Goal: Task Accomplishment & Management: Manage account settings

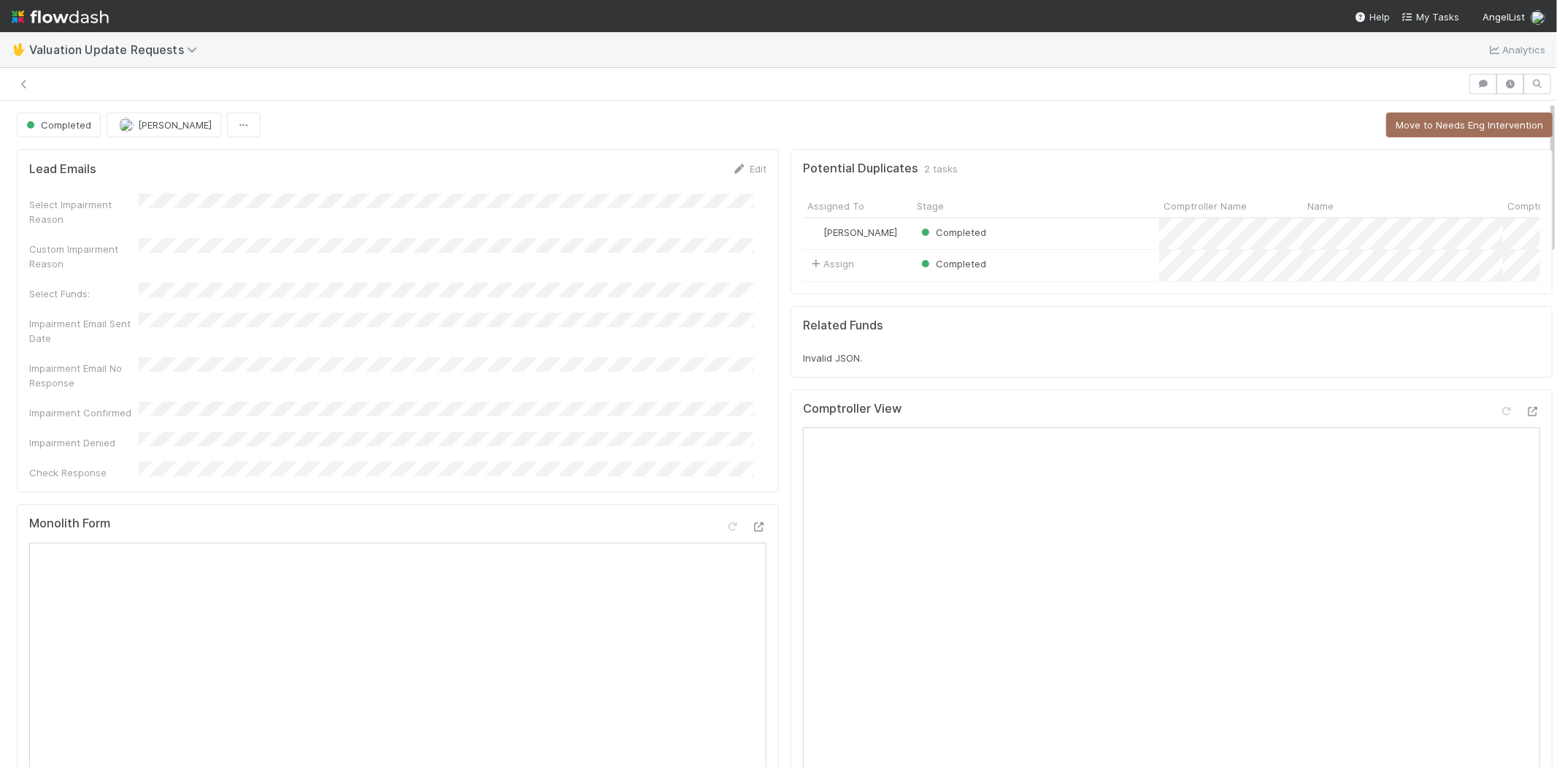
scroll to position [12, 0]
click at [1428, 20] on span "My Tasks" at bounding box center [1431, 17] width 58 height 12
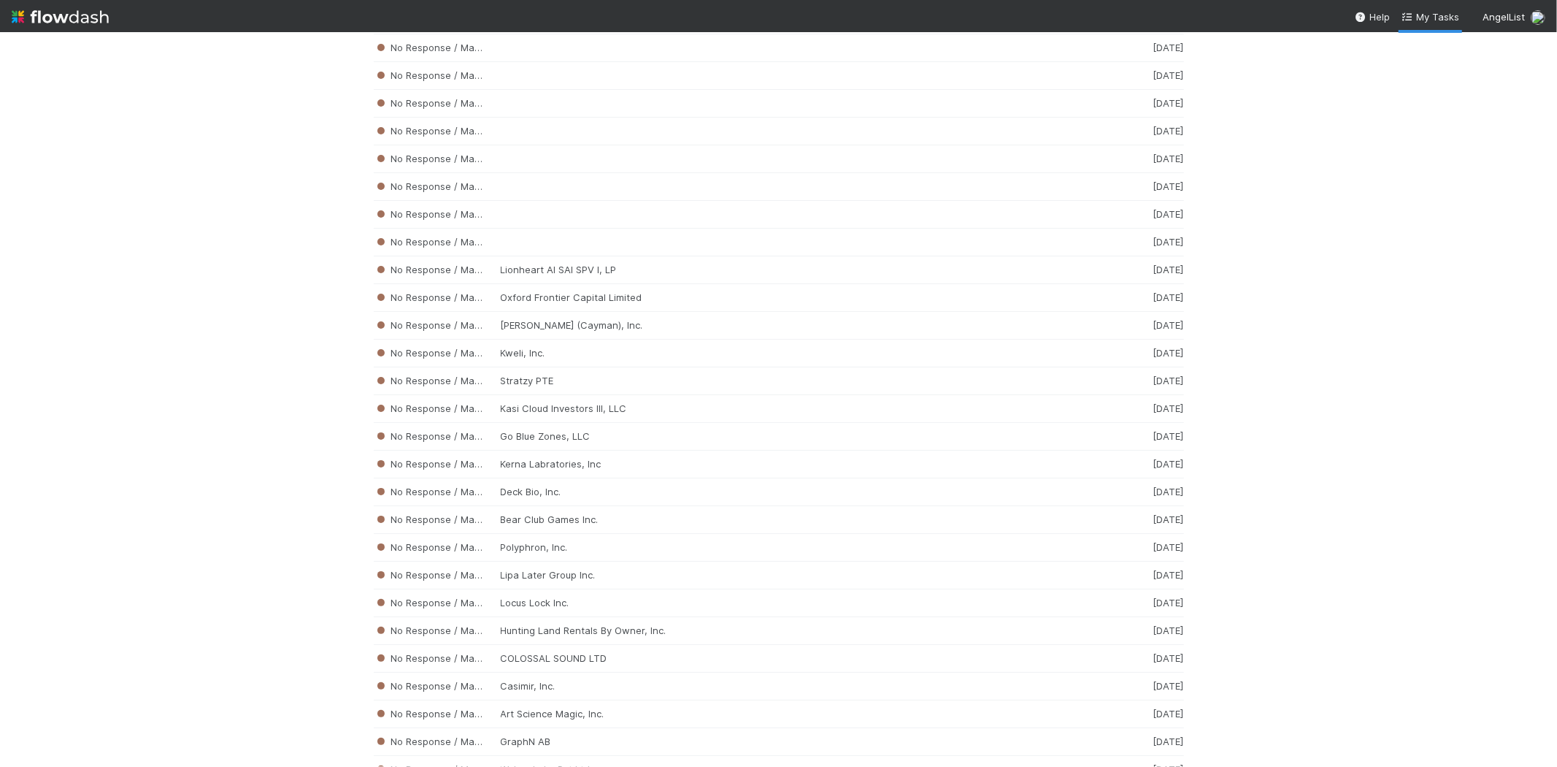
scroll to position [5539, 0]
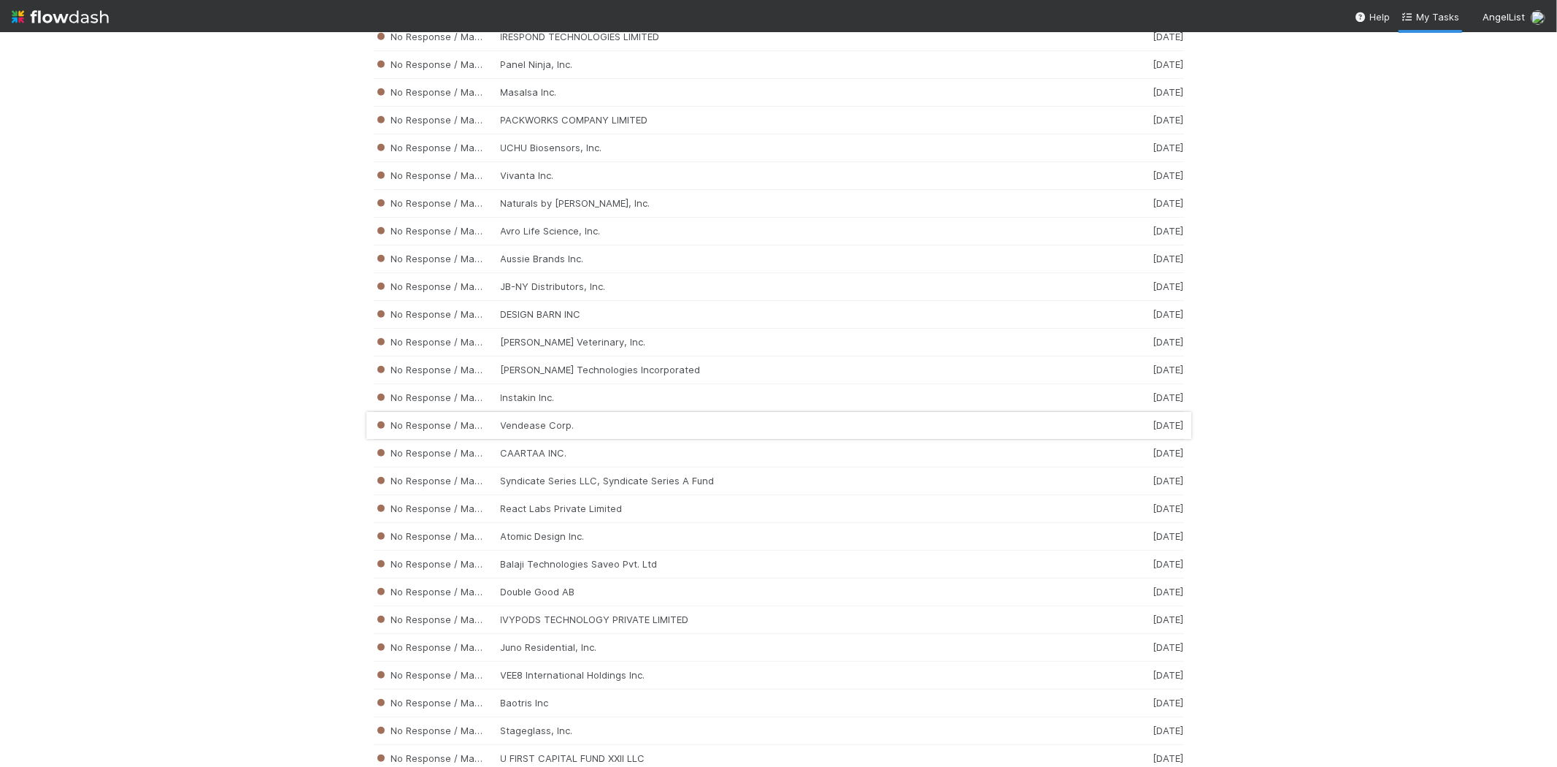
click at [568, 438] on div "No Response / Manual Review Vendease Corp. [DATE]" at bounding box center [779, 426] width 810 height 28
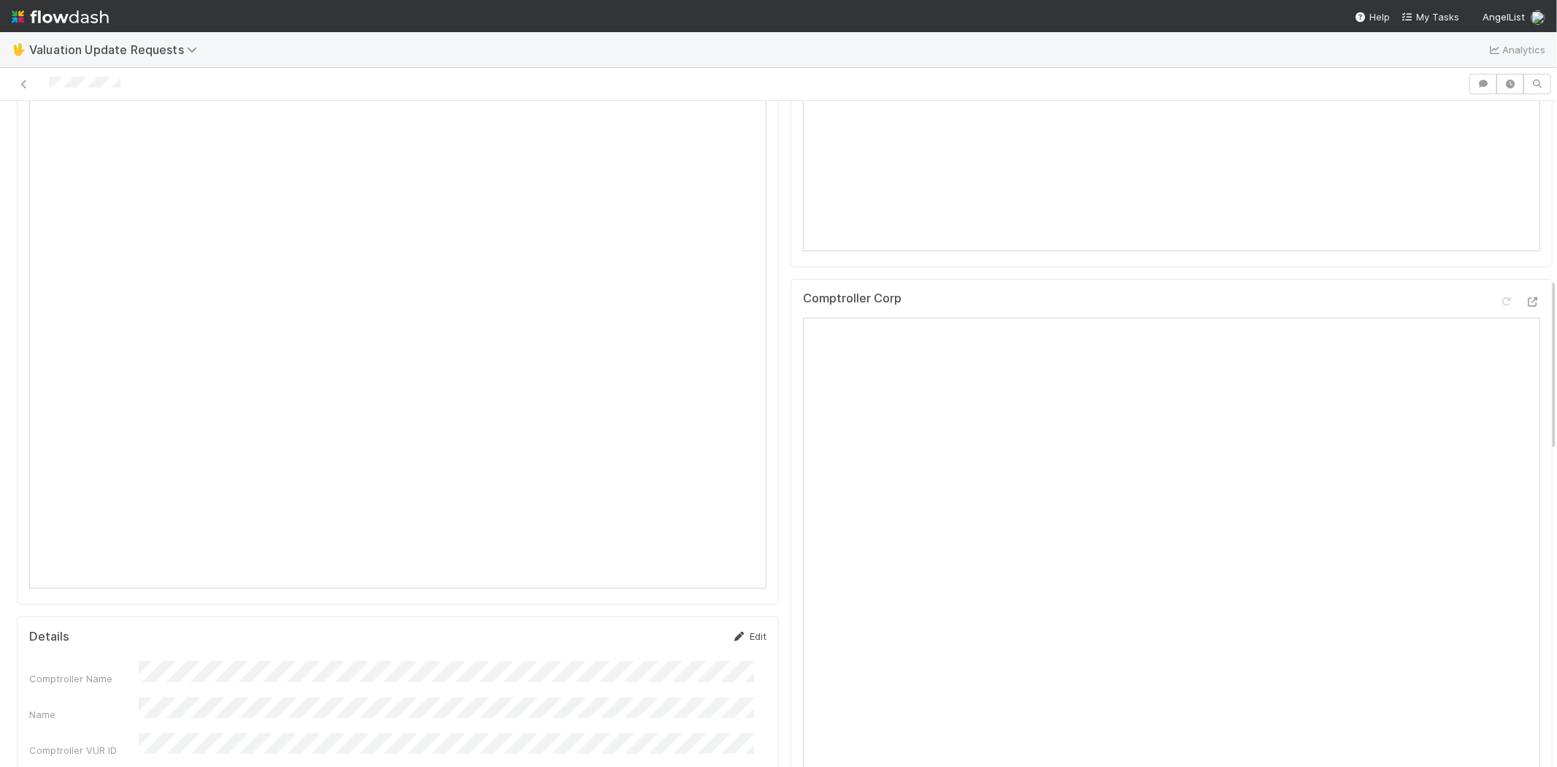
scroll to position [606, 0]
drag, startPoint x: 126, startPoint y: 74, endPoint x: 50, endPoint y: 79, distance: 76.8
click at [50, 79] on div at bounding box center [734, 84] width 1456 height 20
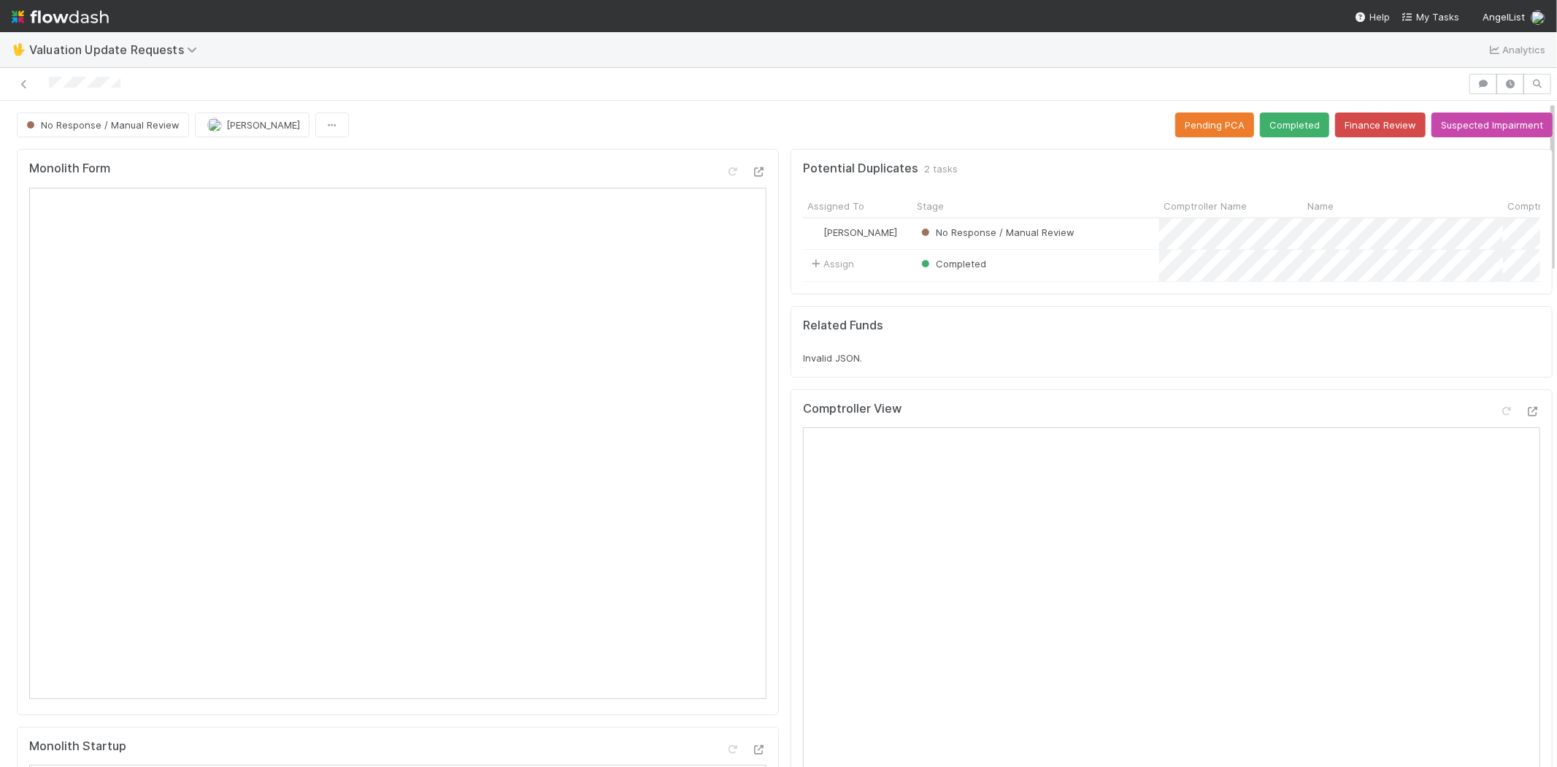
scroll to position [0, 0]
click at [1499, 416] on icon at bounding box center [1506, 411] width 15 height 9
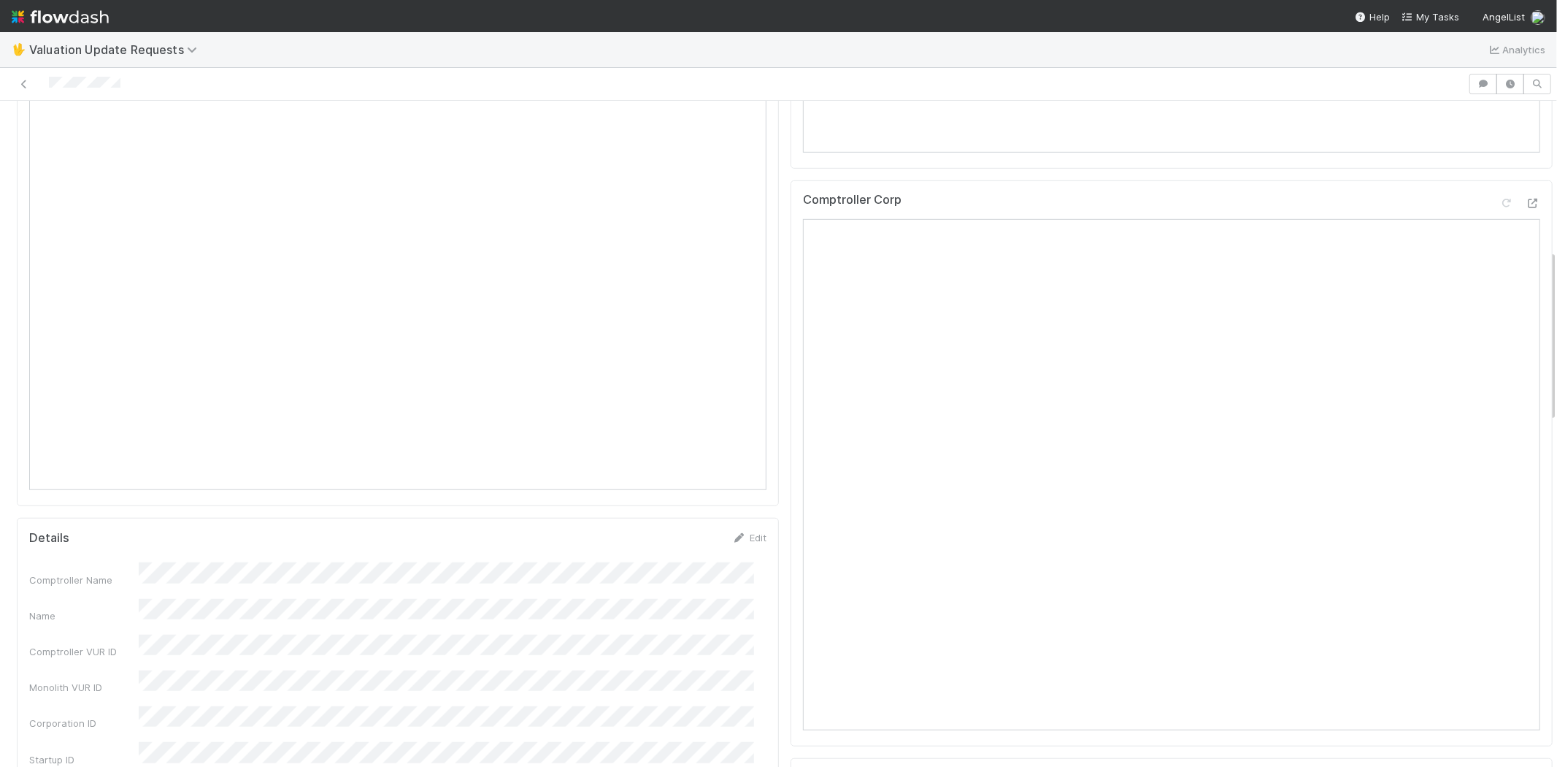
scroll to position [811, 0]
click at [1499, 183] on icon at bounding box center [1506, 177] width 15 height 9
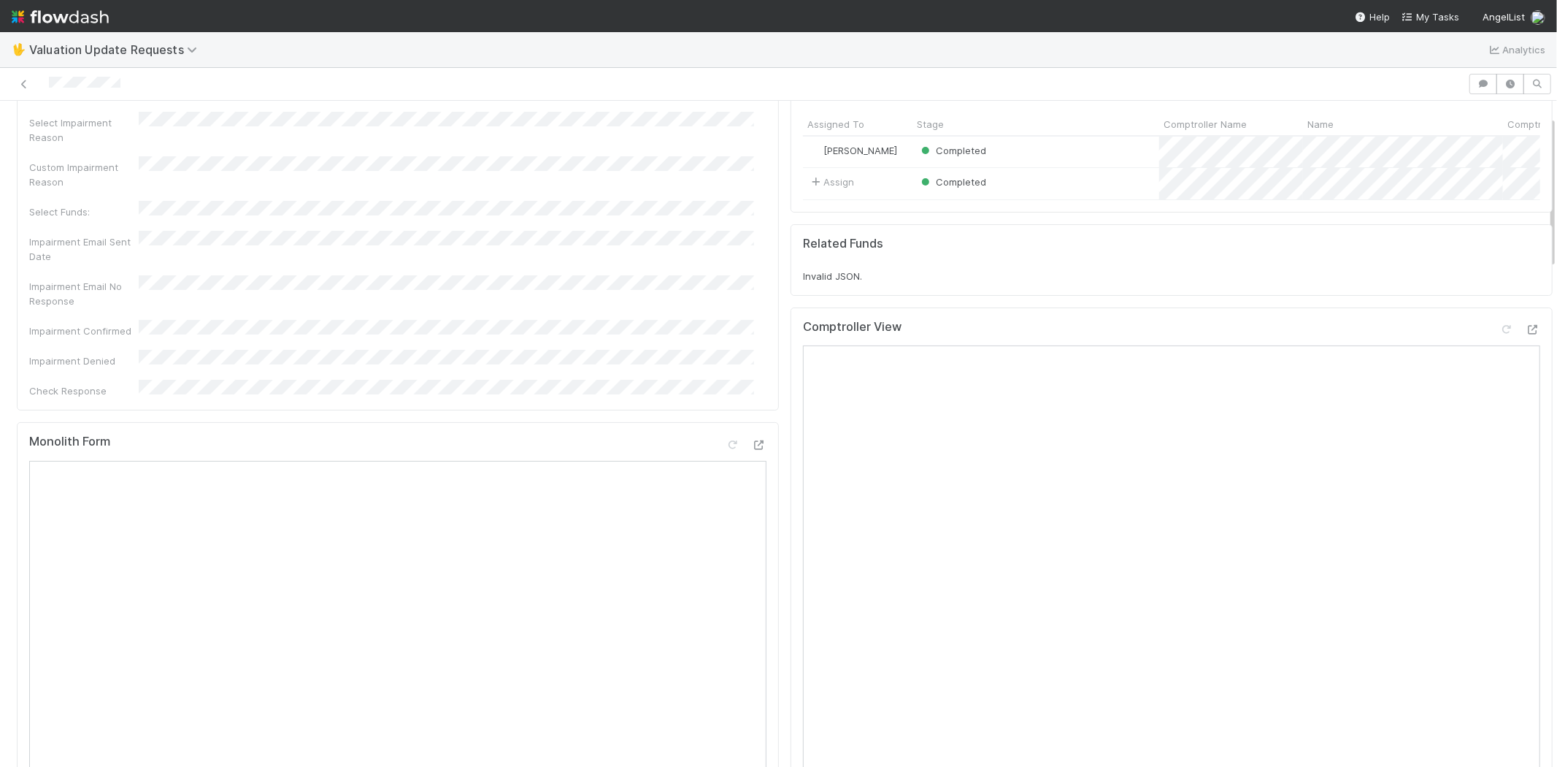
scroll to position [0, 0]
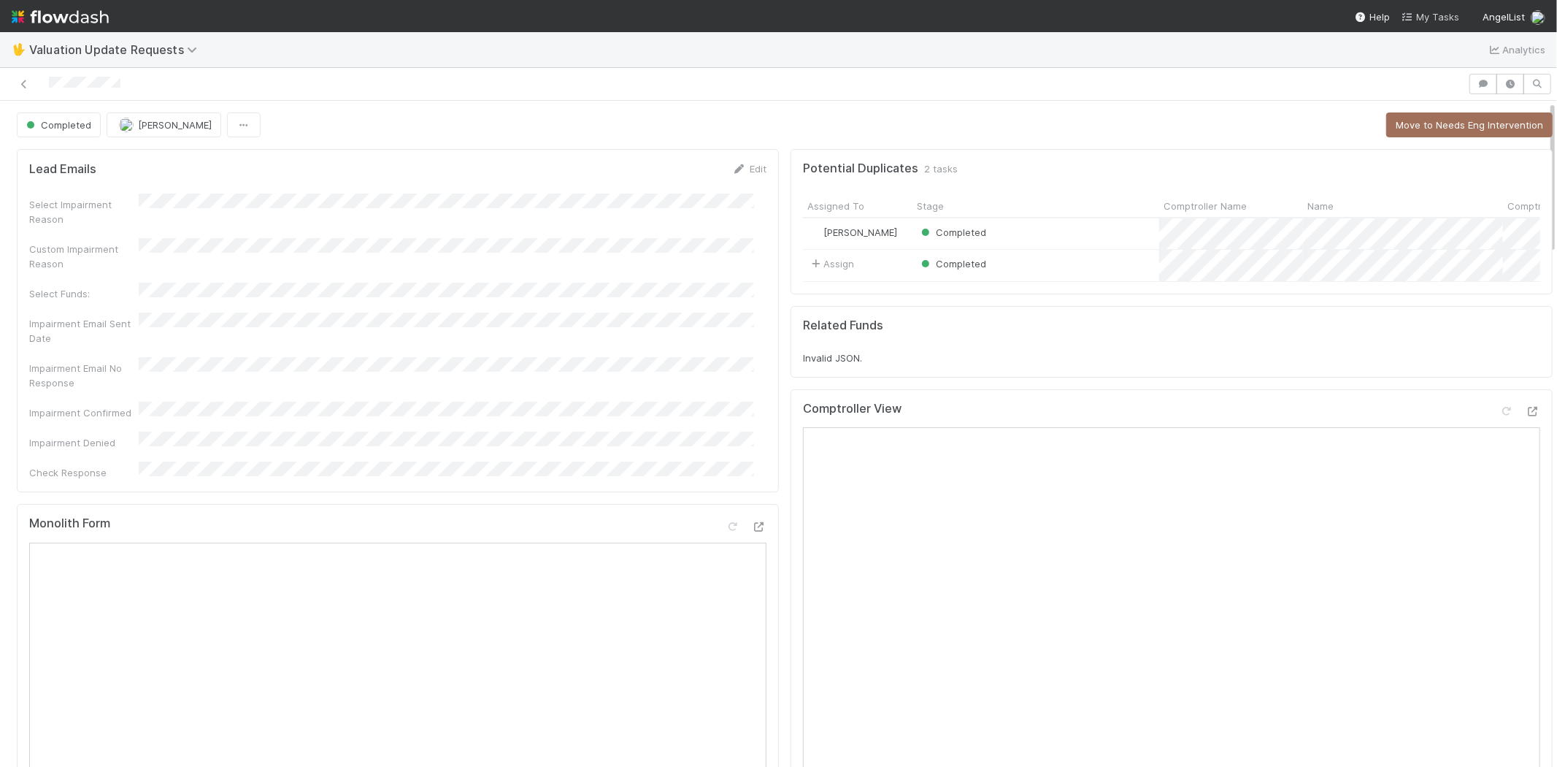
click at [1428, 15] on span "My Tasks" at bounding box center [1431, 17] width 58 height 12
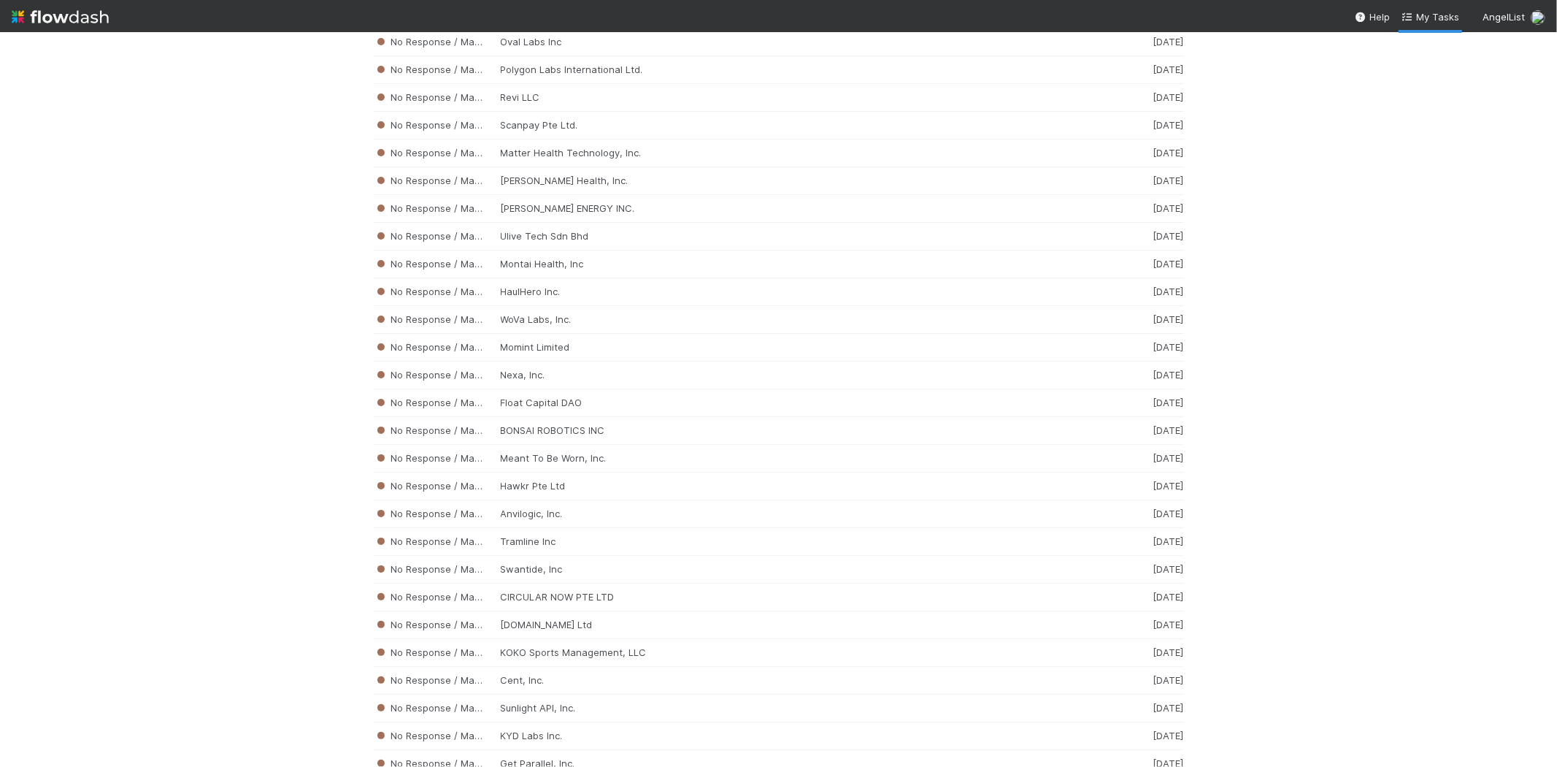
scroll to position [4638, 0]
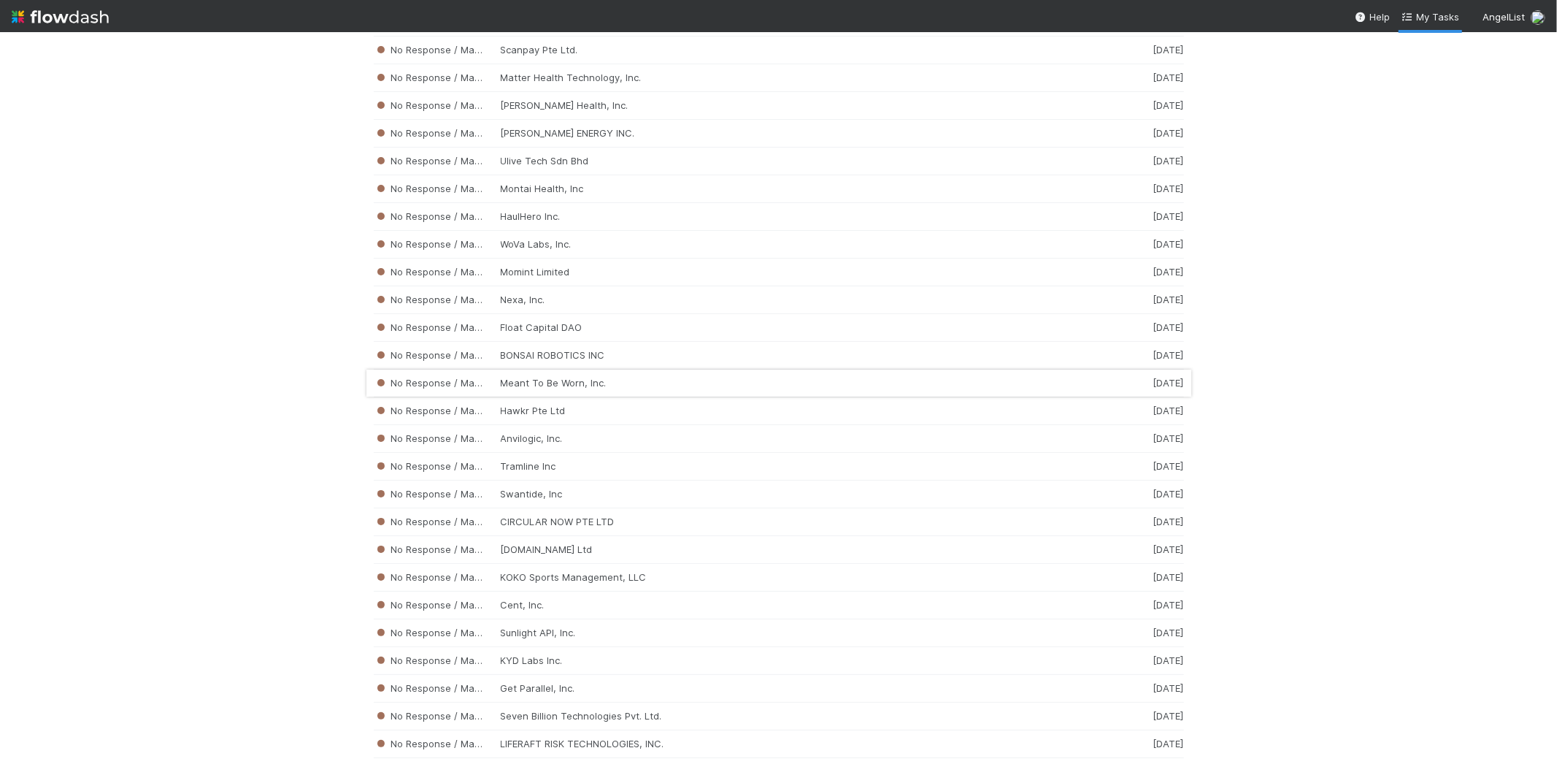
click at [580, 397] on div "No Response / Manual Review Meant To Be Worn, Inc. [DATE]" at bounding box center [779, 383] width 810 height 28
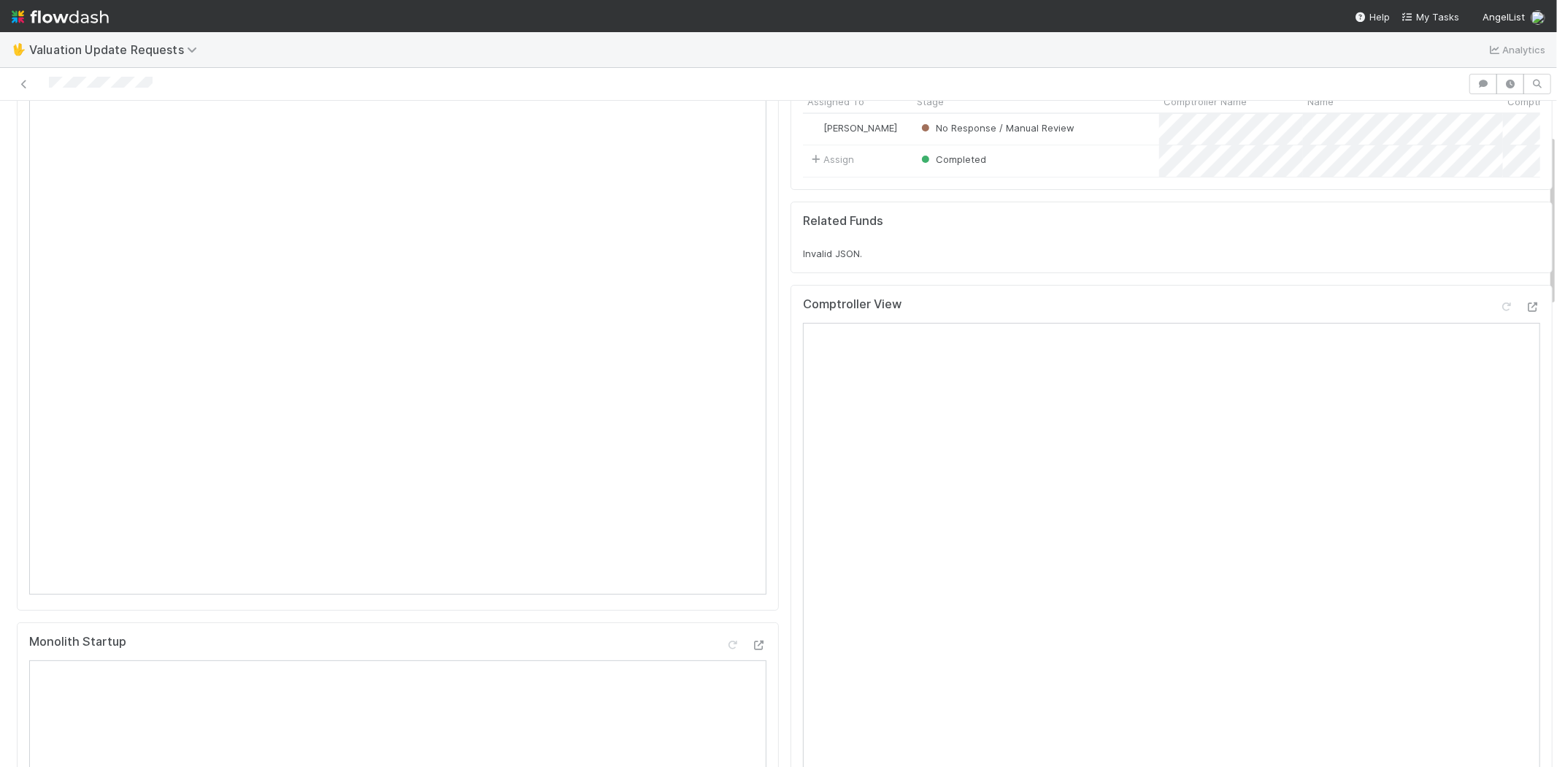
scroll to position [81, 0]
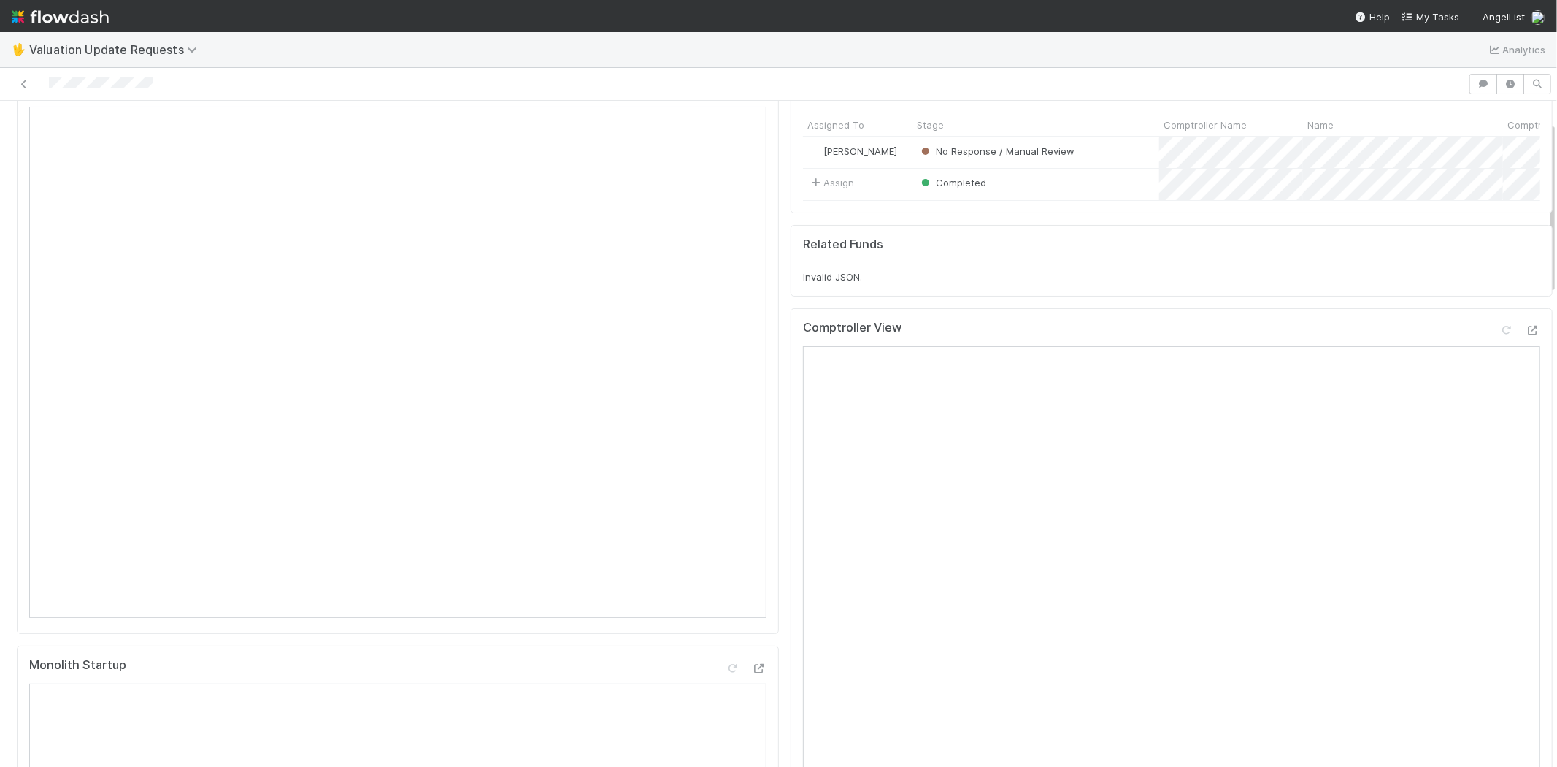
click at [52, 84] on div at bounding box center [734, 84] width 1456 height 20
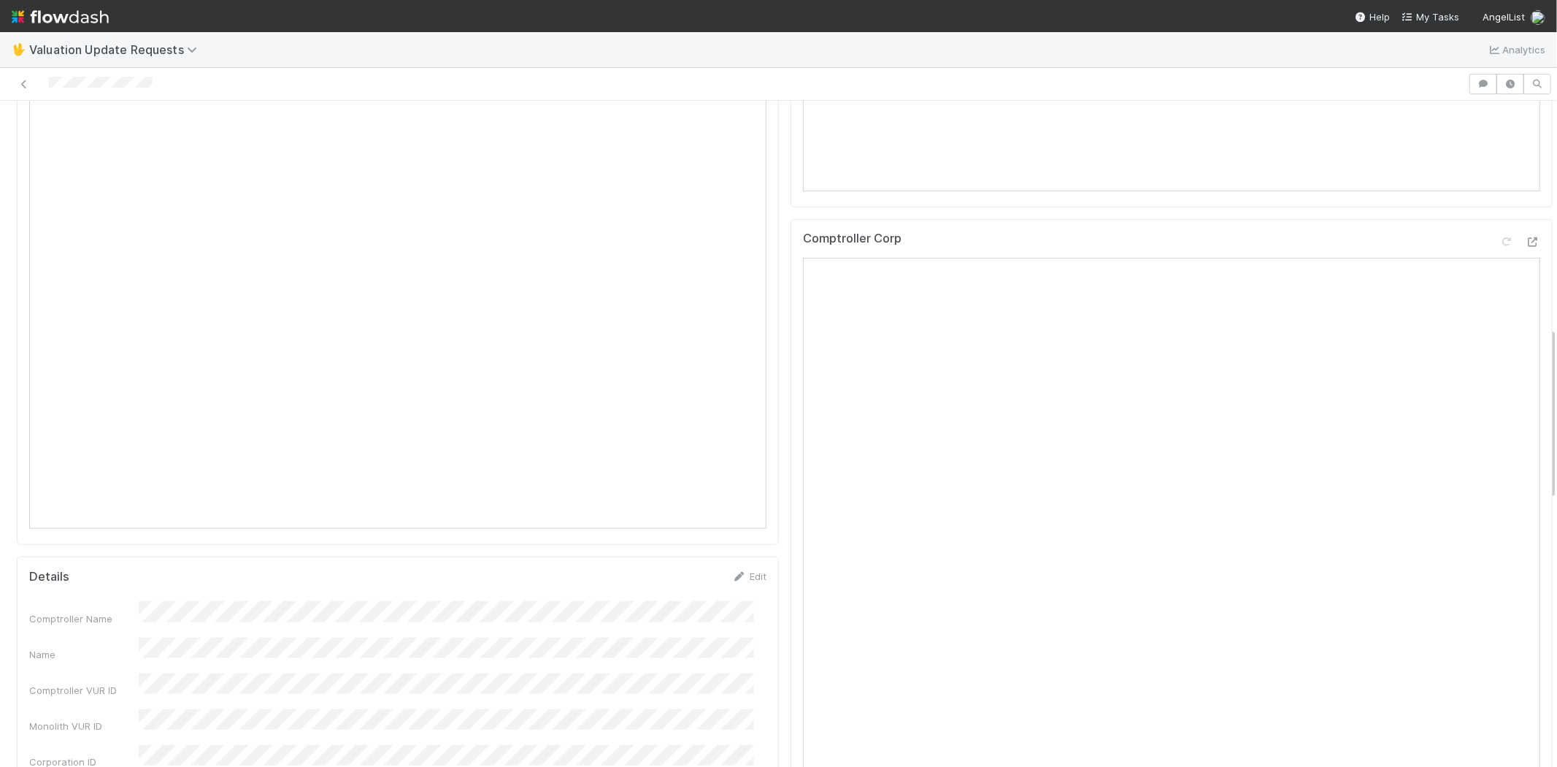
scroll to position [892, 0]
click at [1447, 16] on span "My Tasks" at bounding box center [1431, 17] width 58 height 12
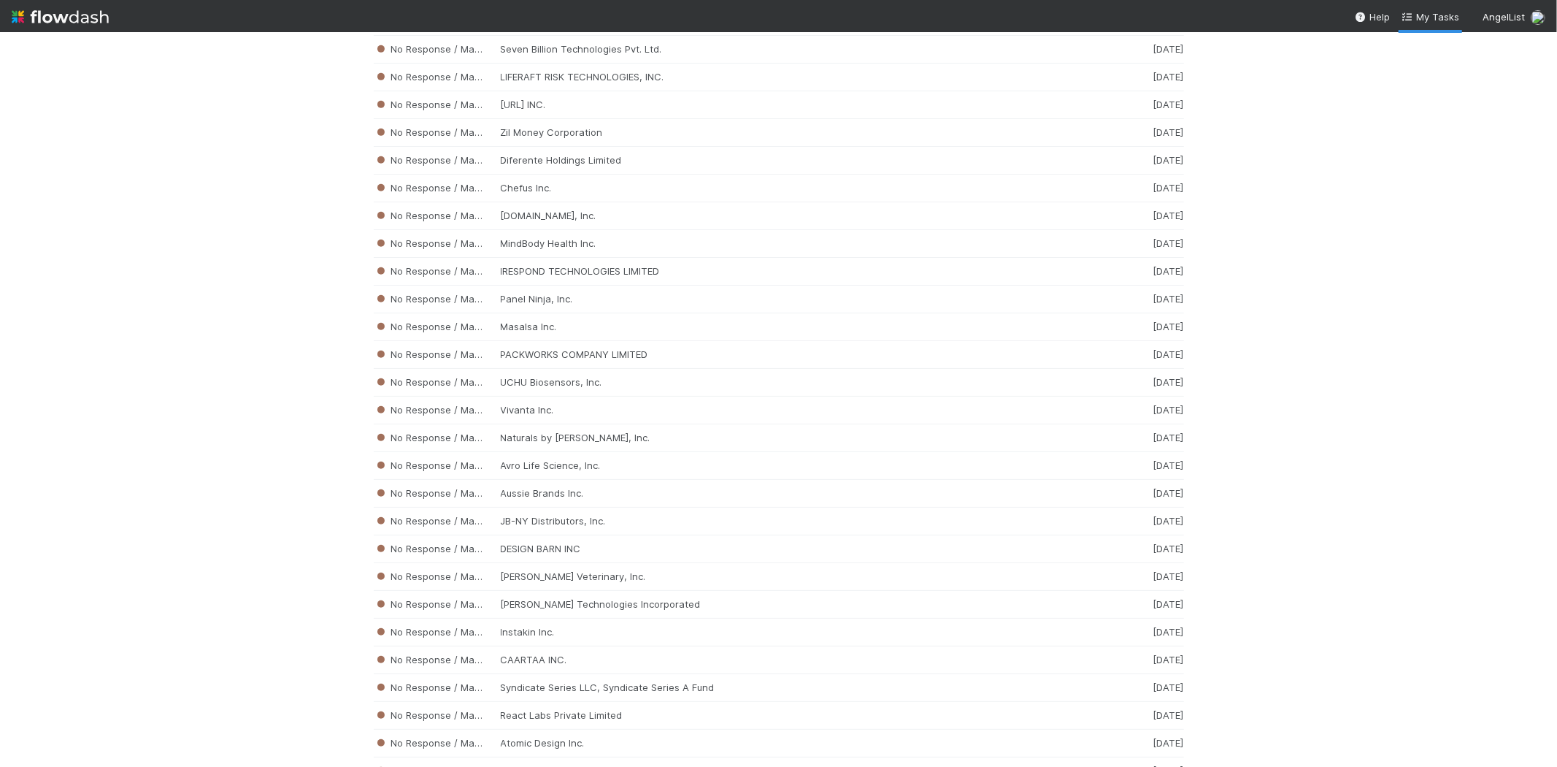
scroll to position [7151, 0]
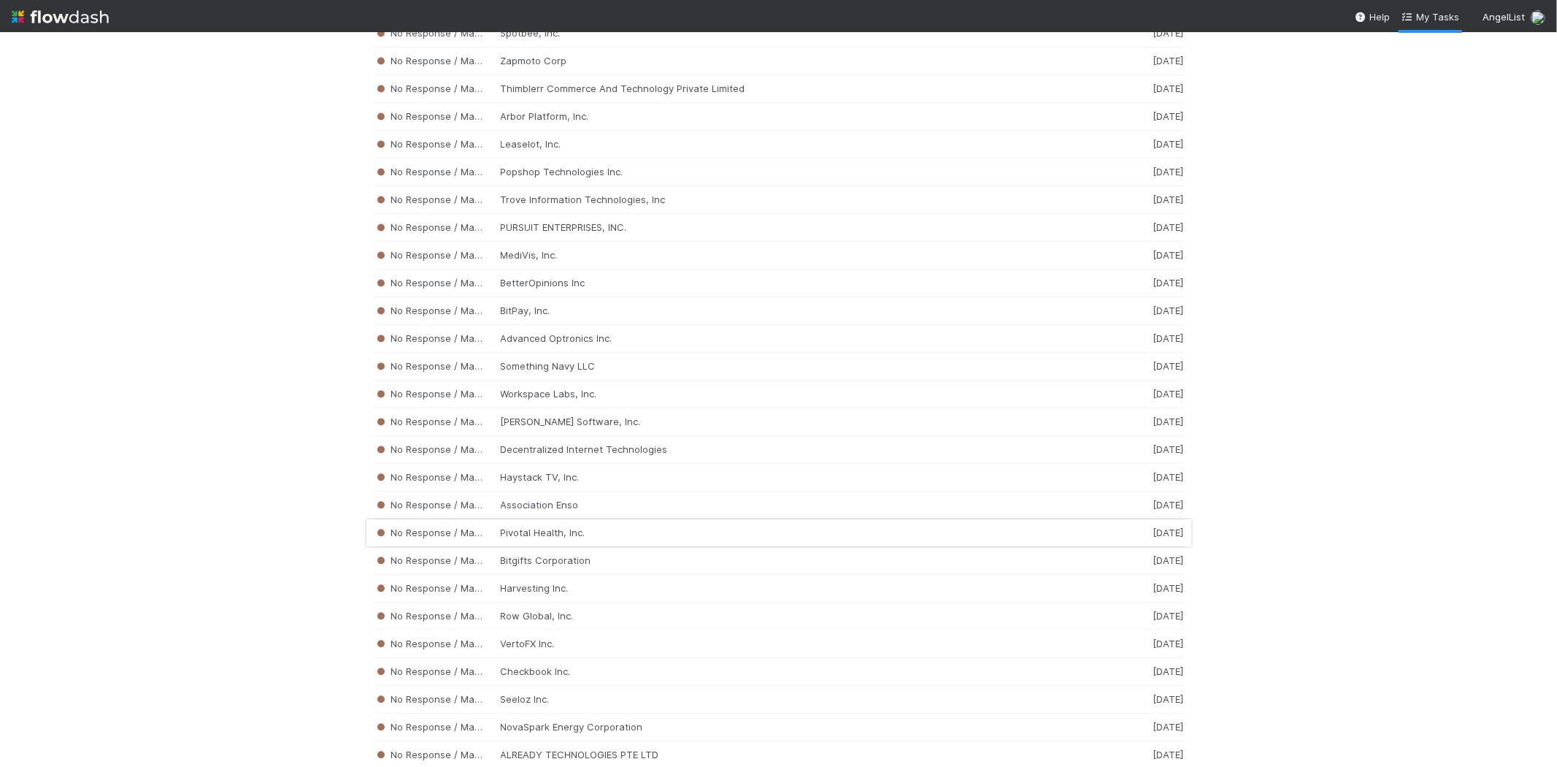
click at [586, 547] on div "No Response / Manual Review Pivotal Health, Inc. [DATE]" at bounding box center [779, 533] width 810 height 28
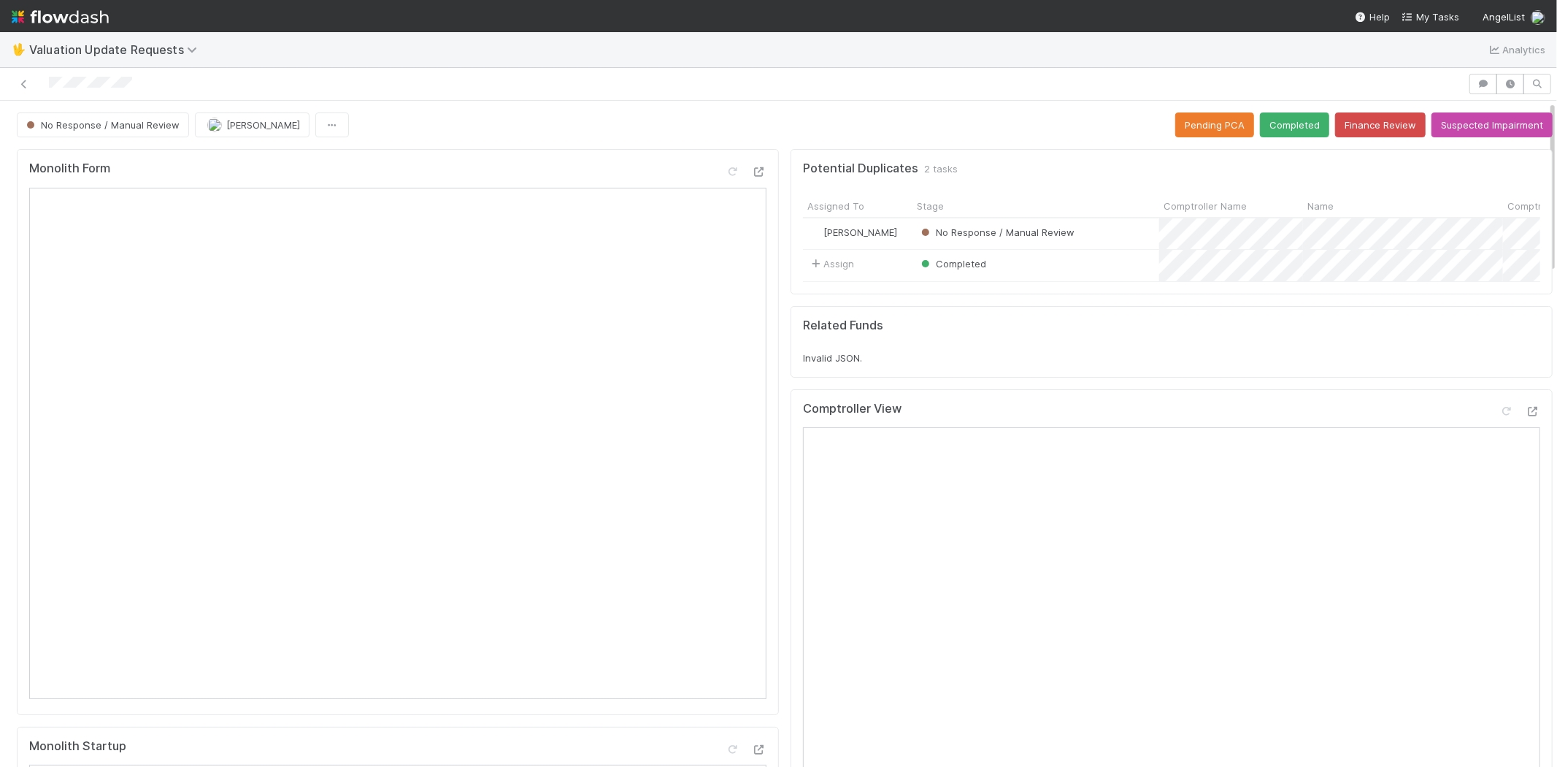
click at [48, 78] on div at bounding box center [734, 84] width 1456 height 20
click at [193, 63] on div "🖖 Valuation Update Requests Analytics" at bounding box center [778, 49] width 1557 height 35
drag, startPoint x: 143, startPoint y: 82, endPoint x: 42, endPoint y: 83, distance: 100.8
click at [42, 83] on div at bounding box center [734, 84] width 1456 height 20
click at [141, 83] on div at bounding box center [734, 84] width 1456 height 20
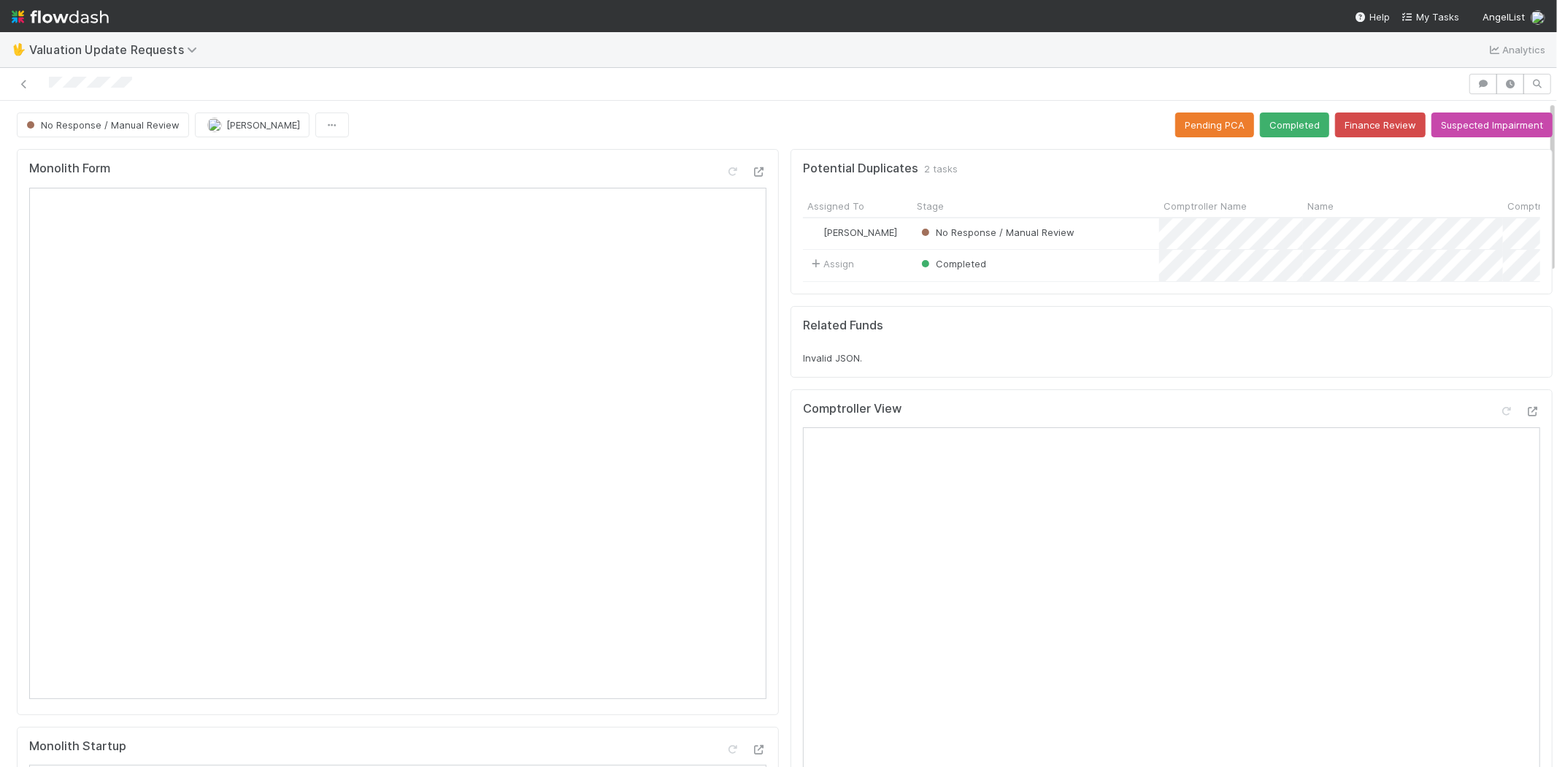
click at [142, 82] on div at bounding box center [734, 84] width 1456 height 20
drag, startPoint x: 47, startPoint y: 78, endPoint x: 136, endPoint y: 85, distance: 89.3
click at [136, 85] on div at bounding box center [734, 84] width 1456 height 20
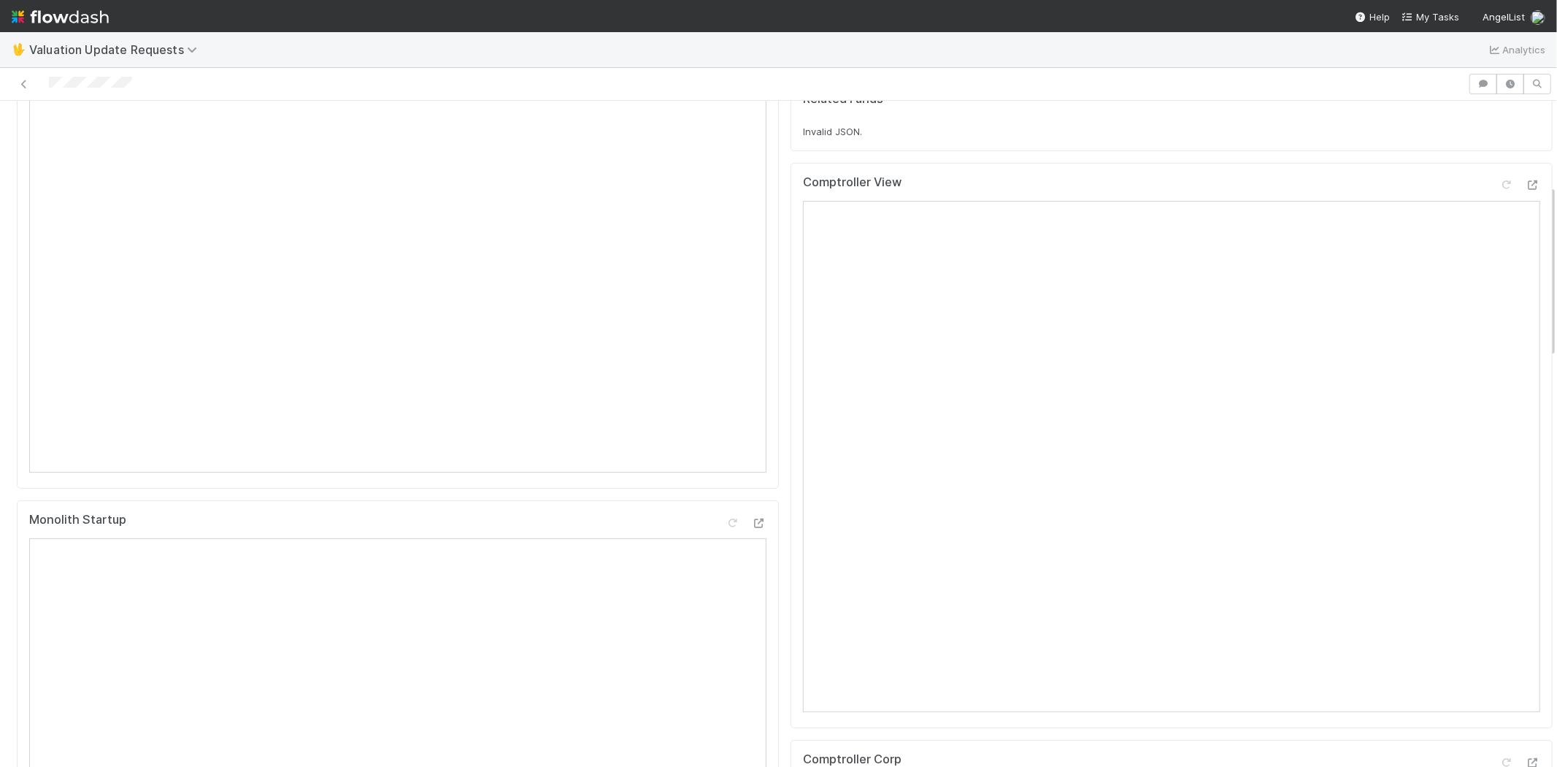
scroll to position [324, 0]
drag, startPoint x: 147, startPoint y: 82, endPoint x: 50, endPoint y: 71, distance: 97.8
click at [50, 71] on div at bounding box center [778, 84] width 1557 height 33
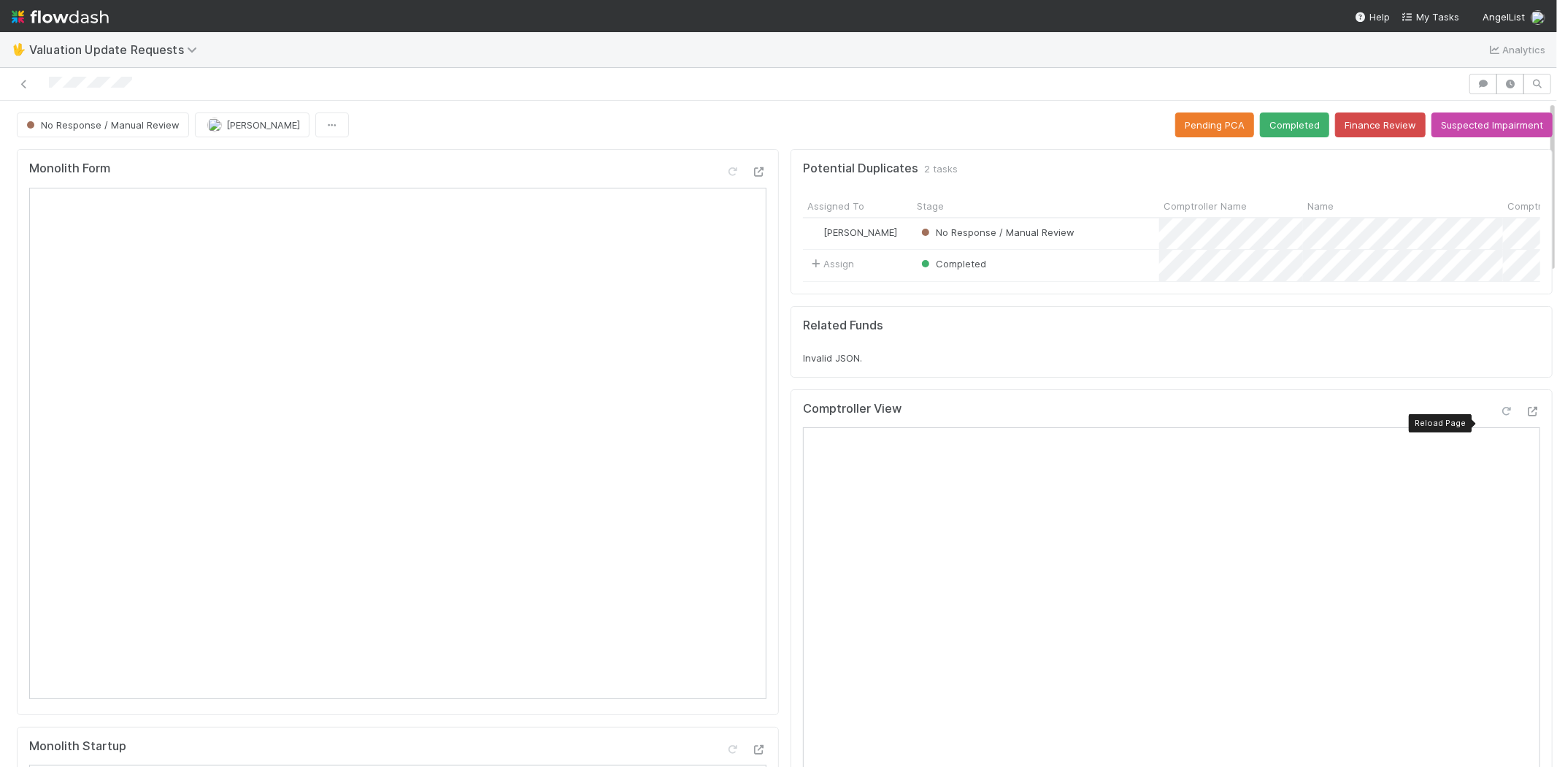
click at [1499, 416] on icon at bounding box center [1506, 411] width 15 height 9
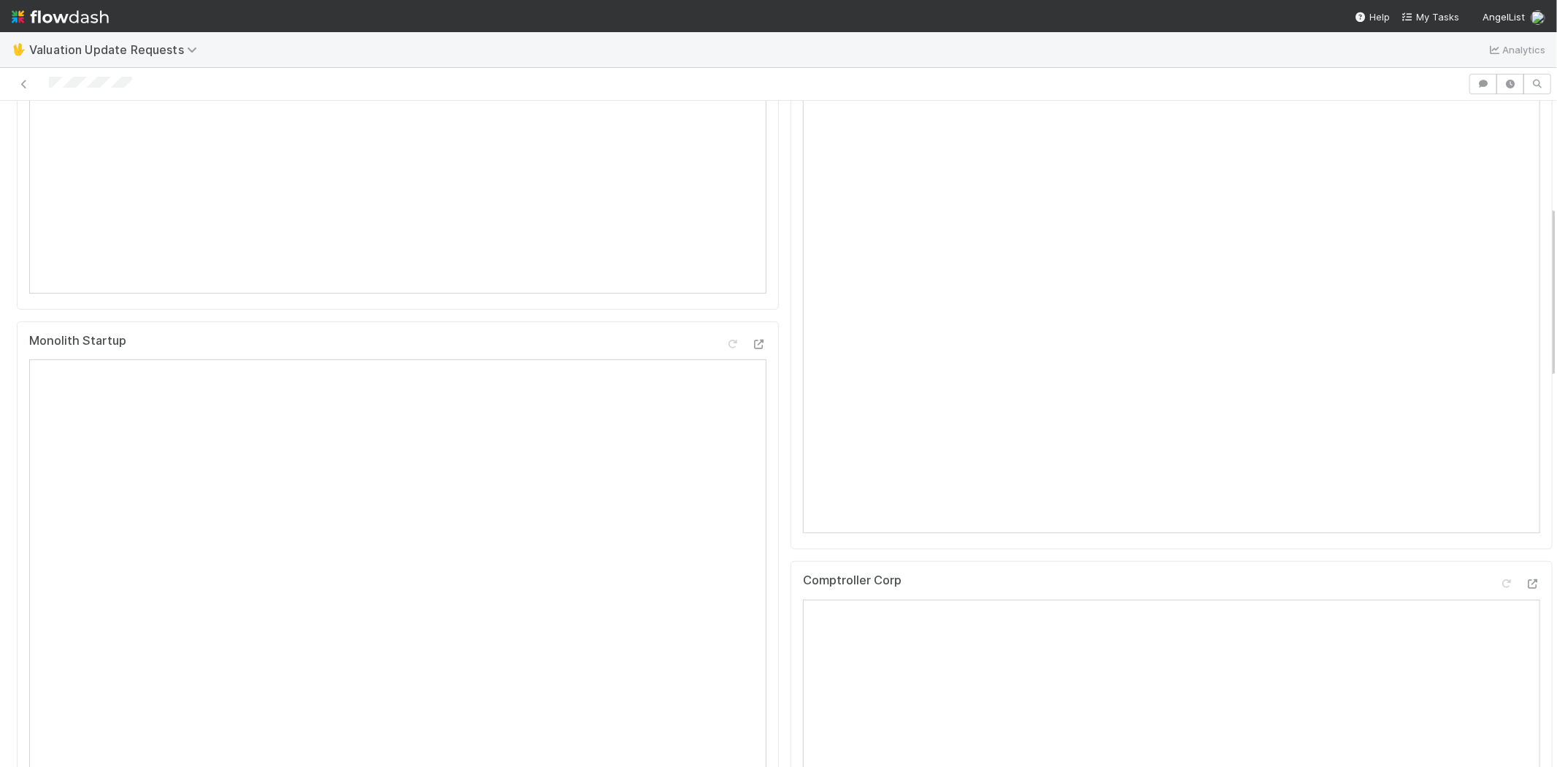
scroll to position [811, 0]
click at [1499, 183] on icon at bounding box center [1506, 177] width 15 height 9
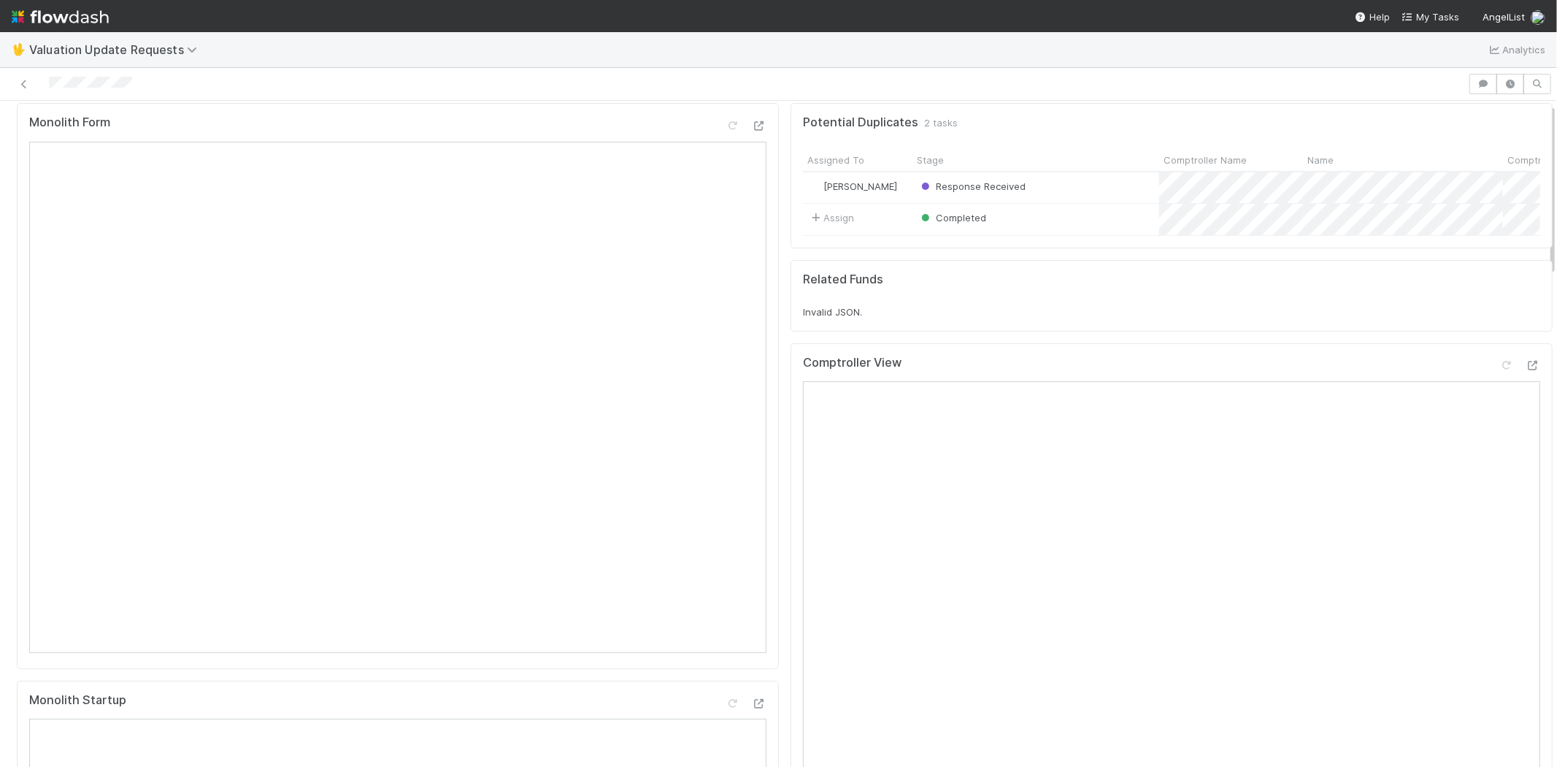
scroll to position [0, 0]
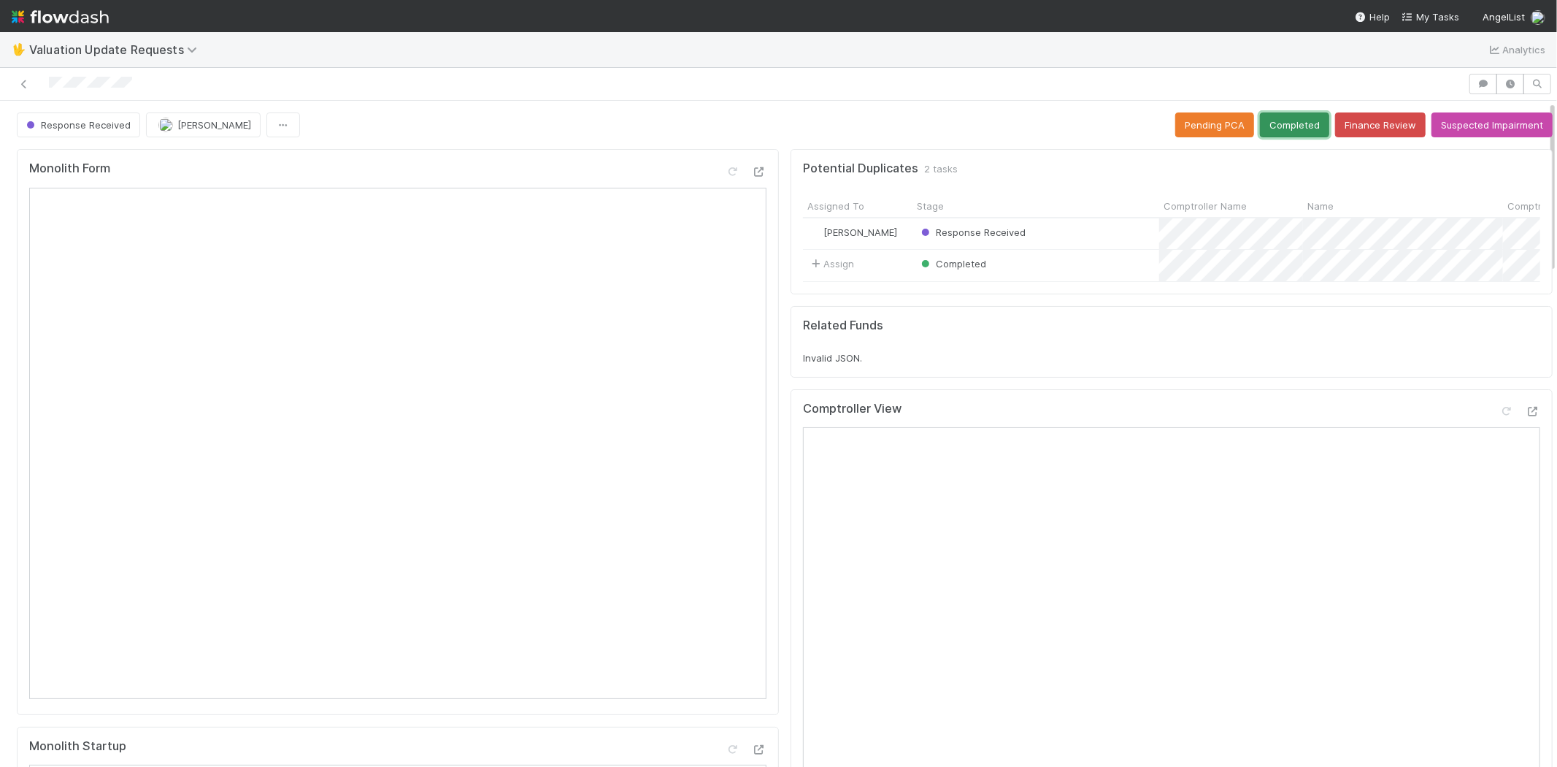
click at [1275, 113] on button "Completed" at bounding box center [1294, 124] width 69 height 25
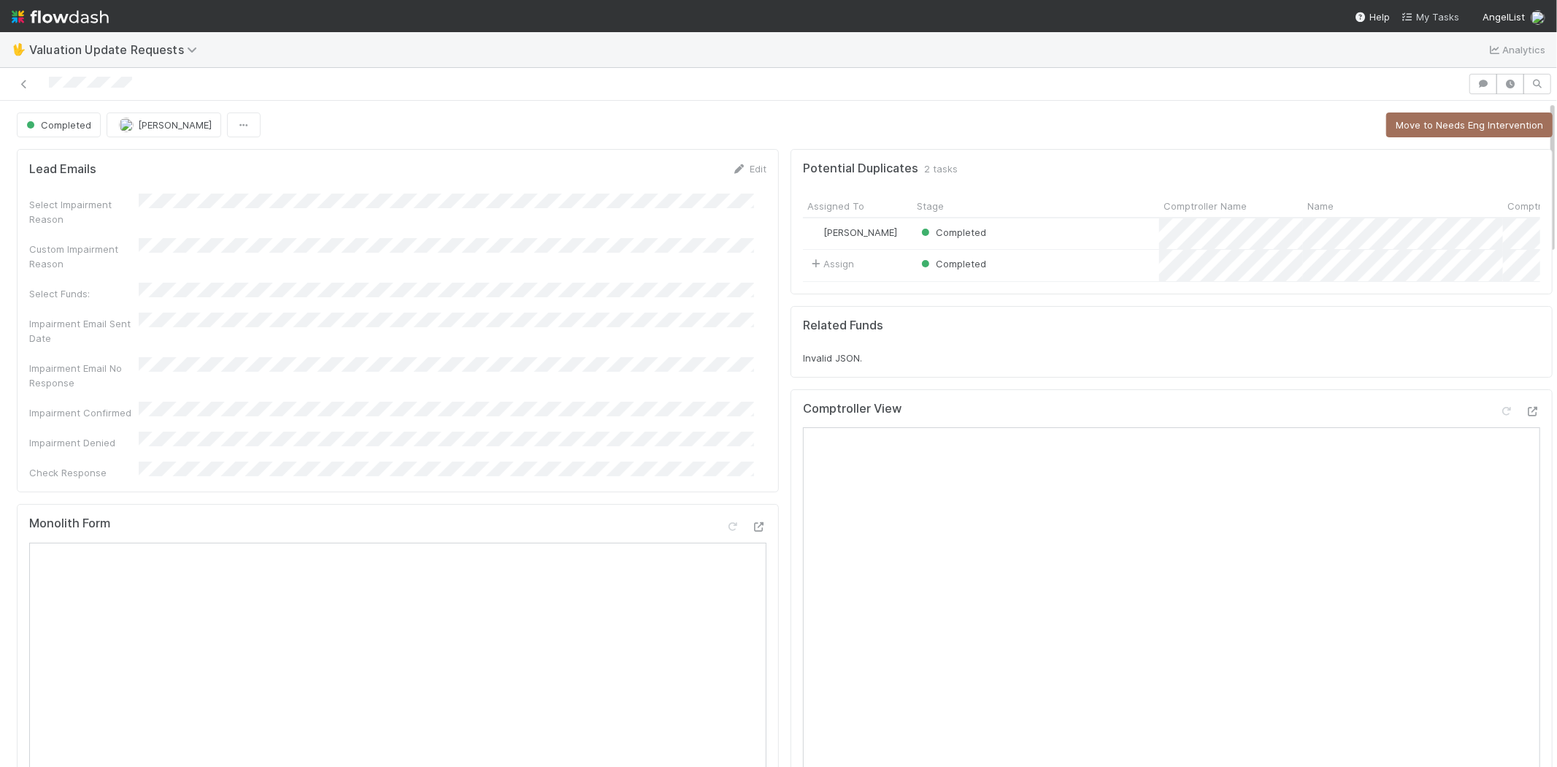
click at [1441, 18] on span "My Tasks" at bounding box center [1431, 17] width 58 height 12
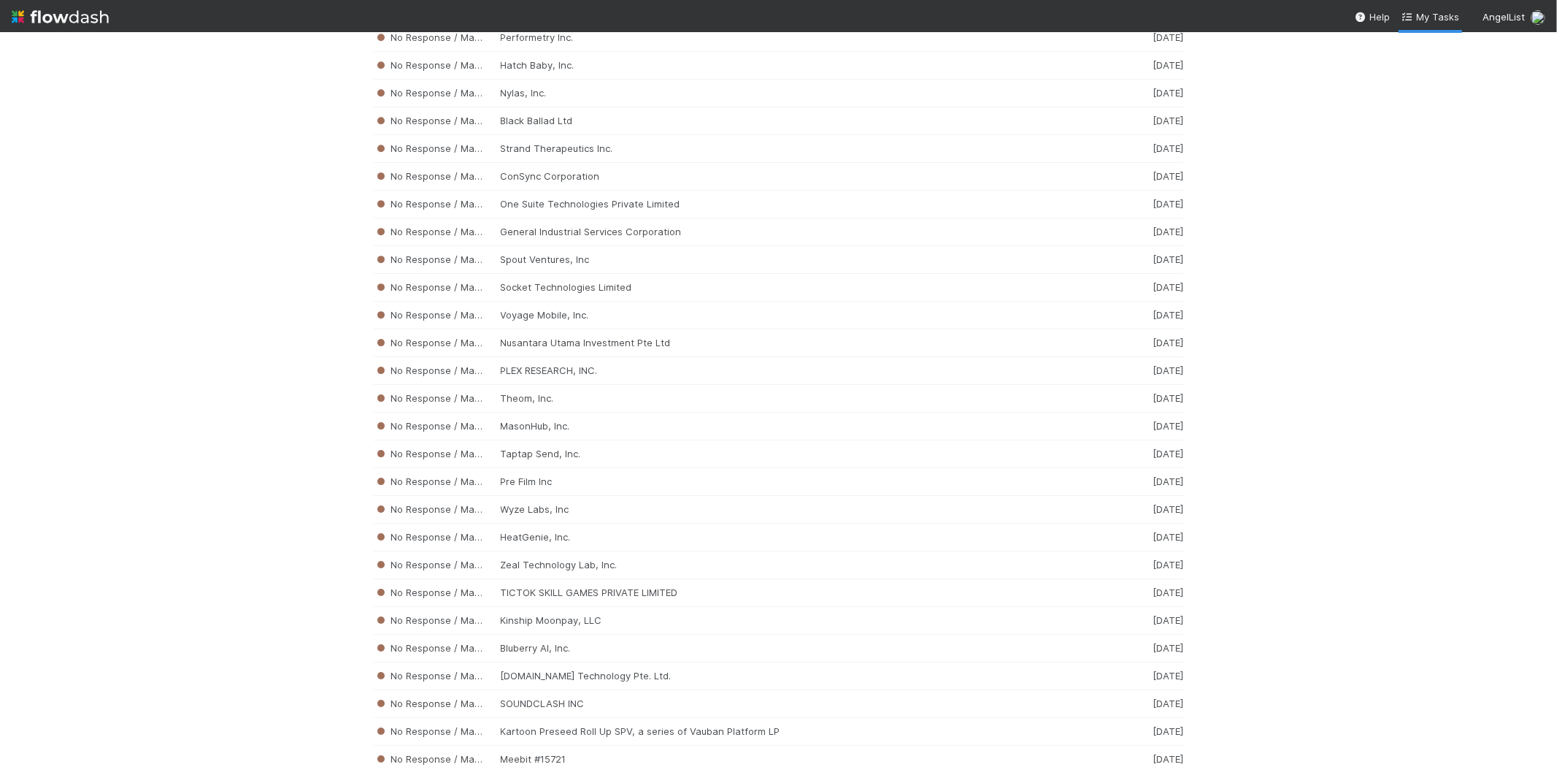
scroll to position [8483, 0]
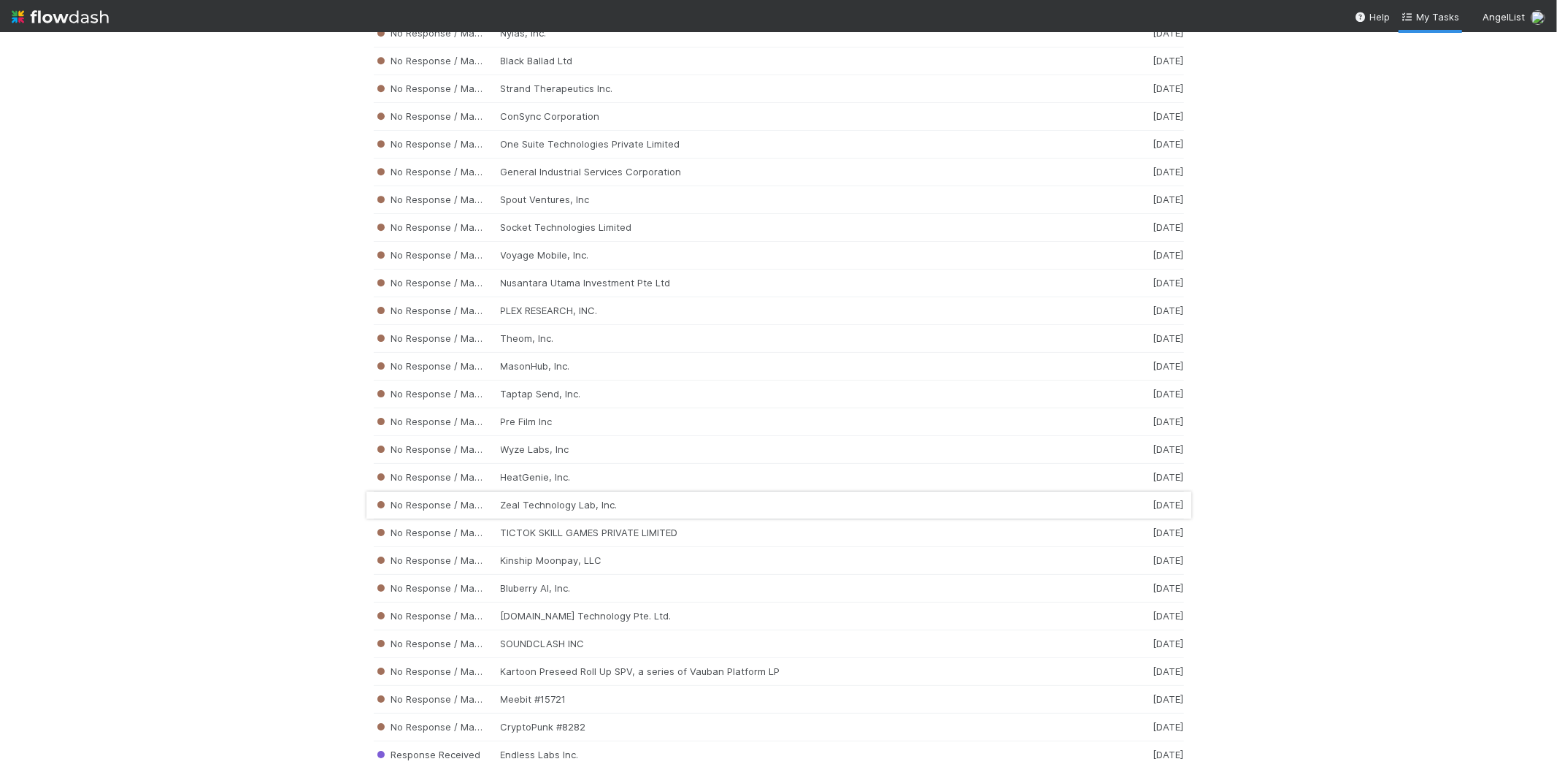
click at [530, 519] on div "No Response / Manual Review Zeal Technology Lab, Inc. [DATE]" at bounding box center [779, 505] width 810 height 28
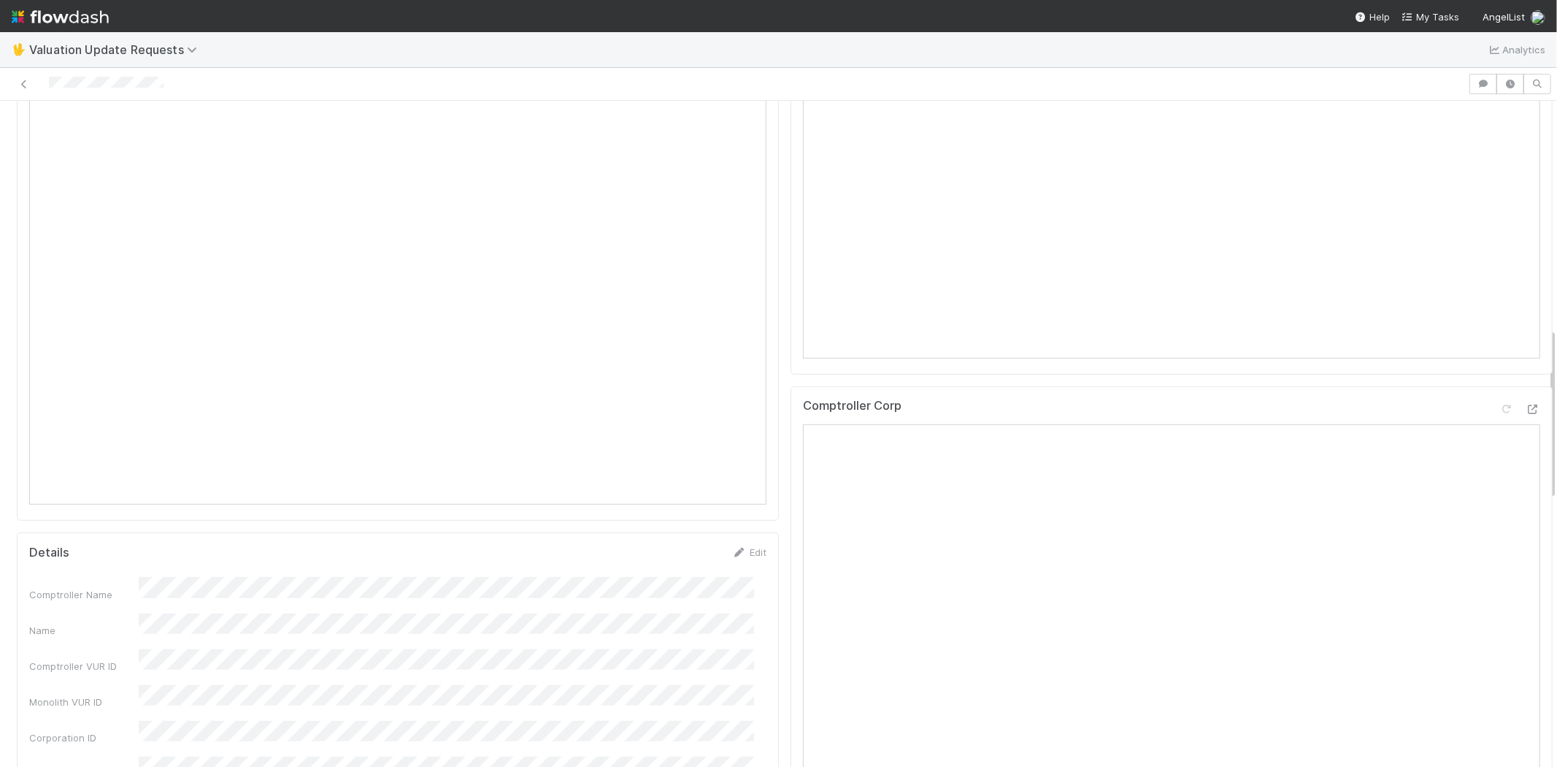
scroll to position [973, 0]
click at [49, 81] on div at bounding box center [734, 84] width 1456 height 20
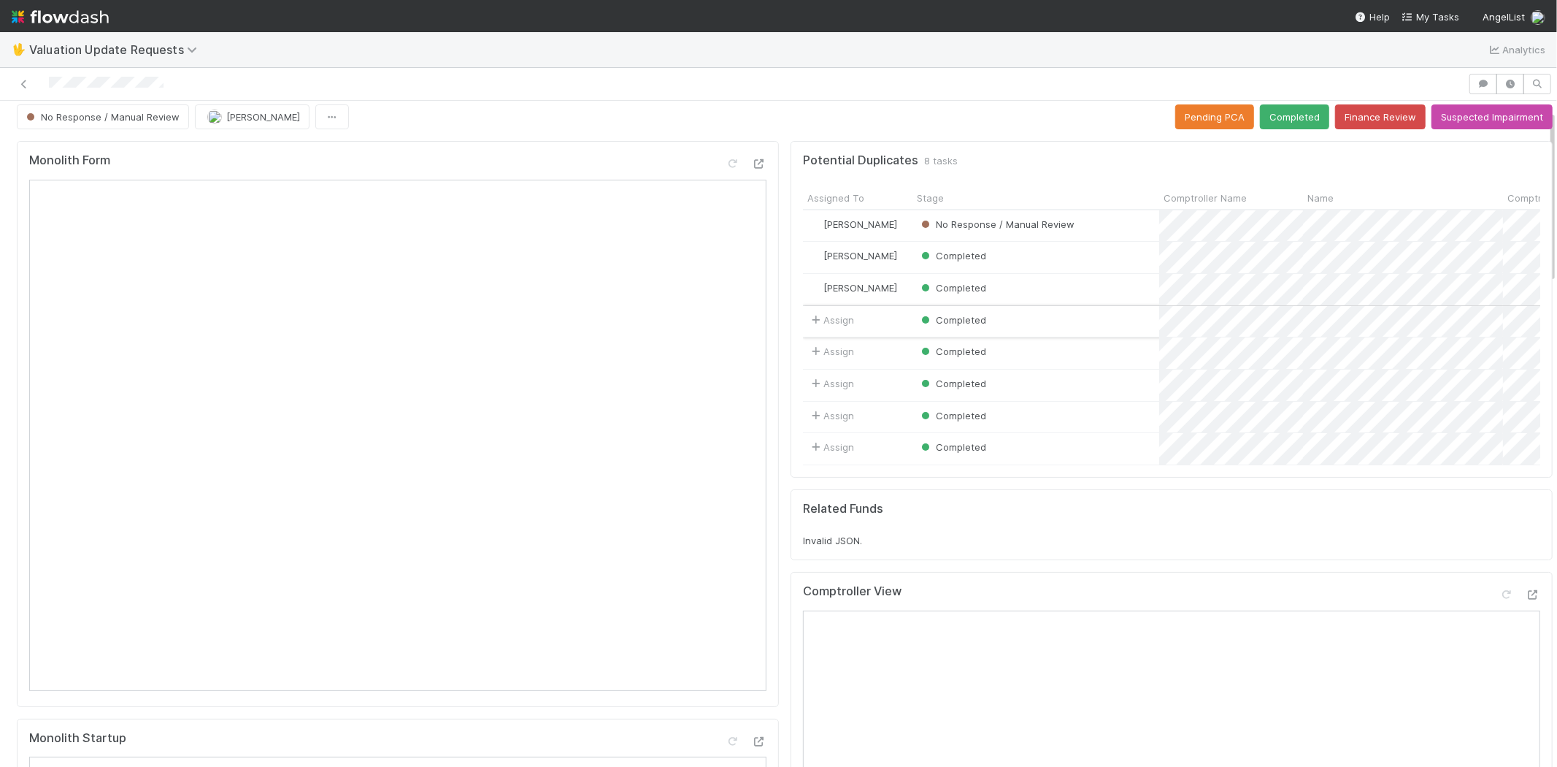
scroll to position [0, 0]
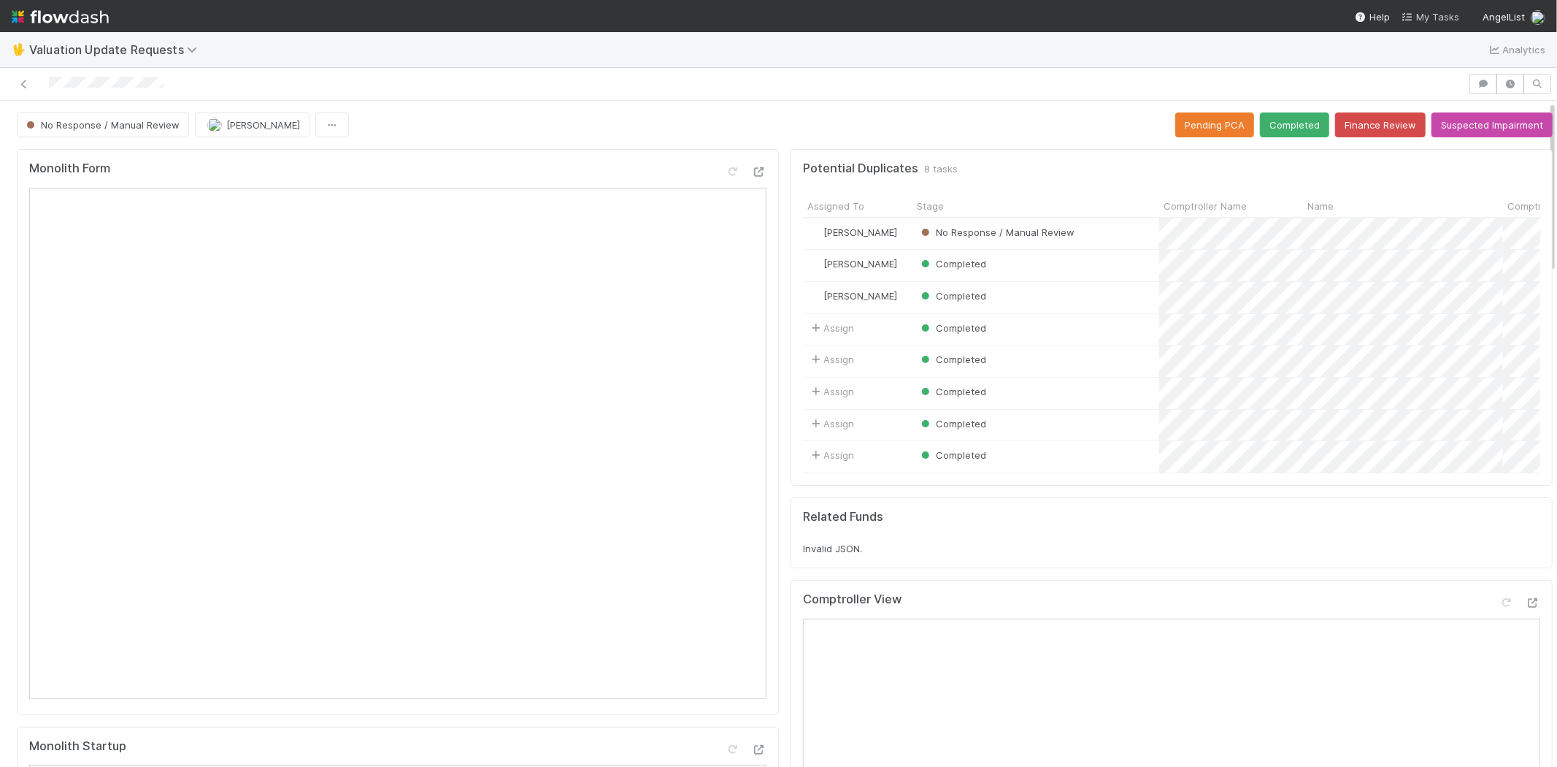
click at [1435, 11] on span "My Tasks" at bounding box center [1431, 17] width 58 height 12
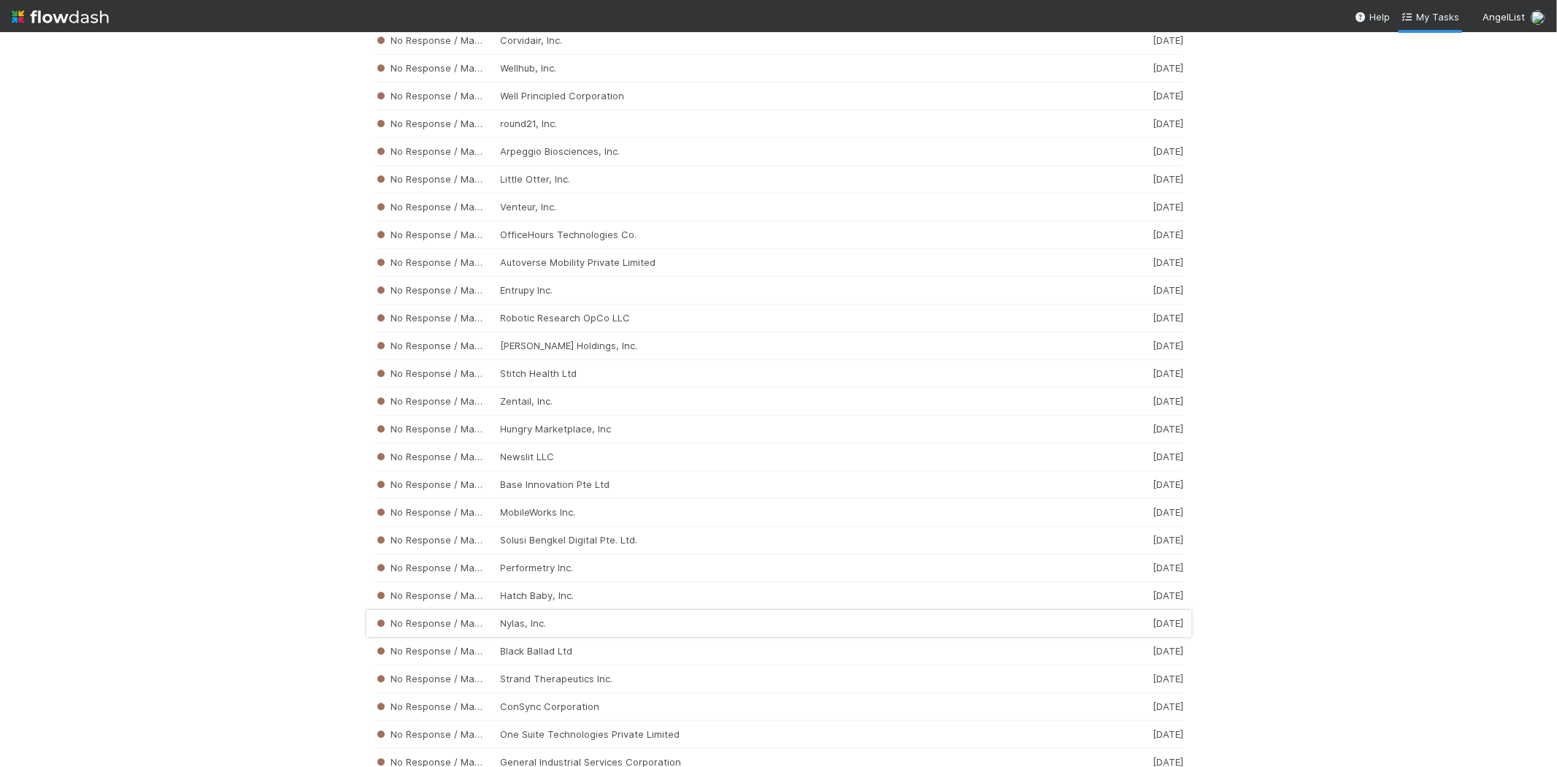
scroll to position [7904, 0]
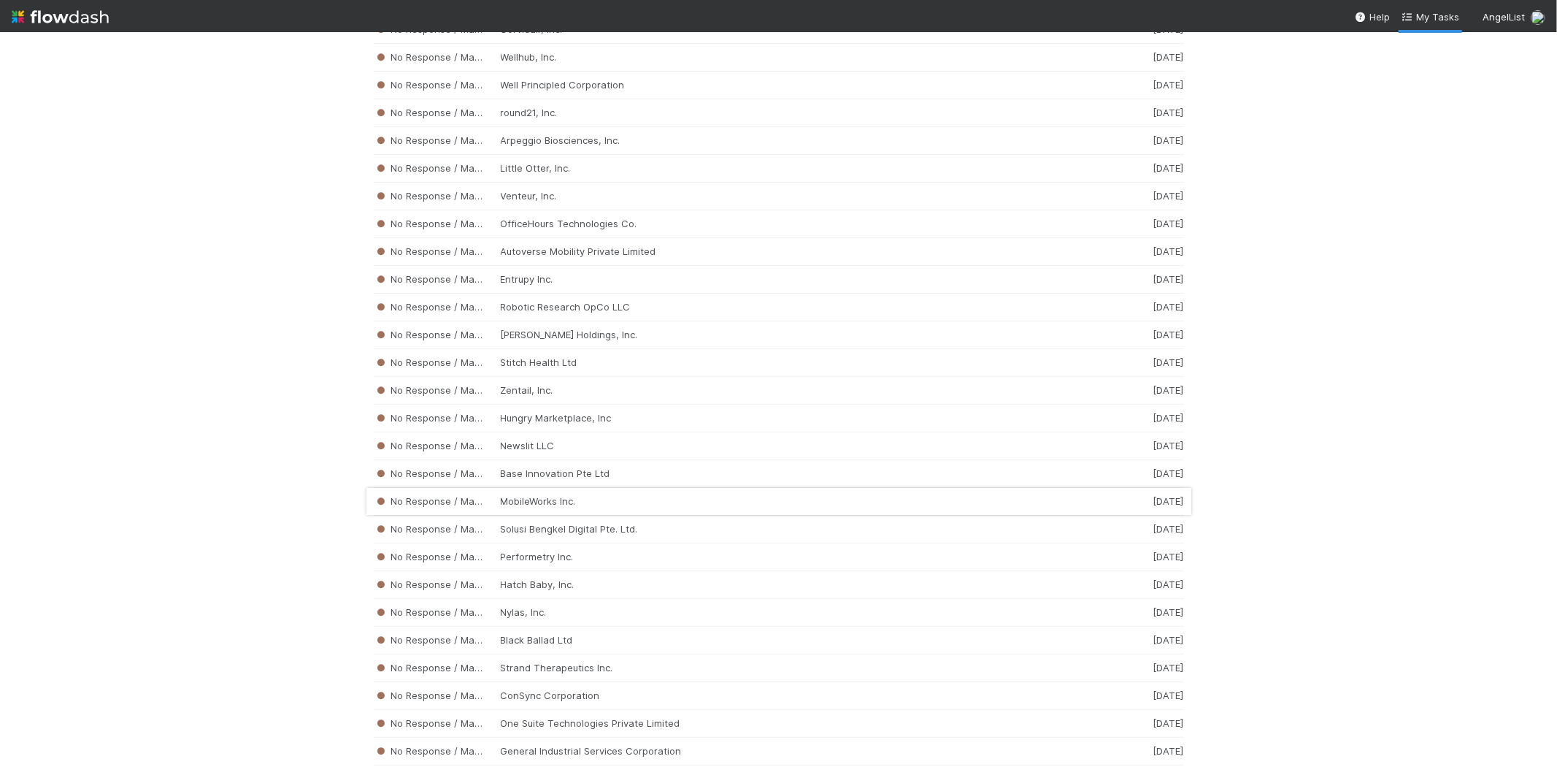
click at [552, 515] on div "No Response / Manual Review MobileWorks Inc. [DATE]" at bounding box center [779, 502] width 810 height 28
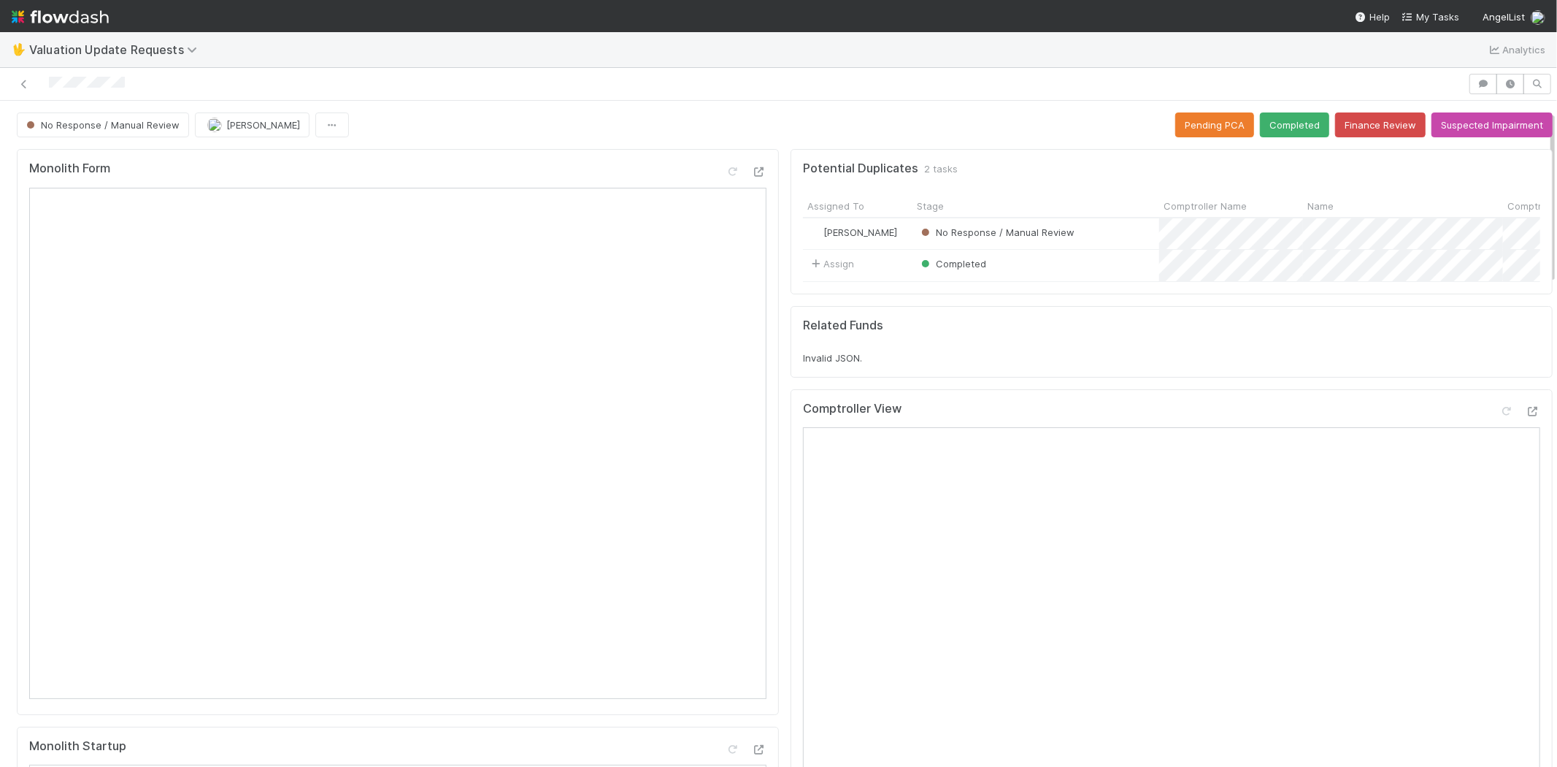
scroll to position [486, 0]
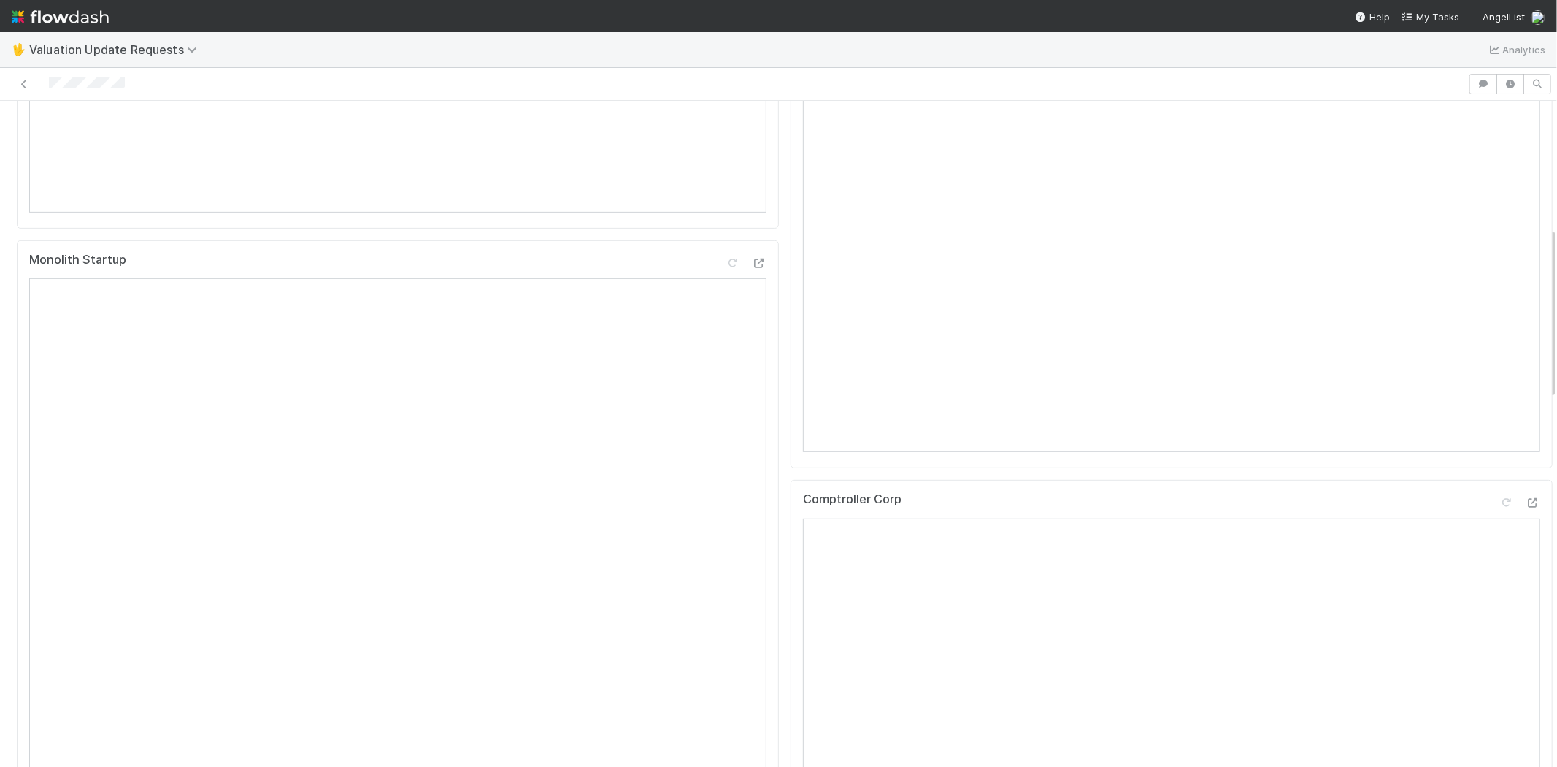
drag, startPoint x: 153, startPoint y: 82, endPoint x: 47, endPoint y: 78, distance: 106.7
click at [47, 78] on div at bounding box center [734, 84] width 1456 height 20
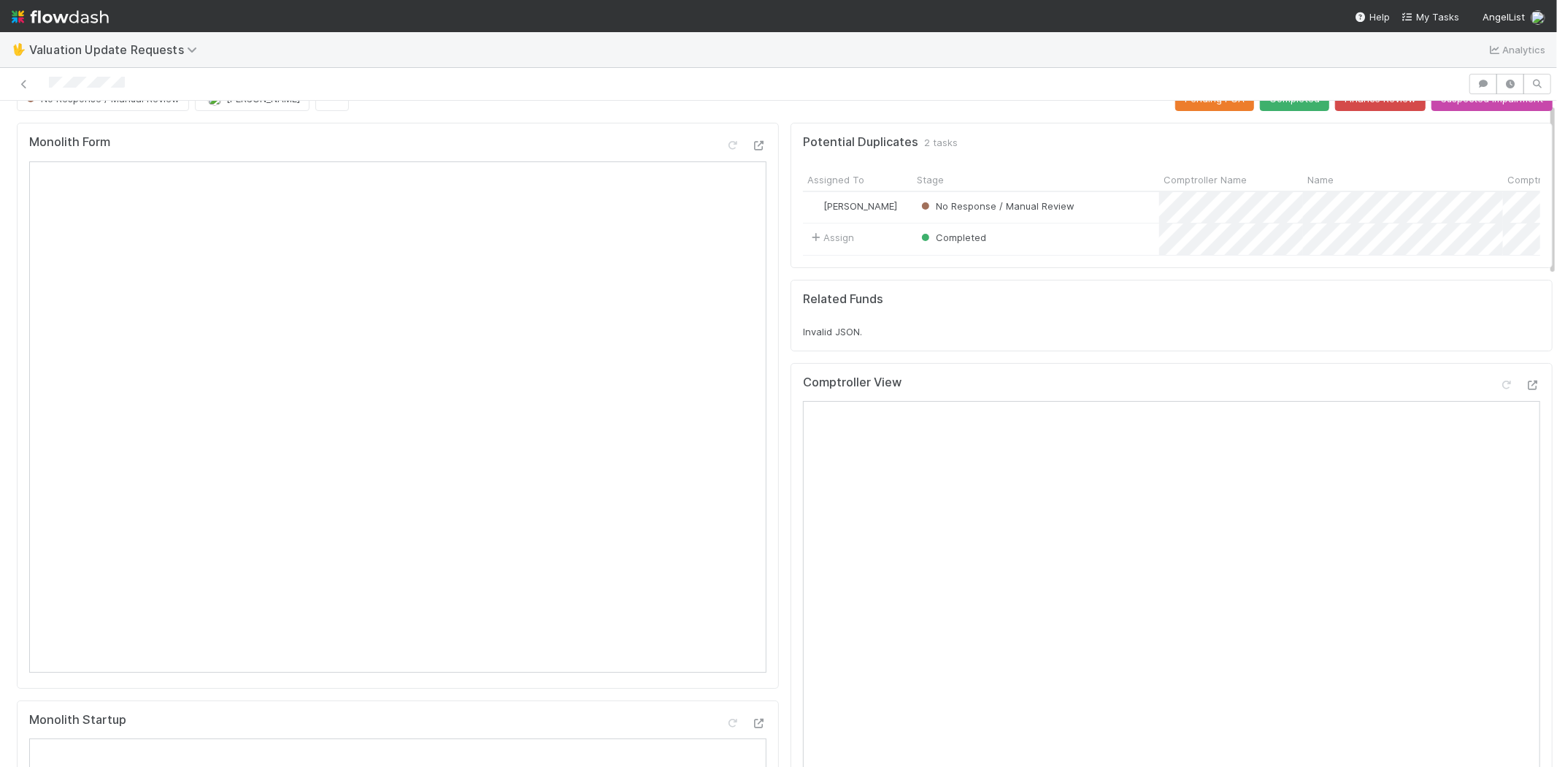
scroll to position [0, 0]
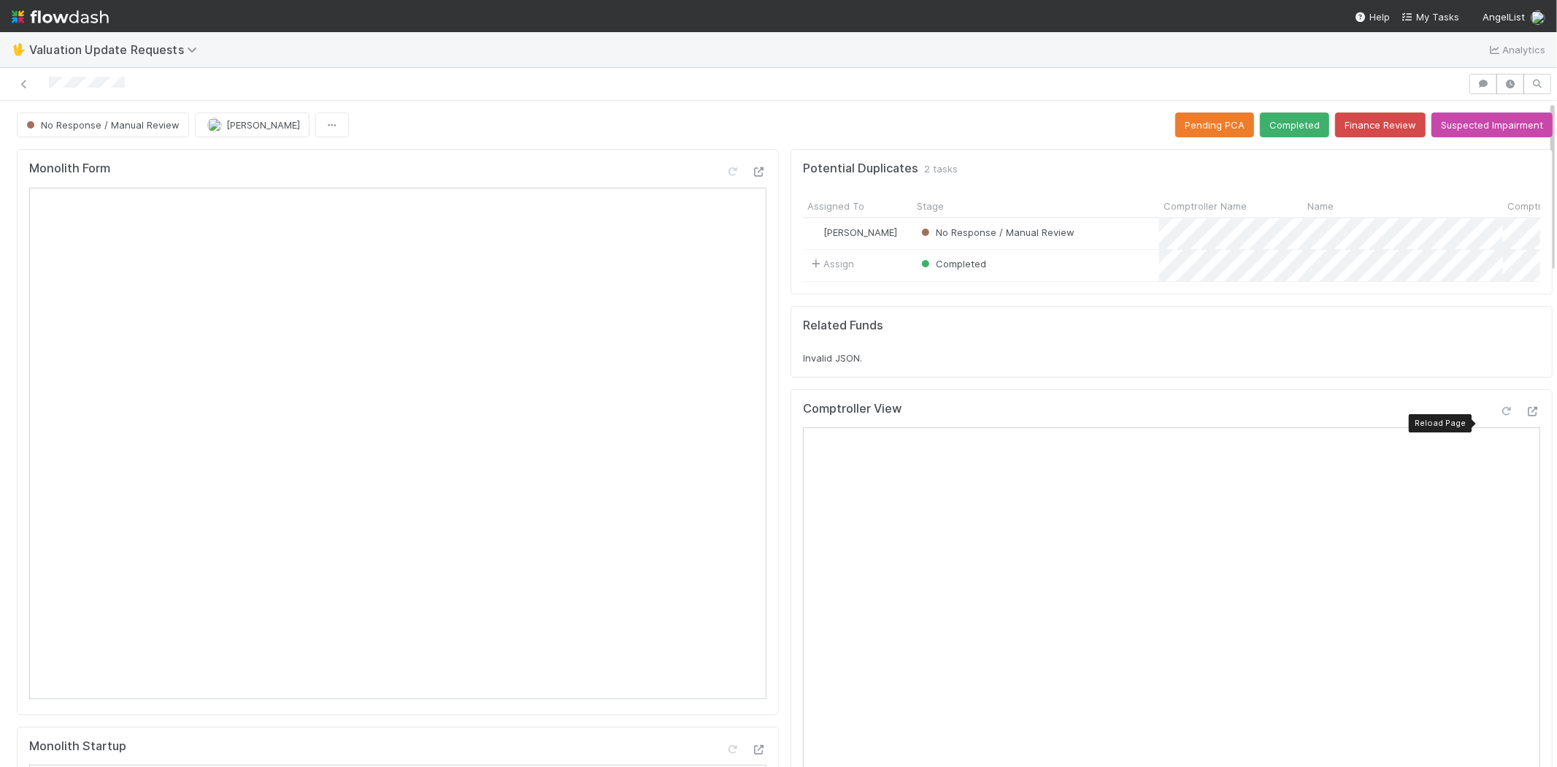
click at [1499, 416] on icon at bounding box center [1506, 411] width 15 height 9
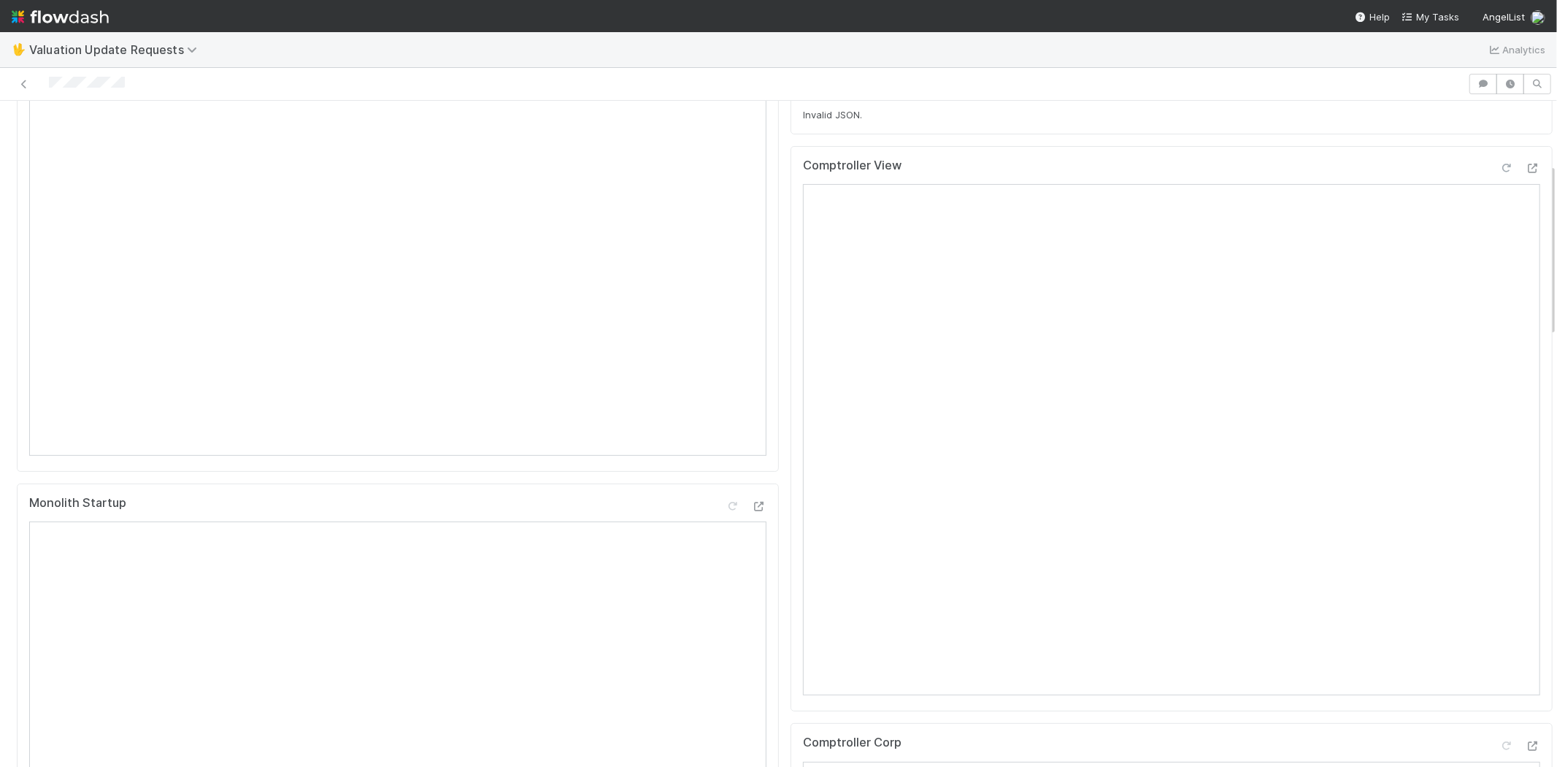
scroll to position [567, 0]
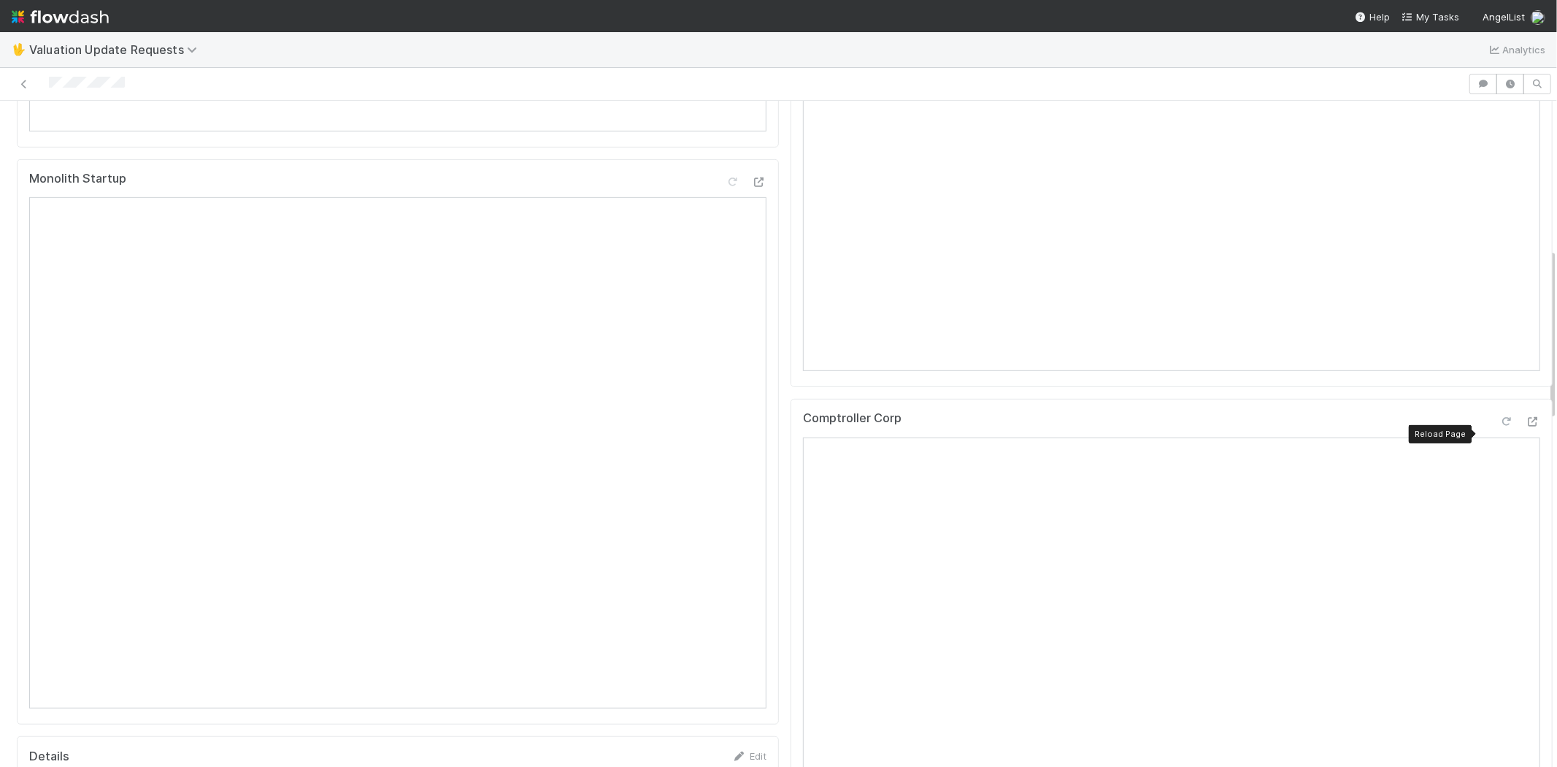
click at [1499, 426] on icon at bounding box center [1506, 421] width 15 height 9
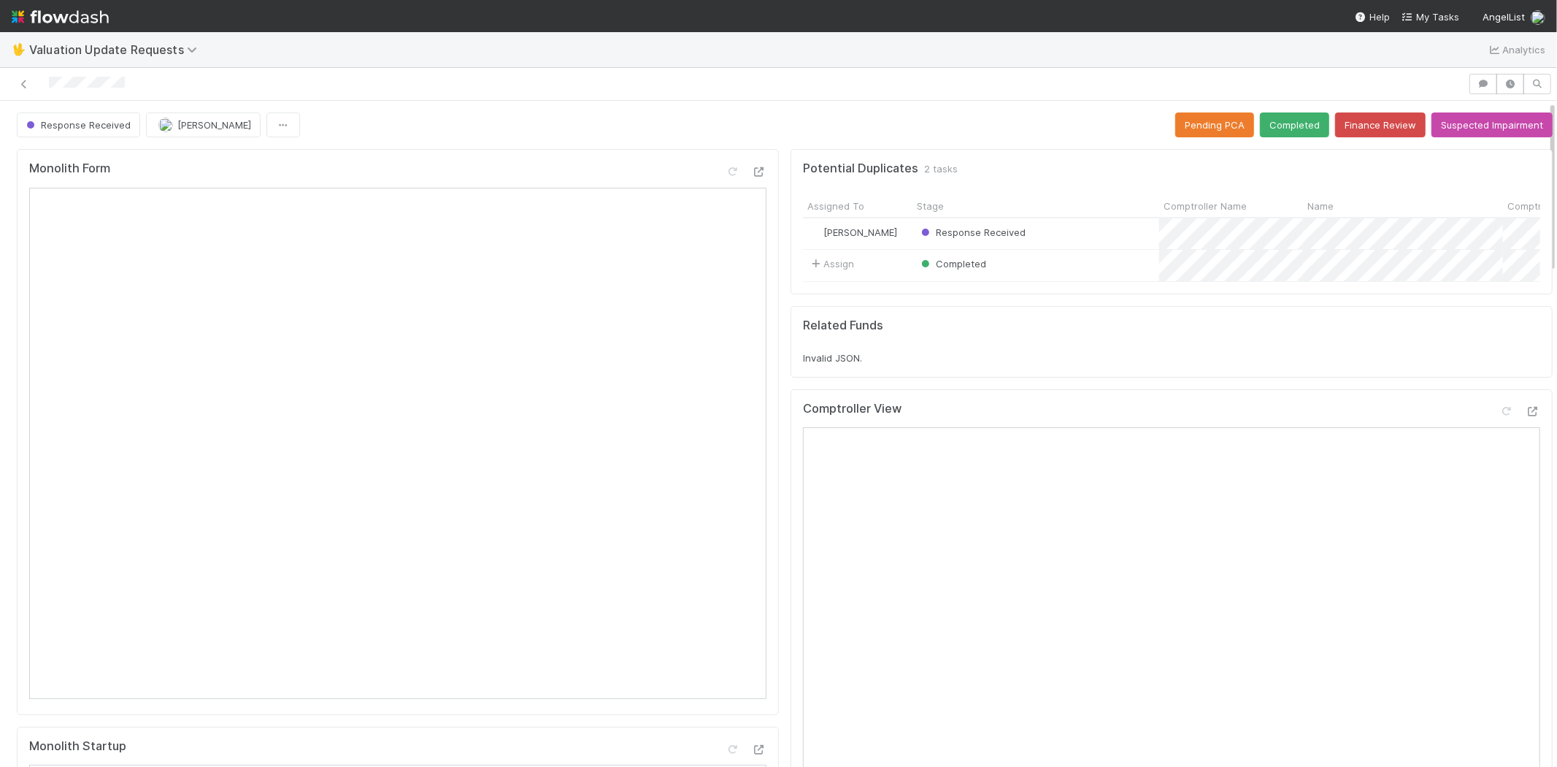
scroll to position [0, 0]
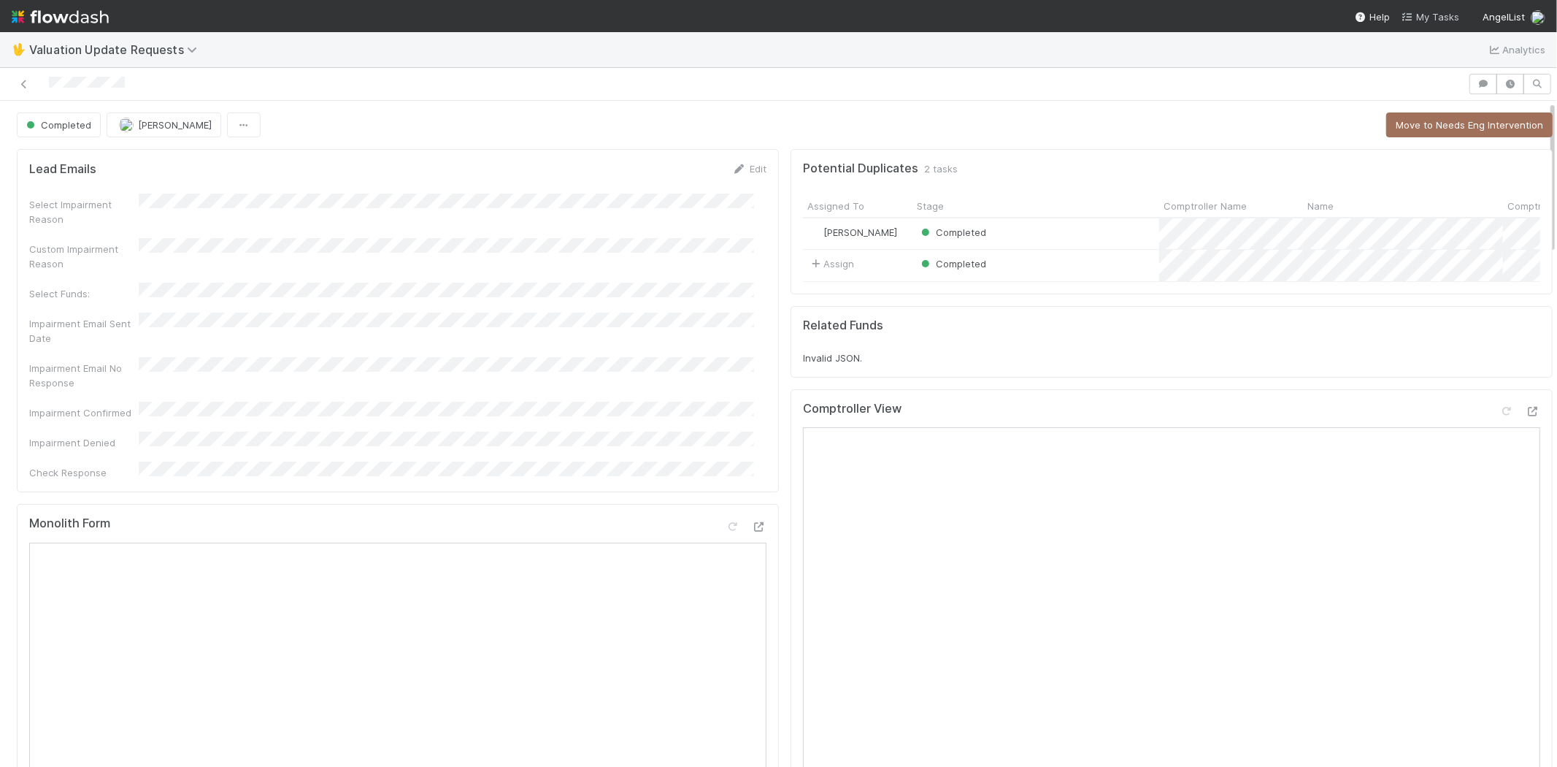
click at [1436, 20] on span "My Tasks" at bounding box center [1431, 17] width 58 height 12
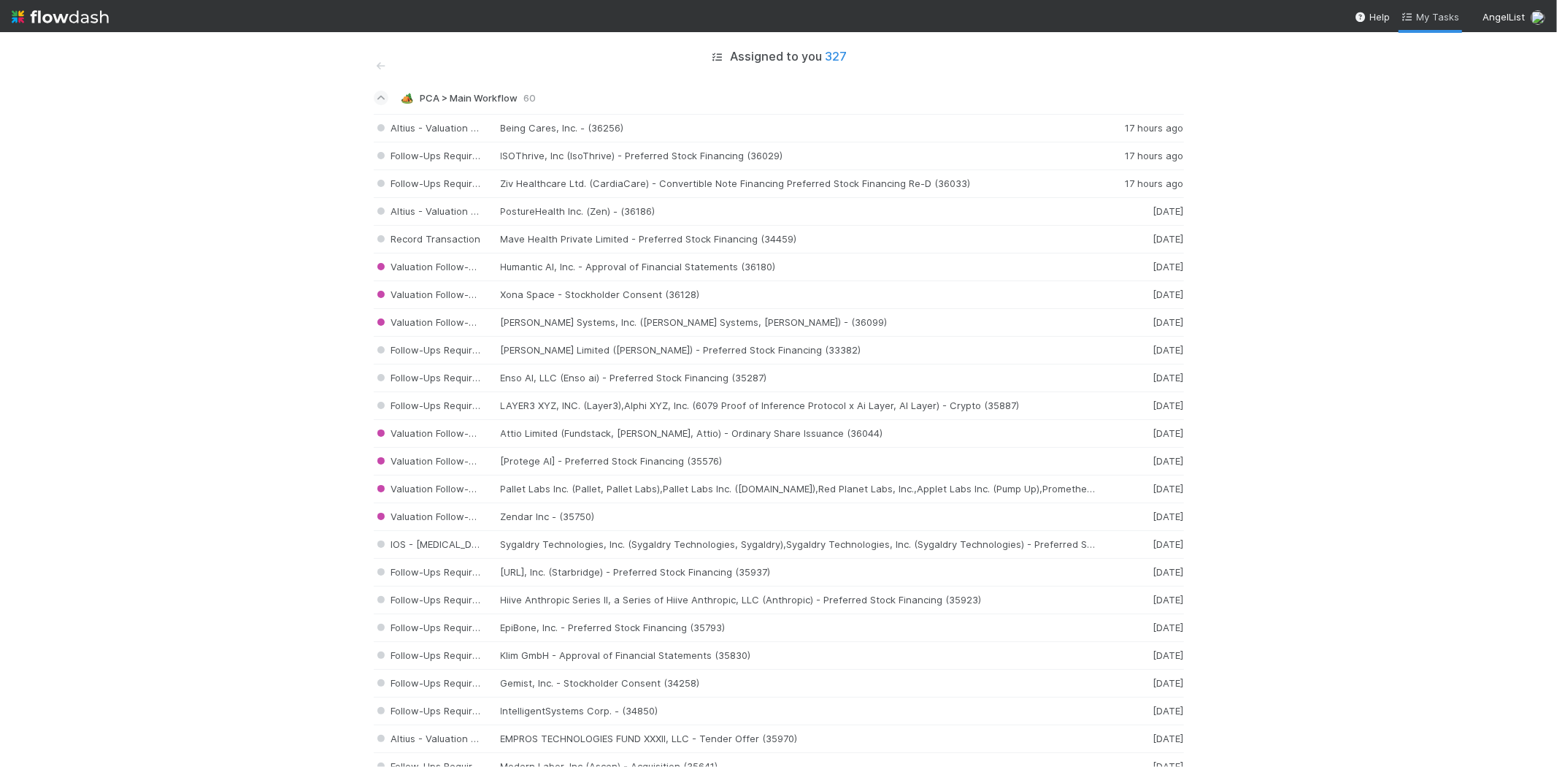
click at [1436, 11] on span "My Tasks" at bounding box center [1431, 17] width 58 height 12
click at [1448, 12] on span "My Tasks" at bounding box center [1431, 17] width 58 height 12
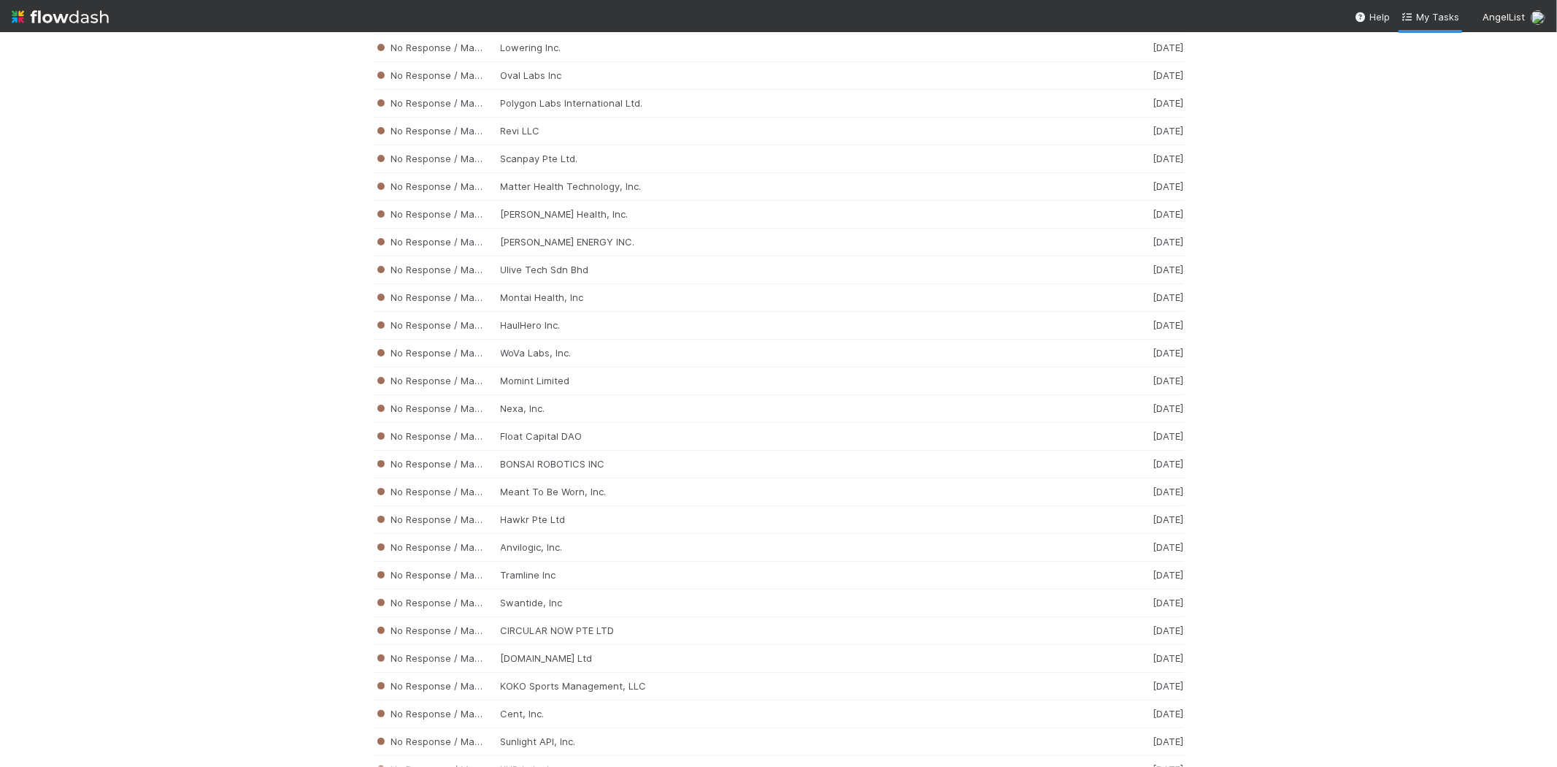
scroll to position [4550, 0]
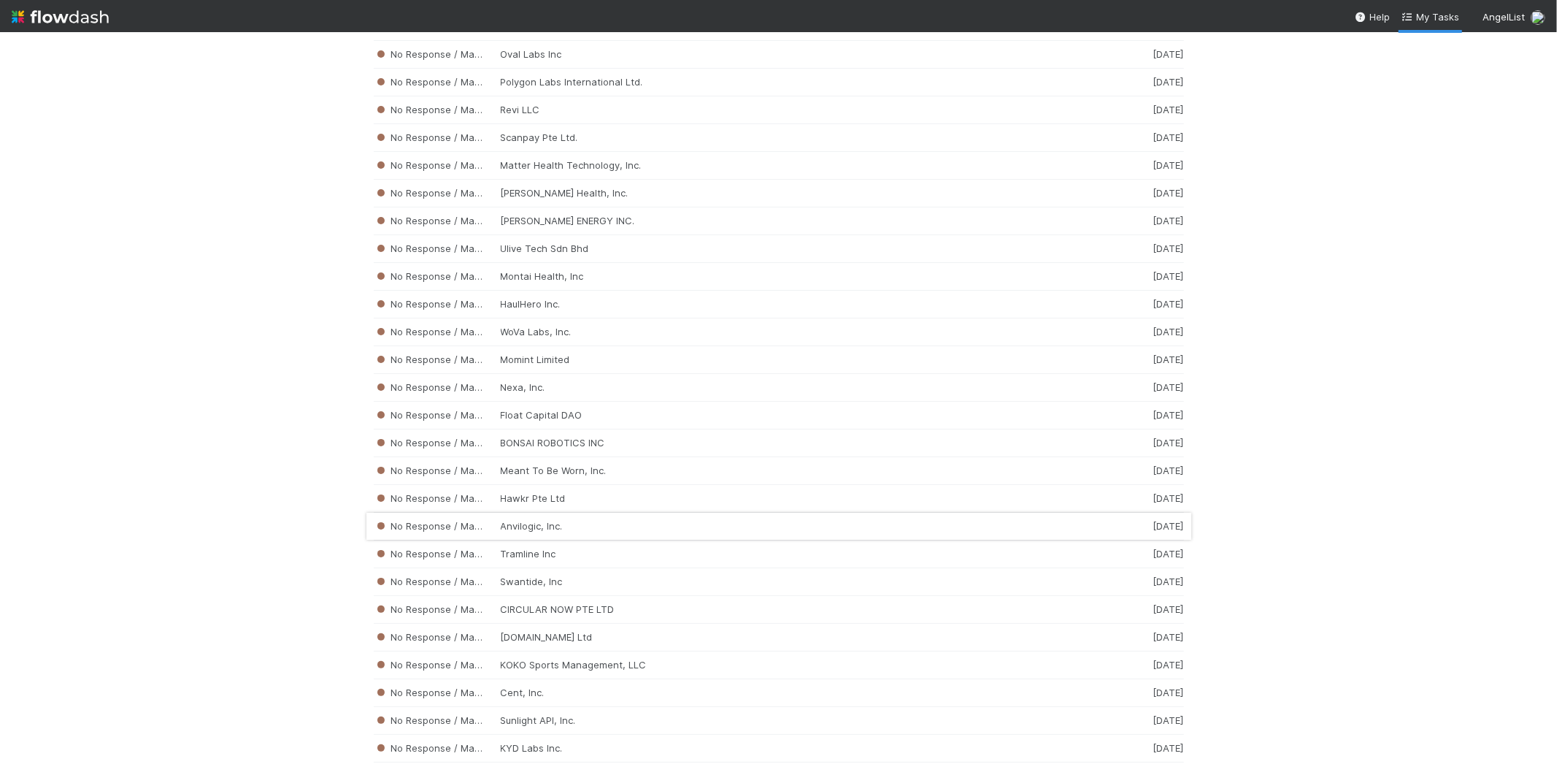
click at [588, 534] on div "No Response / Manual Review Anvilogic, Inc. [DATE]" at bounding box center [779, 526] width 810 height 28
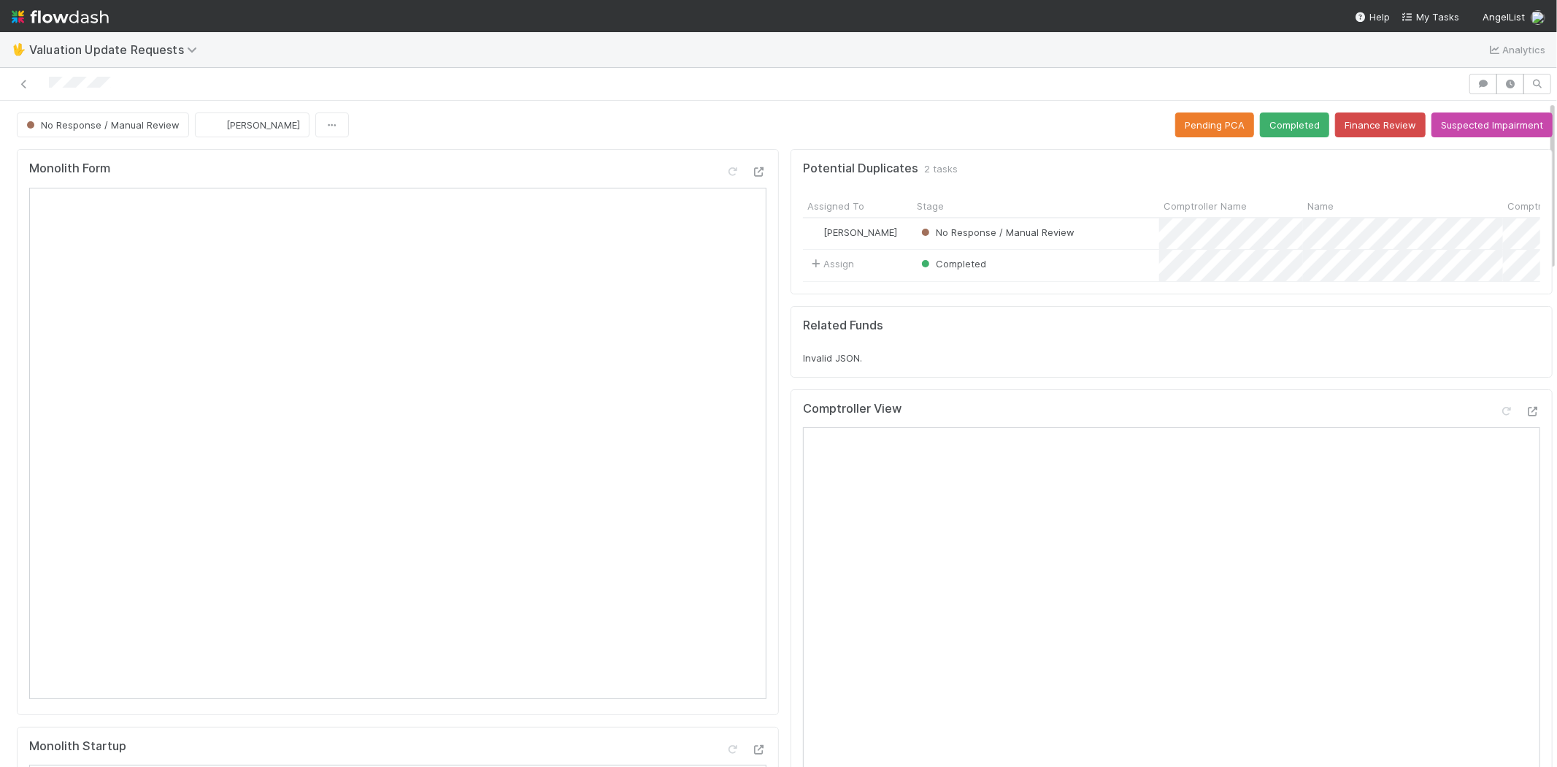
click at [49, 82] on div at bounding box center [734, 84] width 1456 height 20
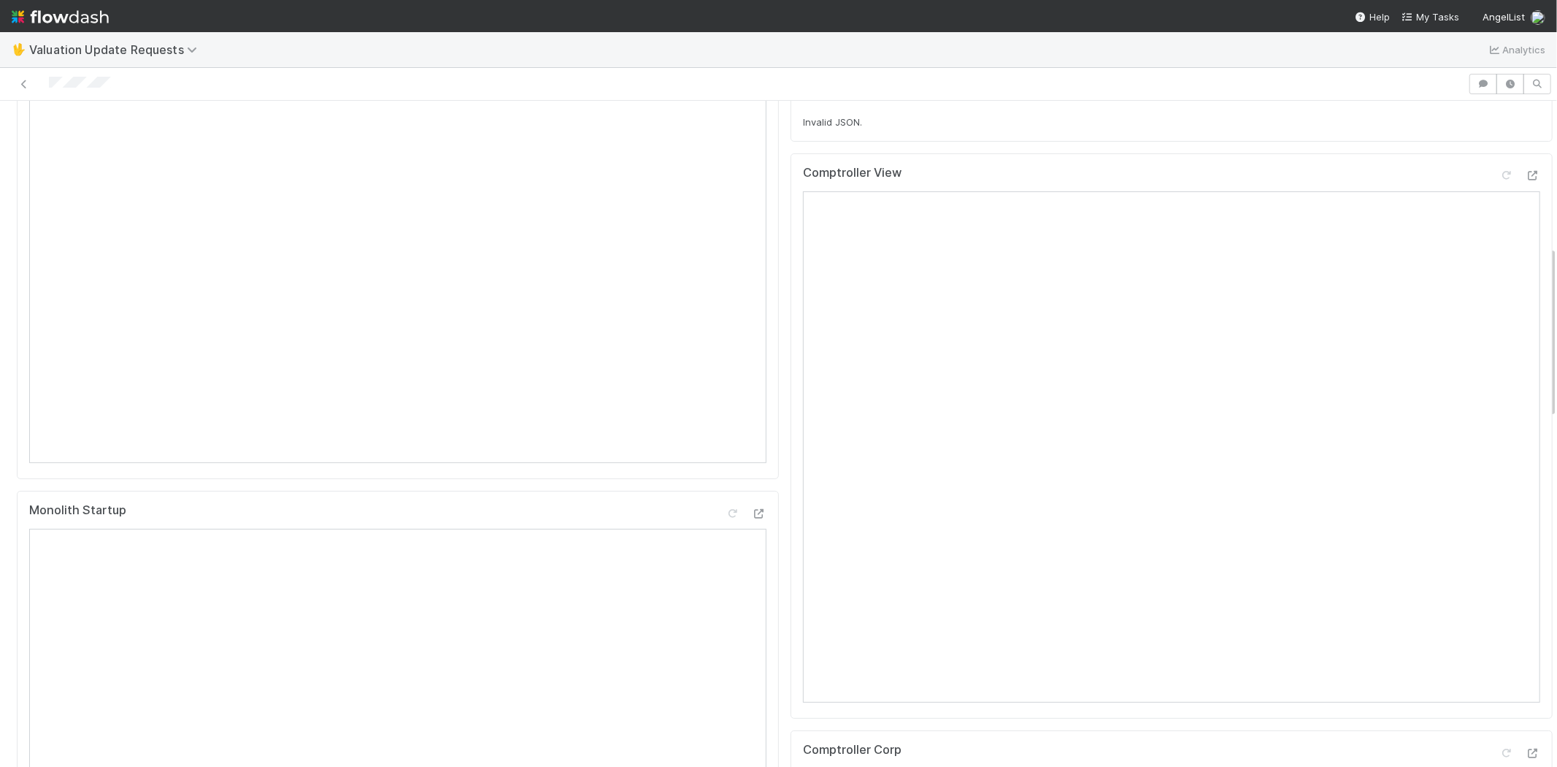
scroll to position [567, 0]
click at [120, 83] on div at bounding box center [734, 84] width 1456 height 20
click at [49, 86] on div at bounding box center [734, 84] width 1456 height 20
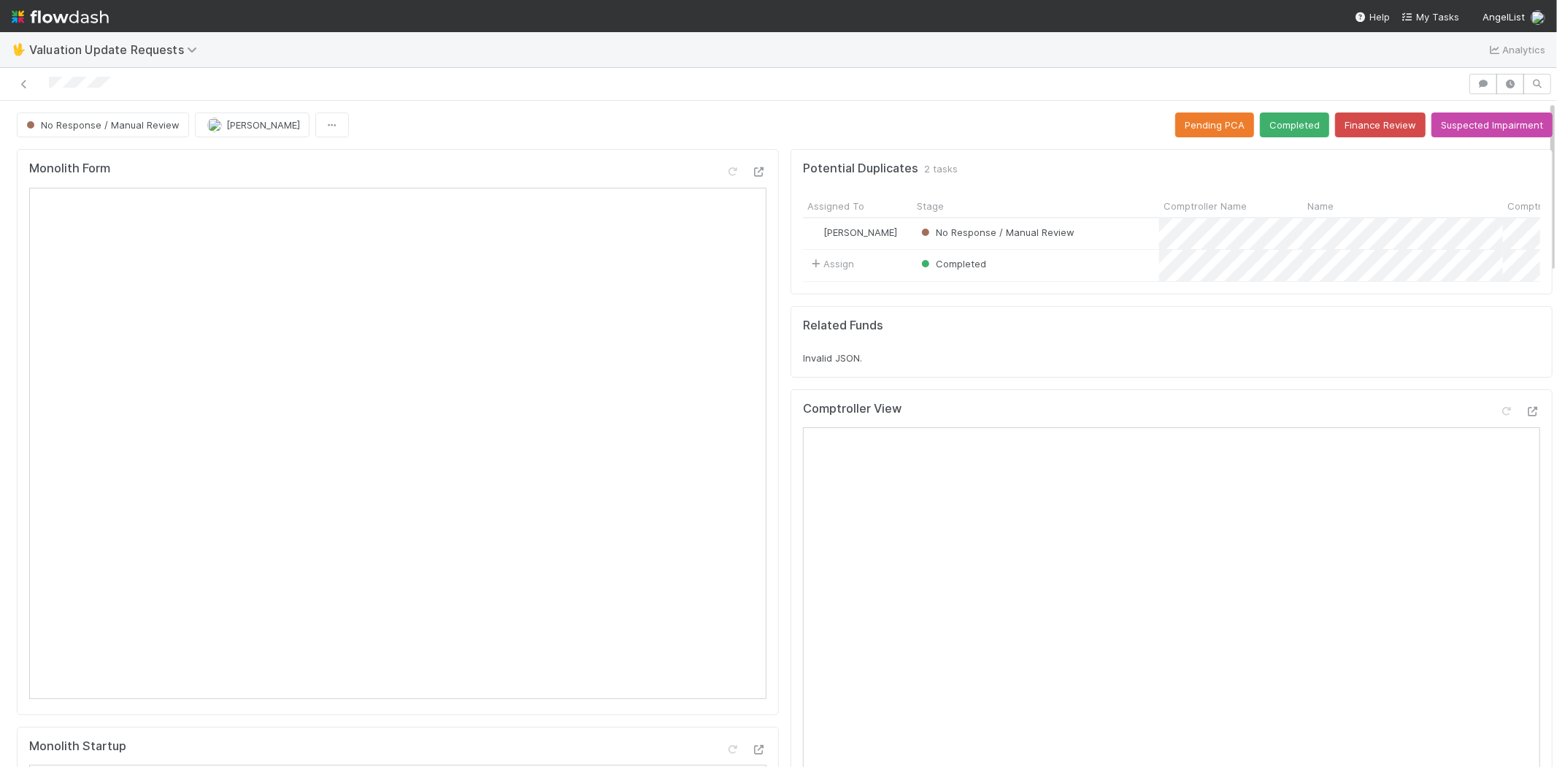
drag, startPoint x: 53, startPoint y: 76, endPoint x: 113, endPoint y: 91, distance: 62.3
click at [53, 77] on div at bounding box center [80, 84] width 62 height 15
drag, startPoint x: 145, startPoint y: 83, endPoint x: 45, endPoint y: 88, distance: 100.1
click at [45, 88] on div at bounding box center [734, 84] width 1456 height 20
click at [122, 81] on div at bounding box center [734, 84] width 1456 height 20
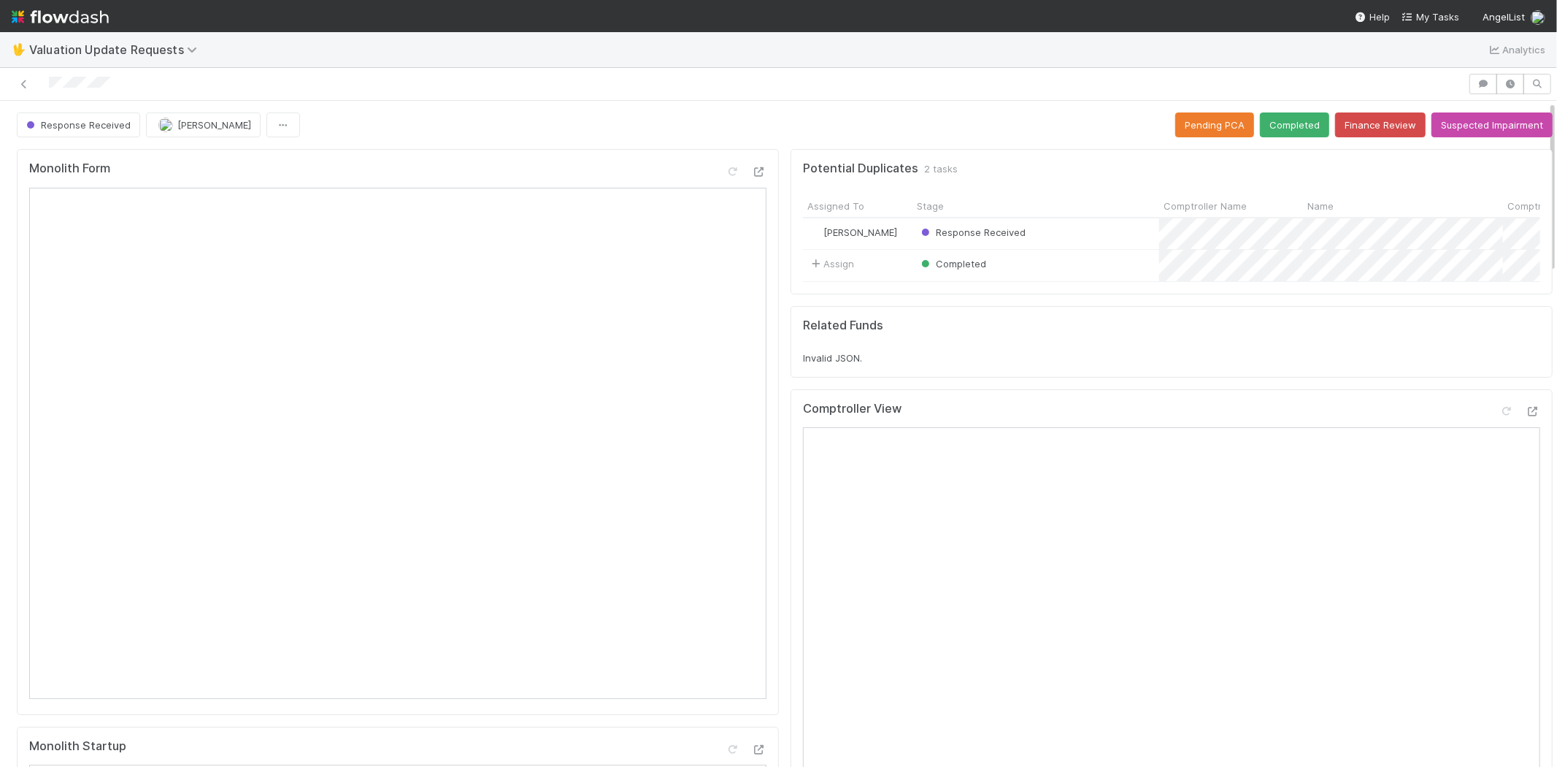
click at [53, 84] on div at bounding box center [734, 84] width 1456 height 20
click at [1499, 416] on icon at bounding box center [1506, 411] width 15 height 9
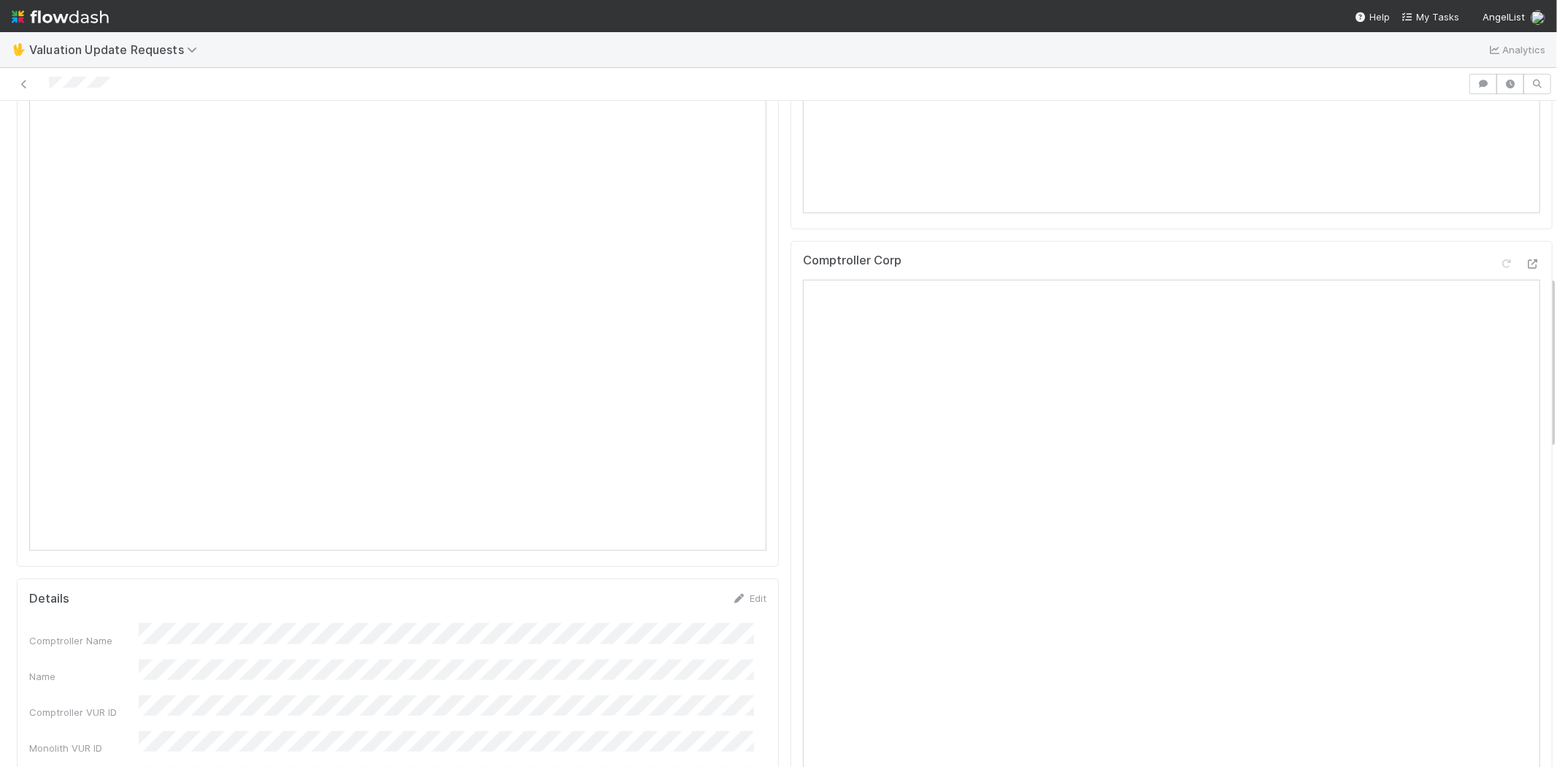
scroll to position [730, 0]
click at [1499, 264] on icon at bounding box center [1506, 258] width 15 height 9
click at [1499, 339] on icon at bounding box center [1506, 340] width 15 height 9
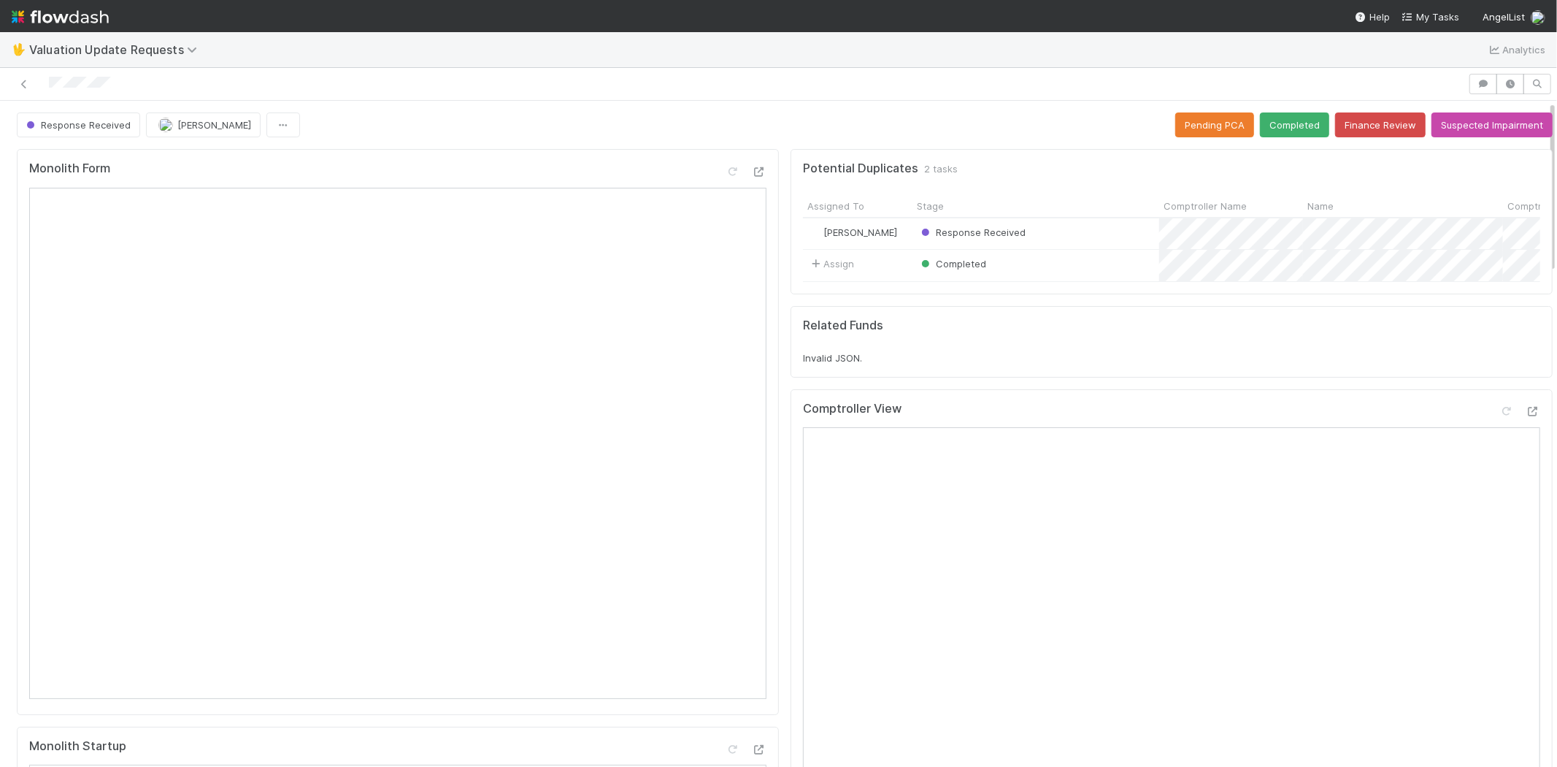
scroll to position [0, 0]
click at [1271, 128] on button "Completed" at bounding box center [1294, 124] width 69 height 25
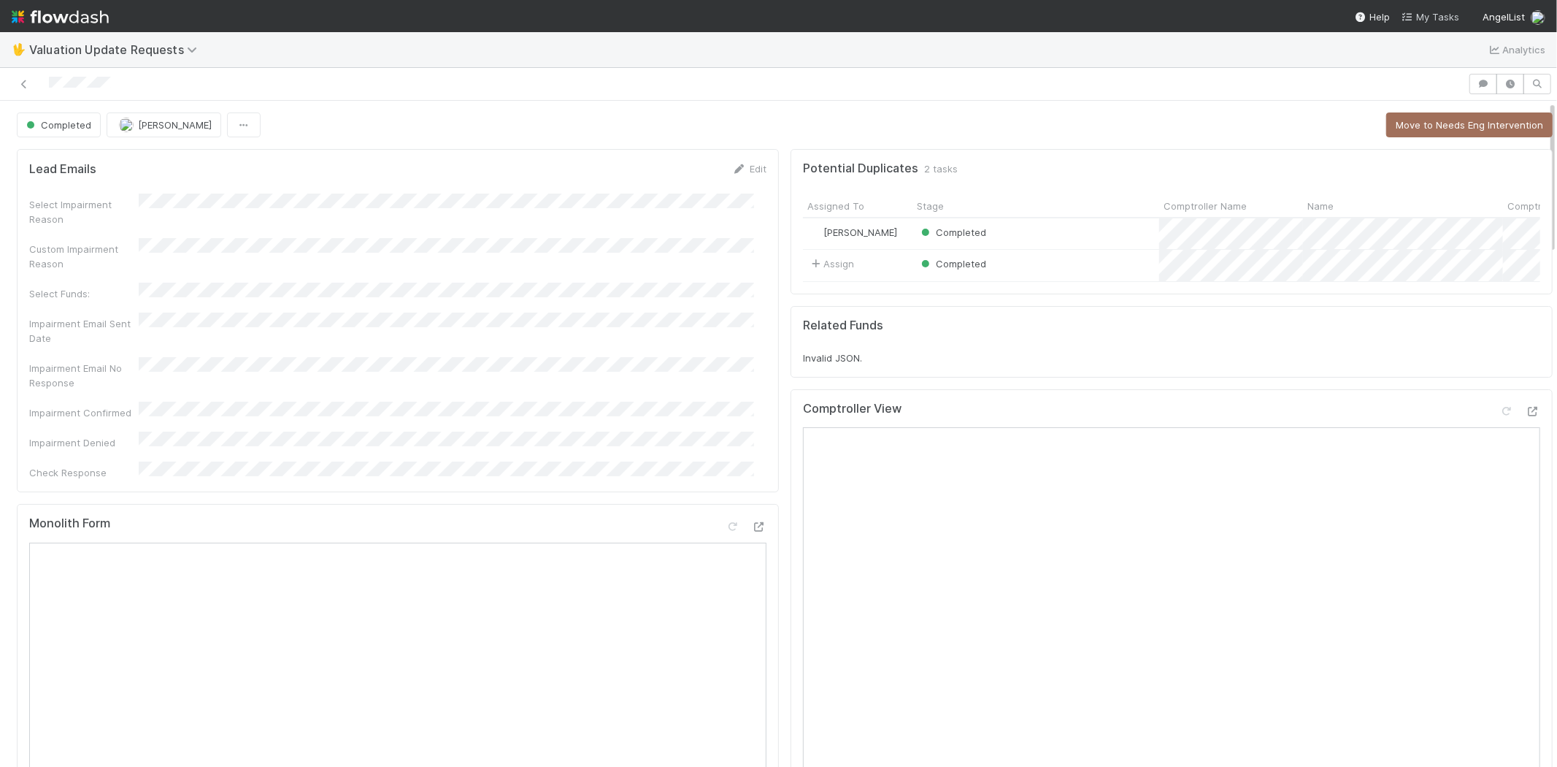
click at [1459, 18] on span "My Tasks" at bounding box center [1431, 17] width 58 height 12
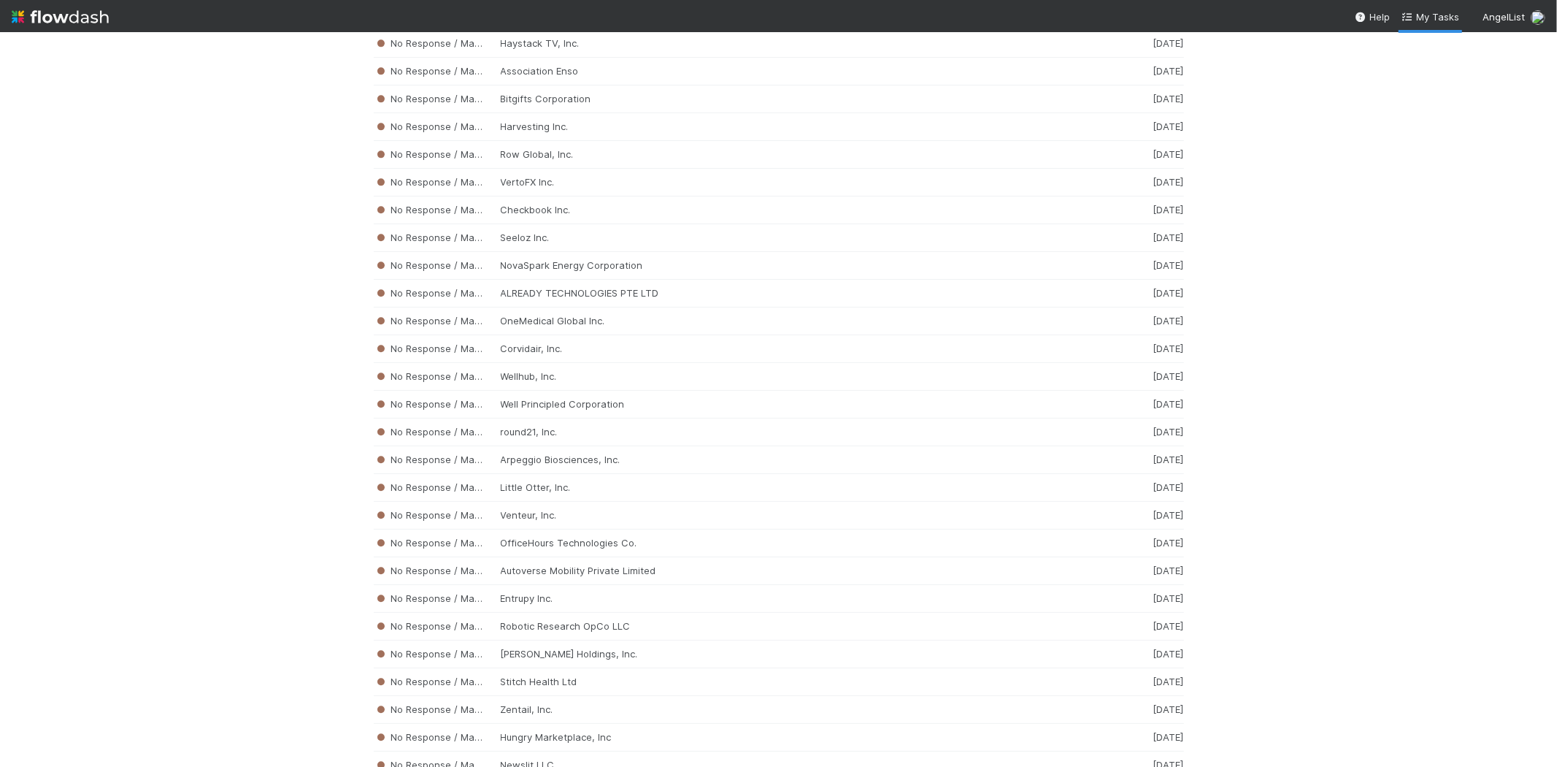
scroll to position [7574, 0]
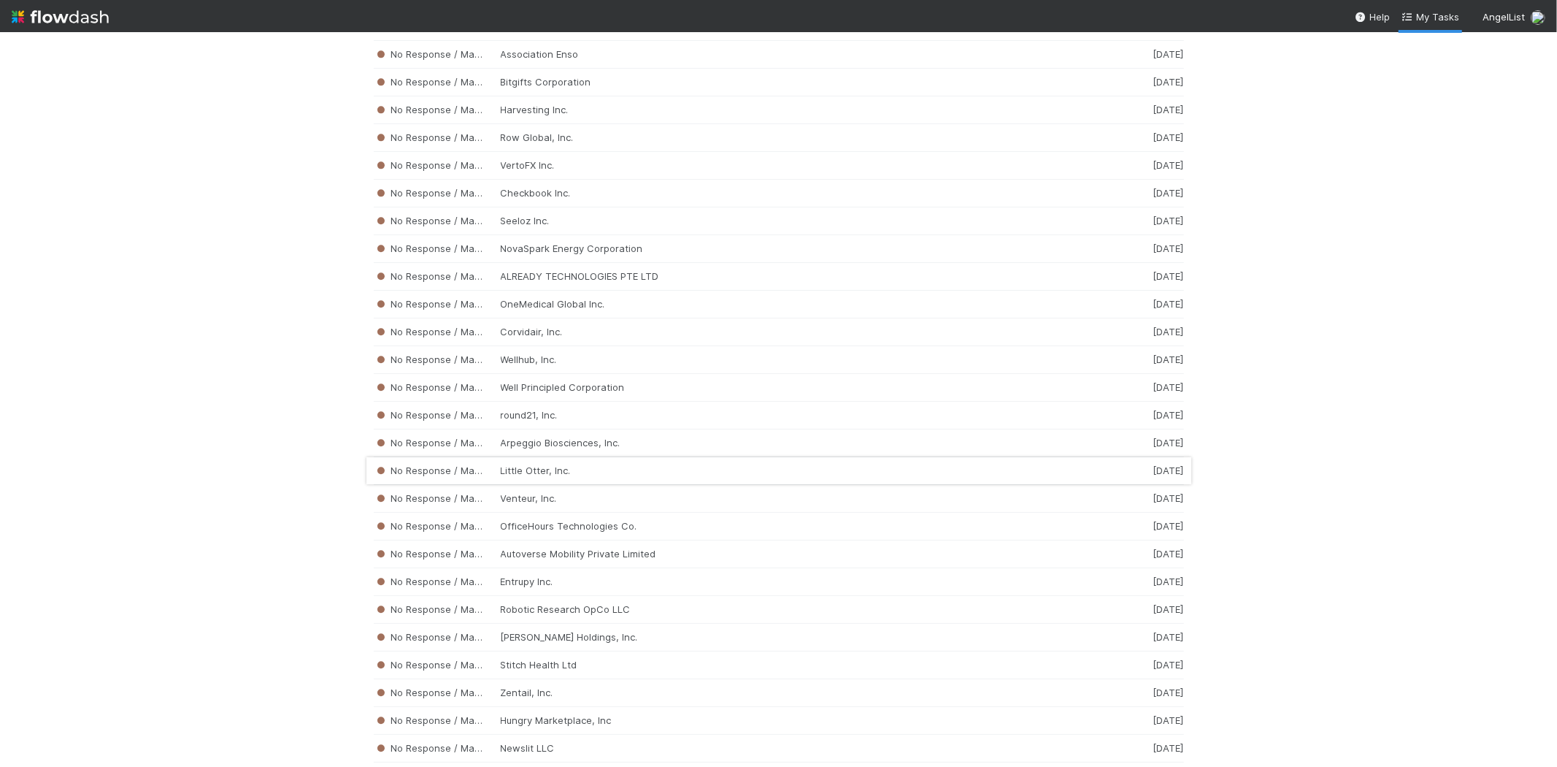
click at [609, 485] on div "No Response / Manual Review Little Otter, Inc. [DATE]" at bounding box center [779, 471] width 810 height 28
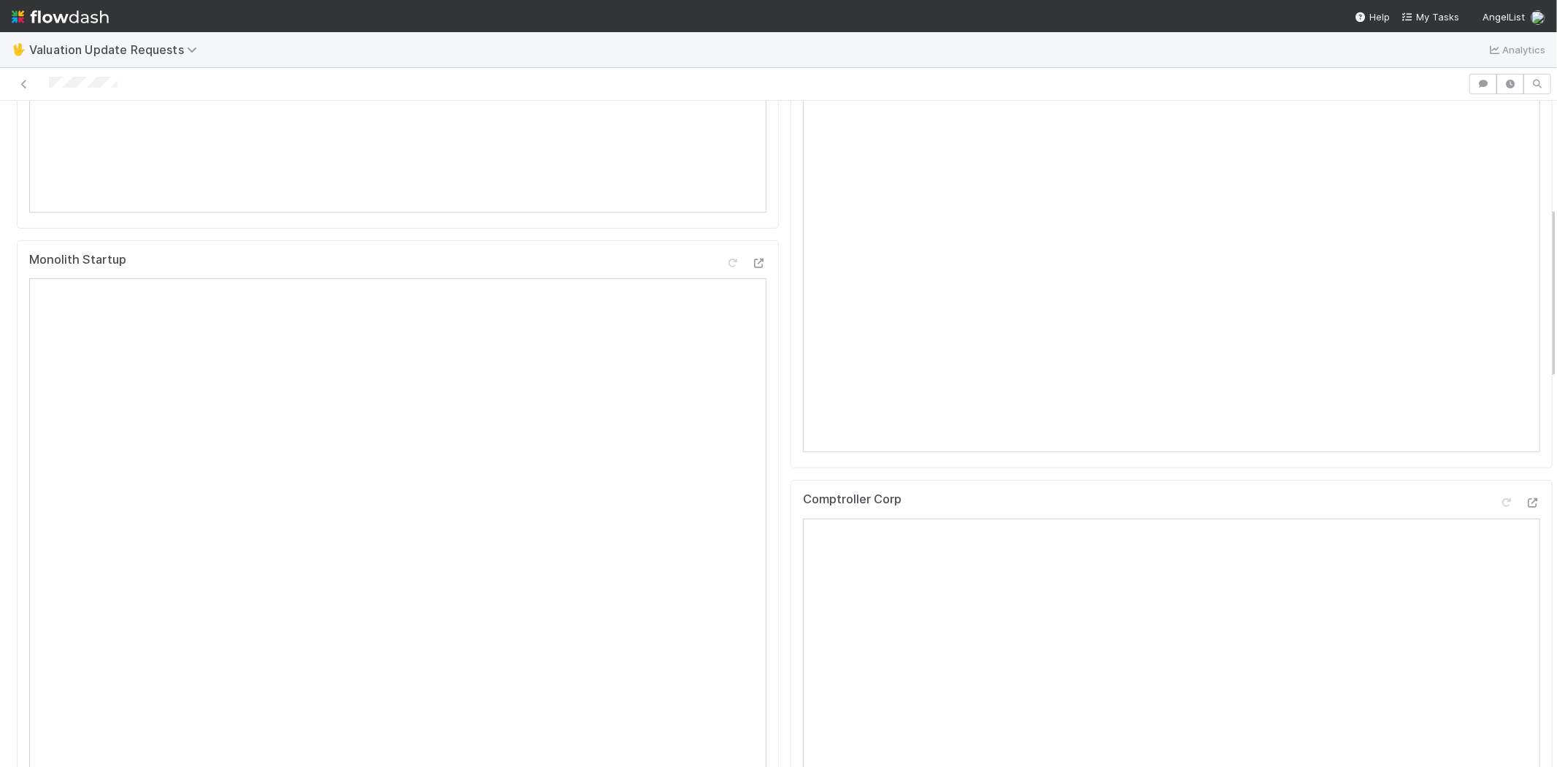
scroll to position [324, 0]
drag, startPoint x: 137, startPoint y: 78, endPoint x: 49, endPoint y: 74, distance: 87.7
click at [49, 74] on div at bounding box center [734, 84] width 1456 height 20
click at [142, 96] on div at bounding box center [778, 84] width 1557 height 33
drag, startPoint x: 136, startPoint y: 83, endPoint x: 46, endPoint y: 79, distance: 89.9
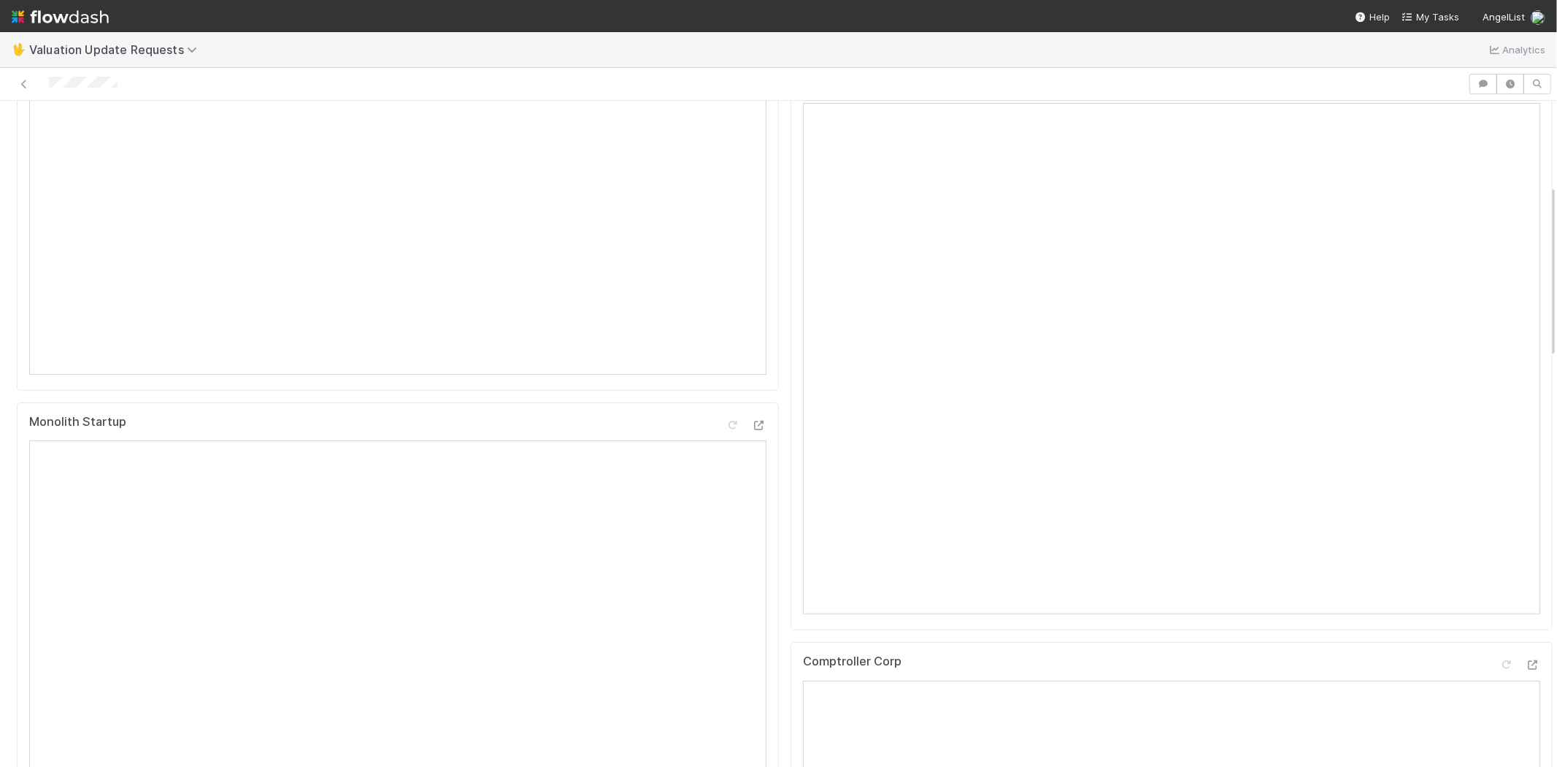
click at [46, 79] on div at bounding box center [734, 84] width 1456 height 20
click at [122, 91] on div at bounding box center [734, 84] width 1456 height 20
drag, startPoint x: 132, startPoint y: 74, endPoint x: 39, endPoint y: 75, distance: 92.7
click at [39, 75] on div at bounding box center [734, 84] width 1456 height 20
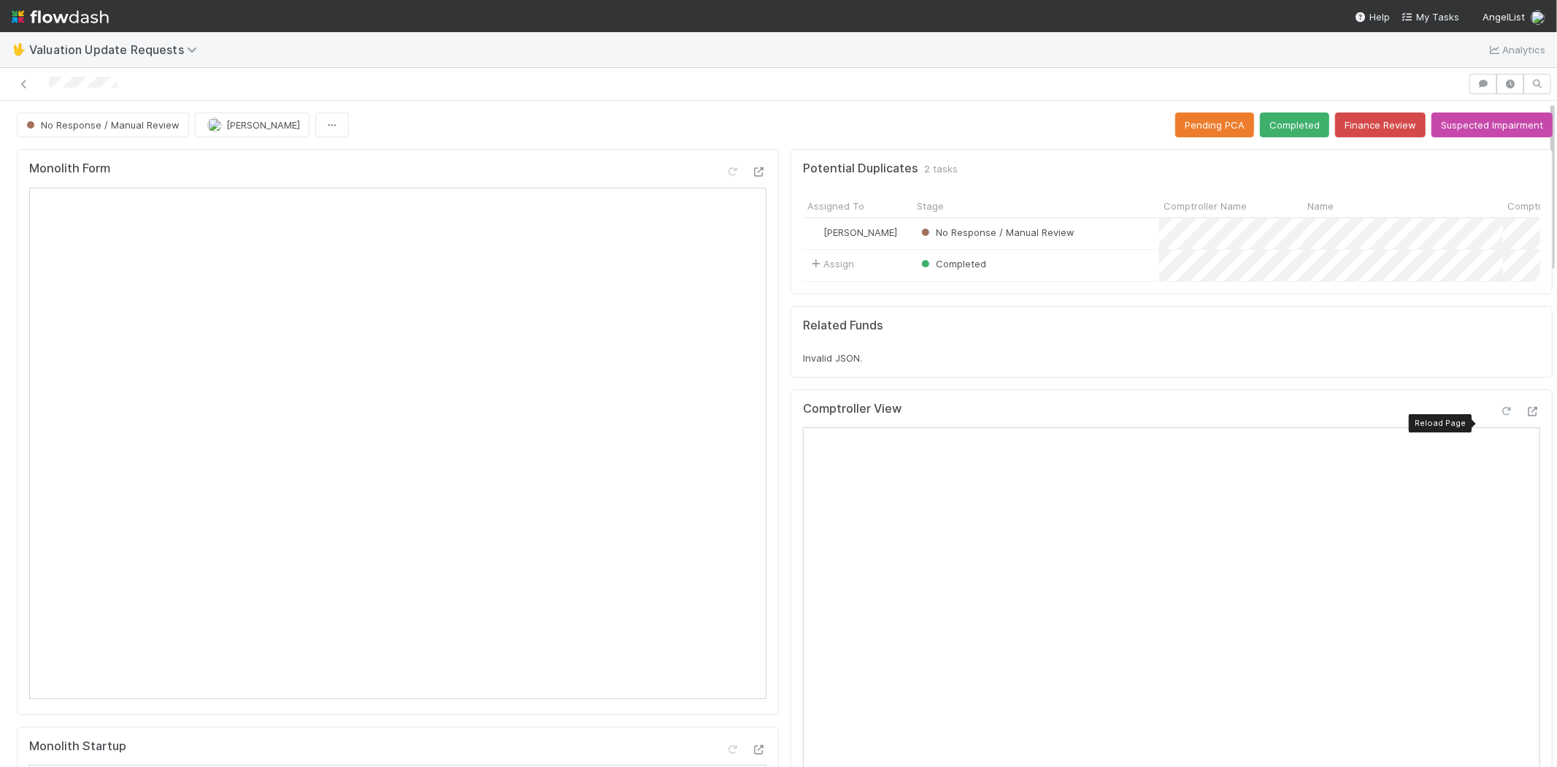
click at [1499, 416] on icon at bounding box center [1506, 411] width 15 height 9
click at [1267, 123] on button "Completed" at bounding box center [1294, 124] width 69 height 25
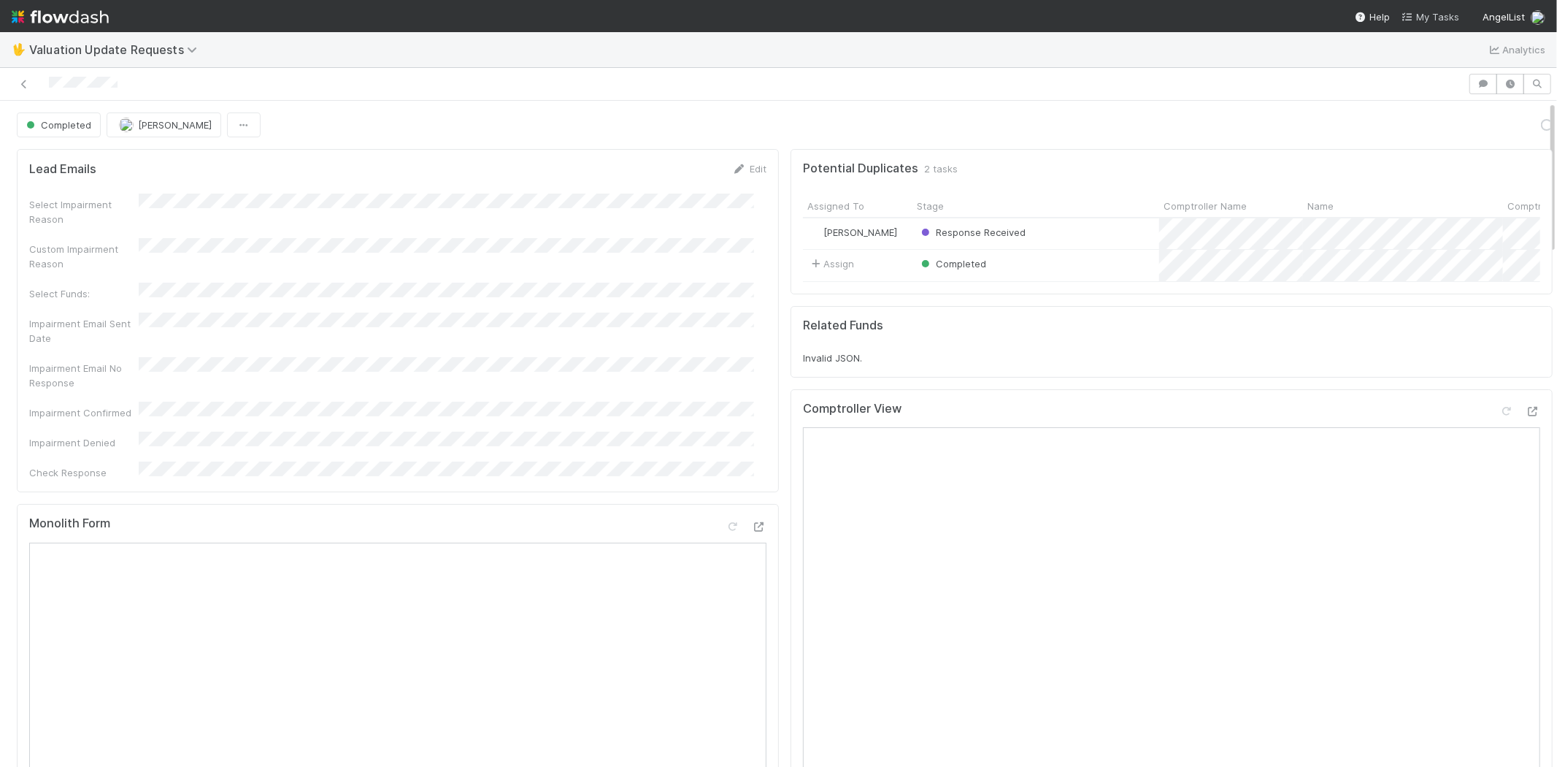
click at [1436, 16] on span "My Tasks" at bounding box center [1431, 17] width 58 height 12
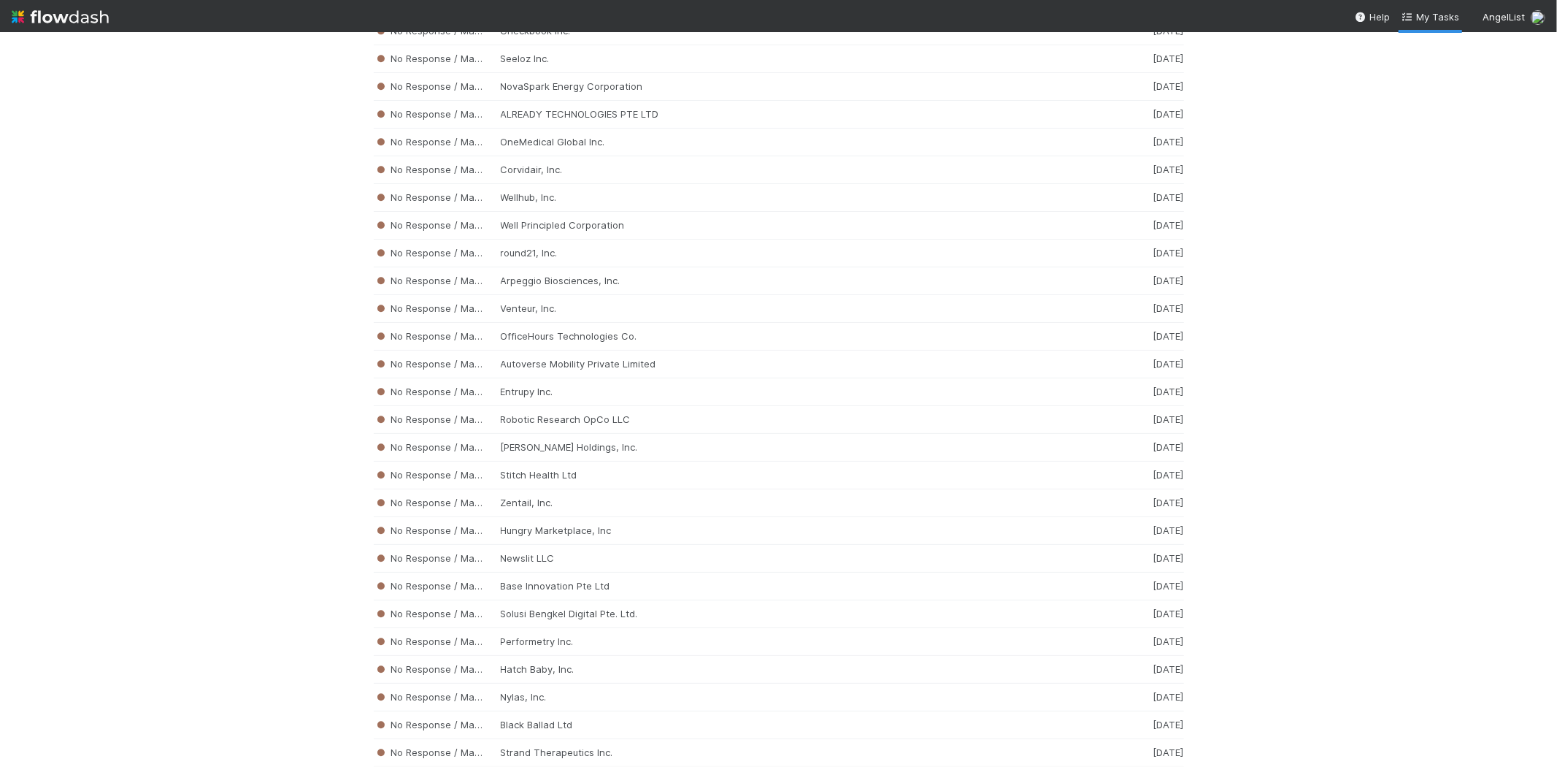
scroll to position [7768, 0]
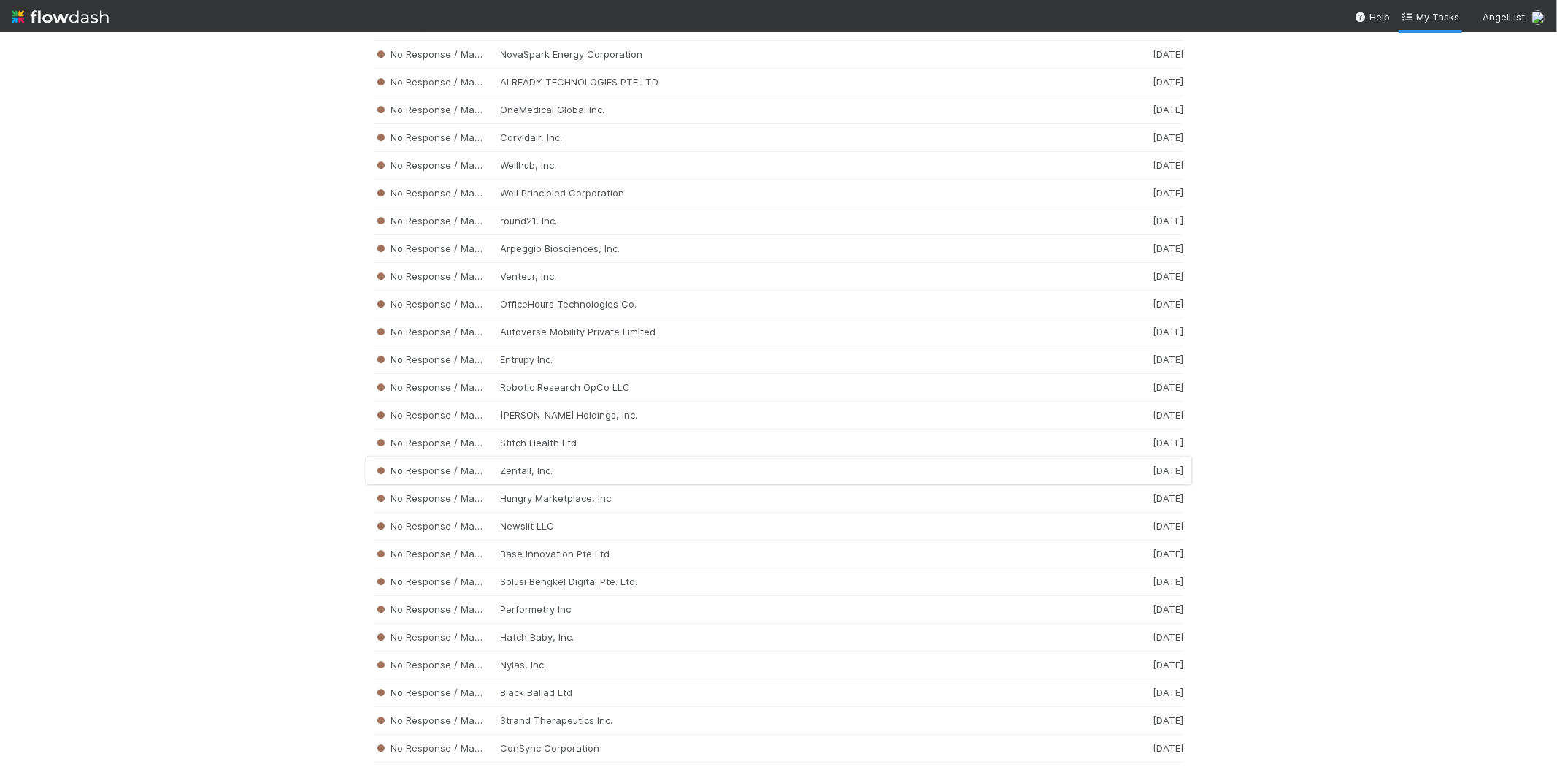
click at [553, 485] on div "No Response / Manual Review Zentail, Inc. [DATE]" at bounding box center [779, 471] width 810 height 28
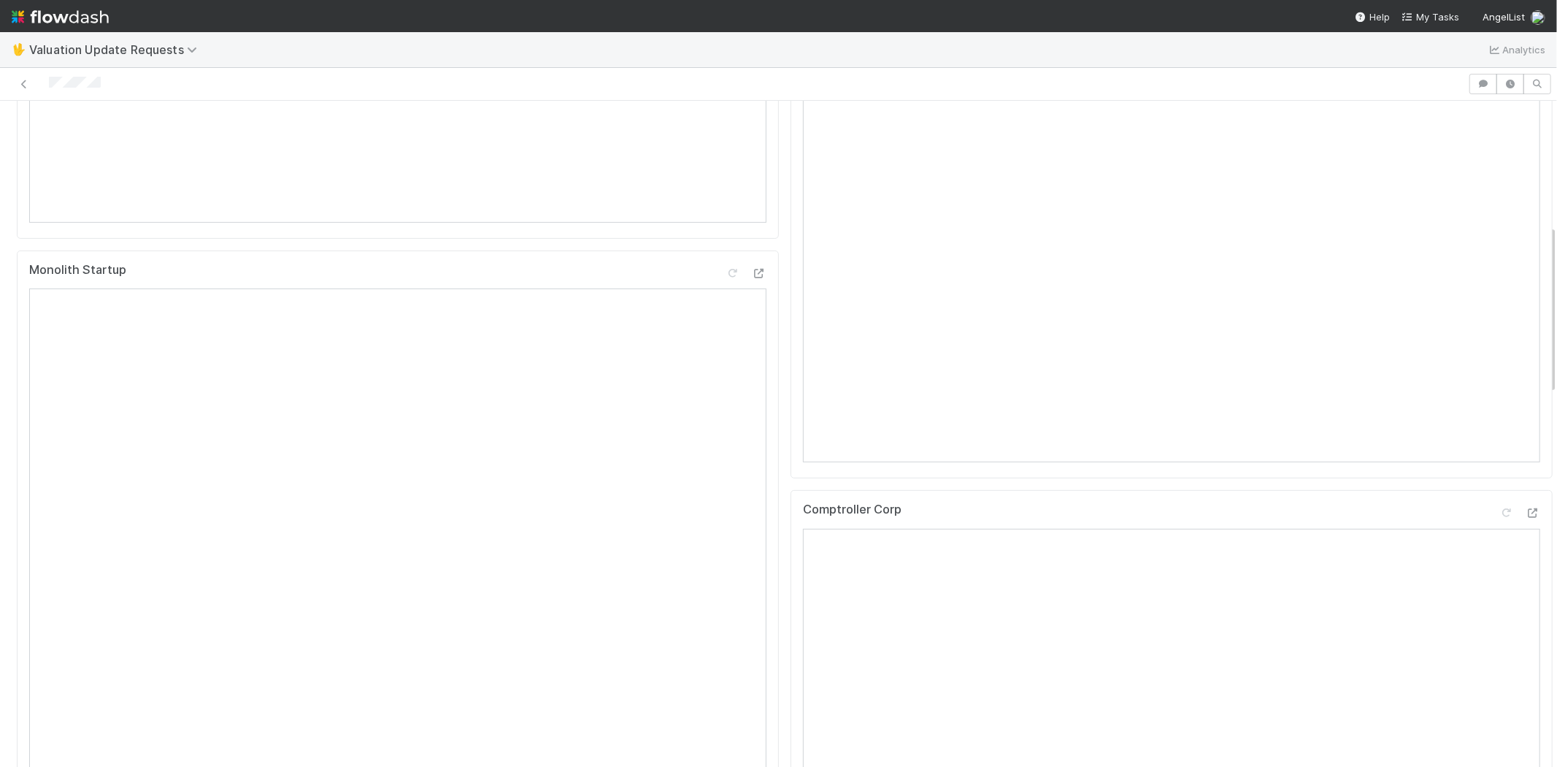
scroll to position [486, 0]
drag, startPoint x: 103, startPoint y: 77, endPoint x: 42, endPoint y: 83, distance: 60.9
click at [42, 83] on div at bounding box center [734, 84] width 1456 height 20
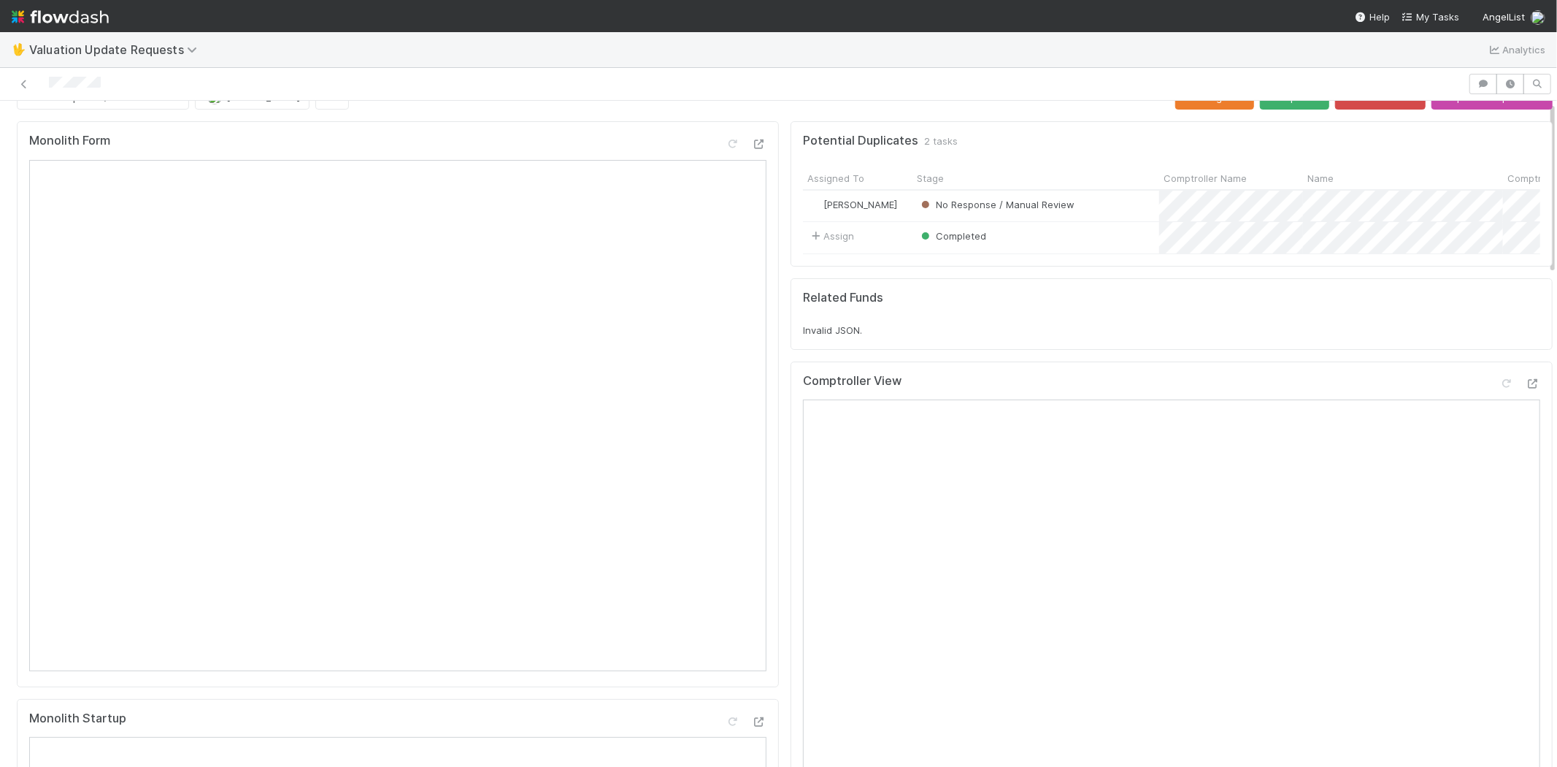
scroll to position [0, 0]
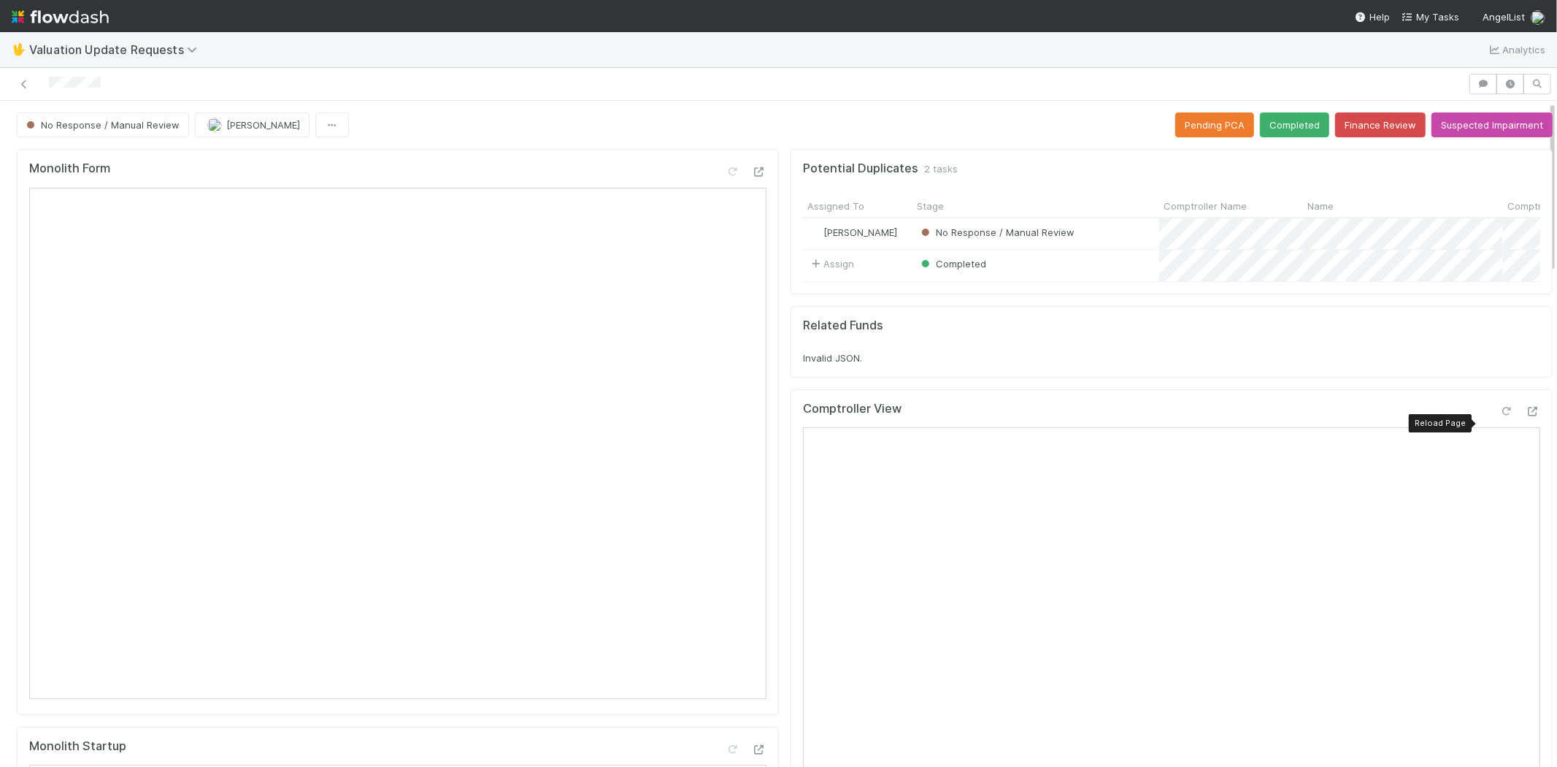
click at [1499, 416] on icon at bounding box center [1506, 411] width 15 height 9
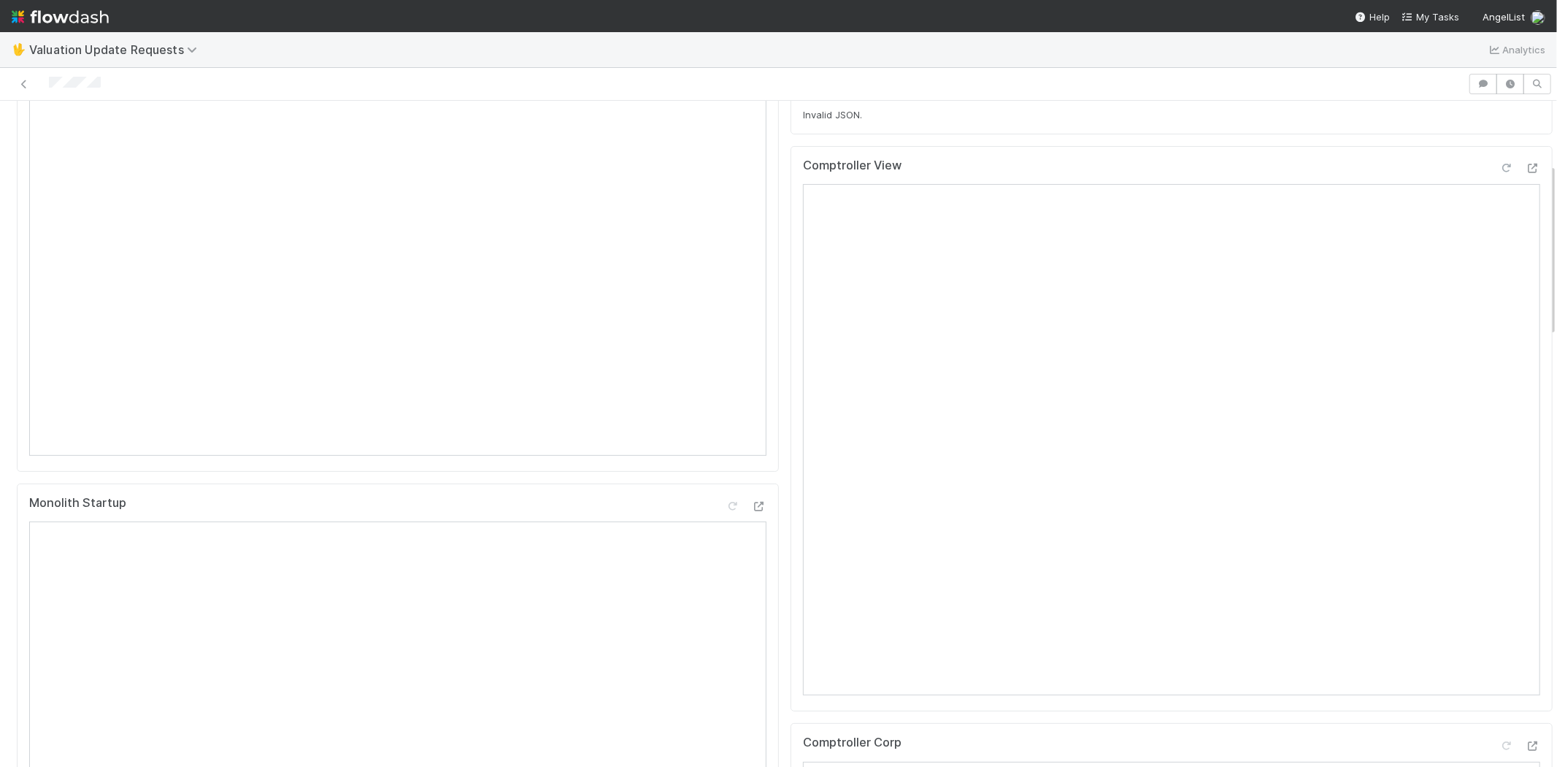
scroll to position [648, 0]
click at [1499, 345] on icon at bounding box center [1506, 340] width 15 height 9
click at [1499, 231] on icon at bounding box center [1506, 234] width 15 height 9
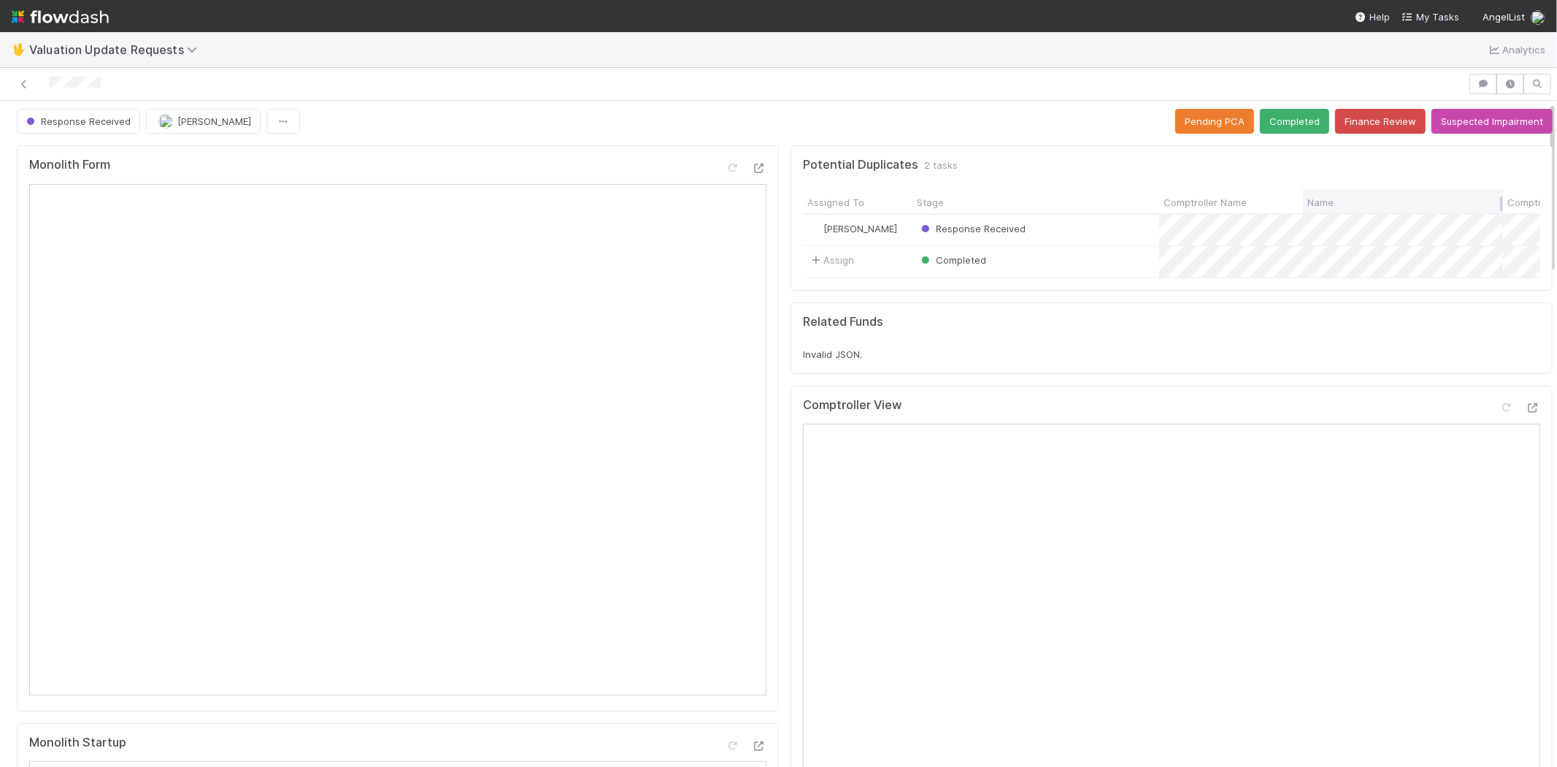
scroll to position [0, 0]
click at [1279, 112] on button "Completed" at bounding box center [1294, 124] width 69 height 25
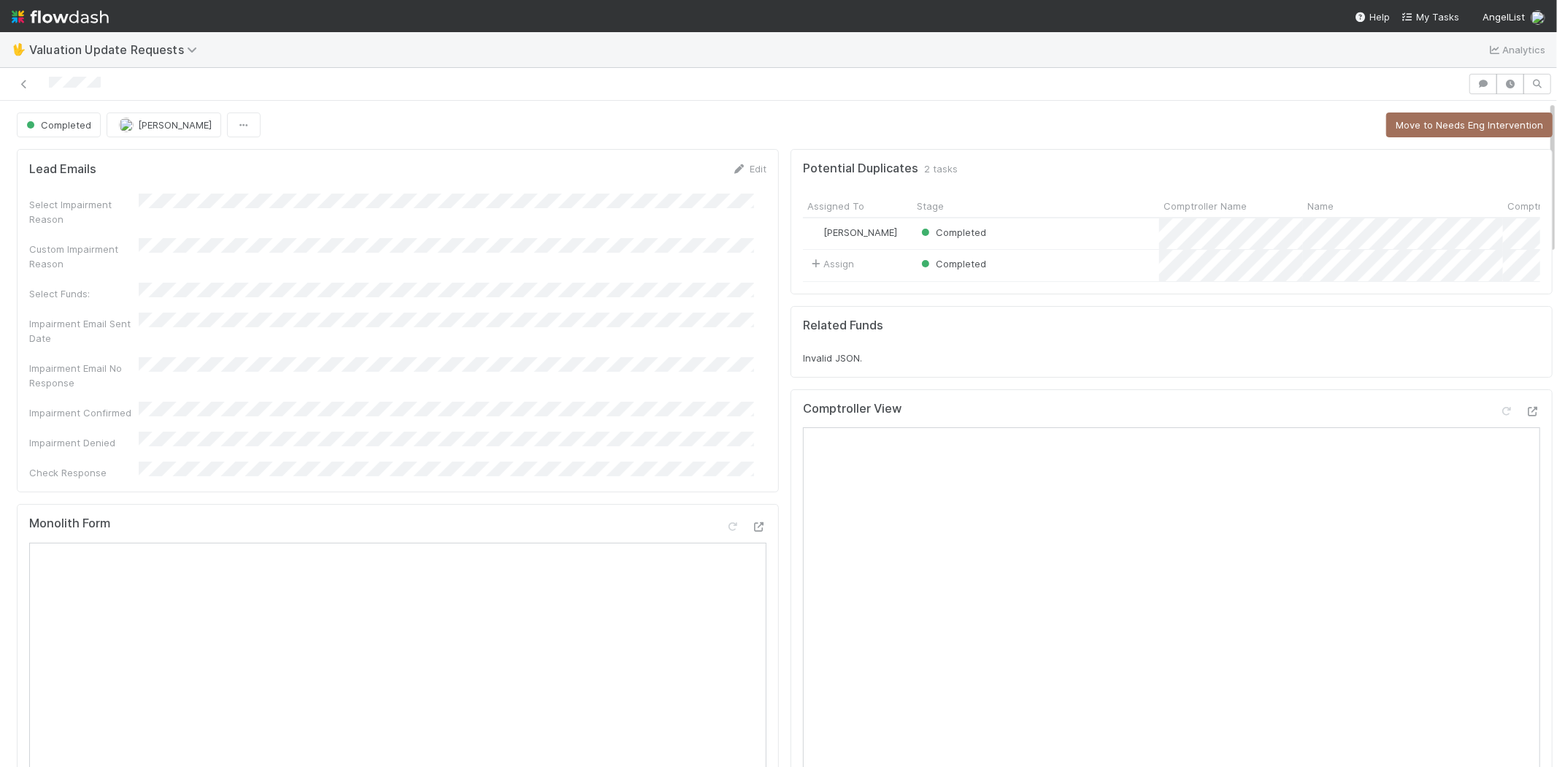
click at [1443, 7] on nav "Help My Tasks AngelList" at bounding box center [778, 16] width 1557 height 32
click at [1435, 18] on span "My Tasks" at bounding box center [1431, 17] width 58 height 12
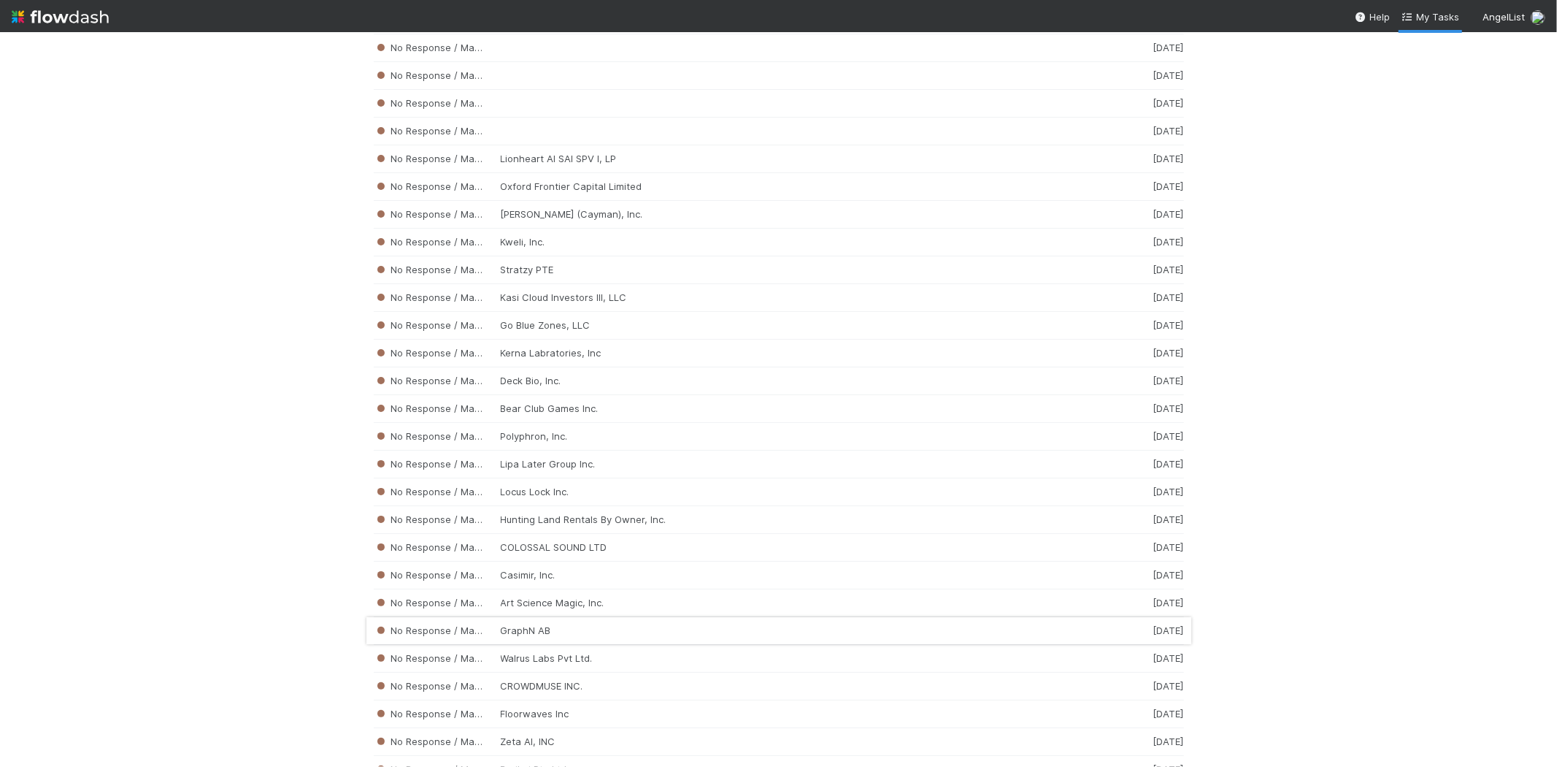
scroll to position [3500, 0]
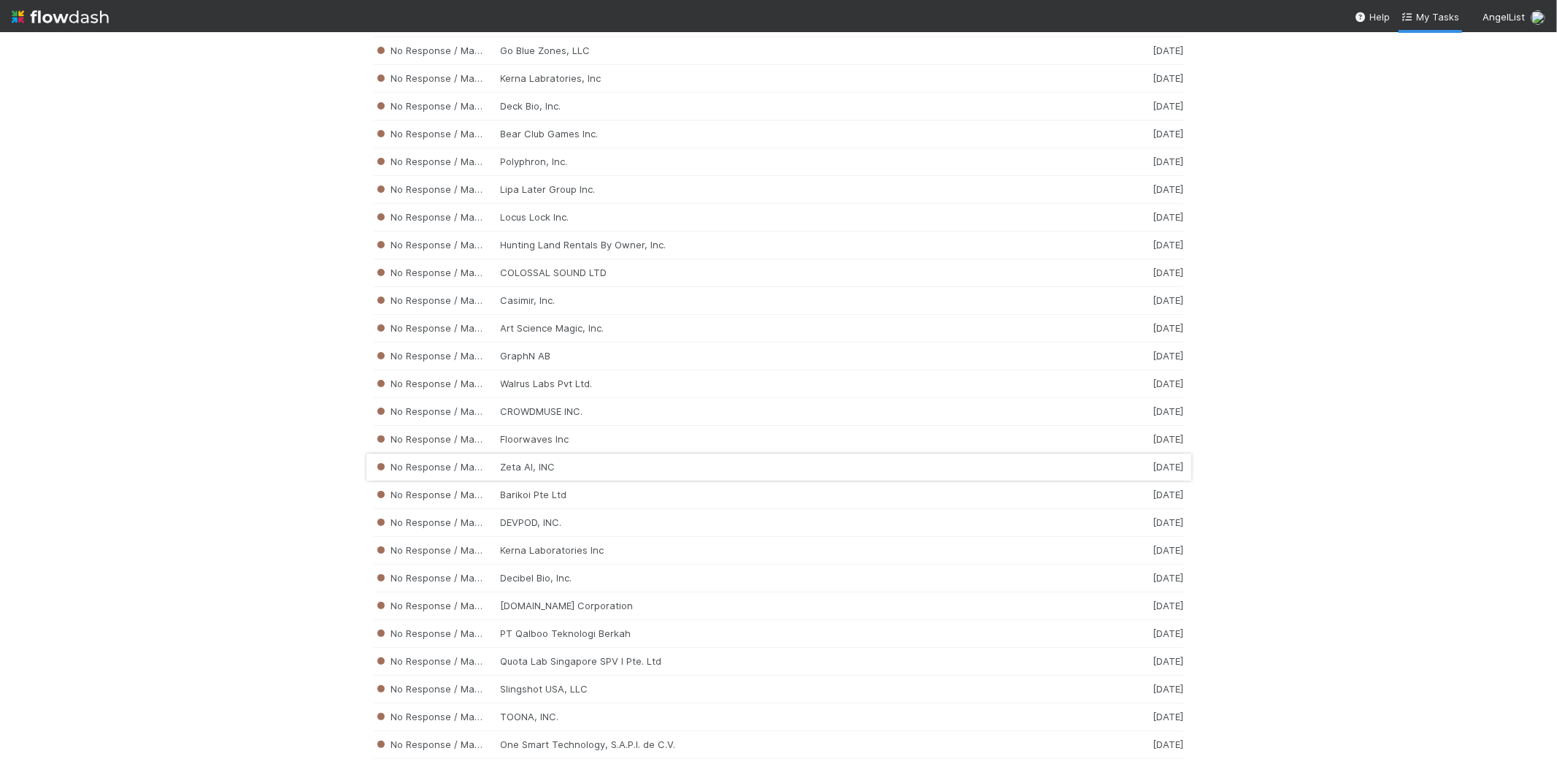
click at [558, 478] on div "No Response / Manual Review Zeta AI, INC [DATE]" at bounding box center [779, 467] width 810 height 28
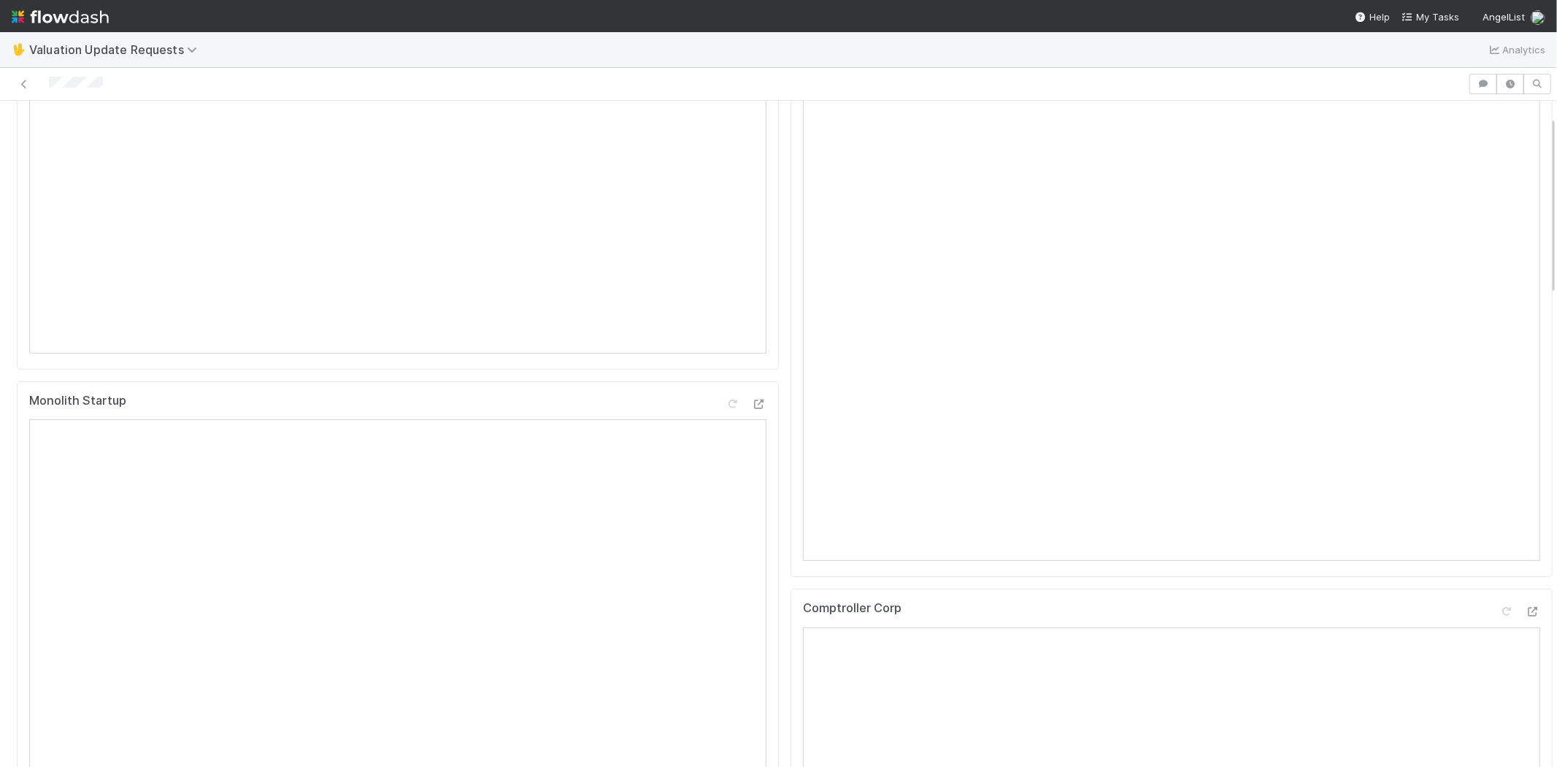
scroll to position [405, 0]
click at [1443, 13] on span "My Tasks" at bounding box center [1431, 17] width 58 height 12
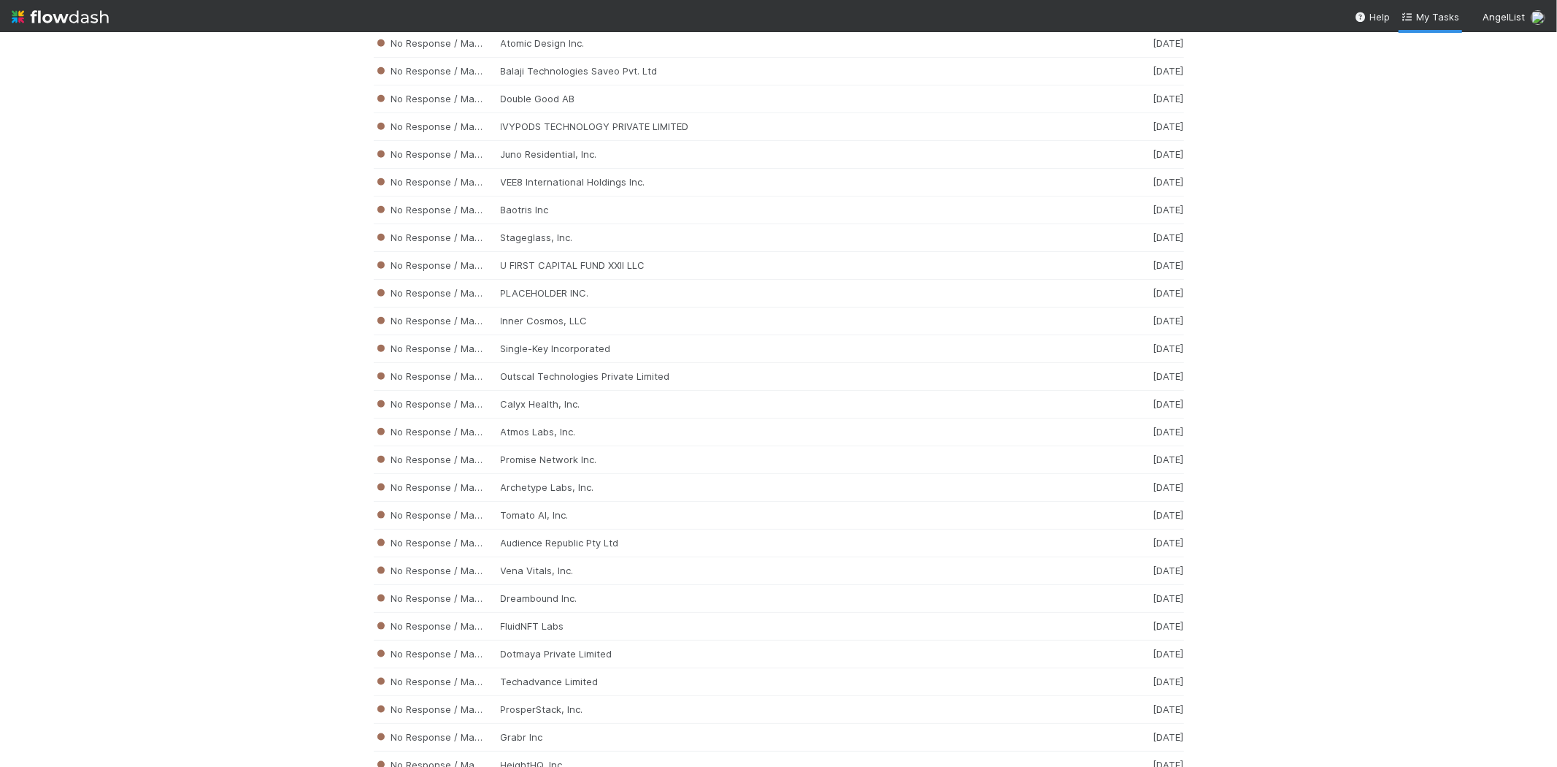
scroll to position [6675, 0]
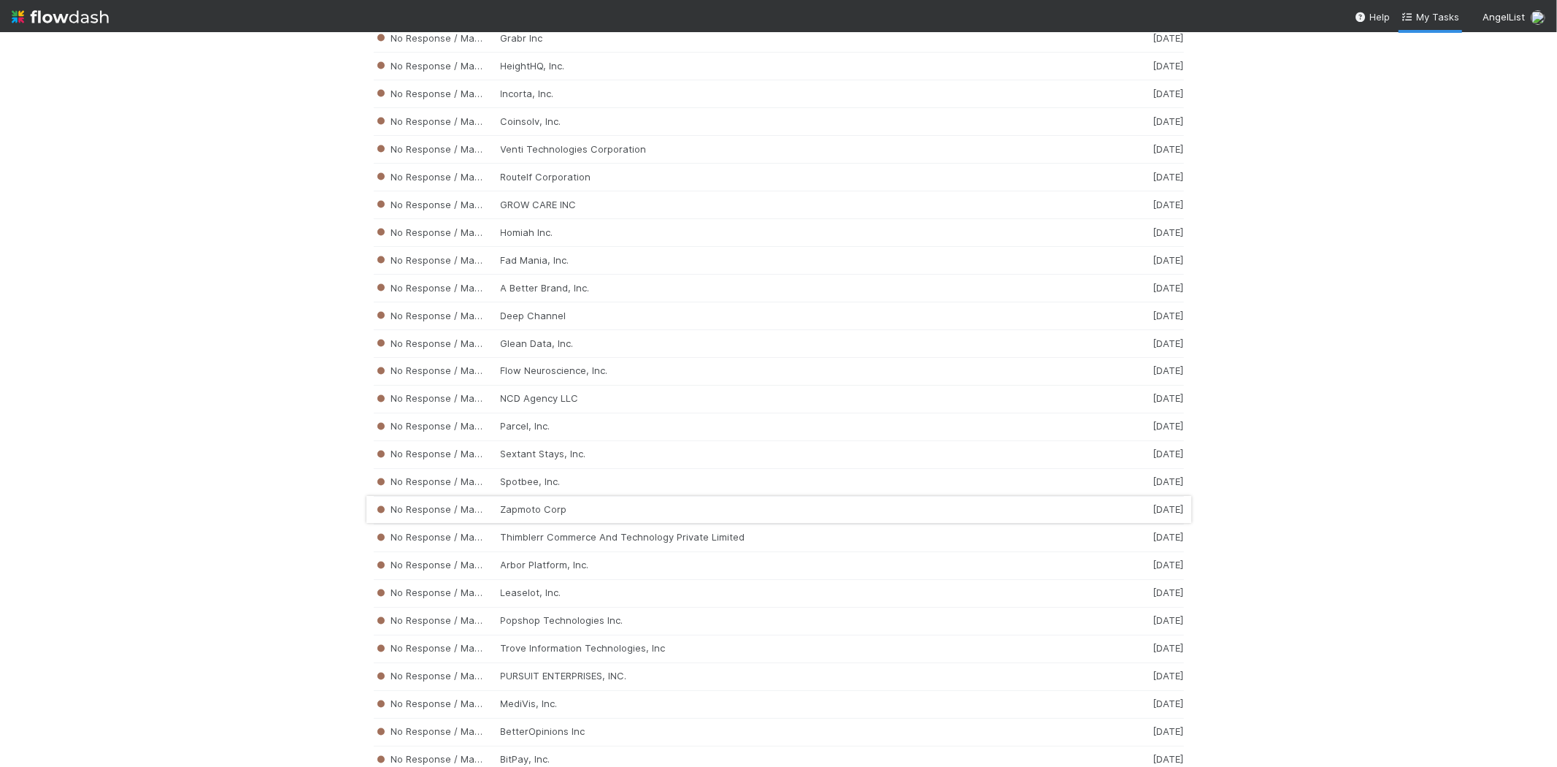
click at [542, 524] on div "No Response / Manual Review Zapmoto Corp [DATE]" at bounding box center [779, 510] width 810 height 28
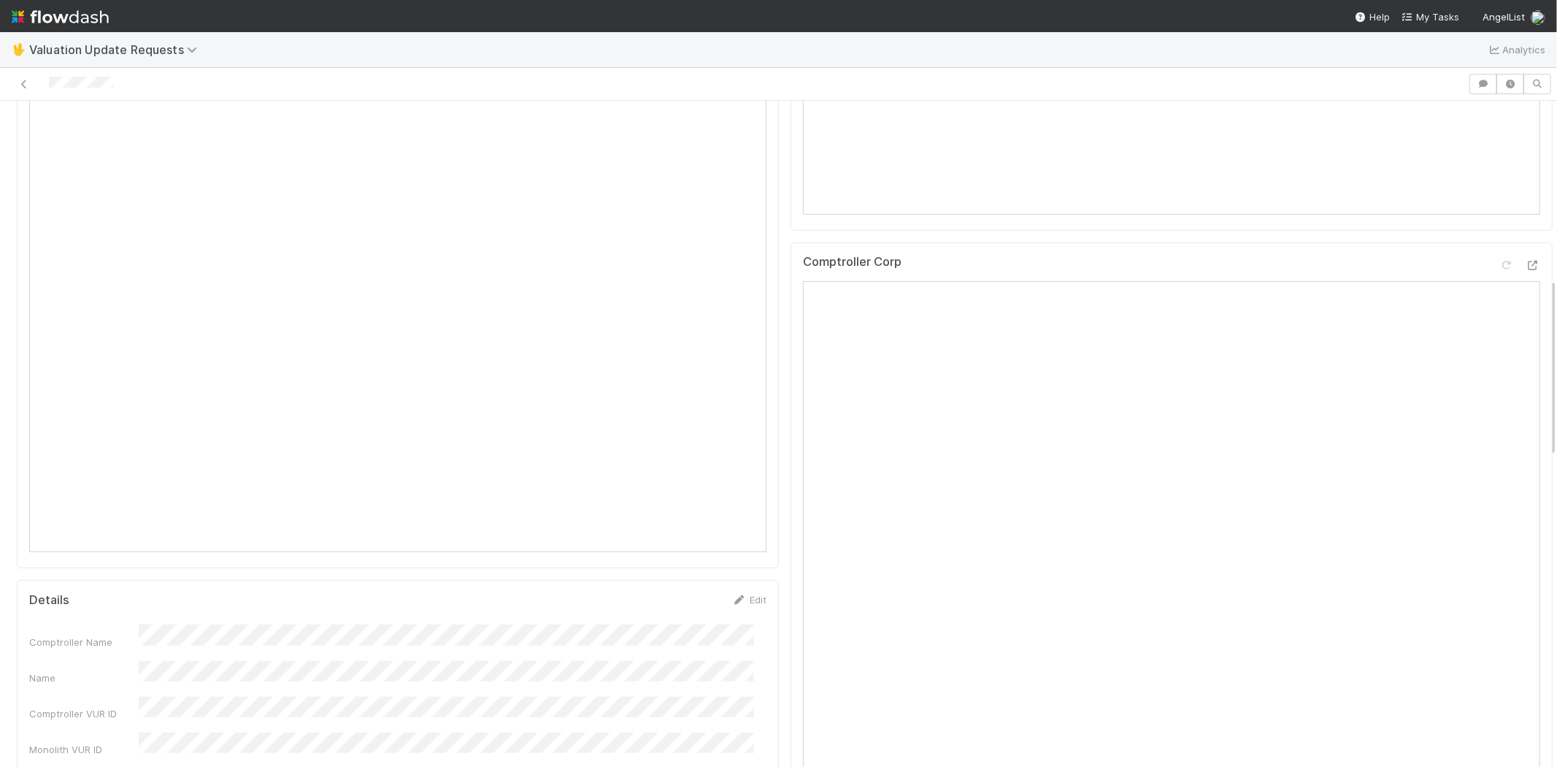
scroll to position [730, 0]
drag, startPoint x: 136, startPoint y: 85, endPoint x: 45, endPoint y: 85, distance: 91.3
click at [45, 85] on div at bounding box center [734, 84] width 1456 height 20
click at [126, 77] on div at bounding box center [734, 84] width 1456 height 20
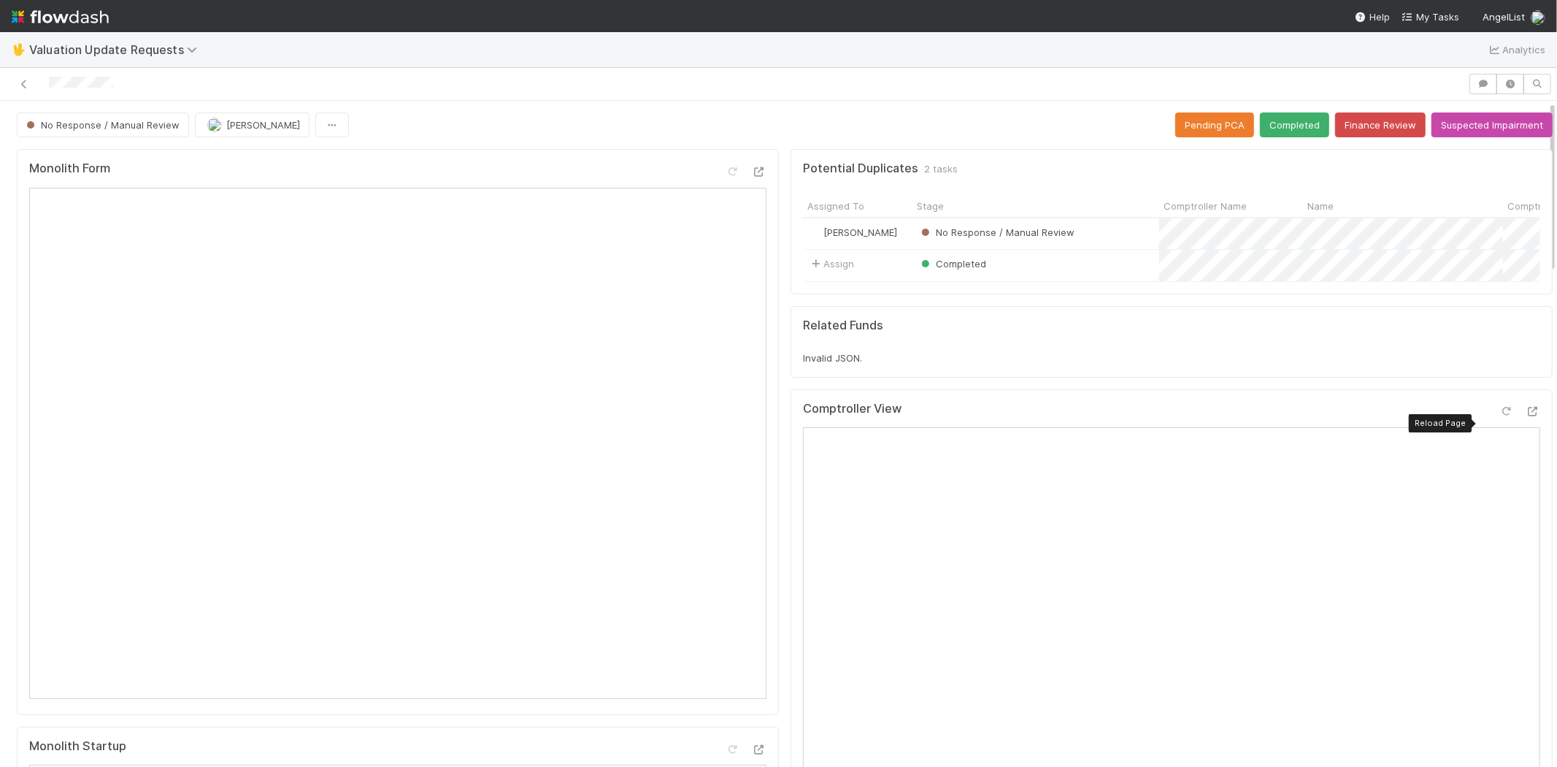
click at [1499, 416] on icon at bounding box center [1506, 411] width 15 height 9
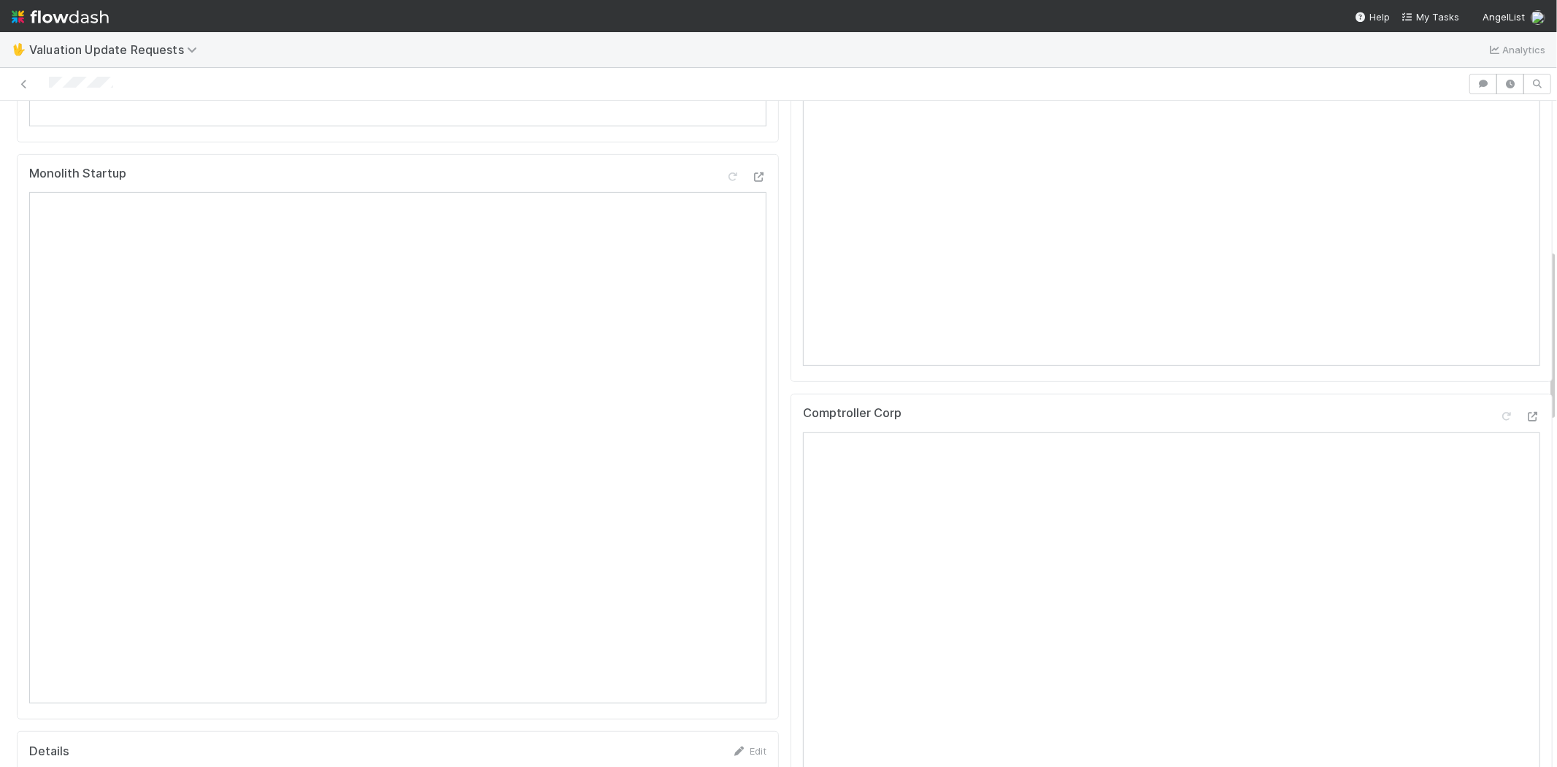
scroll to position [648, 0]
click at [1499, 345] on icon at bounding box center [1506, 340] width 15 height 9
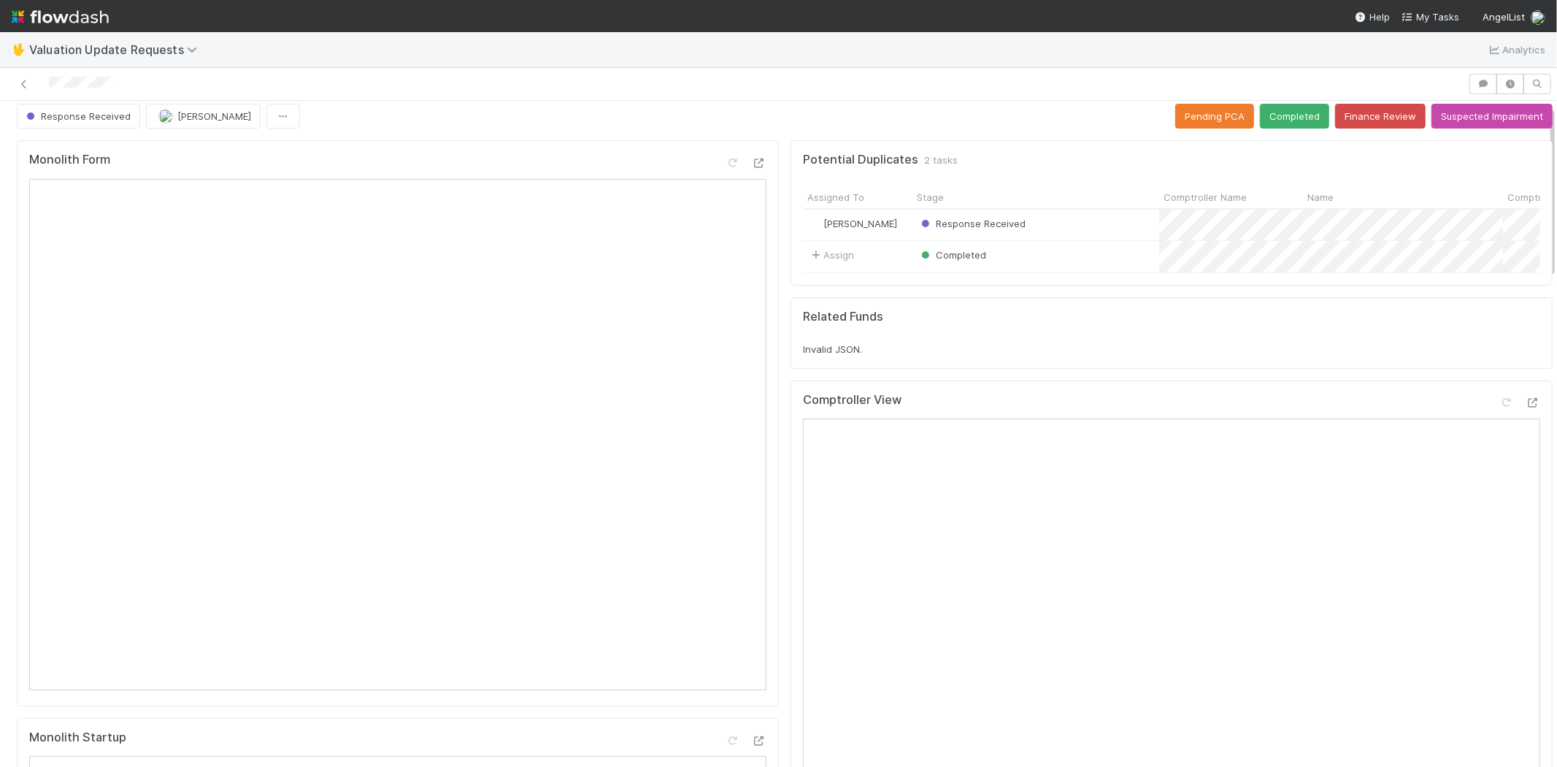
scroll to position [0, 0]
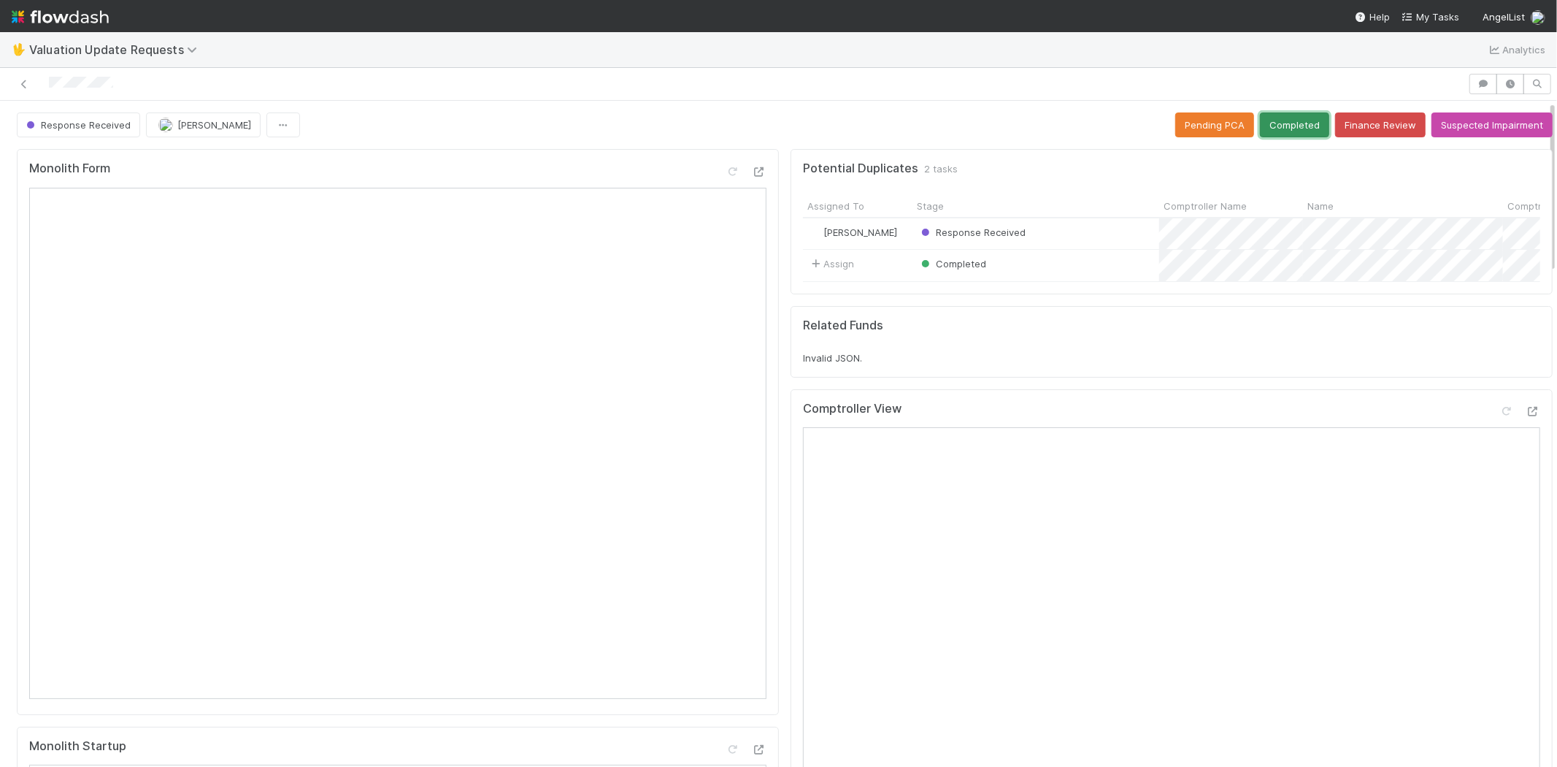
click at [1260, 112] on button "Completed" at bounding box center [1294, 124] width 69 height 25
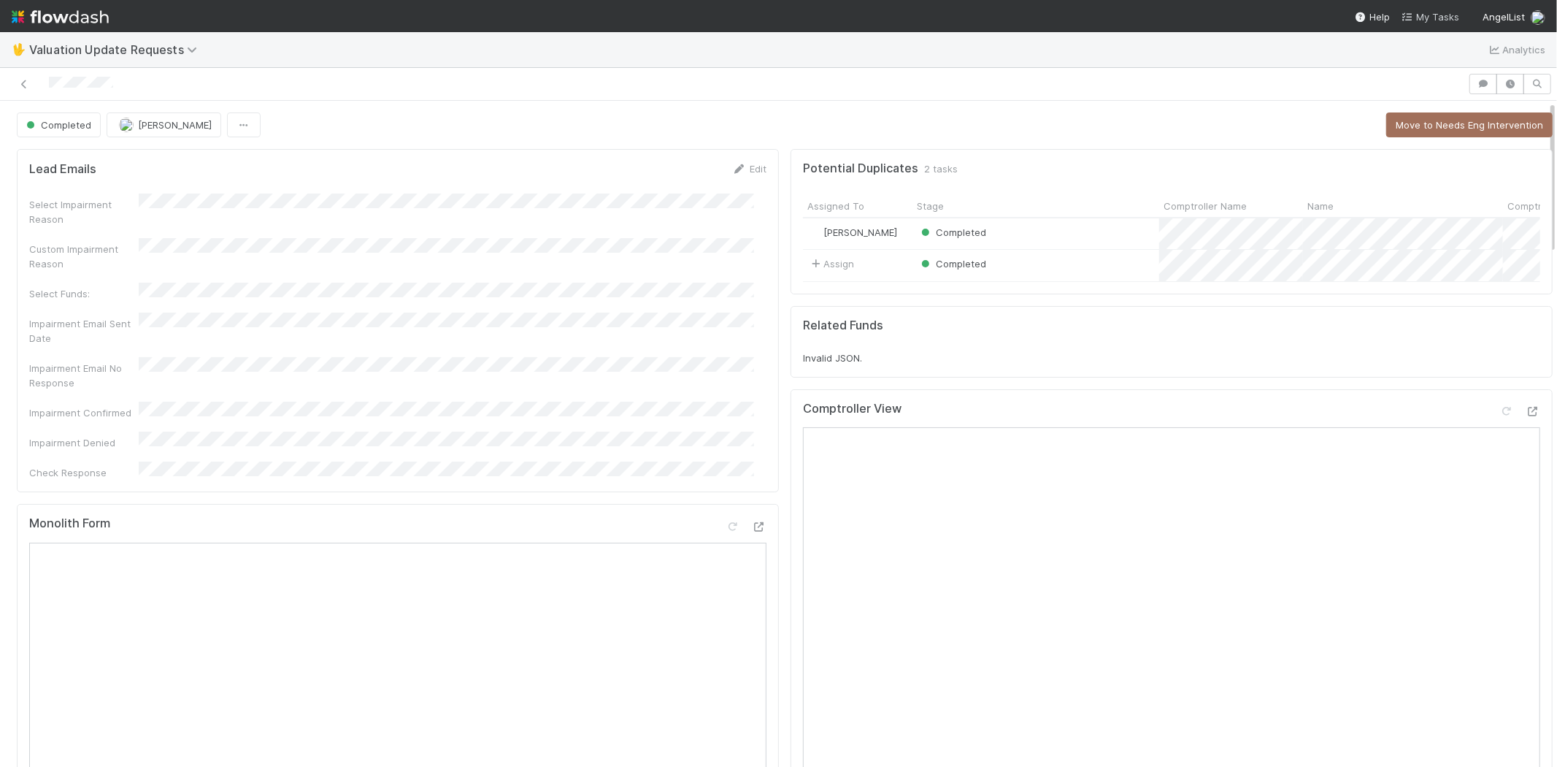
click at [1435, 9] on link "My Tasks" at bounding box center [1431, 16] width 58 height 15
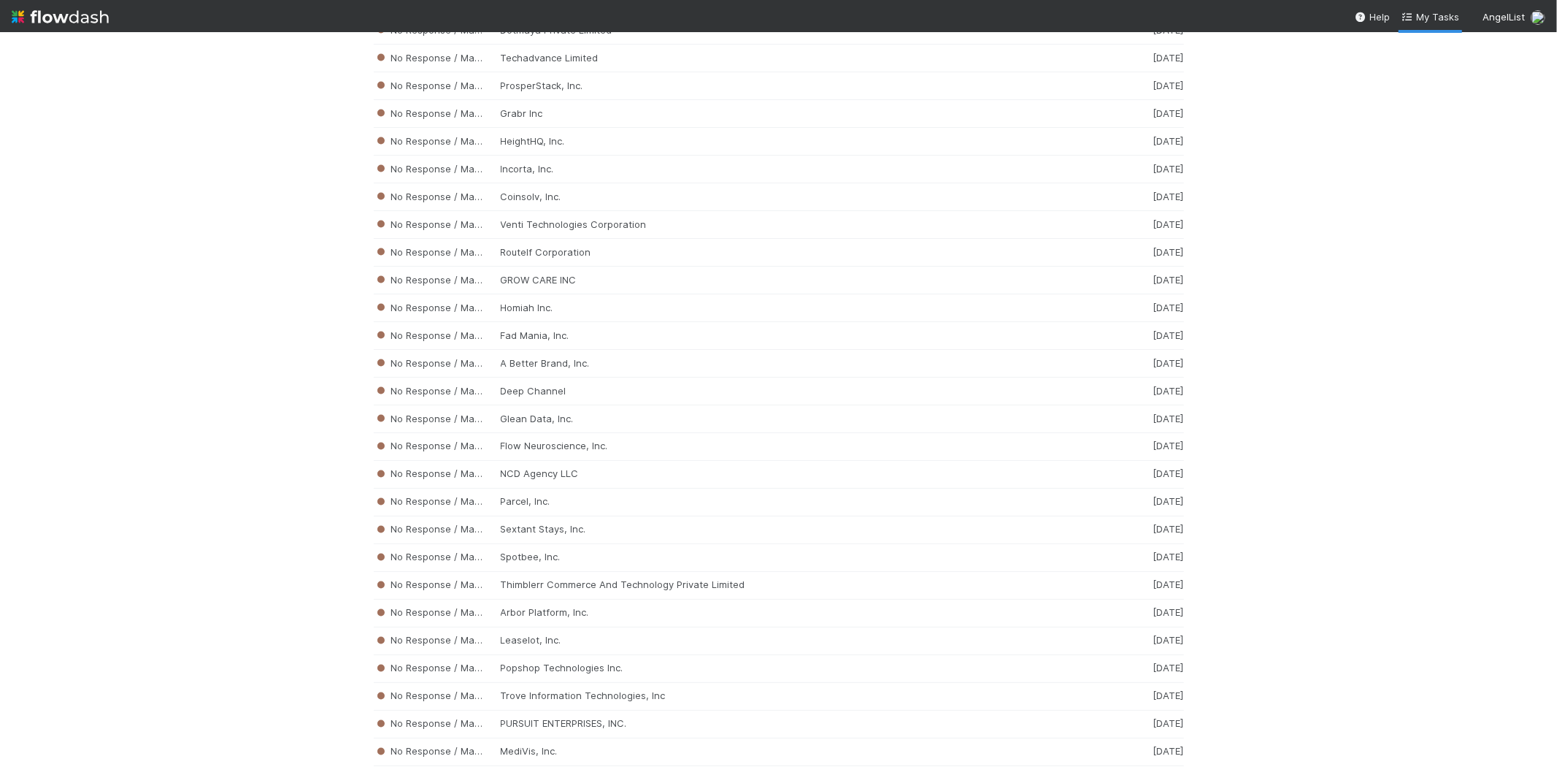
scroll to position [6589, 0]
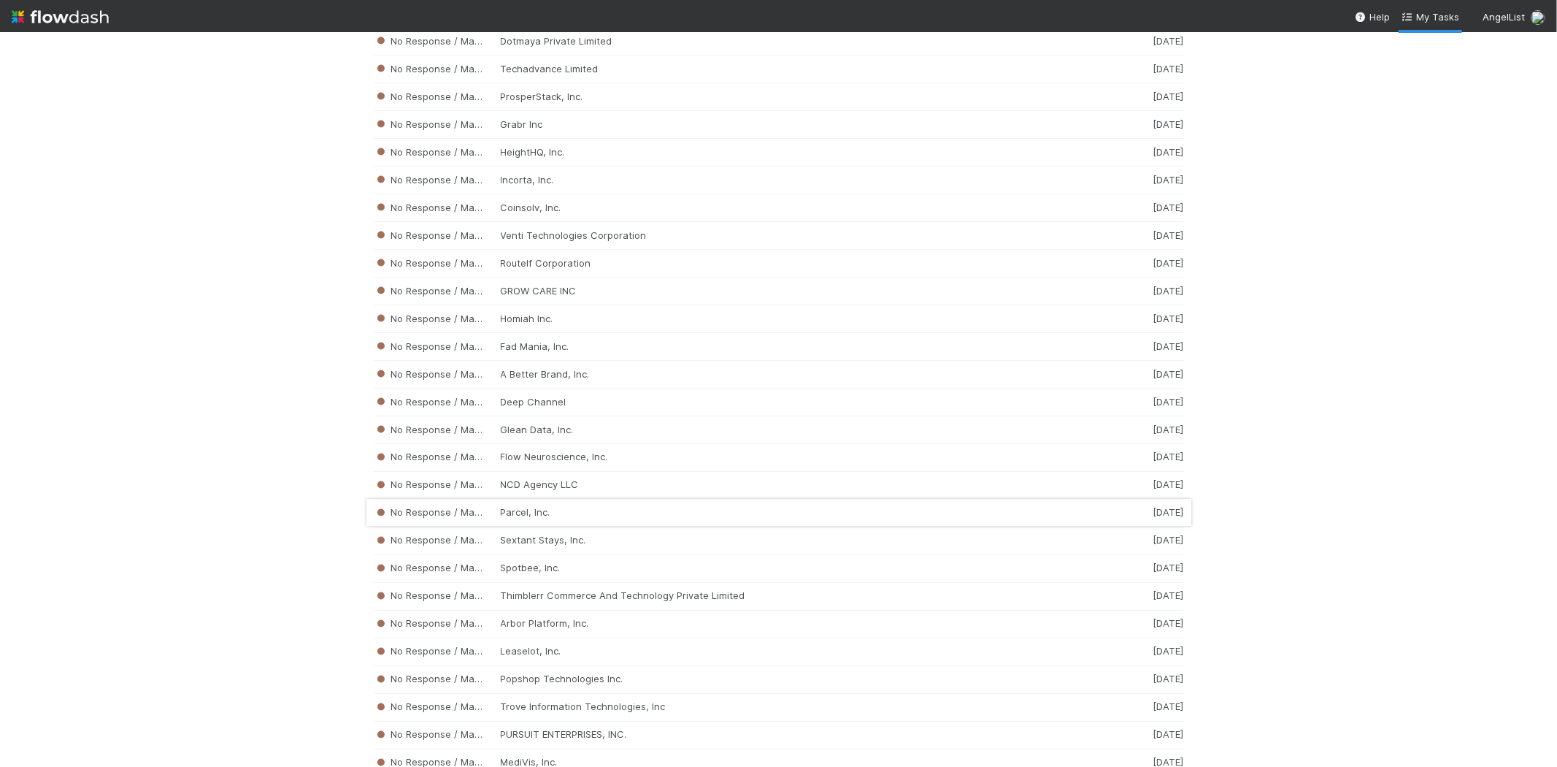
click at [578, 527] on div "No Response / Manual Review Parcel, Inc. [DATE]" at bounding box center [779, 513] width 810 height 28
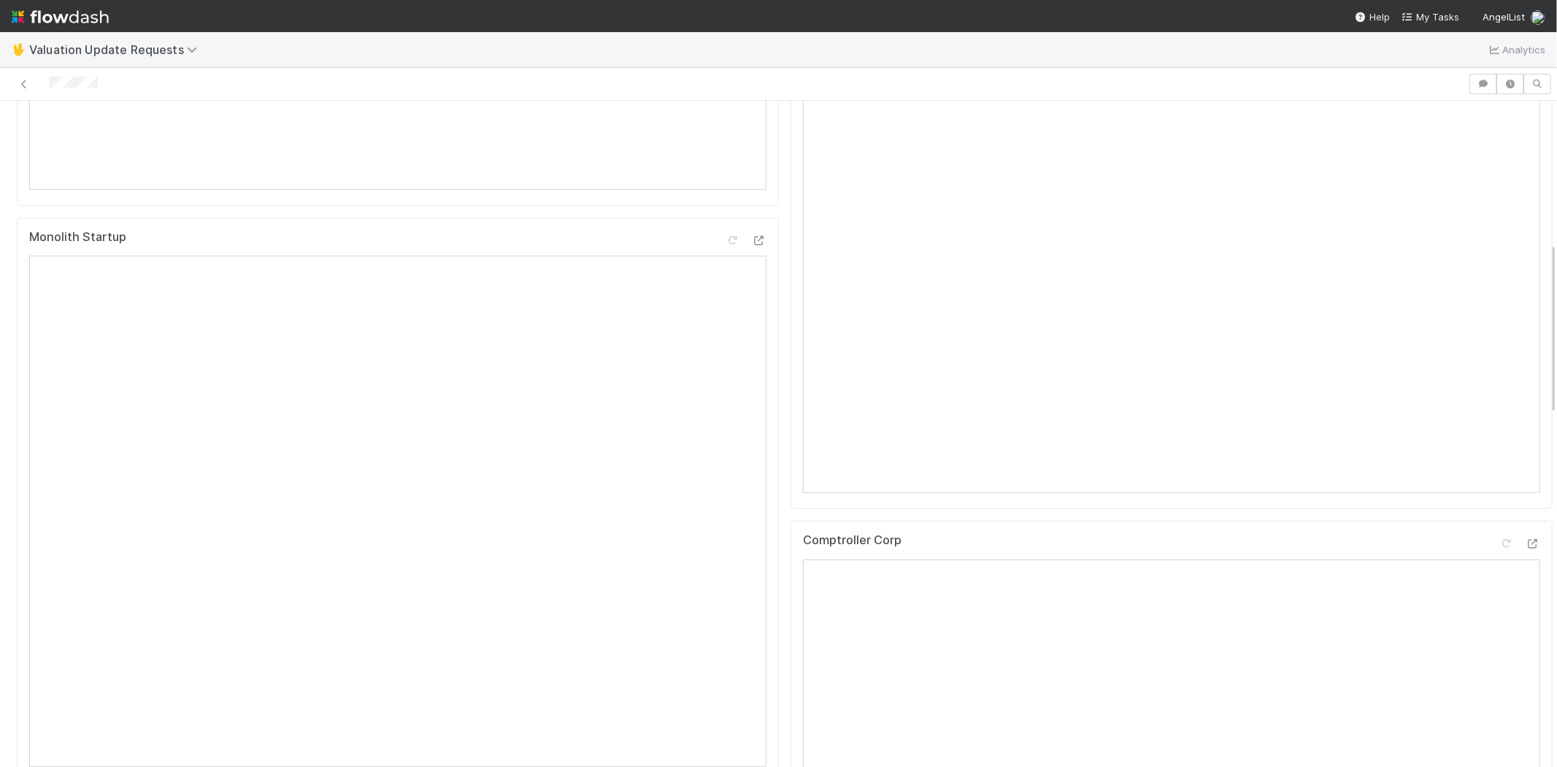
scroll to position [486, 0]
drag, startPoint x: 126, startPoint y: 85, endPoint x: 523, endPoint y: 22, distance: 402.8
click at [40, 86] on div at bounding box center [734, 84] width 1456 height 20
click at [1499, 164] on div at bounding box center [1519, 154] width 41 height 20
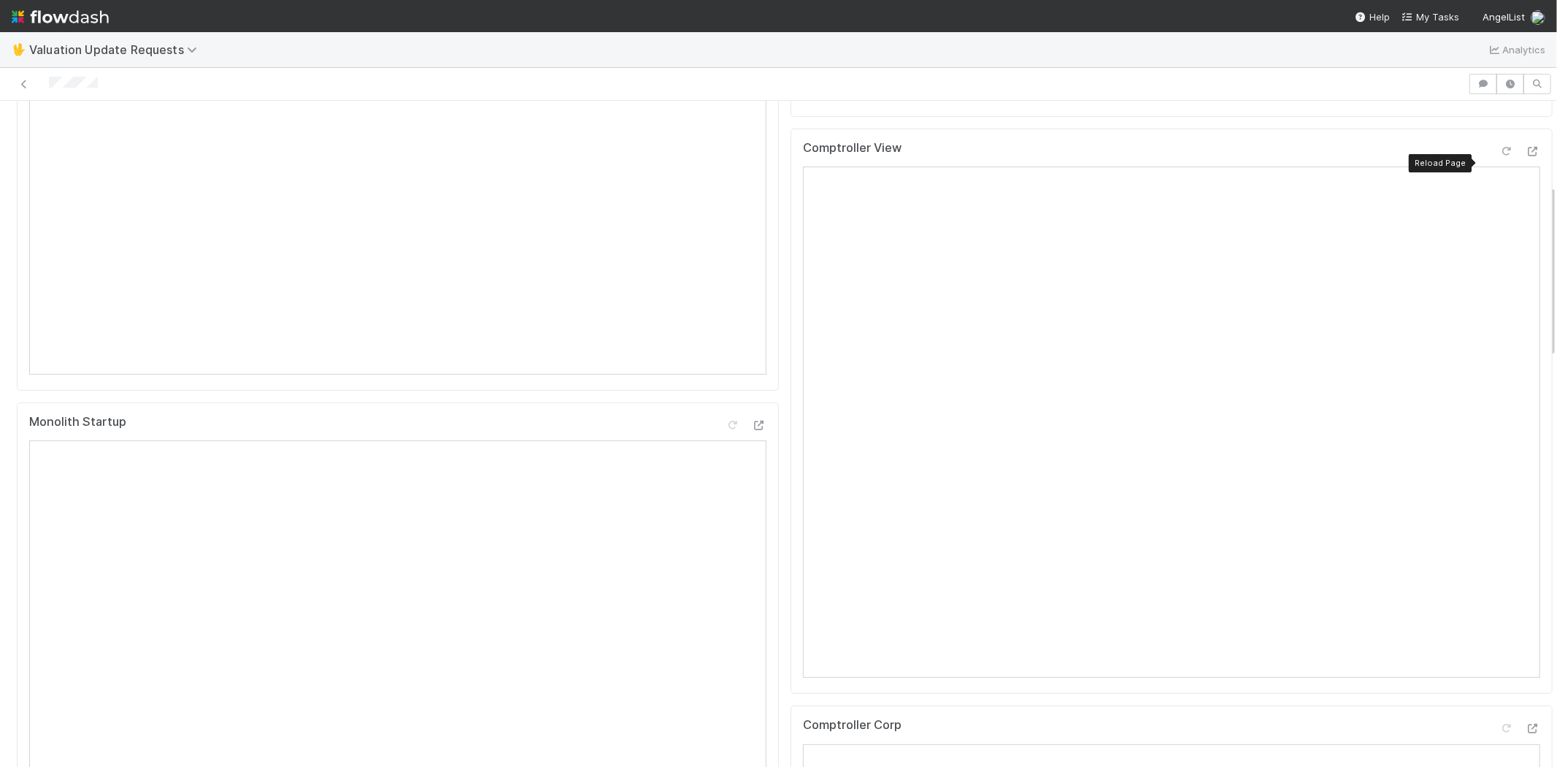
click at [1499, 156] on icon at bounding box center [1506, 151] width 15 height 9
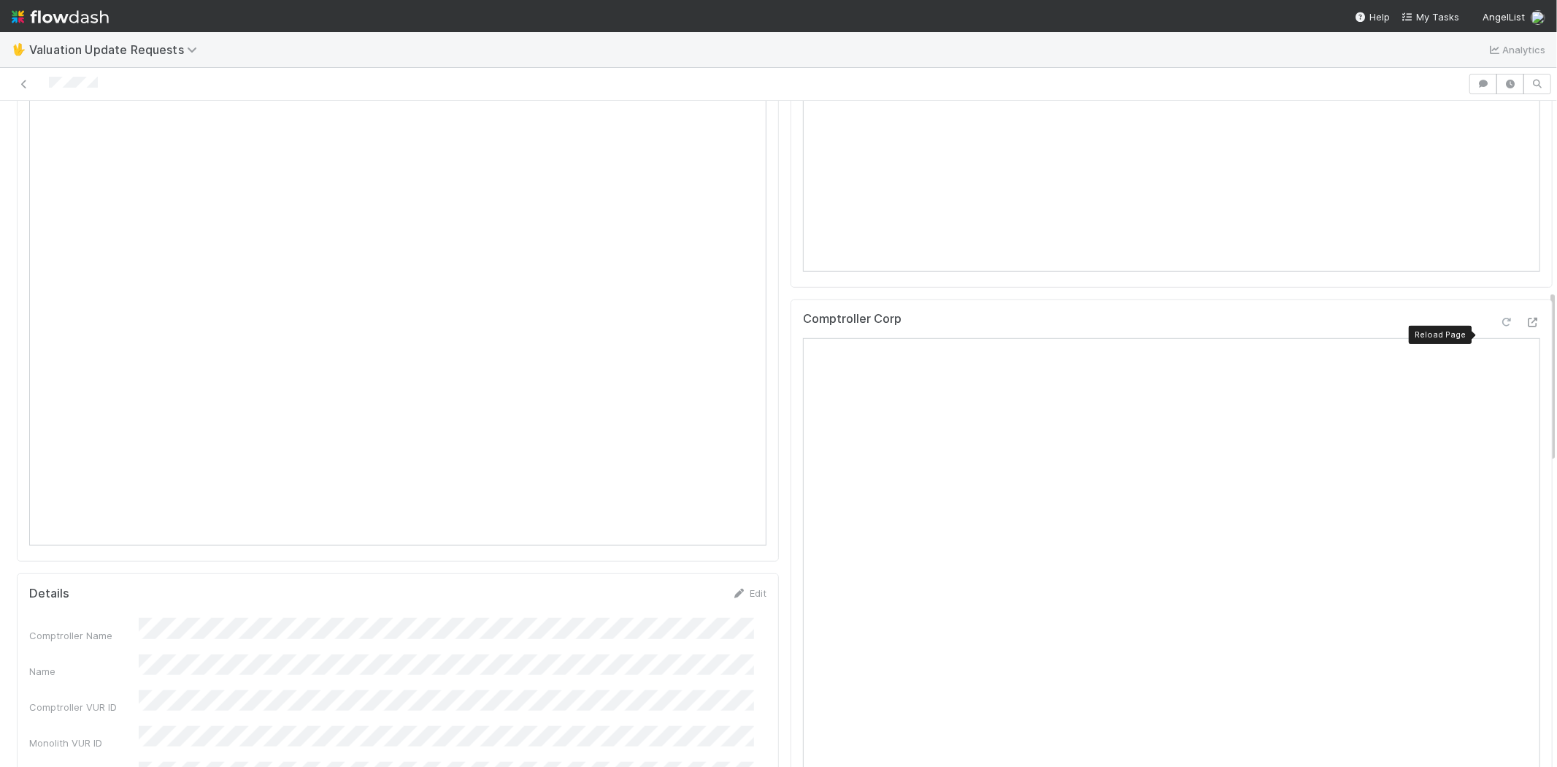
click at [1499, 327] on icon at bounding box center [1506, 322] width 15 height 9
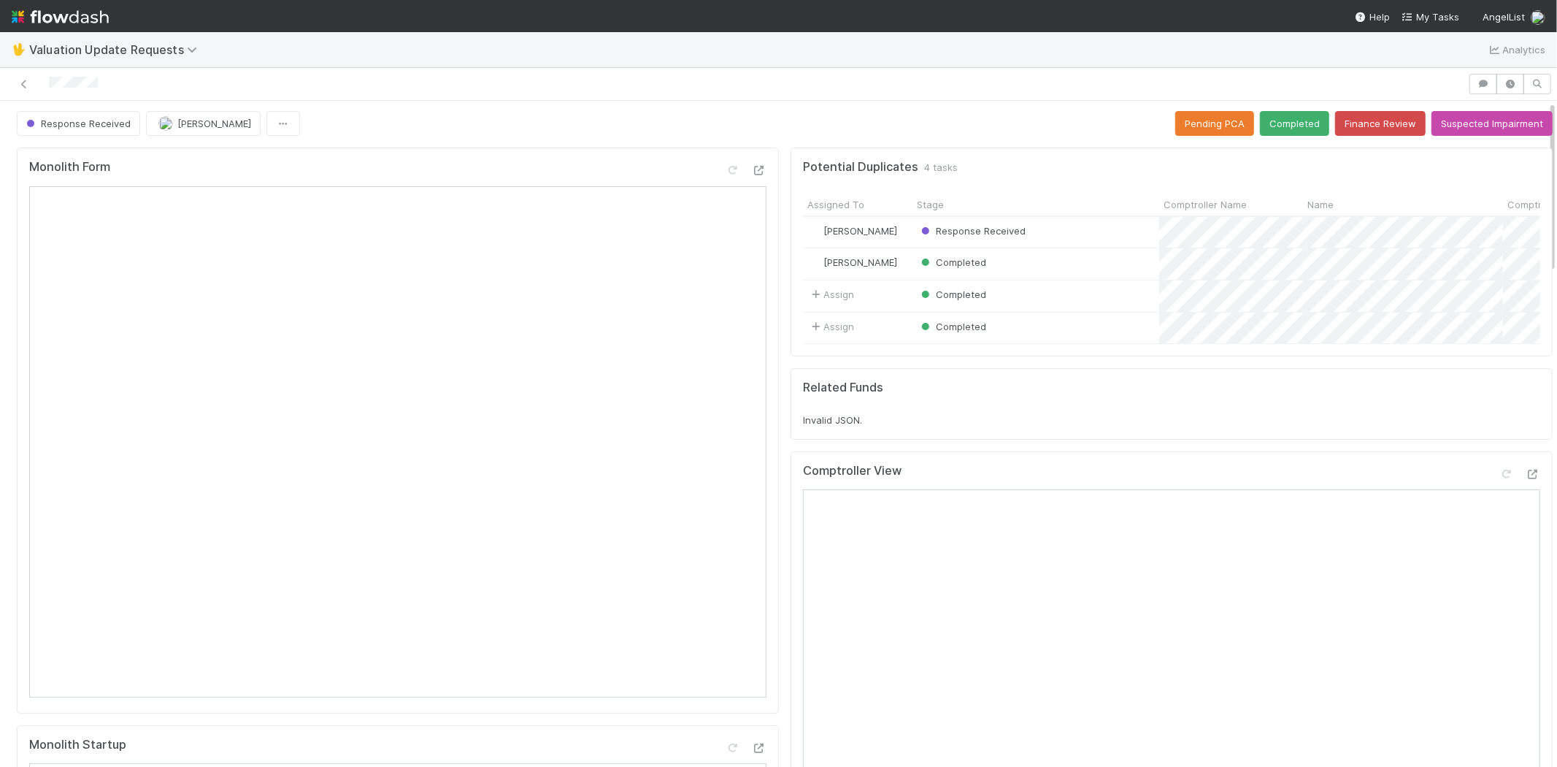
scroll to position [0, 0]
click at [1280, 112] on button "Completed" at bounding box center [1294, 124] width 69 height 25
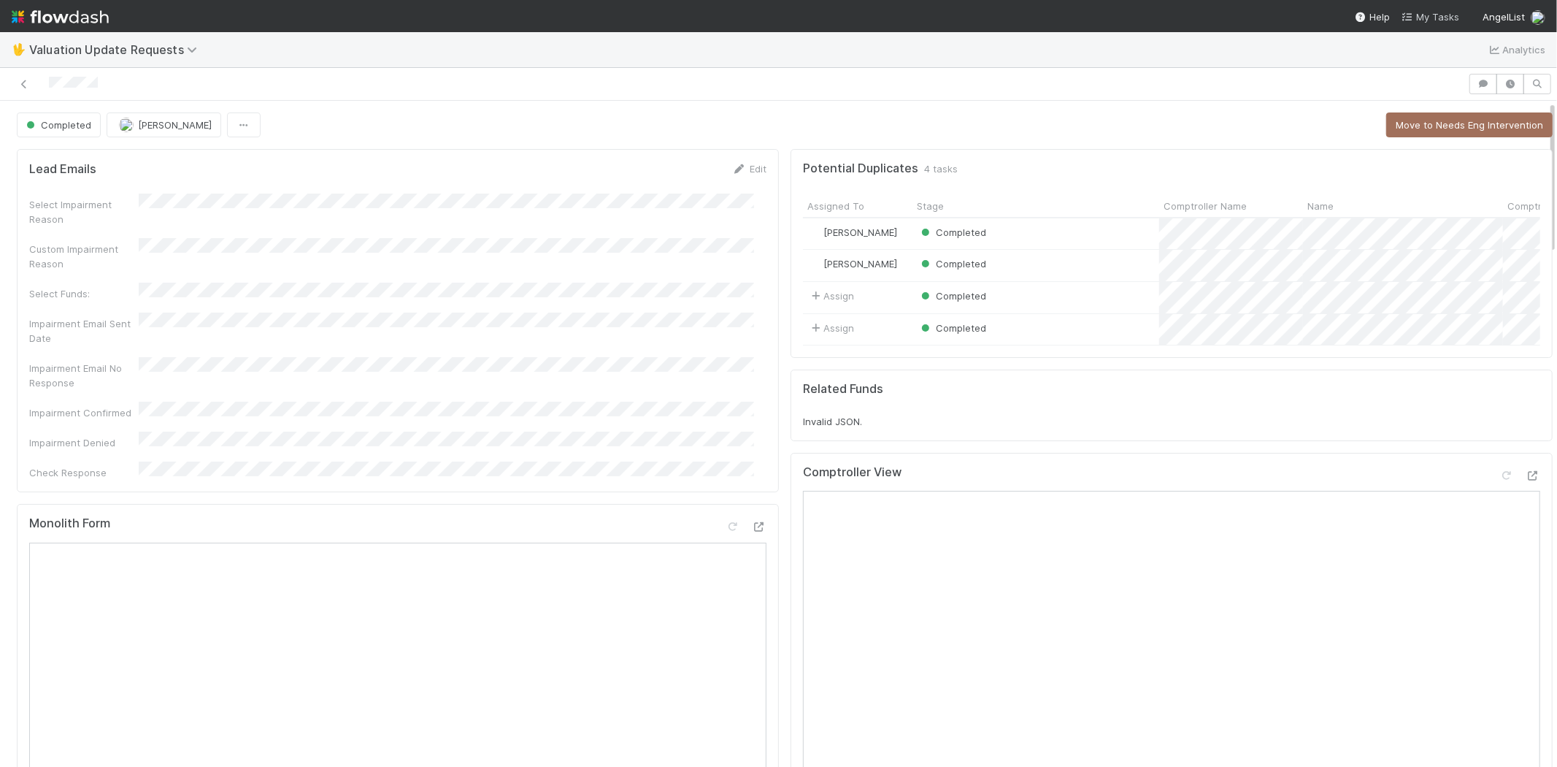
click at [1432, 15] on span "My Tasks" at bounding box center [1431, 17] width 58 height 12
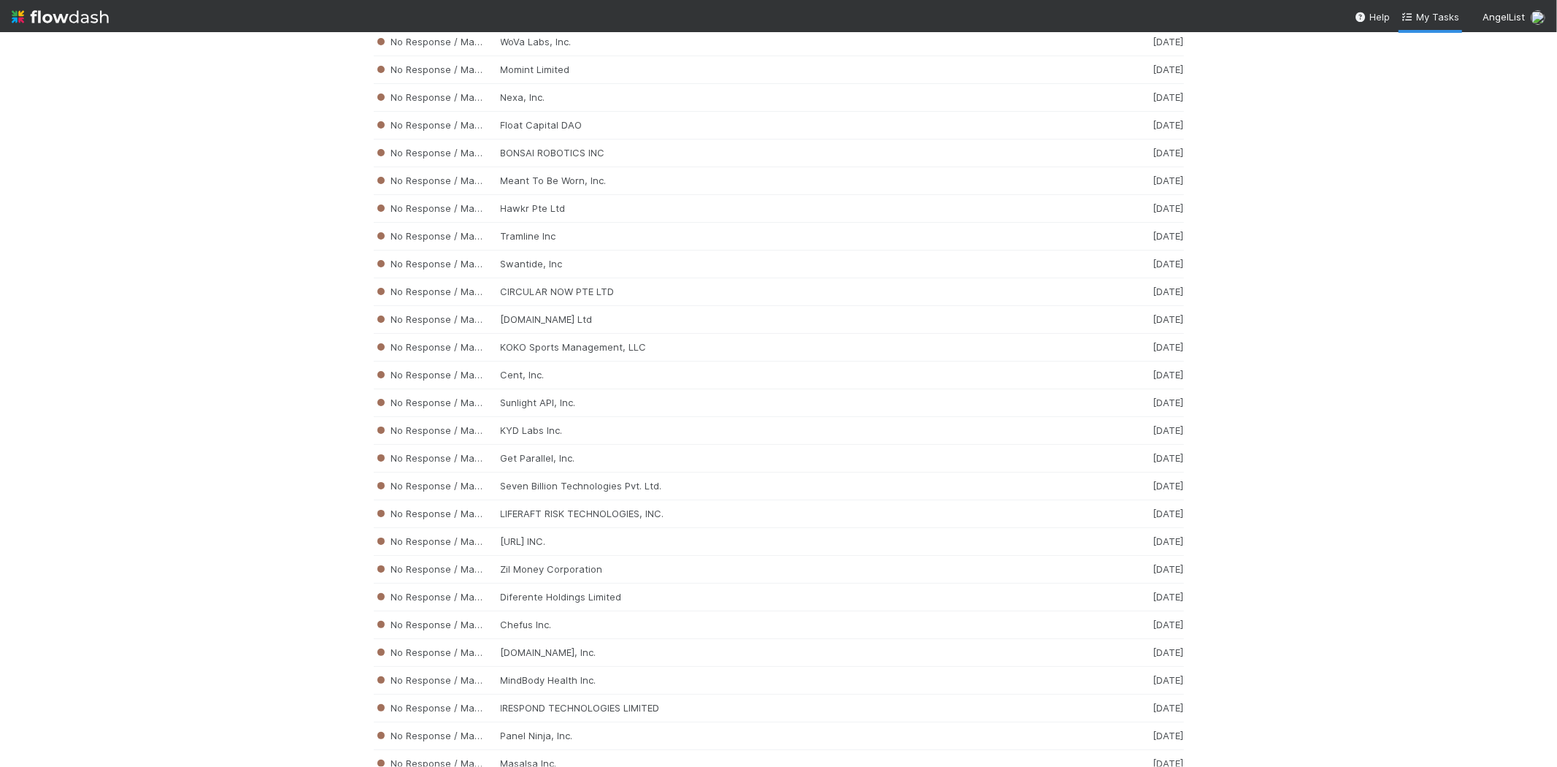
scroll to position [5744, 0]
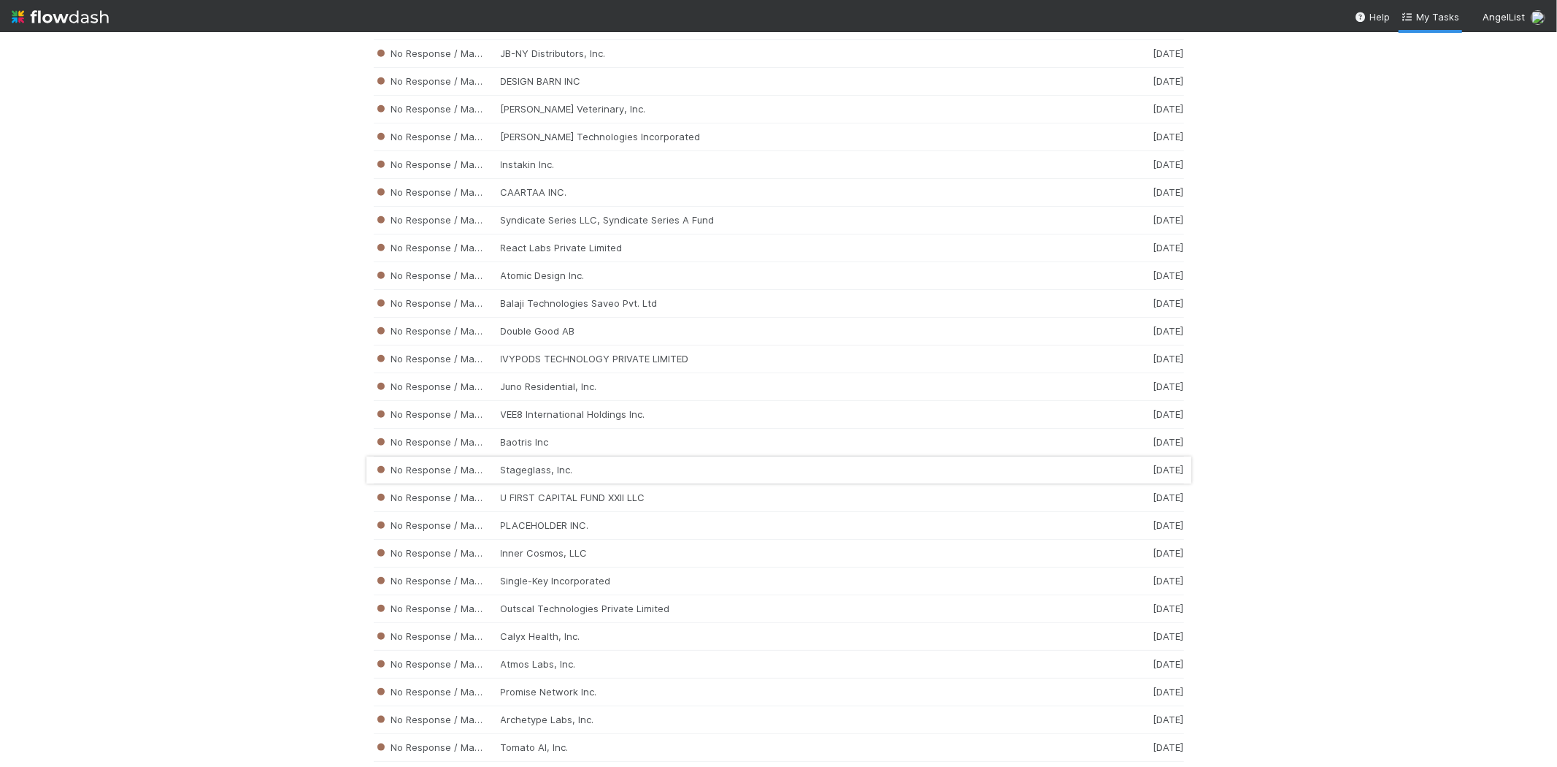
click at [589, 477] on div "No Response / Manual Review Stageglass, Inc. [DATE]" at bounding box center [779, 470] width 810 height 28
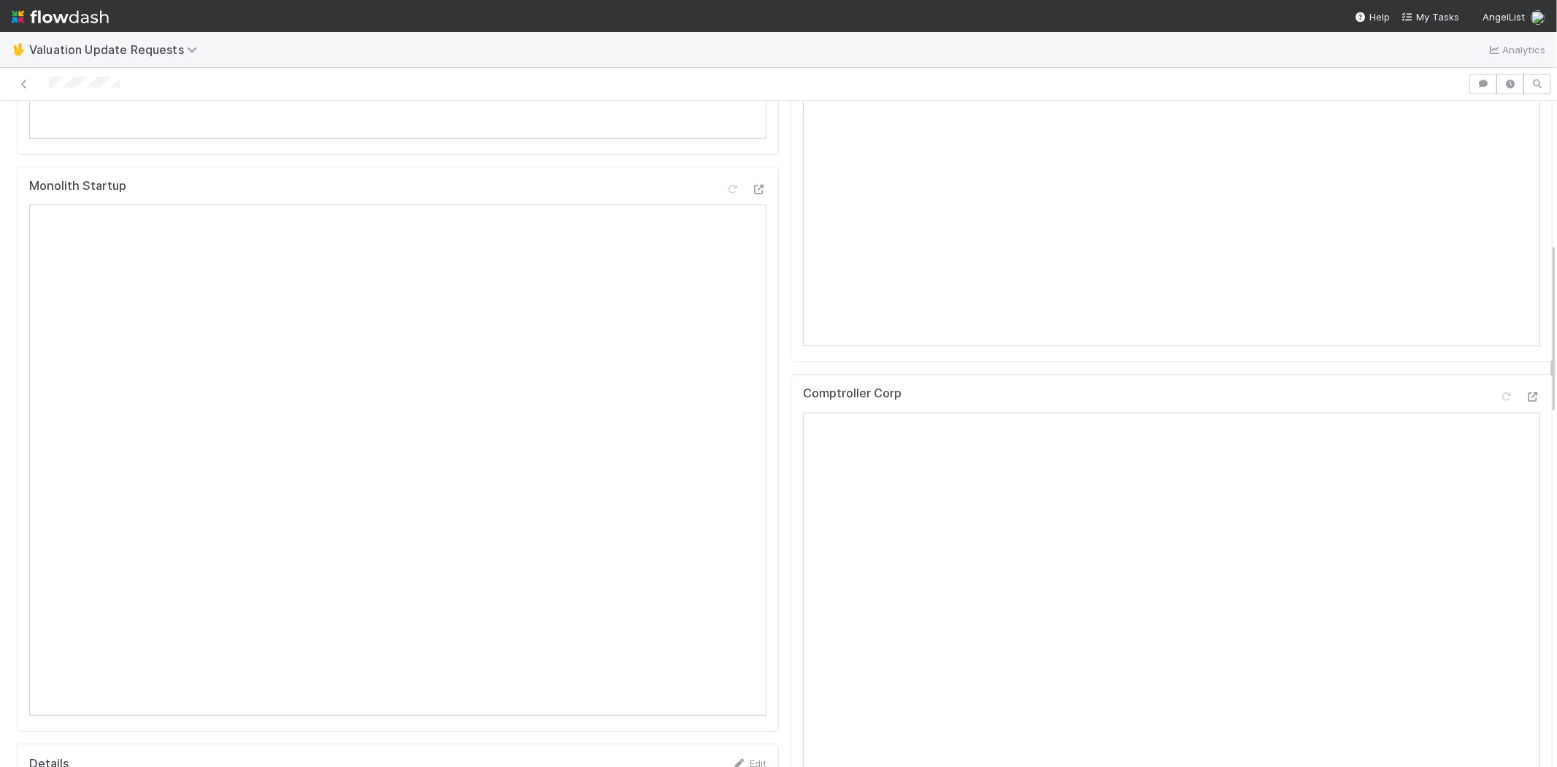
scroll to position [567, 0]
drag, startPoint x: 142, startPoint y: 82, endPoint x: 45, endPoint y: 80, distance: 97.1
click at [45, 80] on div at bounding box center [734, 84] width 1456 height 20
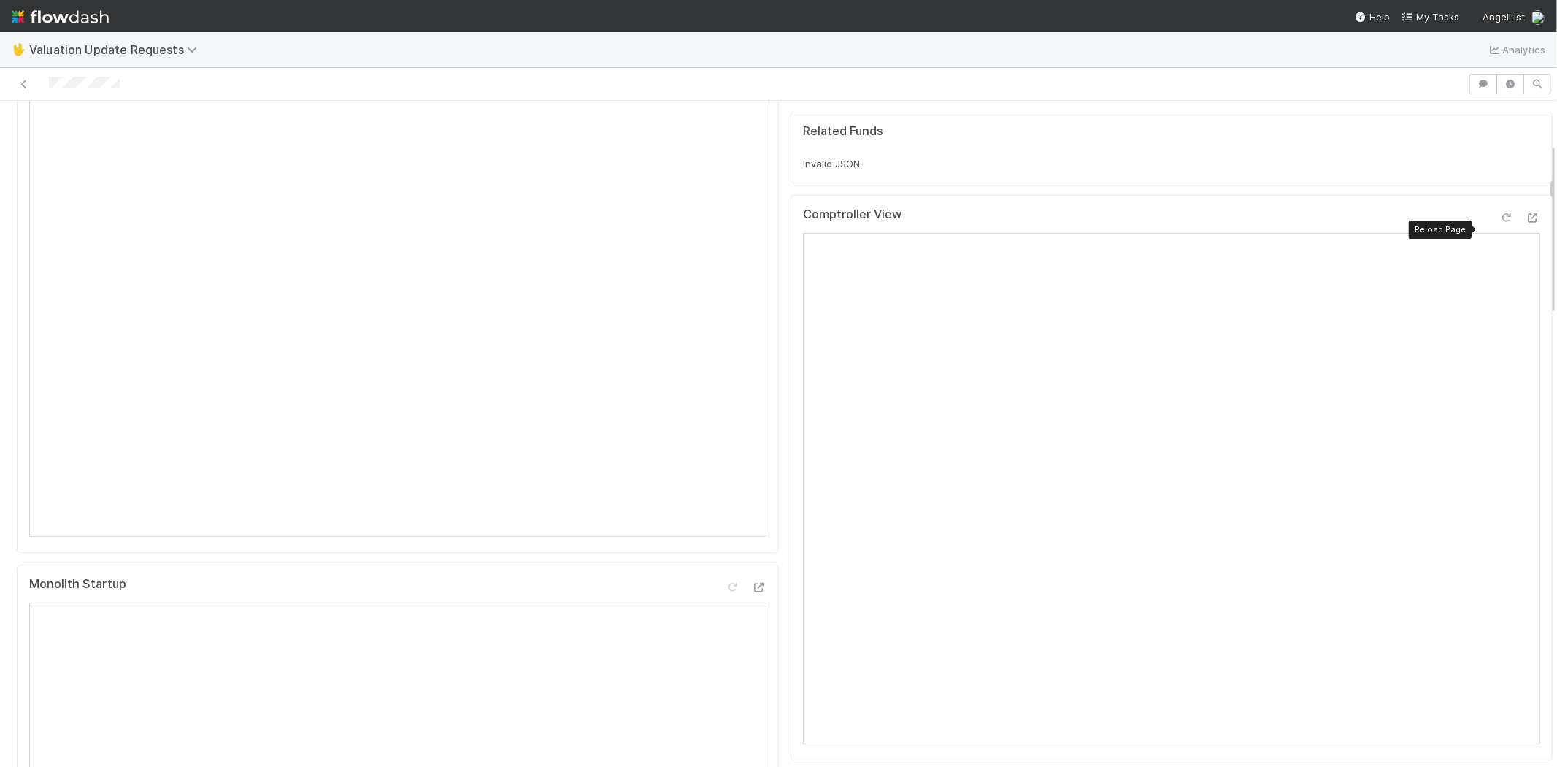
click at [1499, 223] on div at bounding box center [1506, 217] width 15 height 15
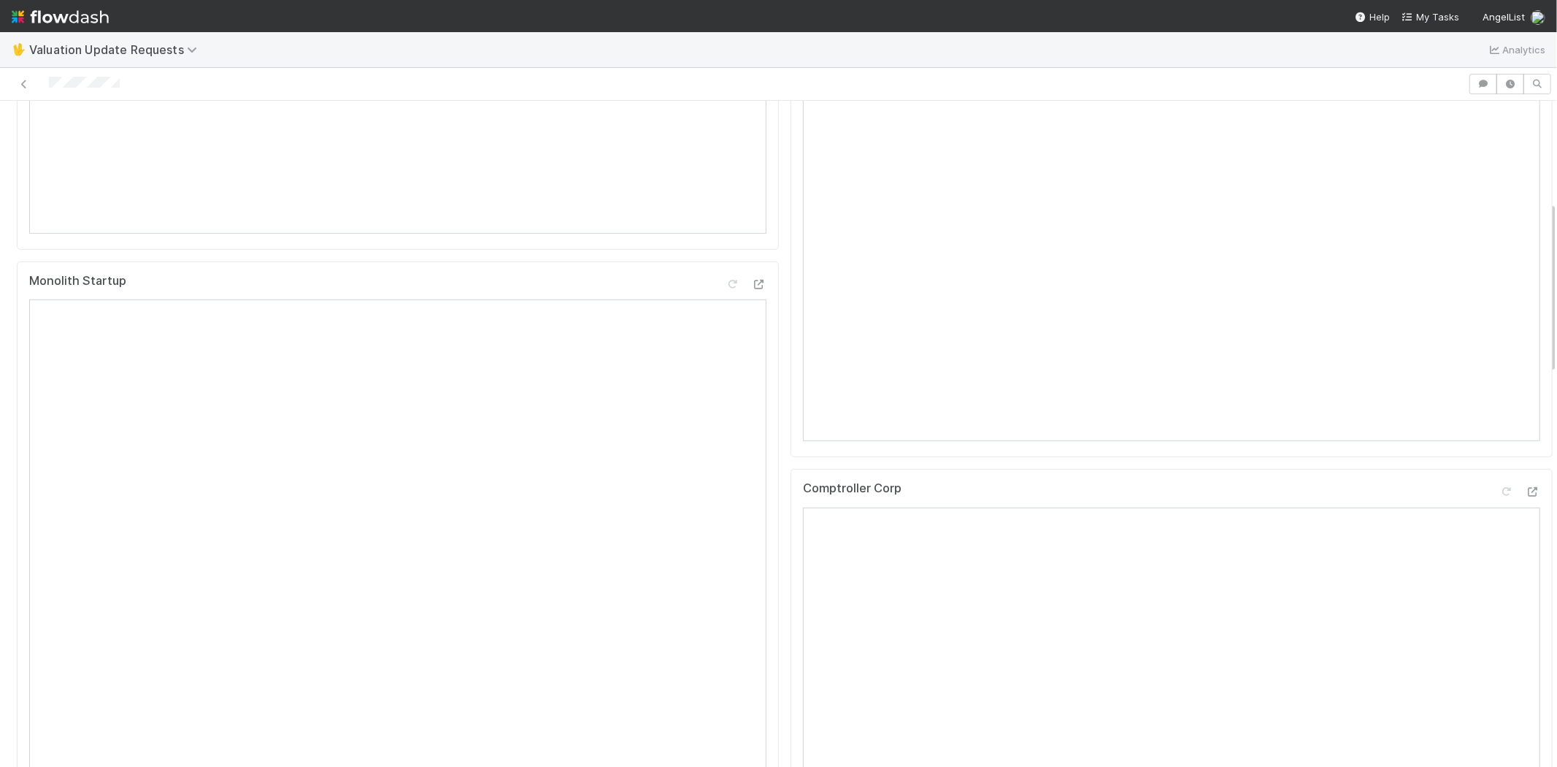
scroll to position [648, 0]
click at [1499, 313] on icon at bounding box center [1506, 308] width 15 height 9
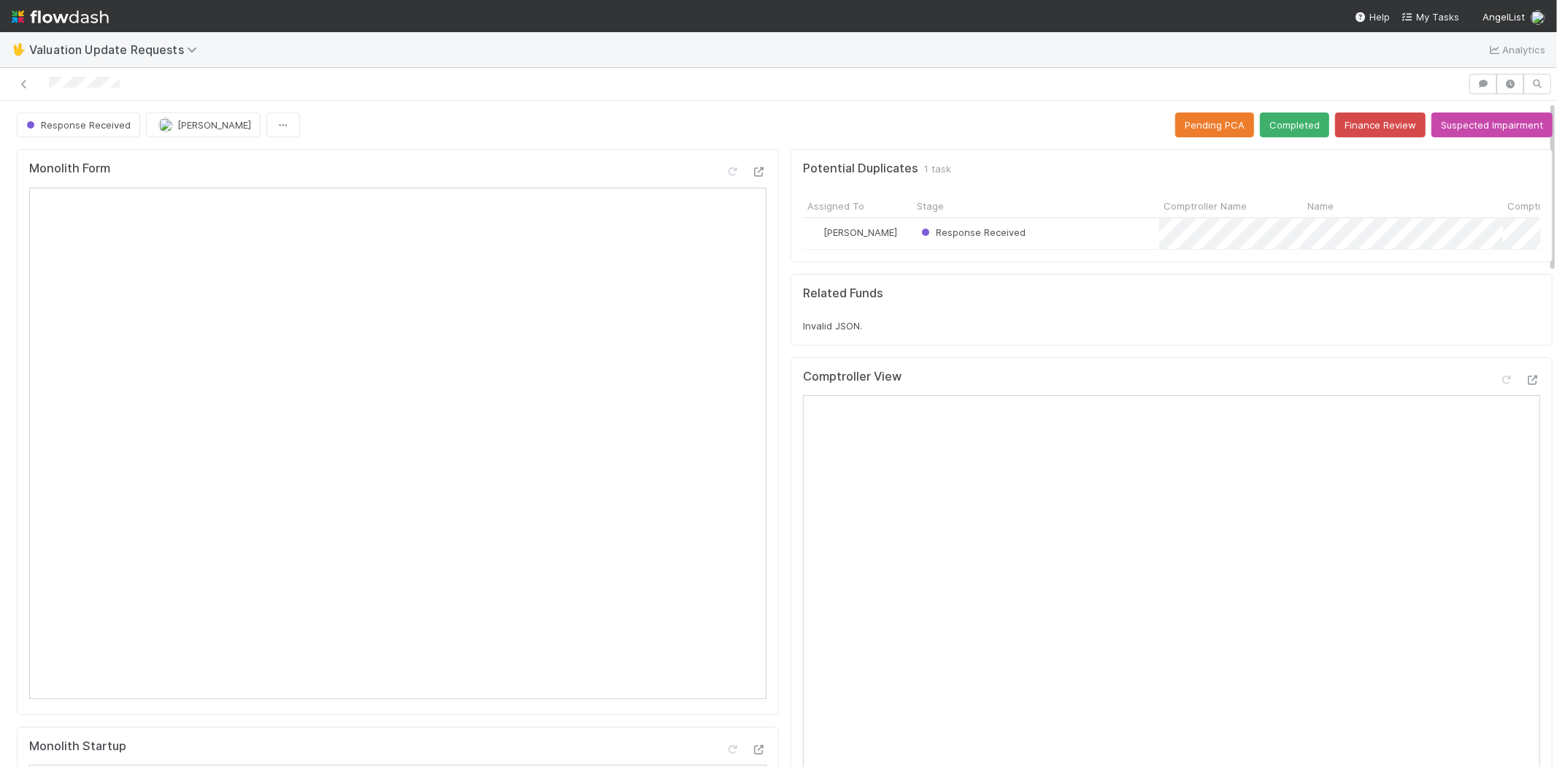
scroll to position [0, 0]
click at [1272, 120] on button "Completed" at bounding box center [1294, 124] width 69 height 25
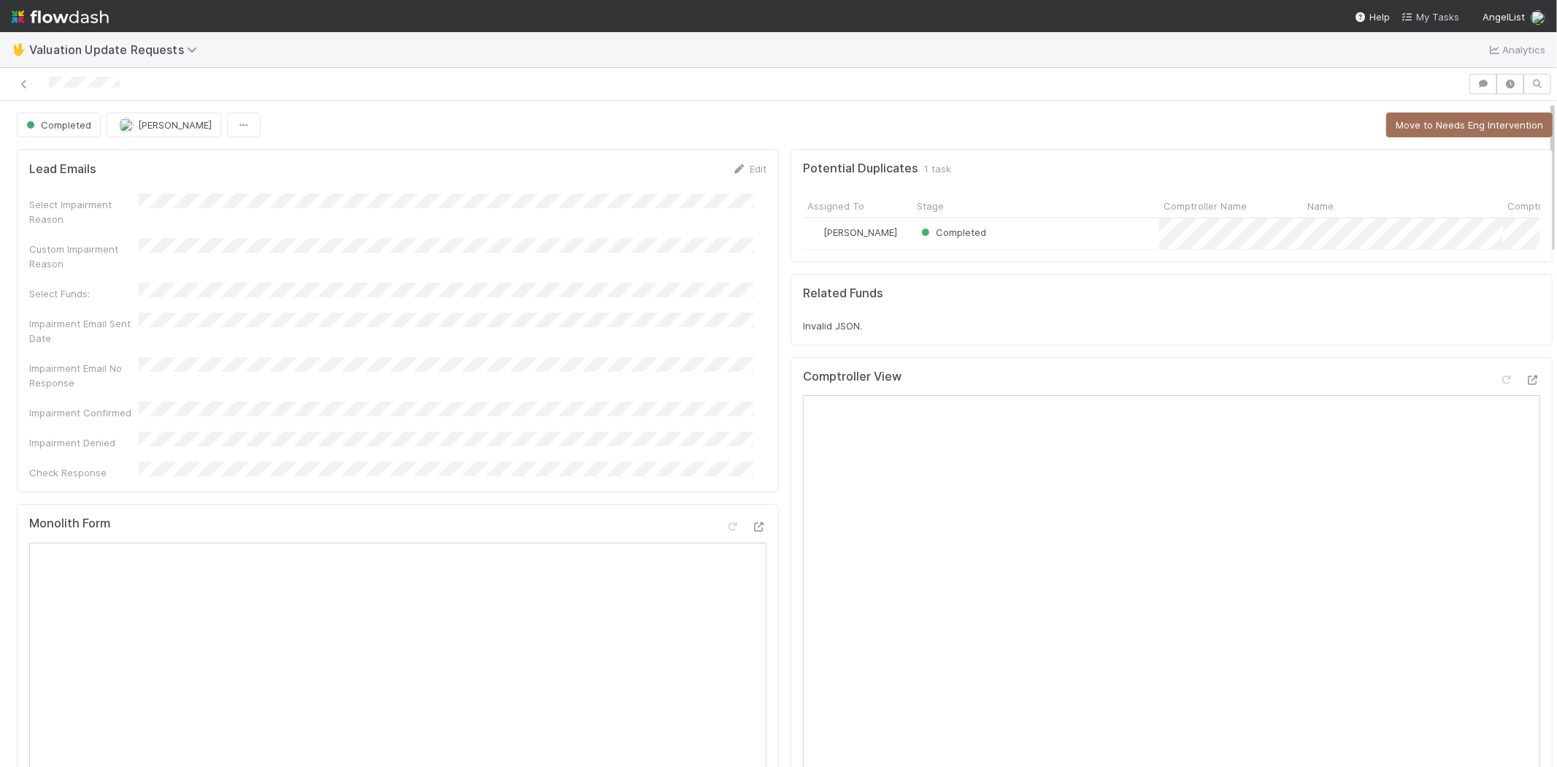
click at [1416, 17] on icon at bounding box center [1409, 16] width 15 height 9
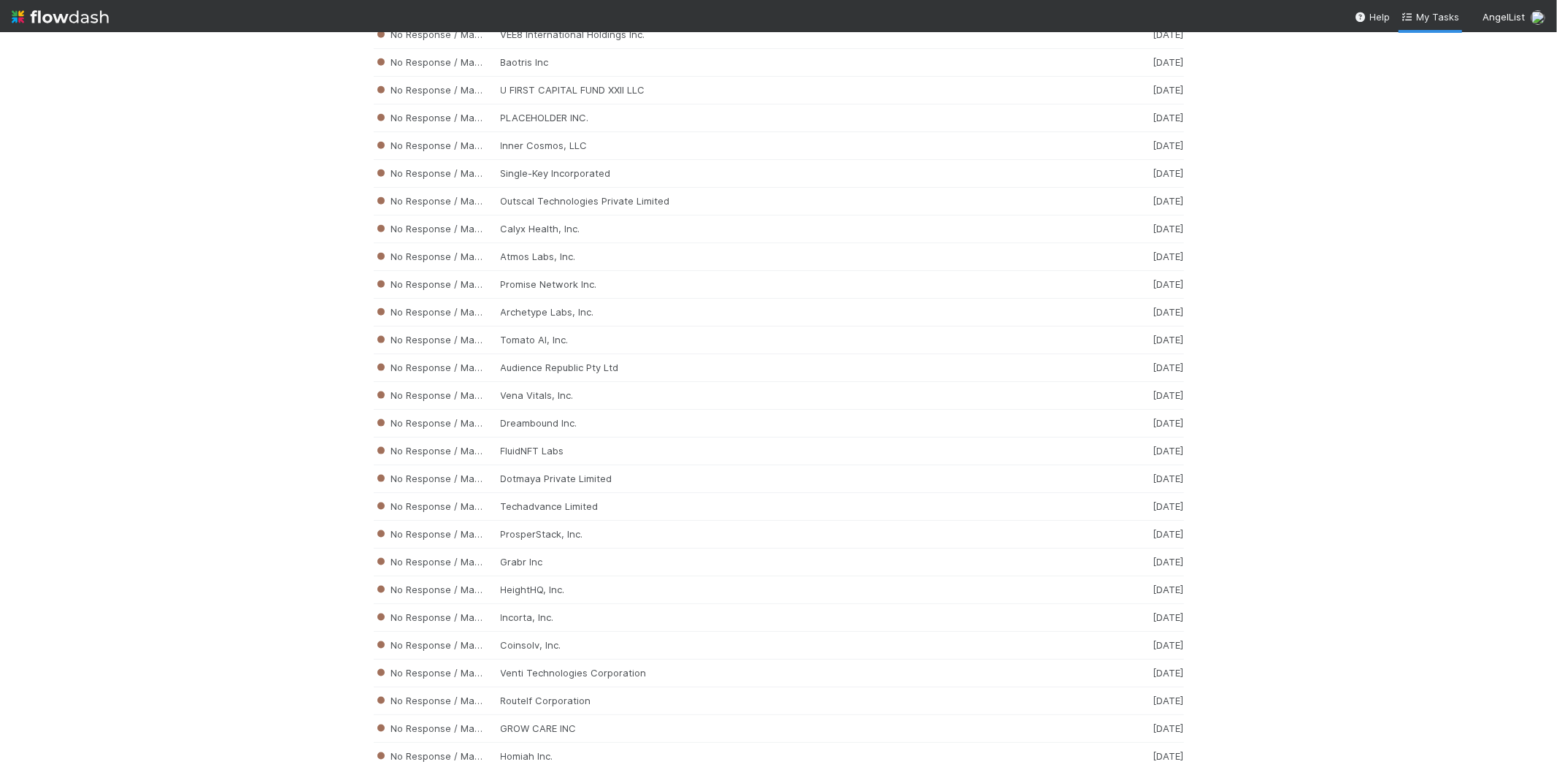
scroll to position [6134, 0]
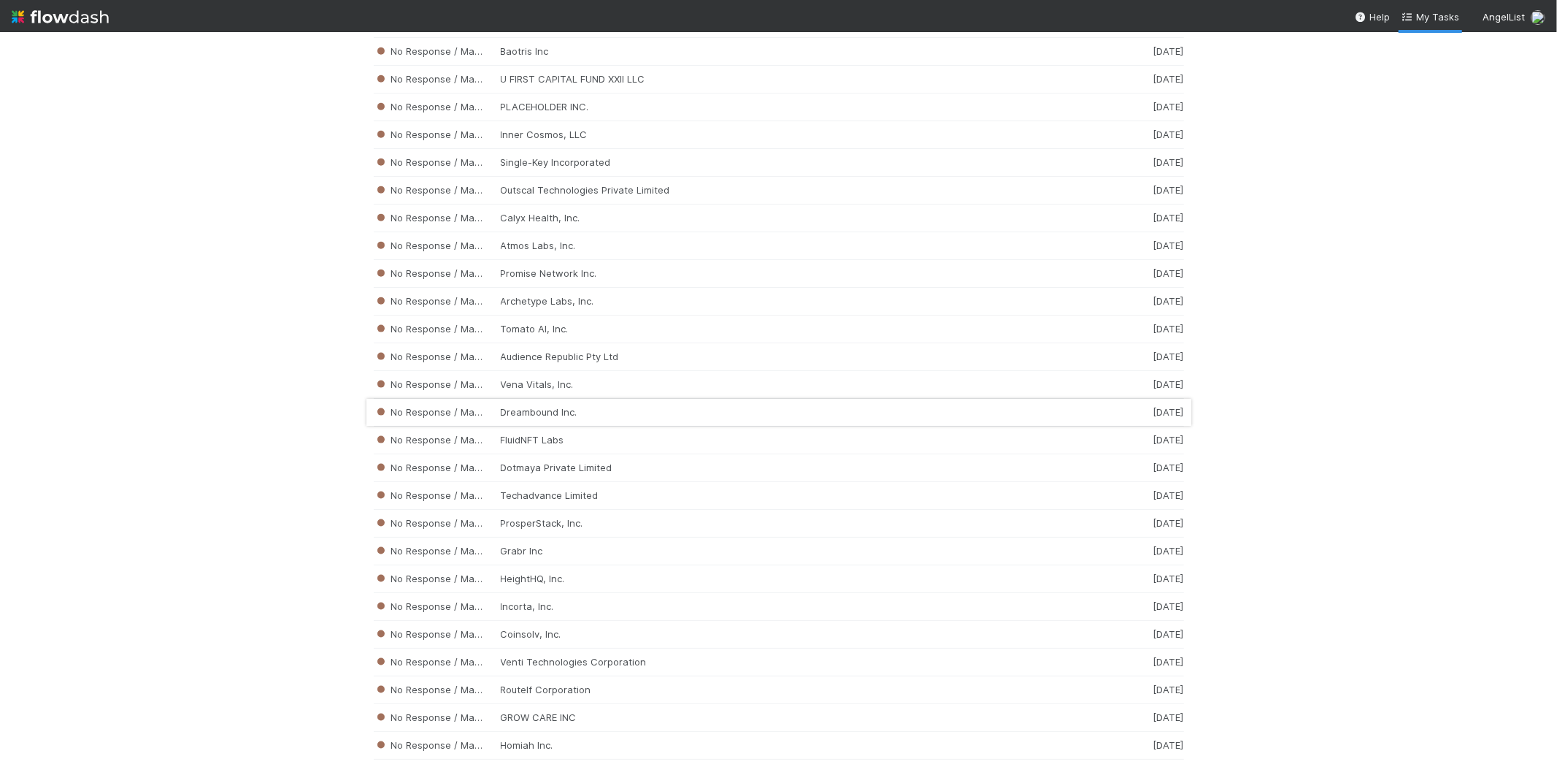
click at [553, 426] on div "No Response / Manual Review Dreambound Inc. [DATE]" at bounding box center [779, 413] width 810 height 28
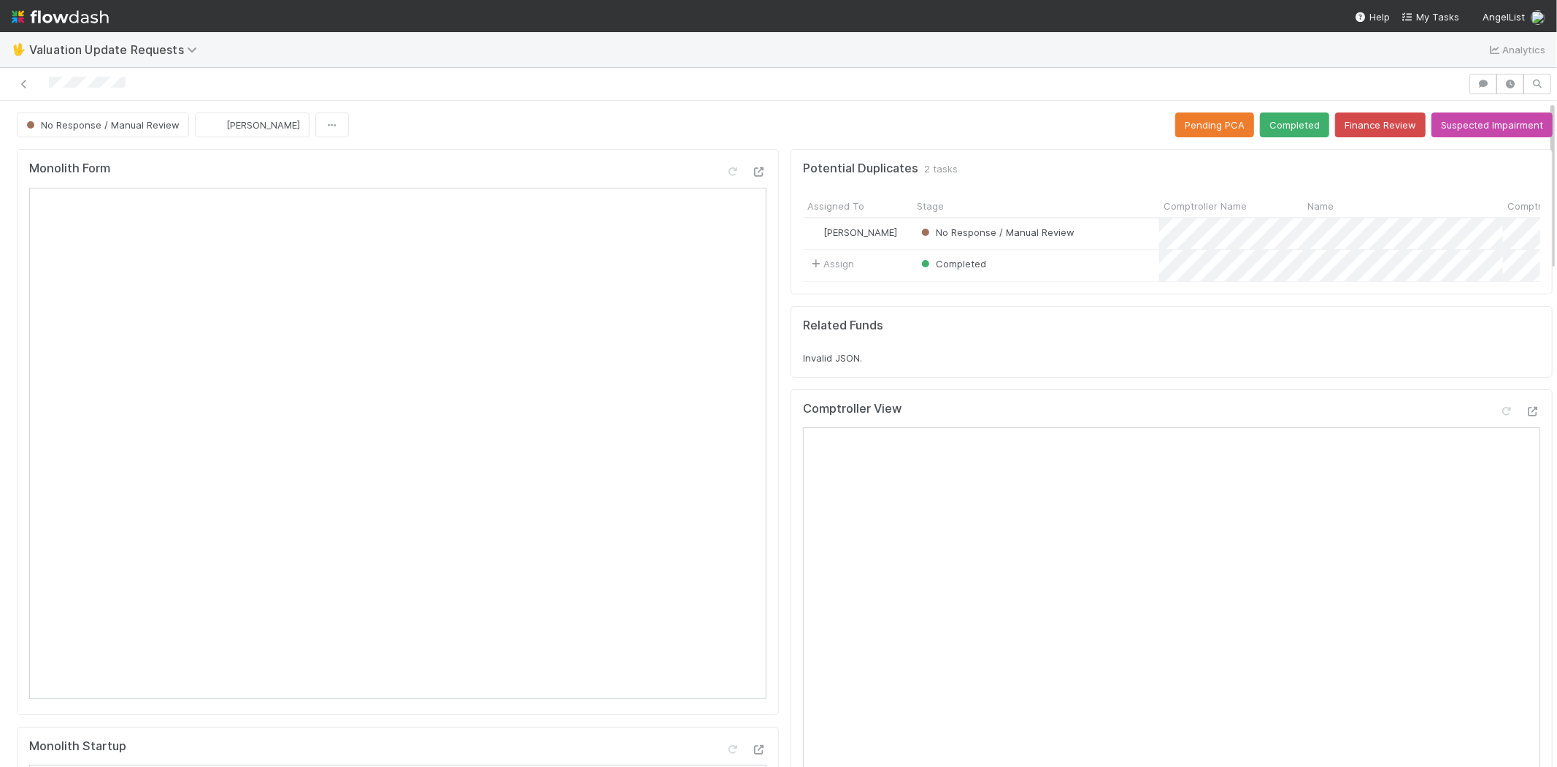
scroll to position [486, 0]
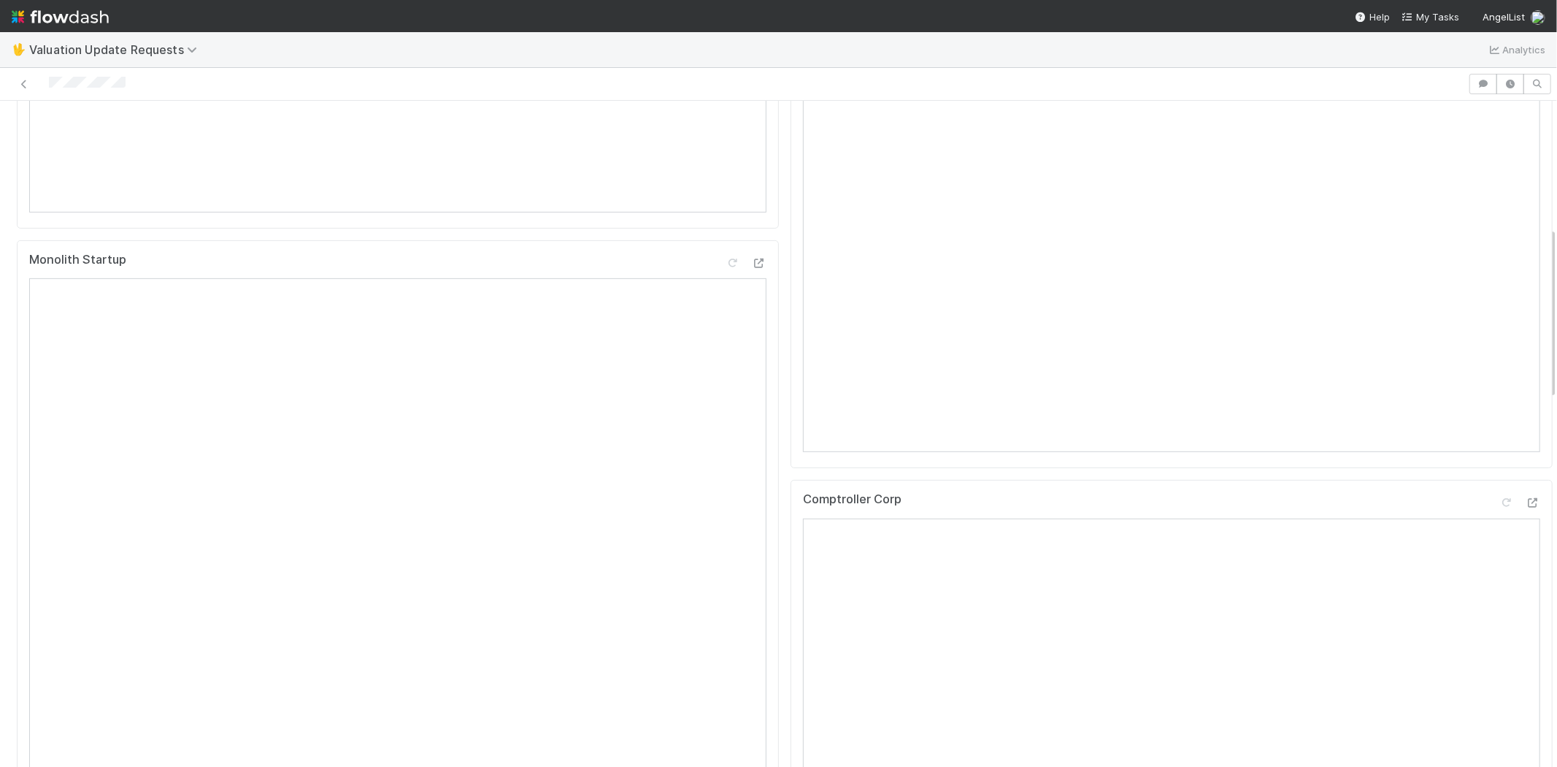
click at [50, 80] on div at bounding box center [778, 84] width 1557 height 33
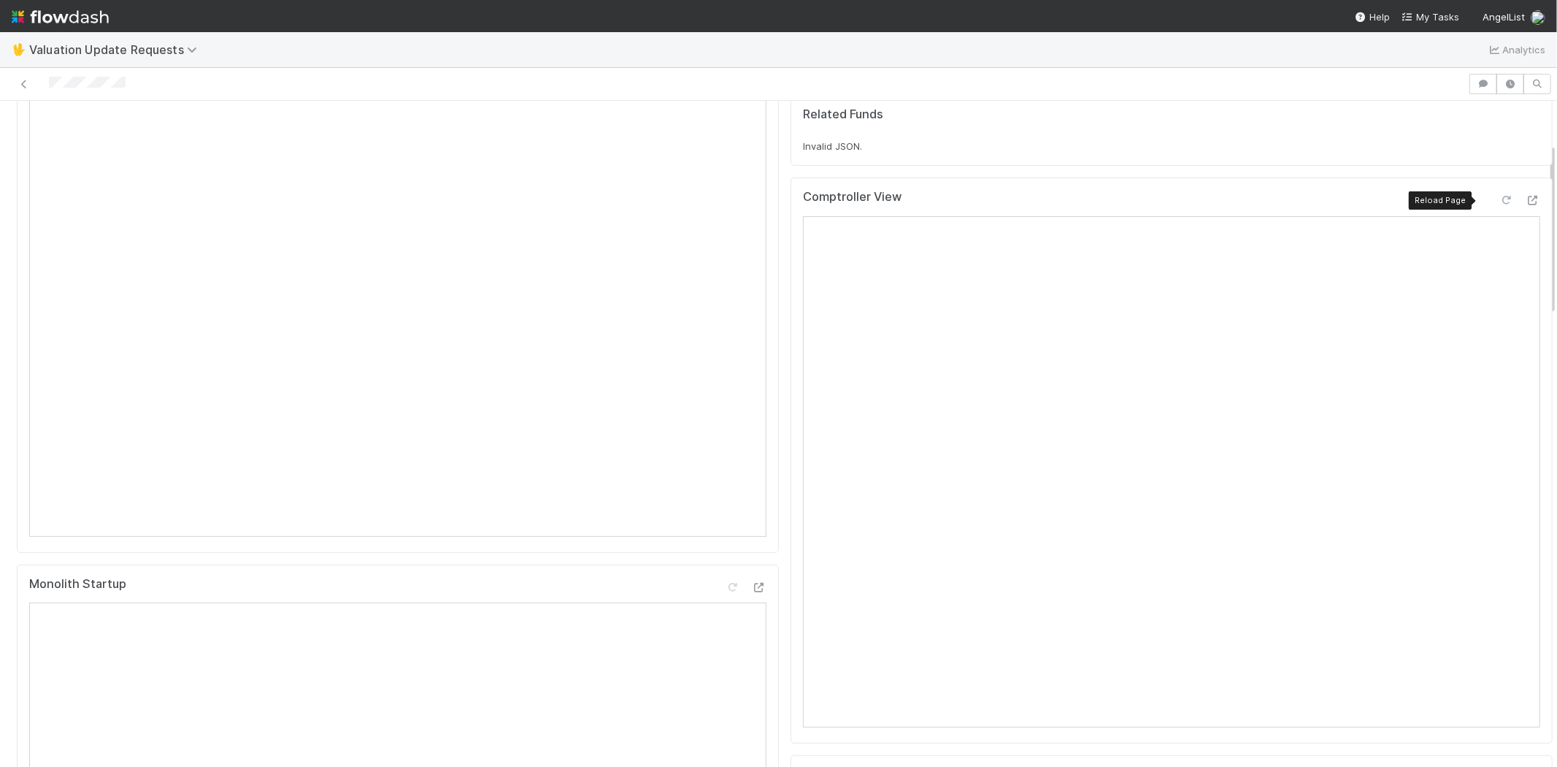
click at [1499, 197] on icon at bounding box center [1506, 200] width 15 height 9
click at [1499, 199] on icon at bounding box center [1506, 200] width 15 height 9
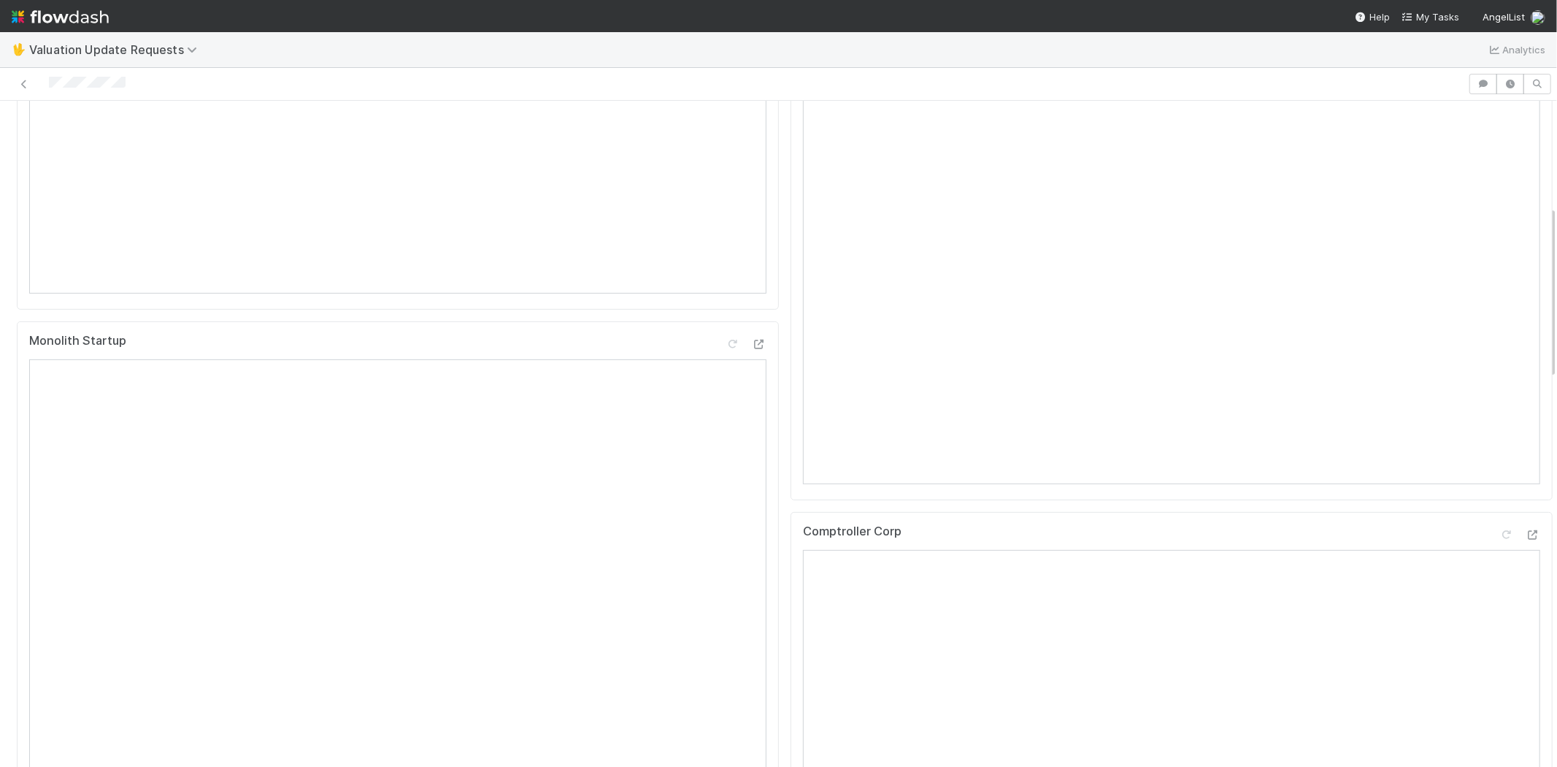
scroll to position [648, 0]
click at [1499, 285] on div at bounding box center [1506, 291] width 15 height 15
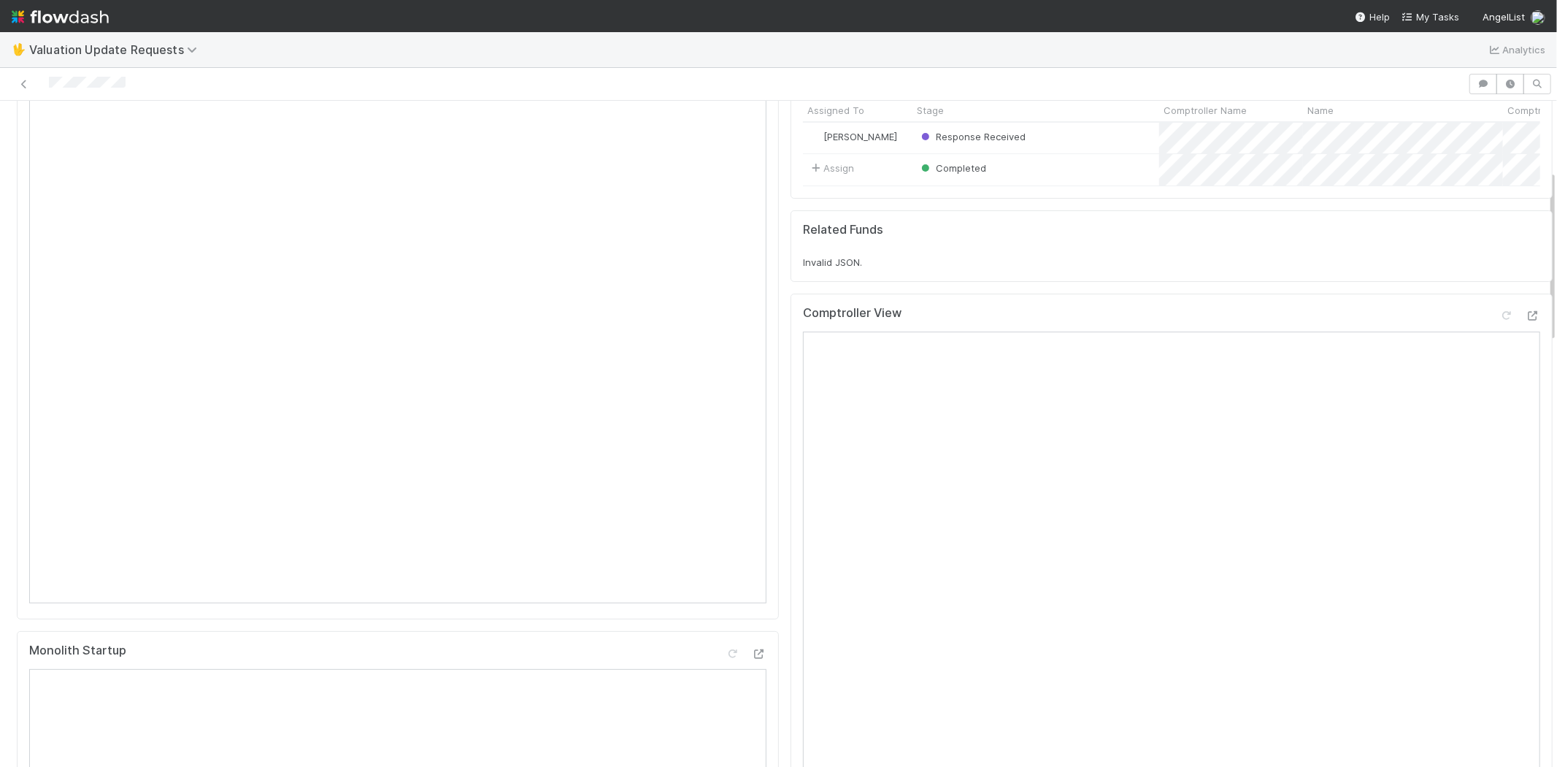
scroll to position [0, 0]
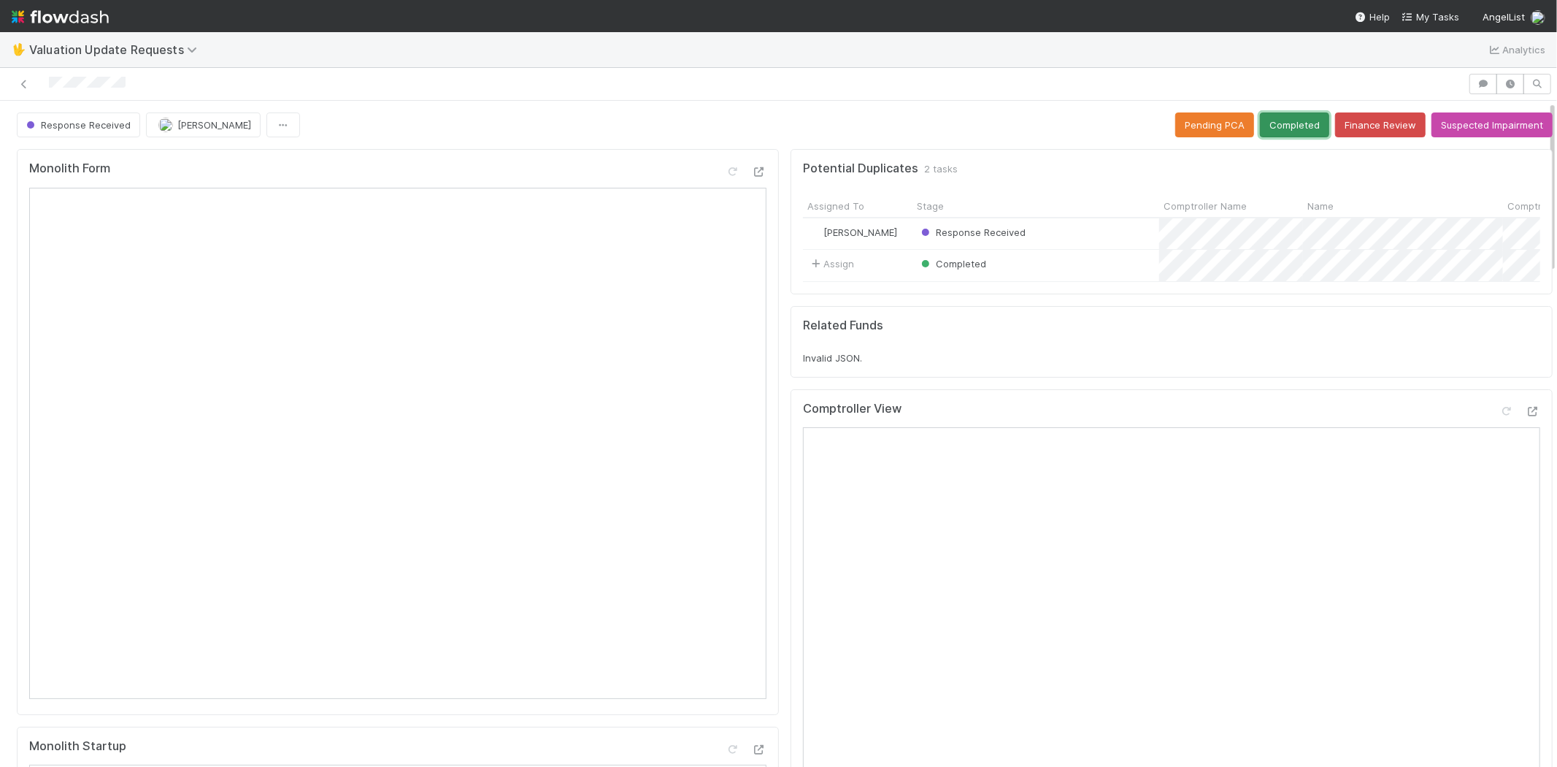
click at [1274, 113] on button "Completed" at bounding box center [1294, 124] width 69 height 25
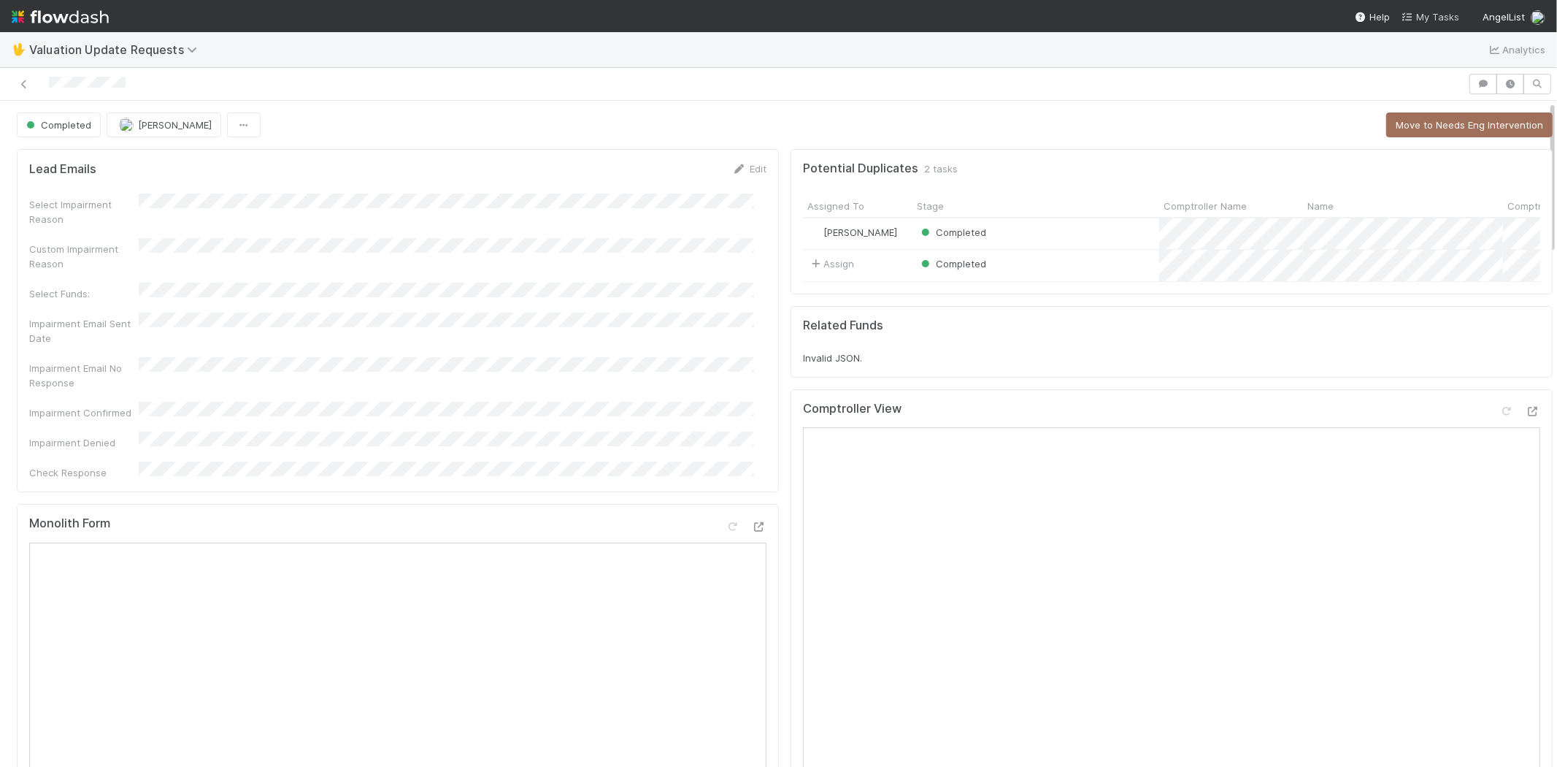
drag, startPoint x: 1444, startPoint y: 16, endPoint x: 1435, endPoint y: 18, distance: 8.9
click at [1444, 16] on span "My Tasks" at bounding box center [1431, 17] width 58 height 12
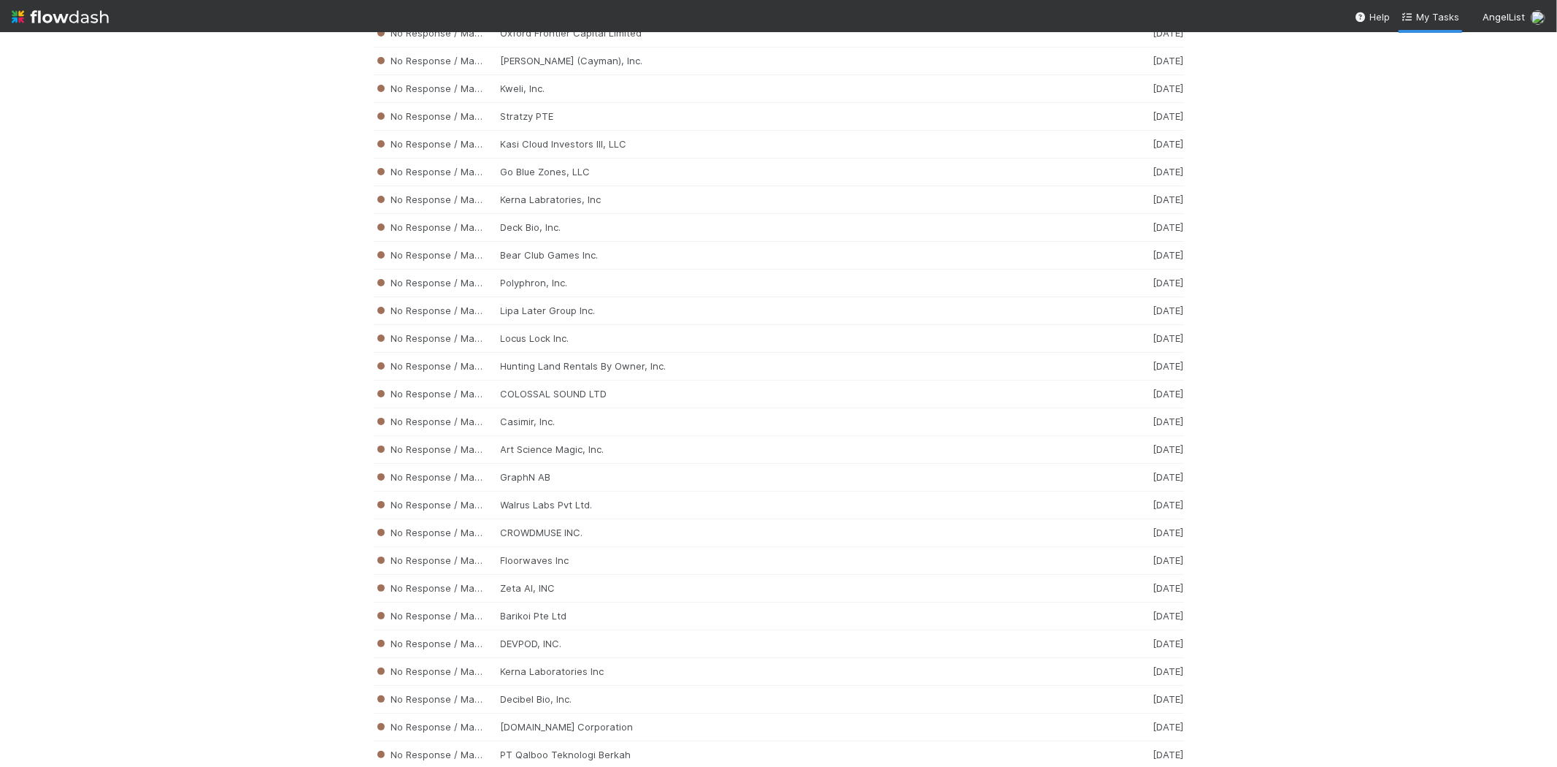
scroll to position [3390, 0]
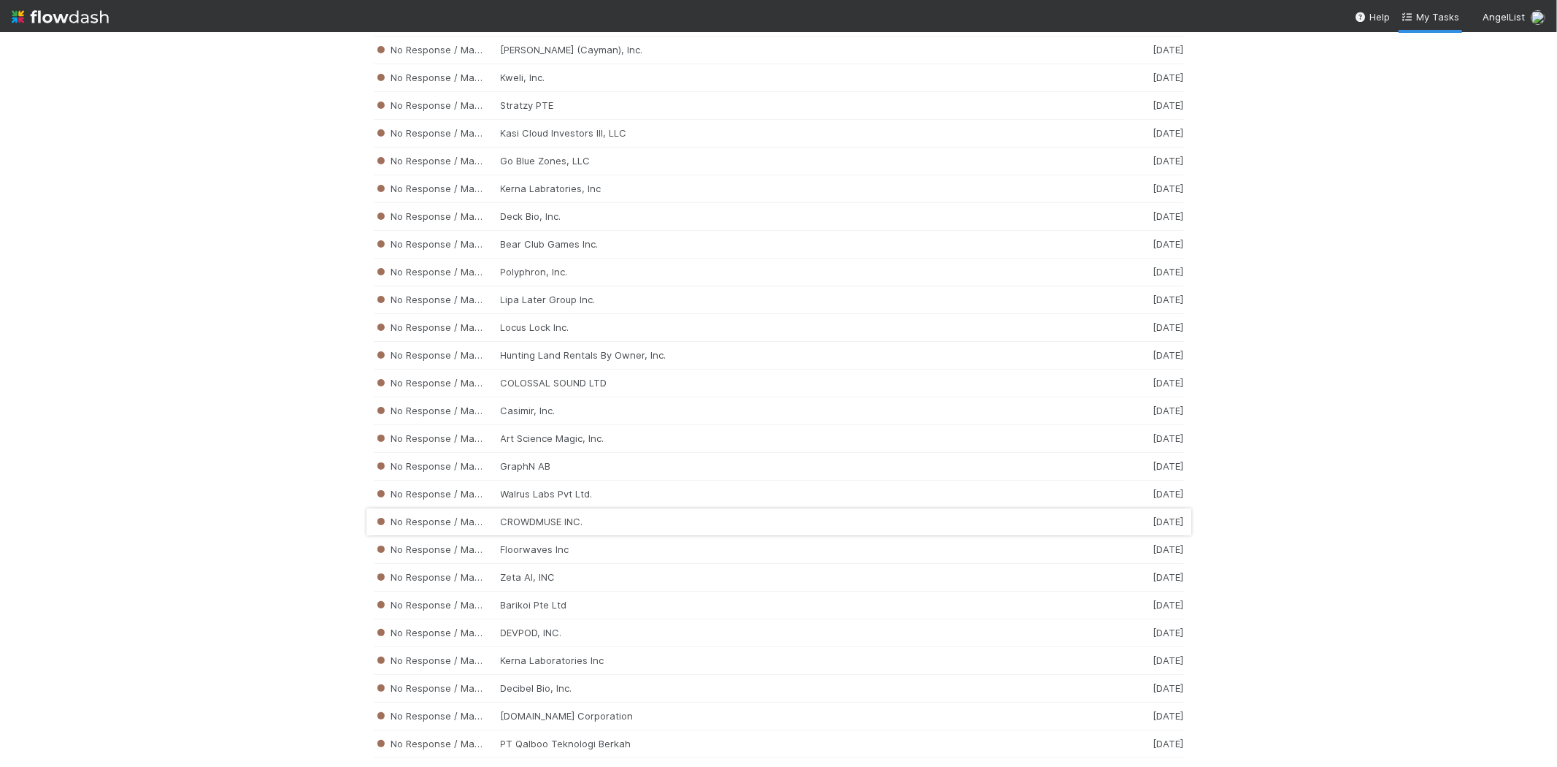
click at [587, 529] on div "No Response / Manual Review CROWDMUSE INC. [DATE]" at bounding box center [779, 522] width 810 height 28
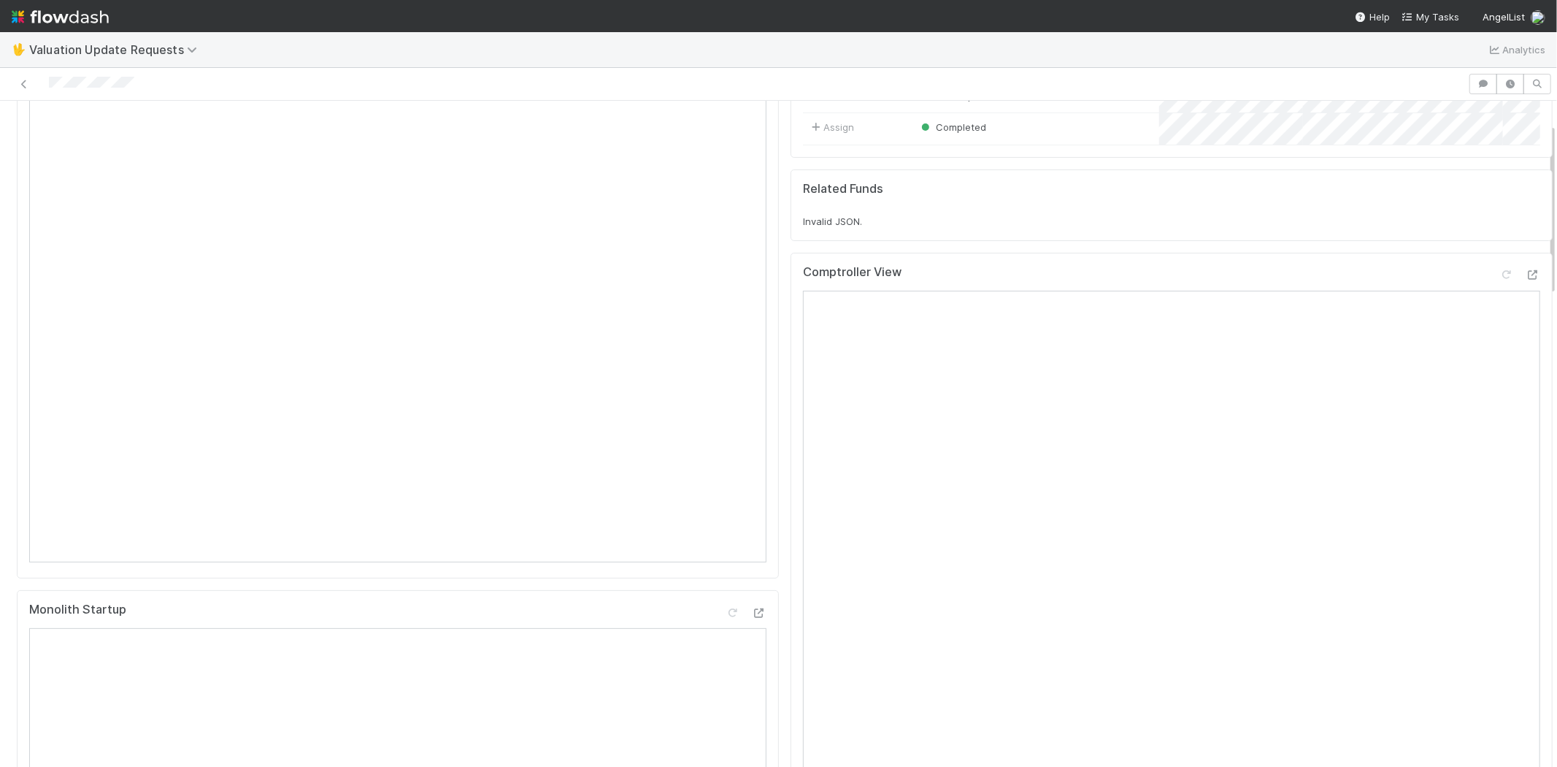
scroll to position [567, 0]
drag, startPoint x: 140, startPoint y: 81, endPoint x: 35, endPoint y: 77, distance: 105.2
click at [35, 77] on div at bounding box center [734, 84] width 1456 height 20
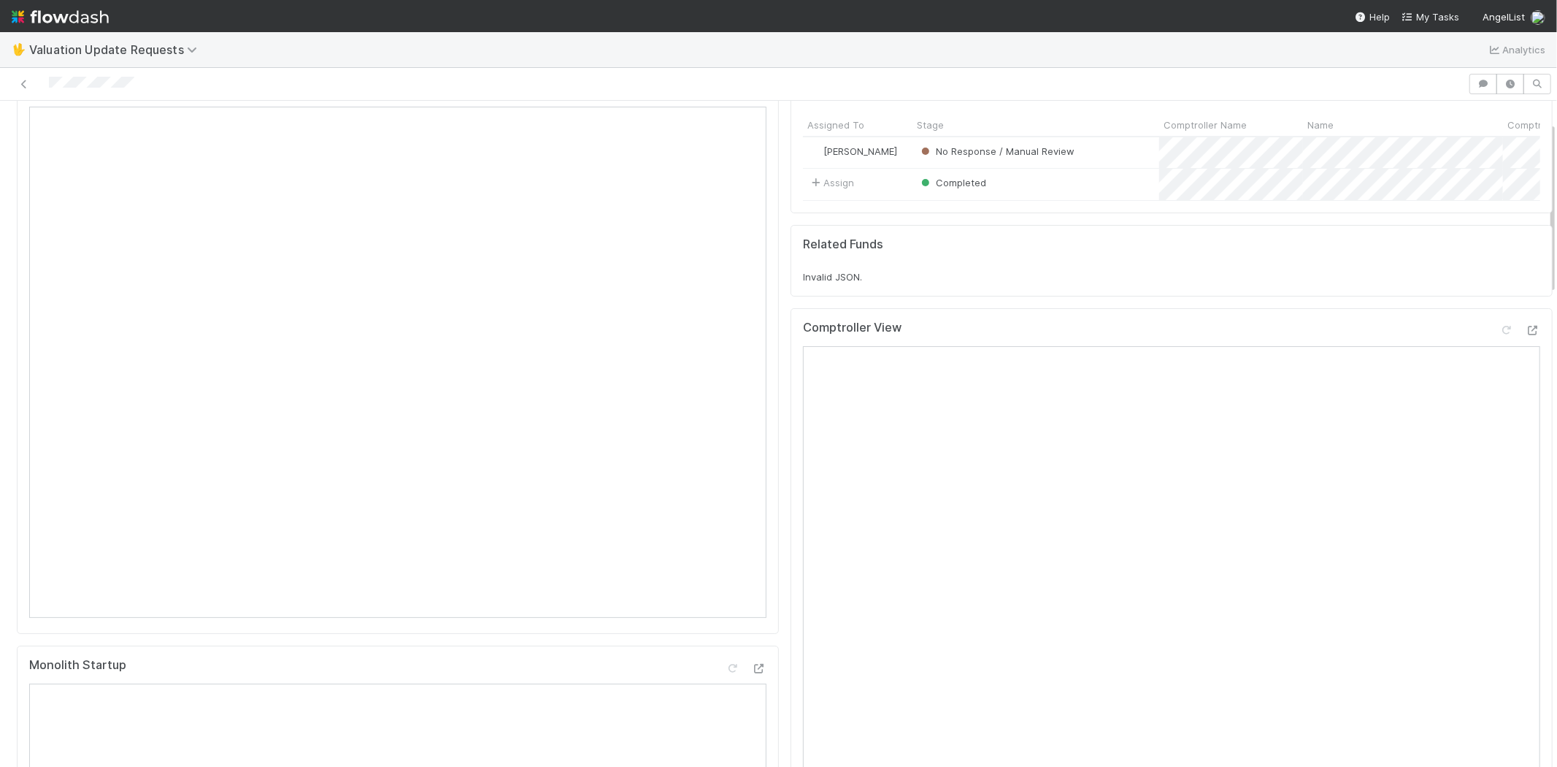
click at [135, 77] on div at bounding box center [734, 84] width 1456 height 20
drag, startPoint x: 141, startPoint y: 79, endPoint x: 47, endPoint y: 74, distance: 93.6
click at [47, 74] on div at bounding box center [734, 84] width 1456 height 20
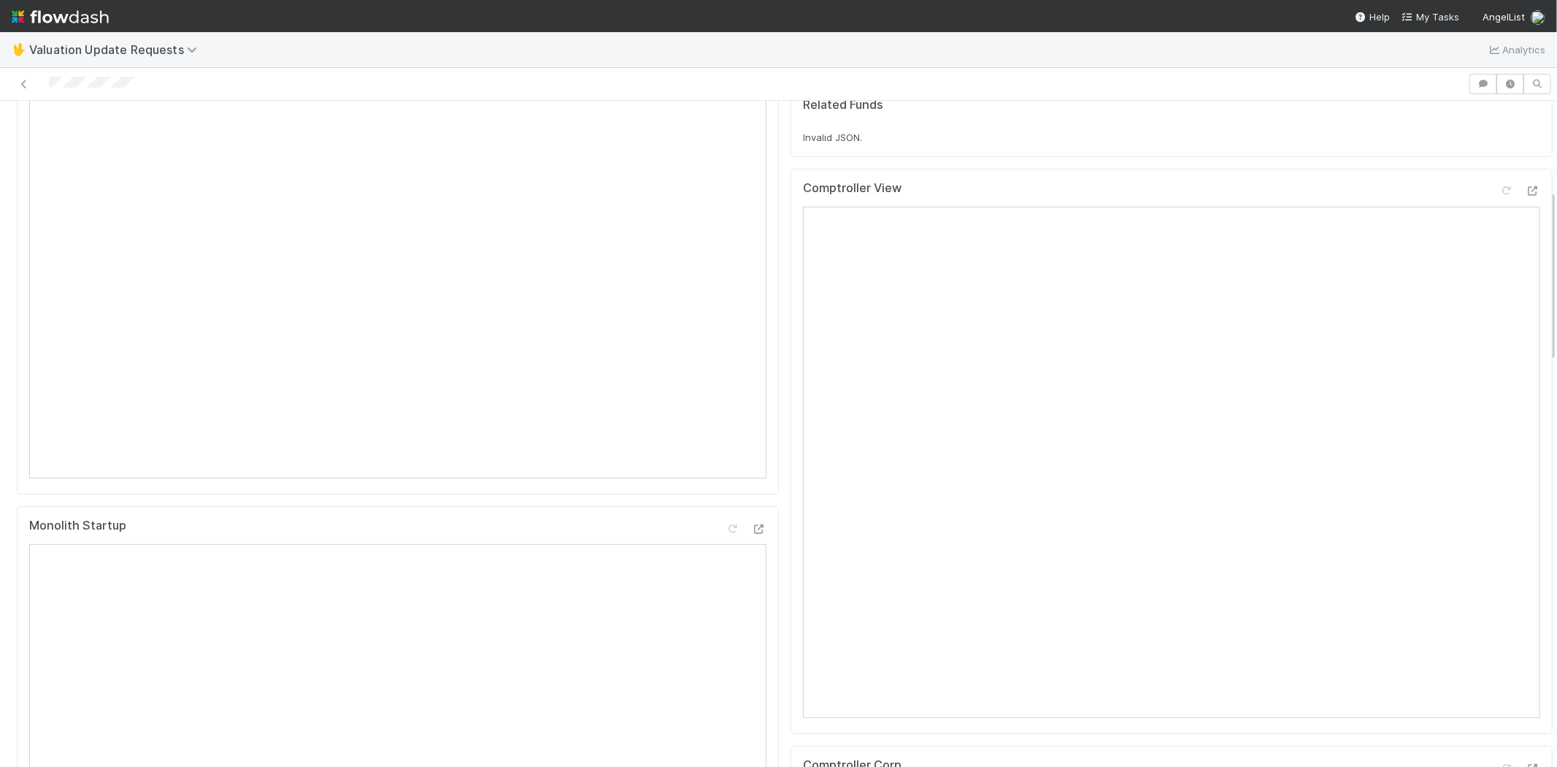
scroll to position [162, 0]
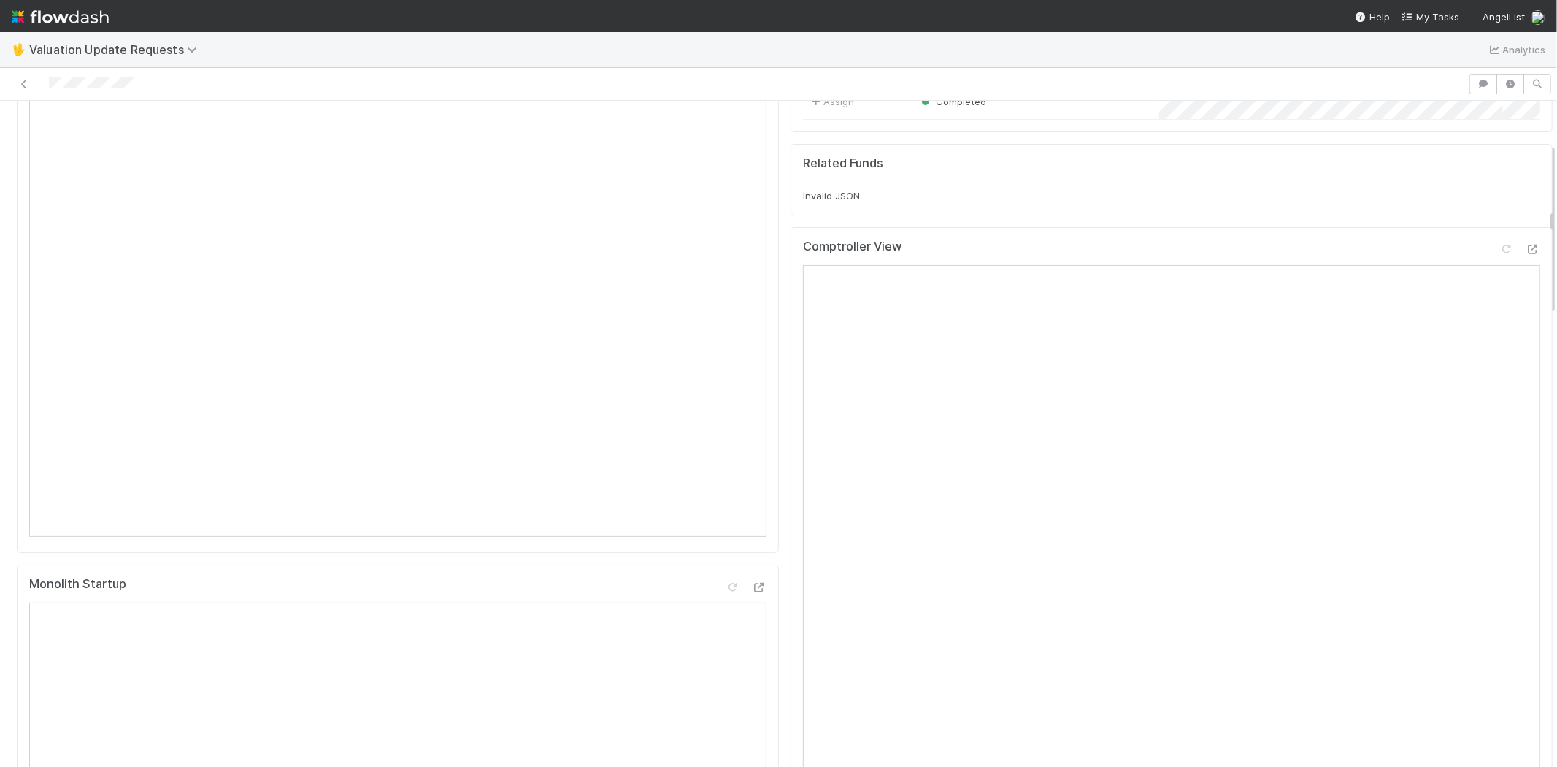
click at [149, 89] on div at bounding box center [734, 84] width 1456 height 20
click at [52, 85] on div at bounding box center [734, 84] width 1456 height 20
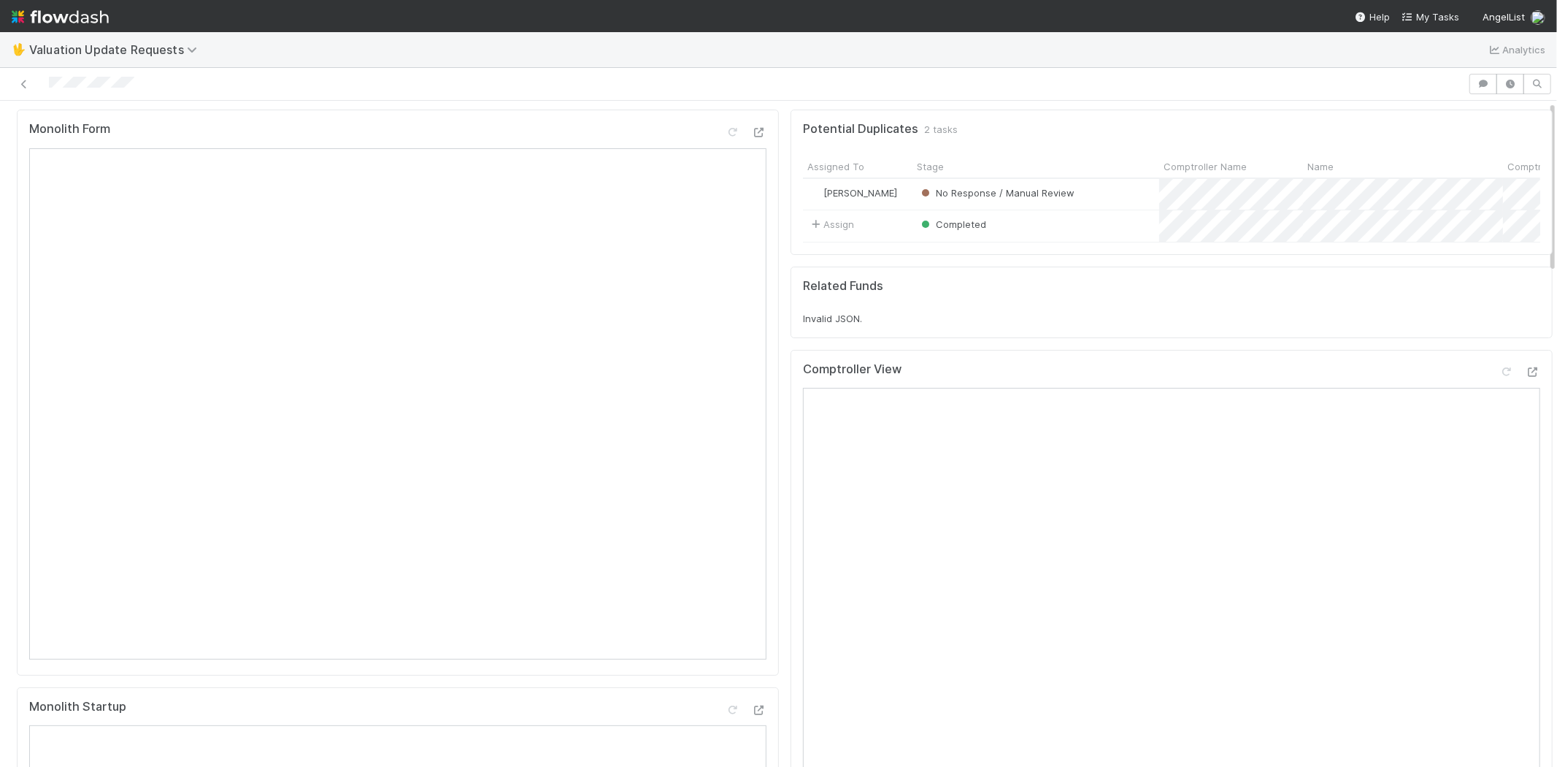
scroll to position [0, 0]
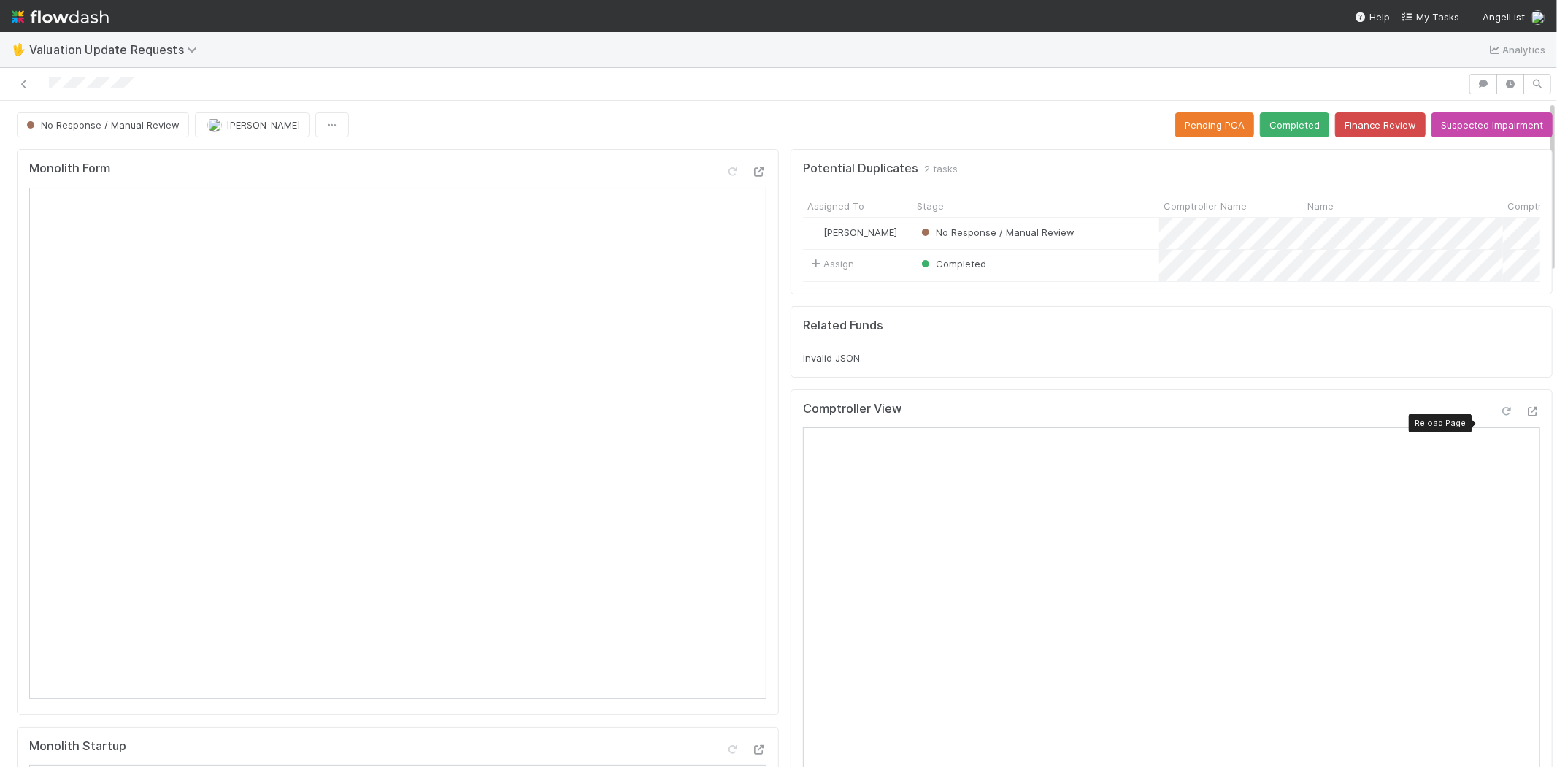
click at [1499, 416] on icon at bounding box center [1506, 411] width 15 height 9
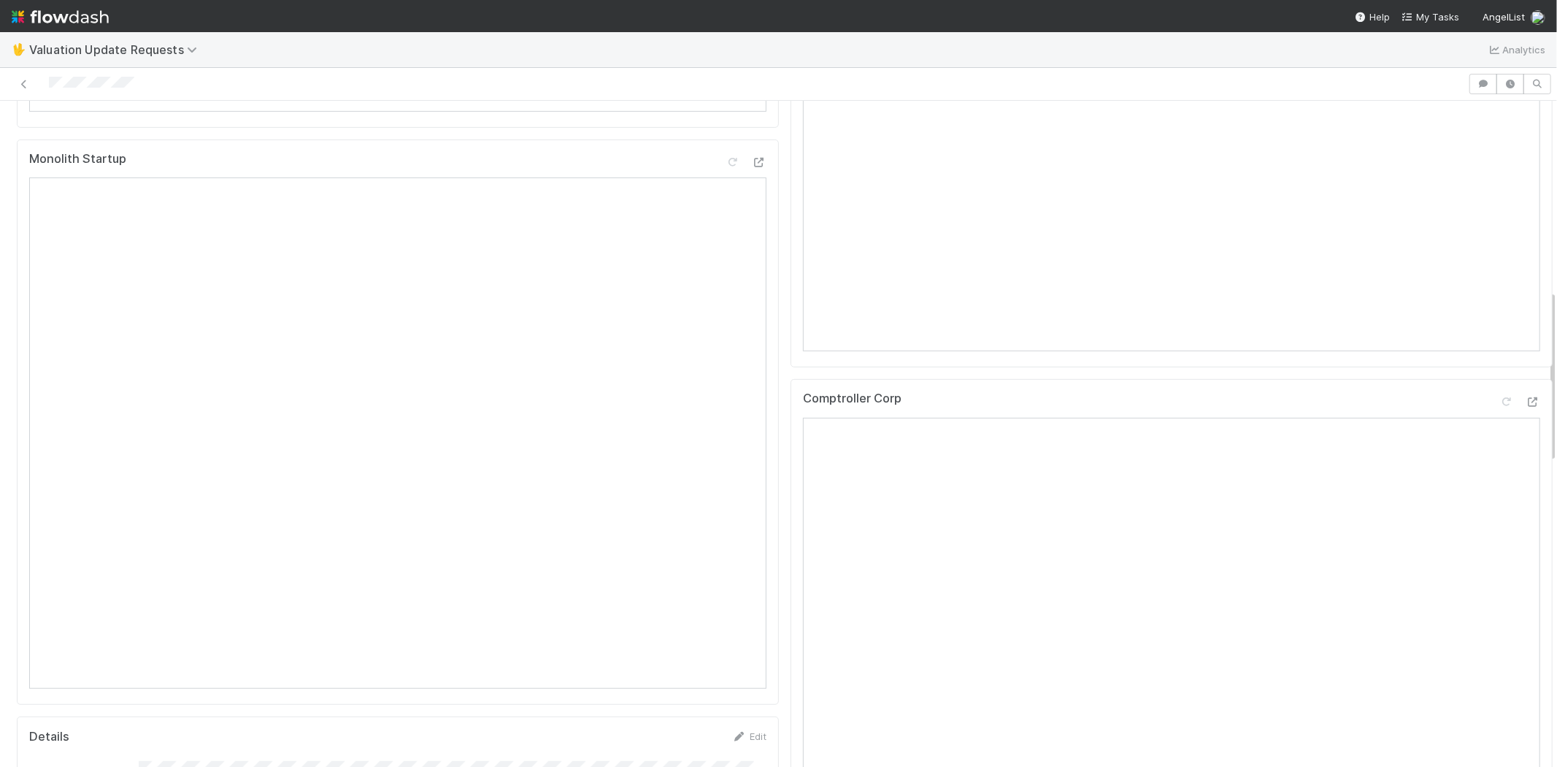
scroll to position [730, 0]
click at [1499, 264] on icon at bounding box center [1506, 258] width 15 height 9
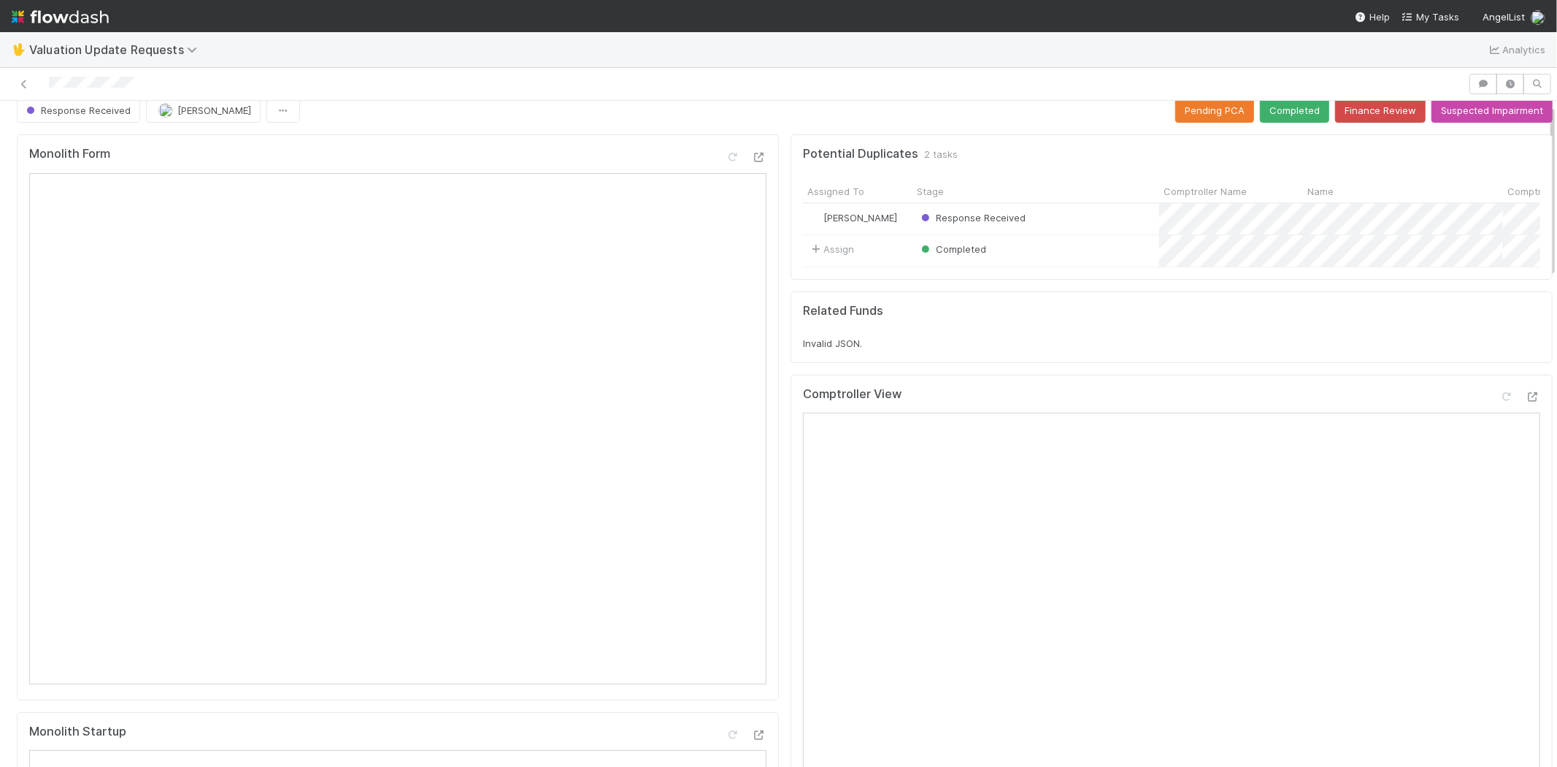
scroll to position [0, 0]
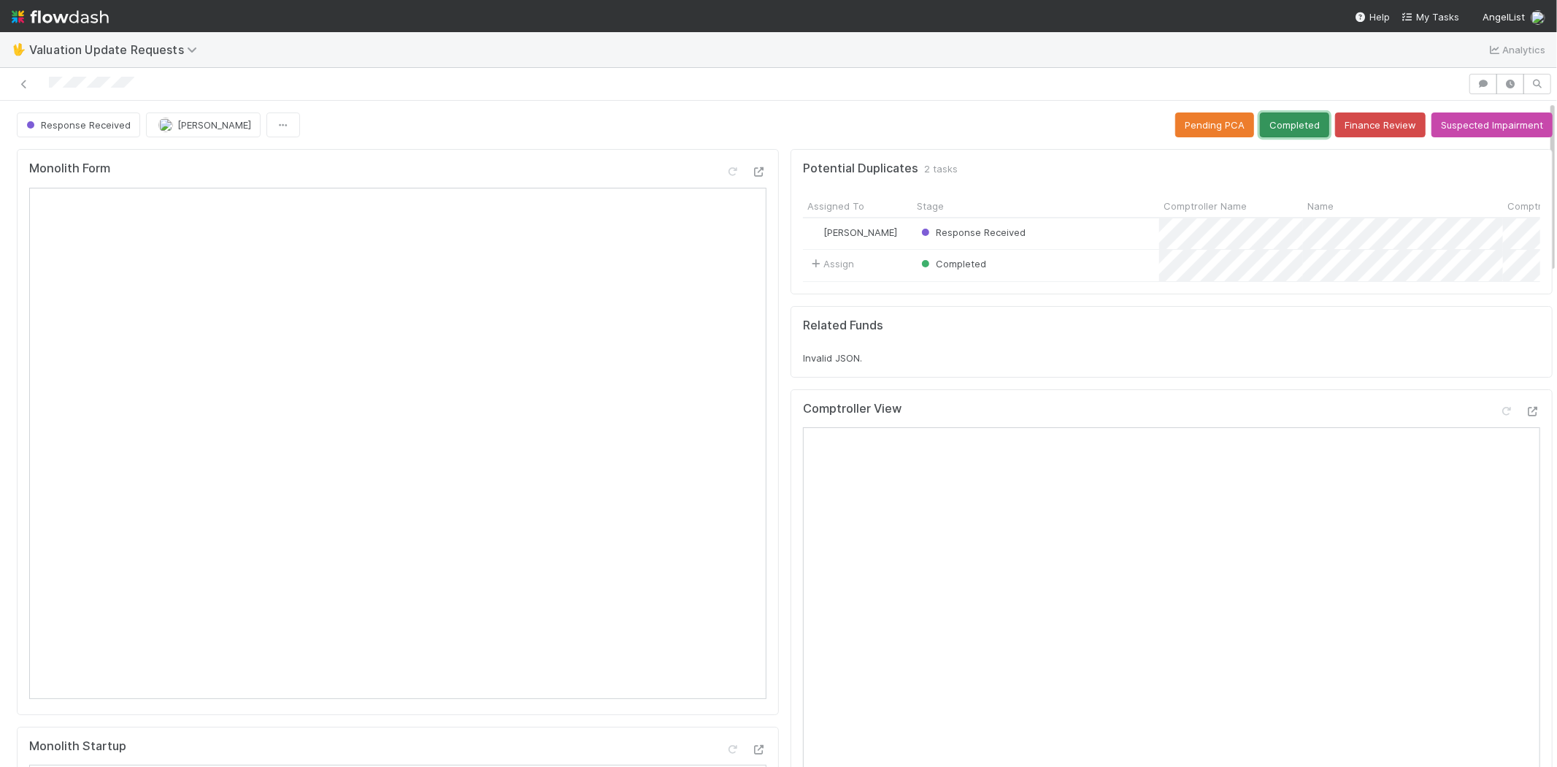
click at [1278, 112] on button "Completed" at bounding box center [1294, 124] width 69 height 25
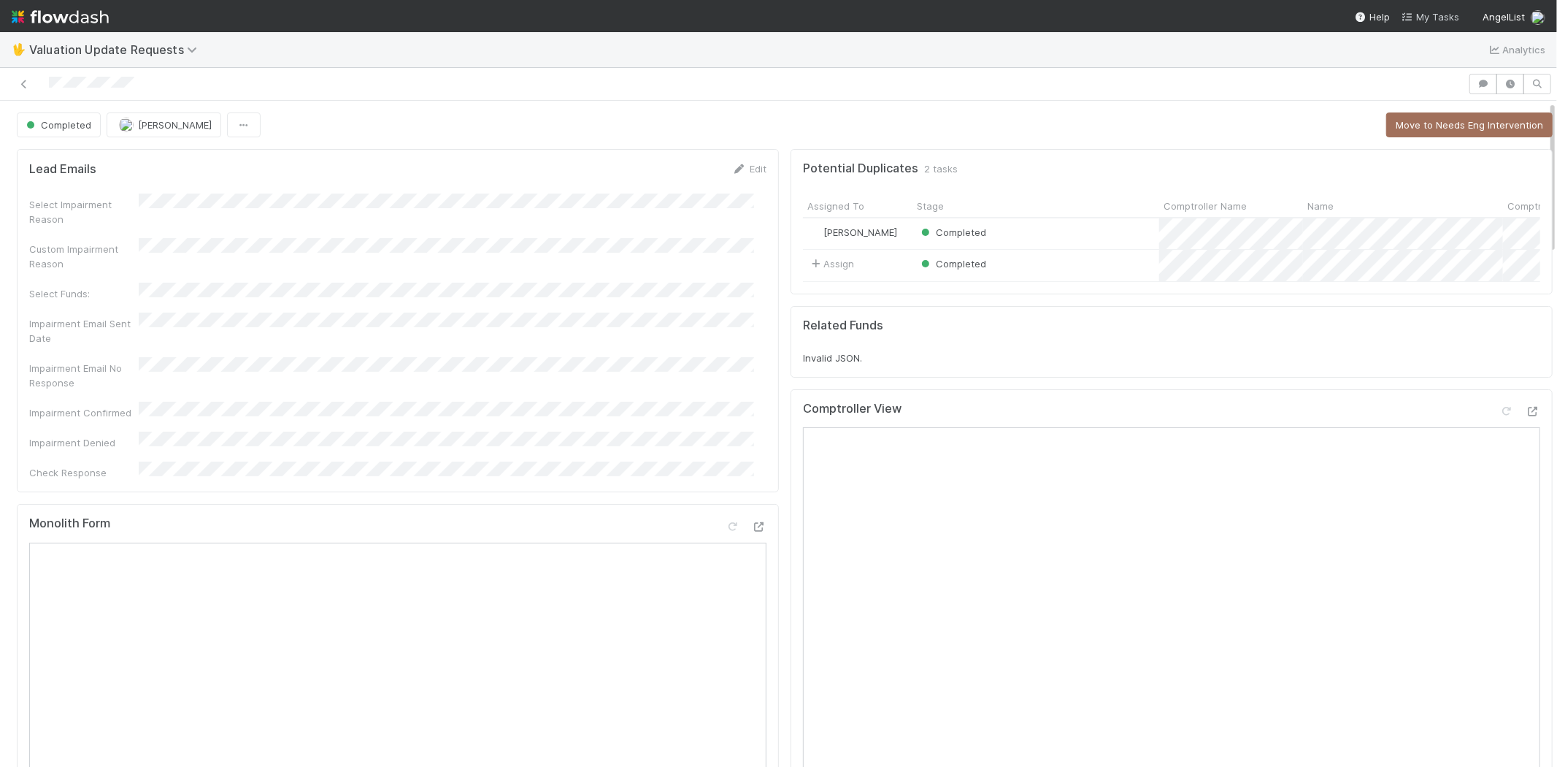
click at [1440, 13] on span "My Tasks" at bounding box center [1431, 17] width 58 height 12
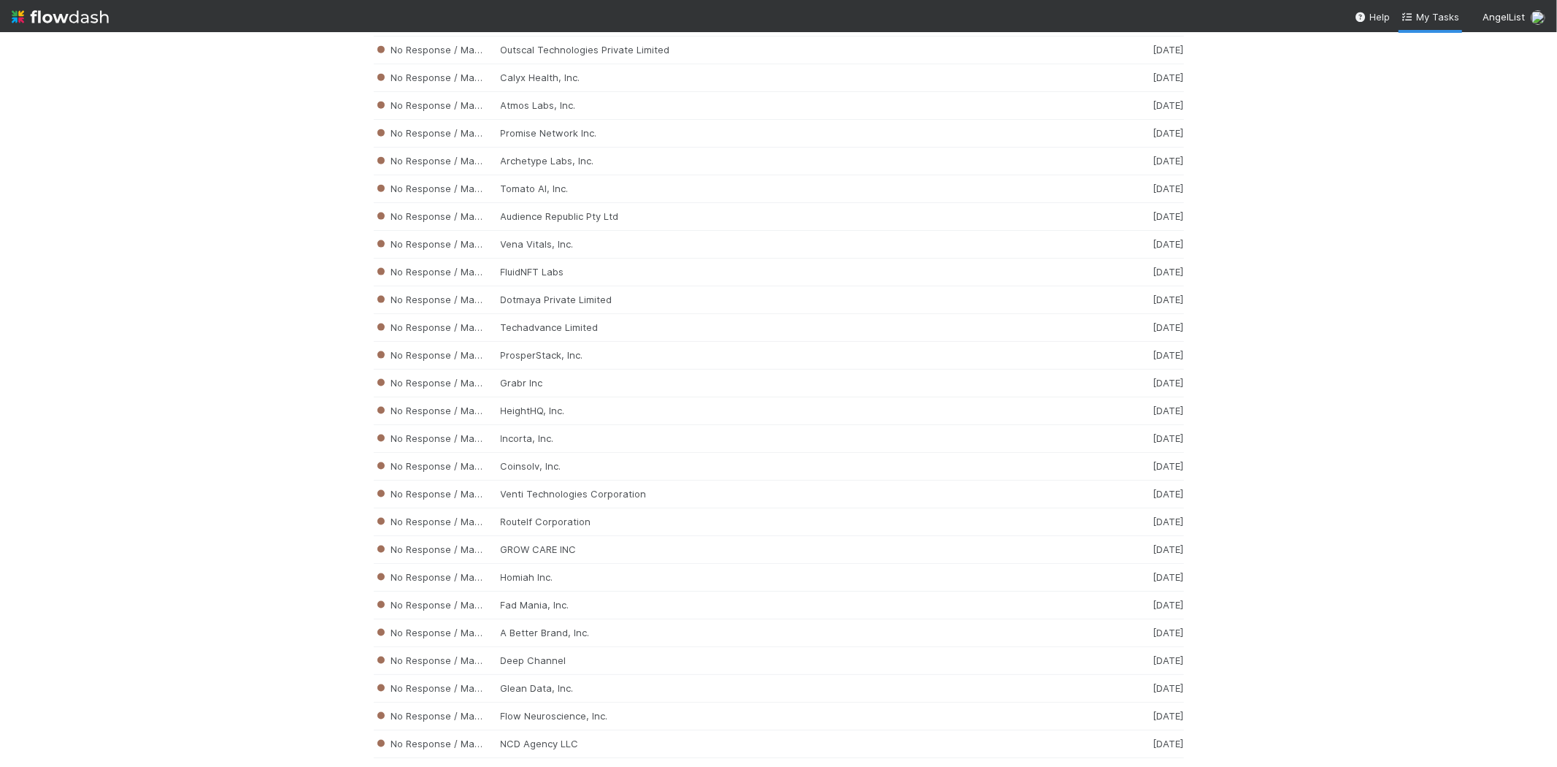
scroll to position [6258, 0]
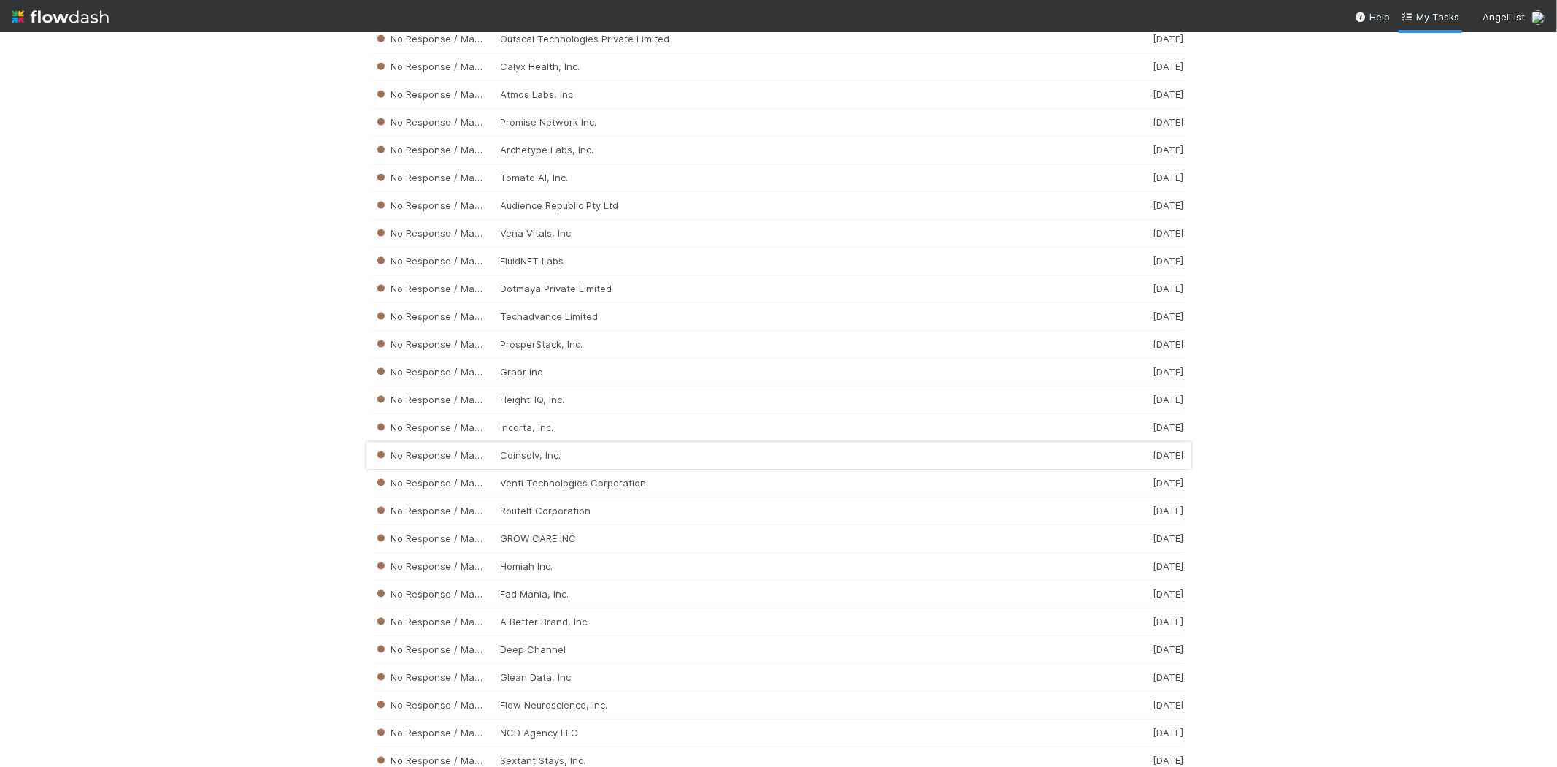
click at [542, 469] on div "No Response / Manual Review Coinsolv, Inc. [DATE]" at bounding box center [779, 456] width 810 height 28
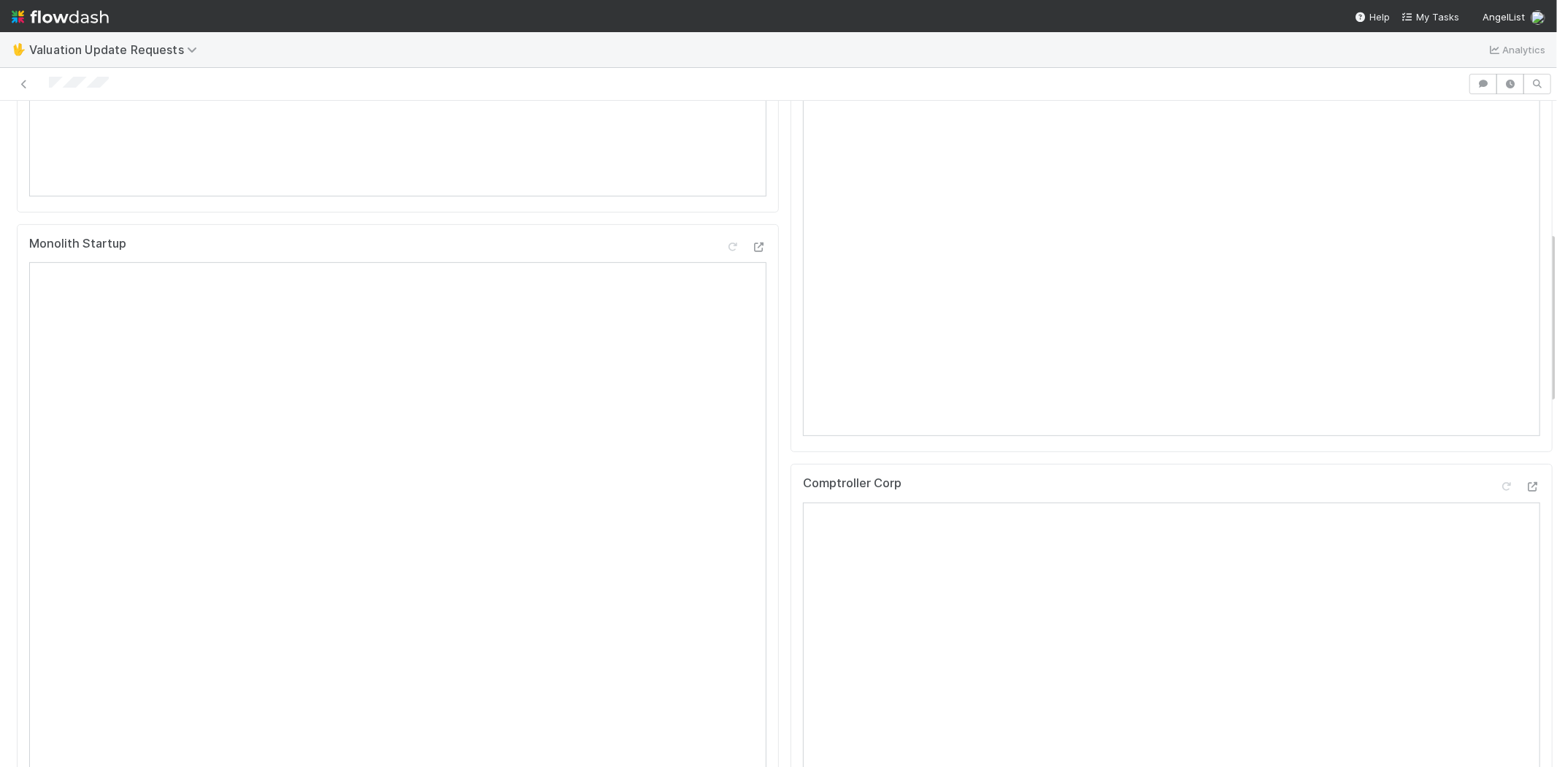
scroll to position [811, 0]
drag, startPoint x: 146, startPoint y: 80, endPoint x: 47, endPoint y: 82, distance: 98.6
click at [47, 82] on div at bounding box center [734, 84] width 1456 height 20
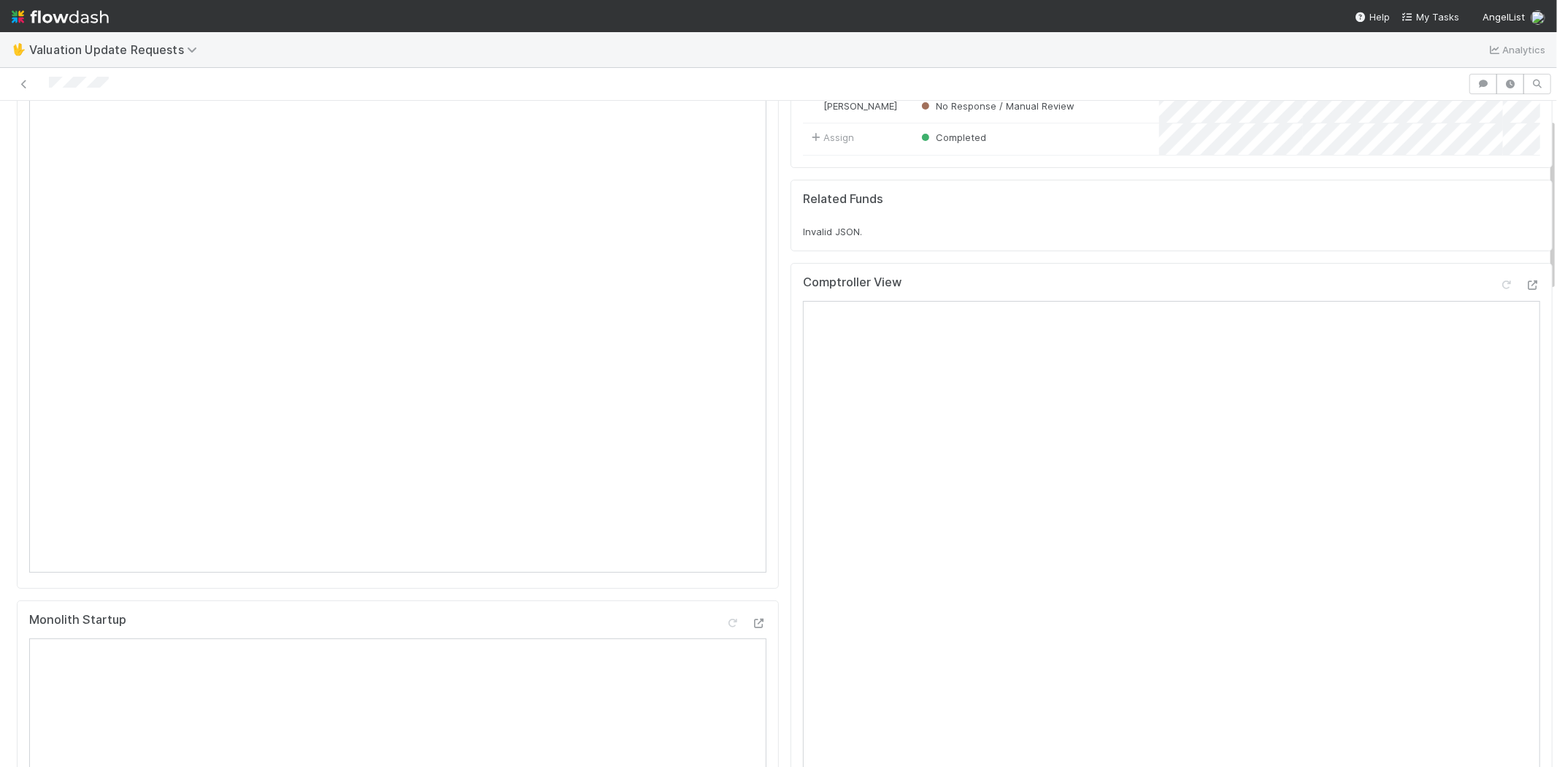
scroll to position [0, 0]
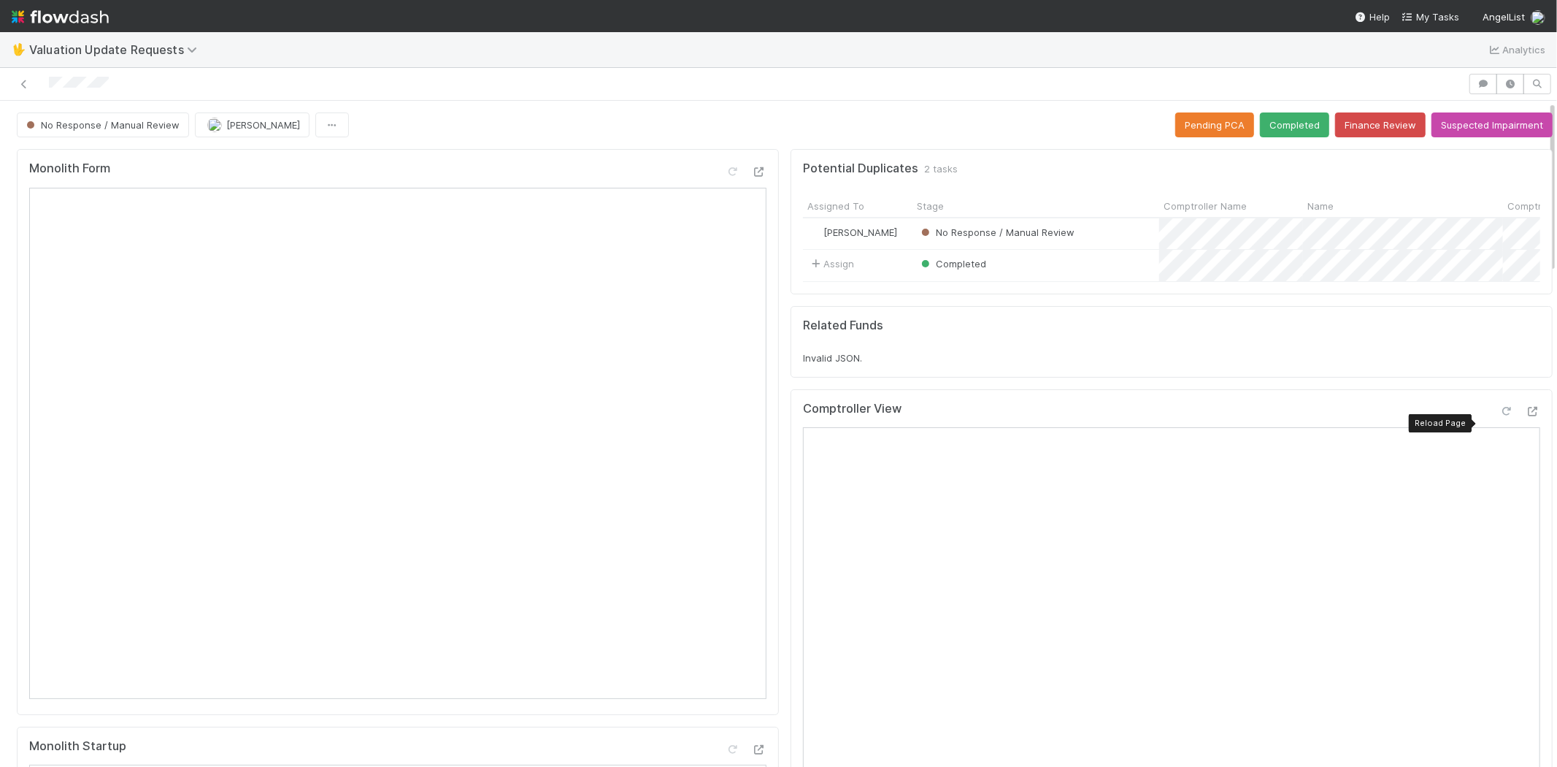
click at [1499, 418] on div at bounding box center [1506, 411] width 15 height 15
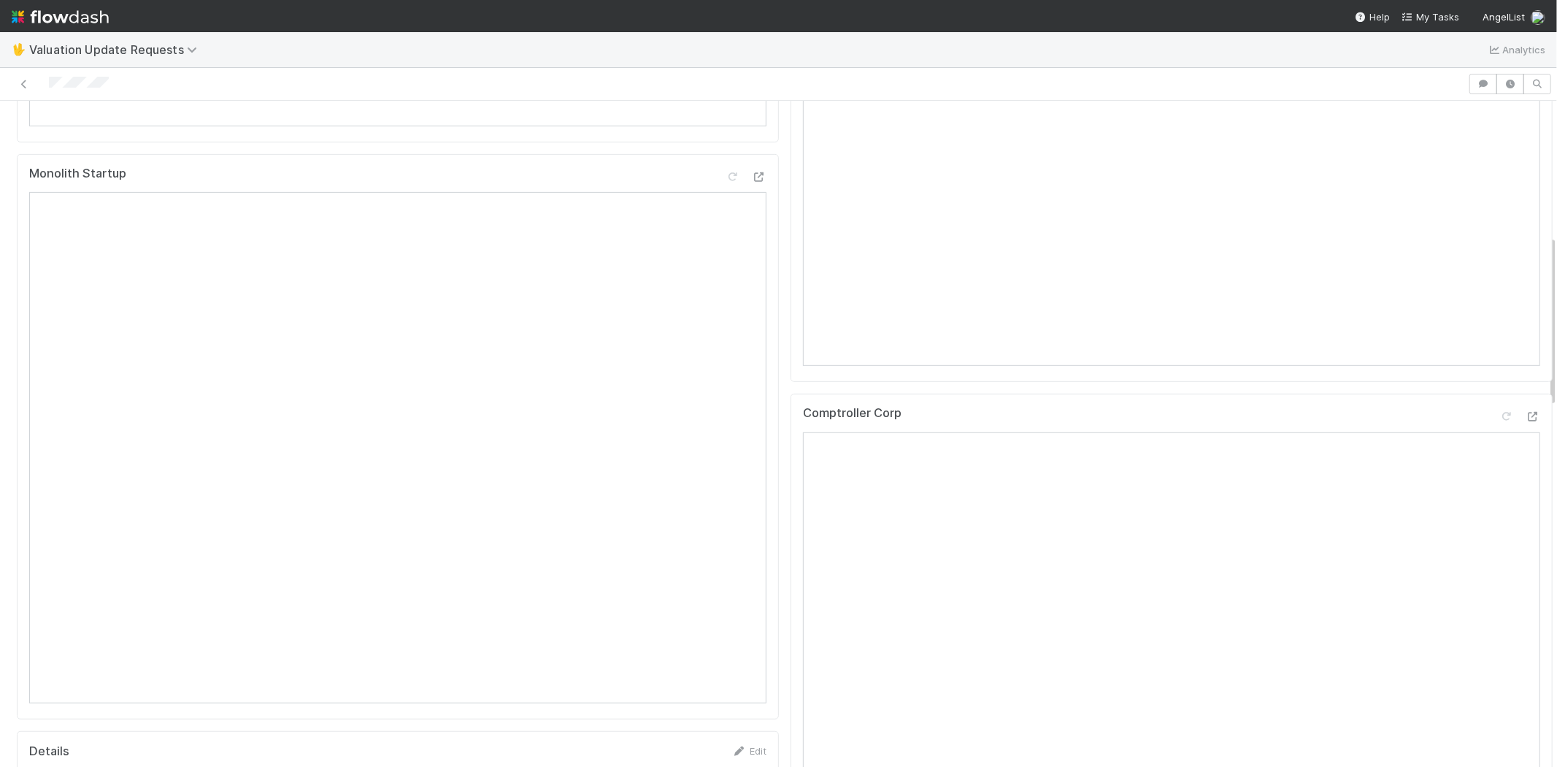
scroll to position [730, 0]
click at [1499, 264] on icon at bounding box center [1506, 258] width 15 height 9
click at [1499, 314] on icon at bounding box center [1506, 315] width 15 height 9
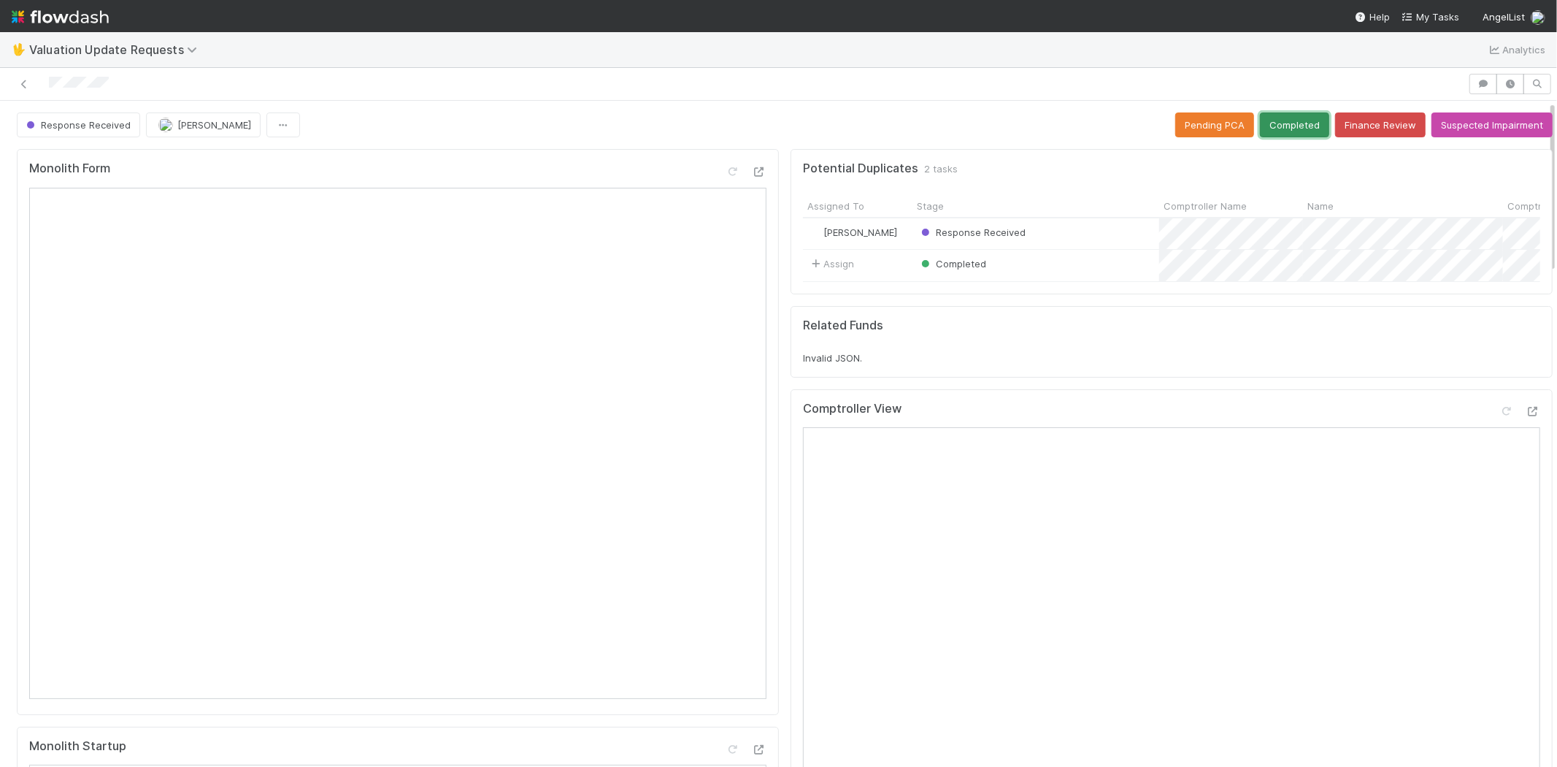
drag, startPoint x: 1263, startPoint y: 119, endPoint x: 1269, endPoint y: 137, distance: 19.2
click at [1267, 118] on button "Completed" at bounding box center [1294, 124] width 69 height 25
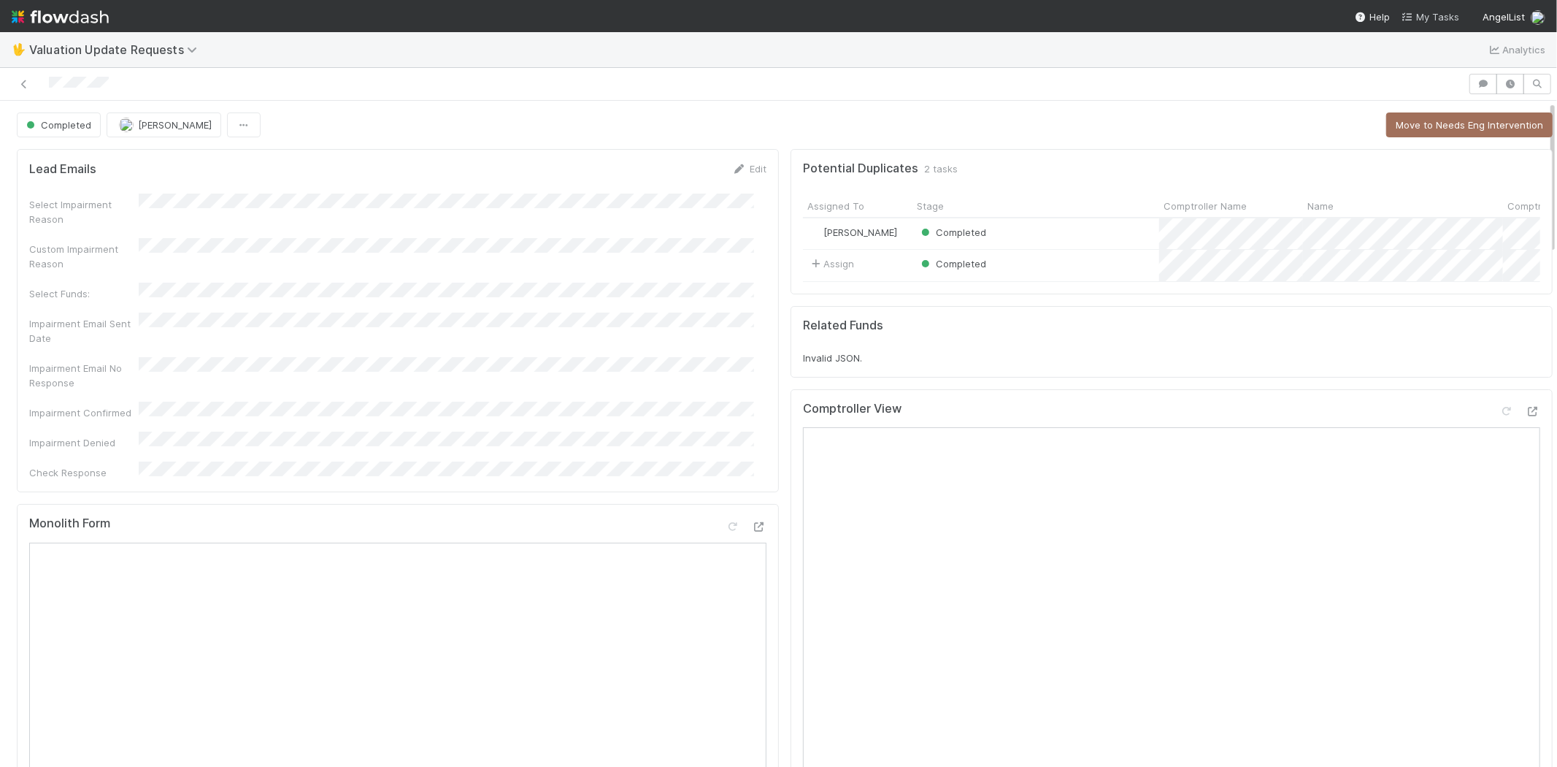
click at [1431, 18] on span "My Tasks" at bounding box center [1431, 17] width 58 height 12
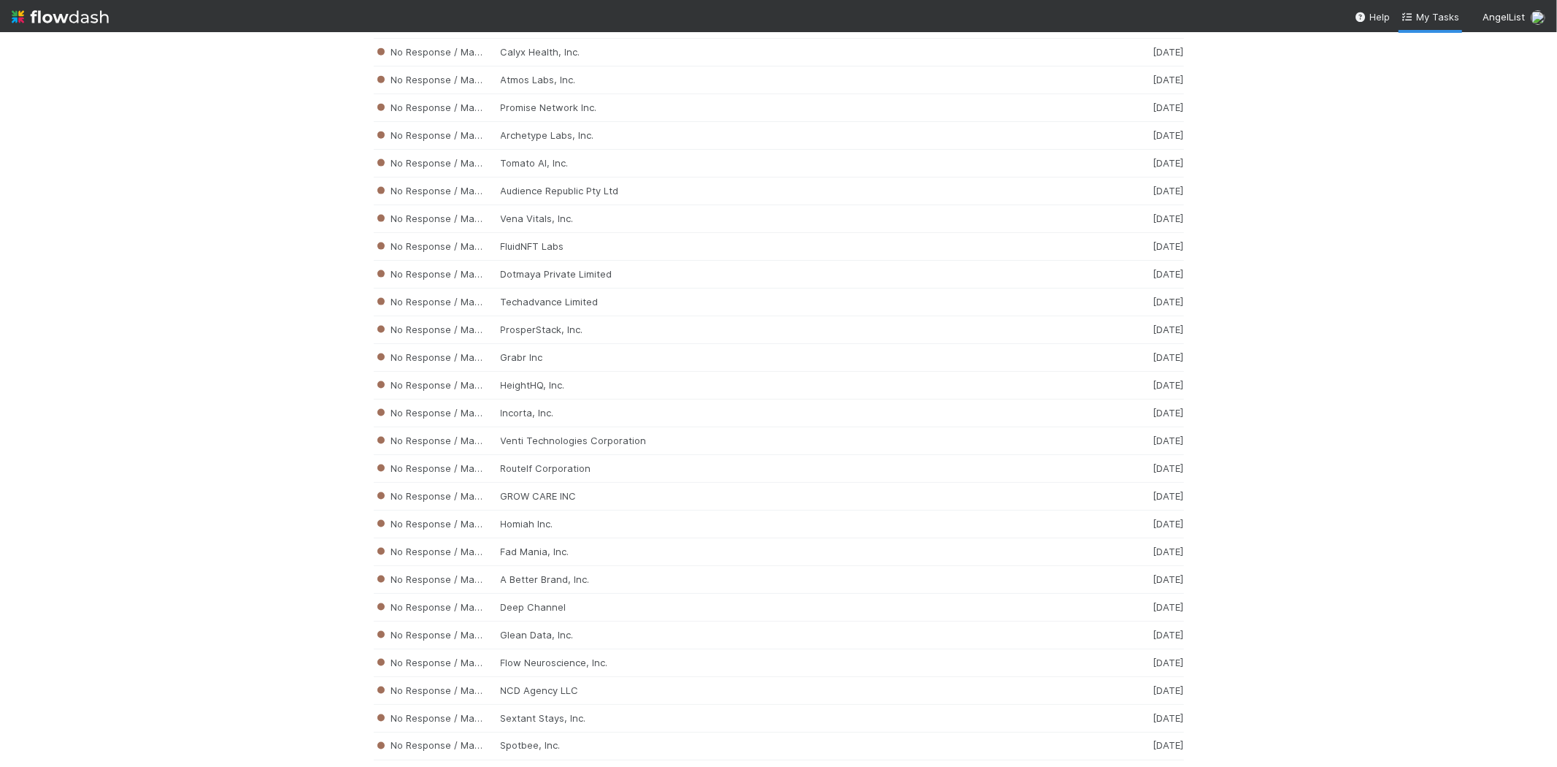
scroll to position [6407, 0]
click at [614, 431] on div "No Response / Manual Review Homiah Inc. [DATE]" at bounding box center [779, 417] width 810 height 28
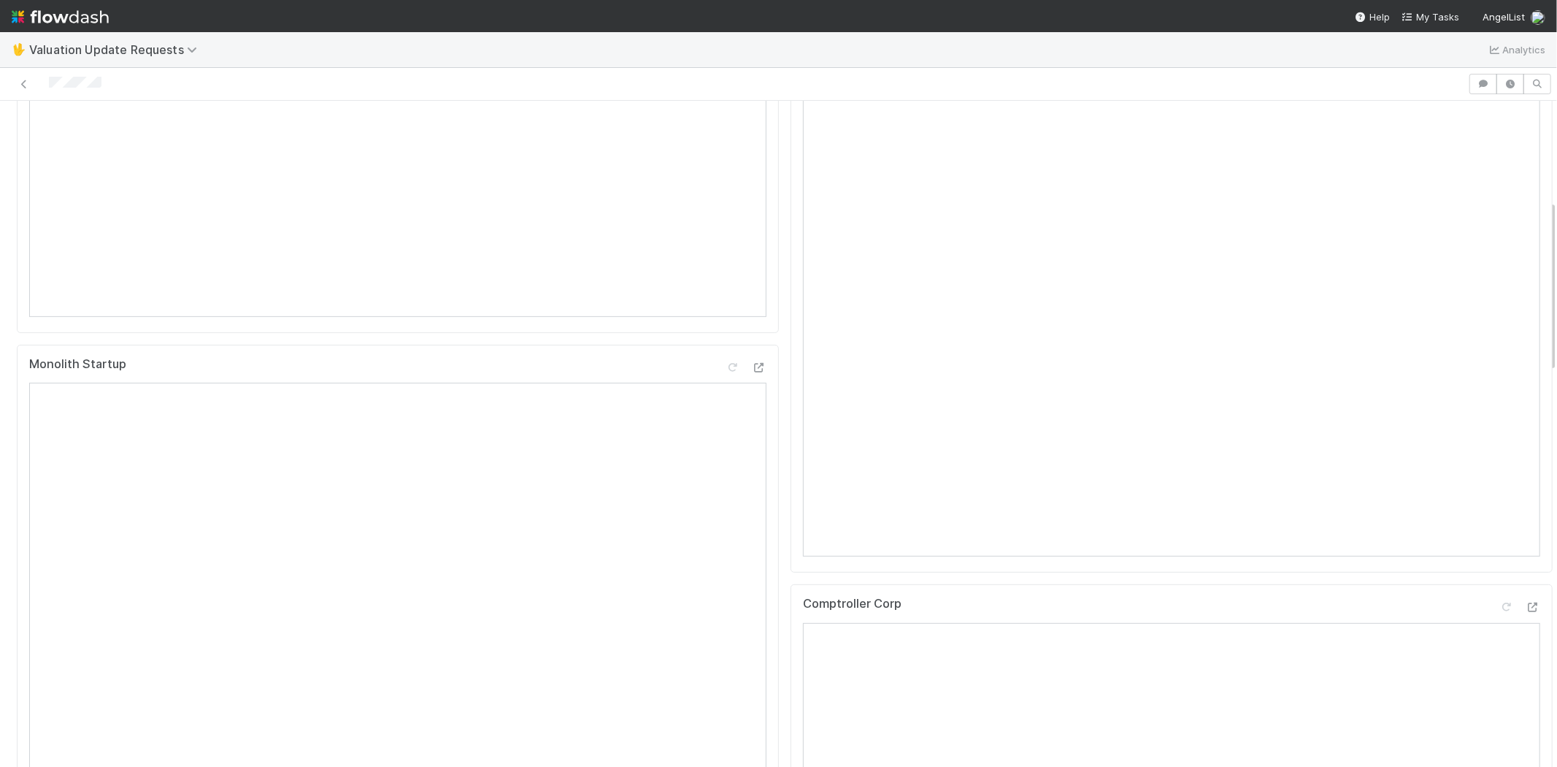
scroll to position [567, 0]
drag, startPoint x: 147, startPoint y: 74, endPoint x: 46, endPoint y: 82, distance: 101.1
click at [46, 82] on div at bounding box center [734, 84] width 1456 height 20
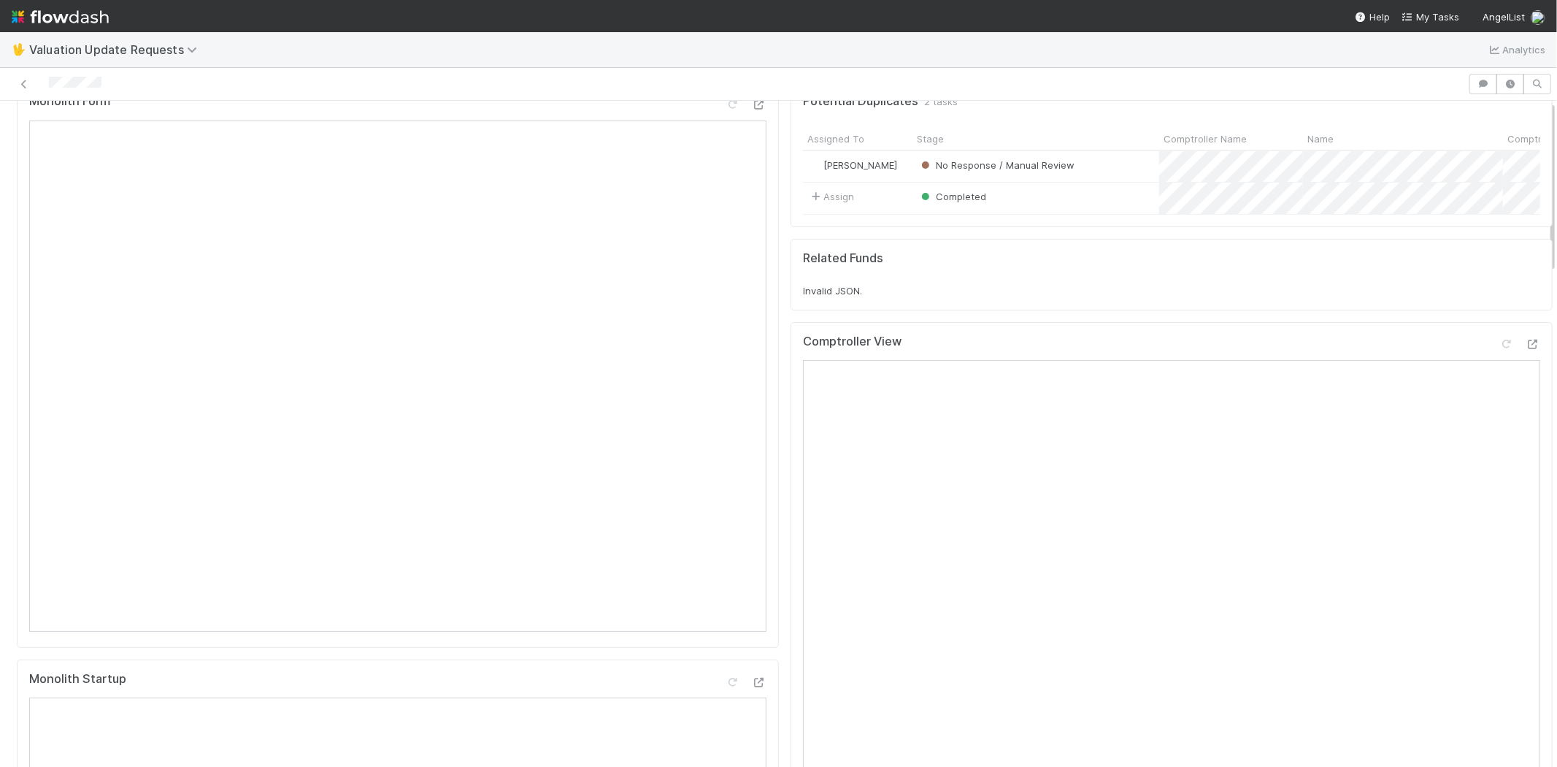
scroll to position [0, 0]
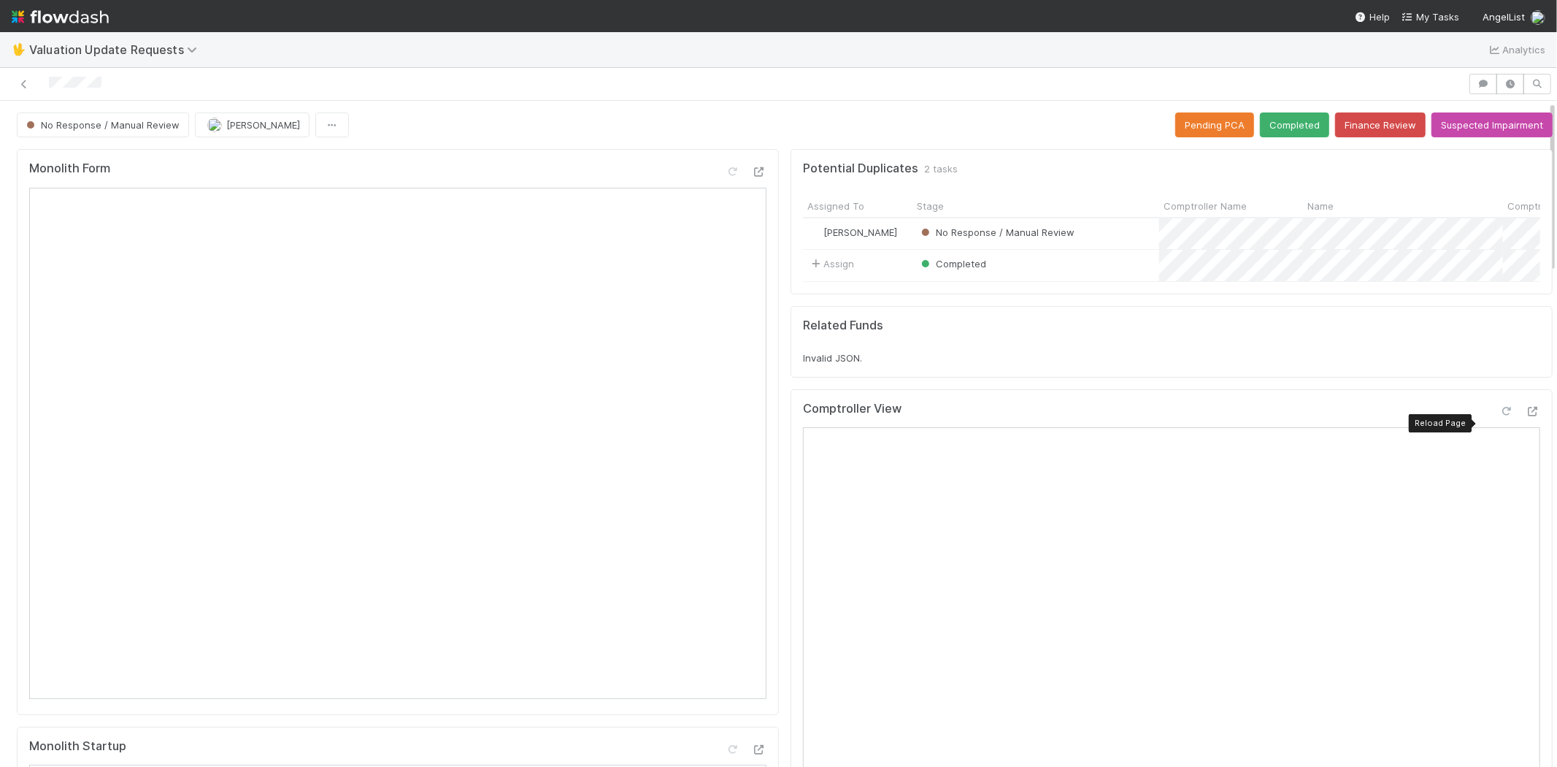
click at [1499, 416] on icon at bounding box center [1506, 411] width 15 height 9
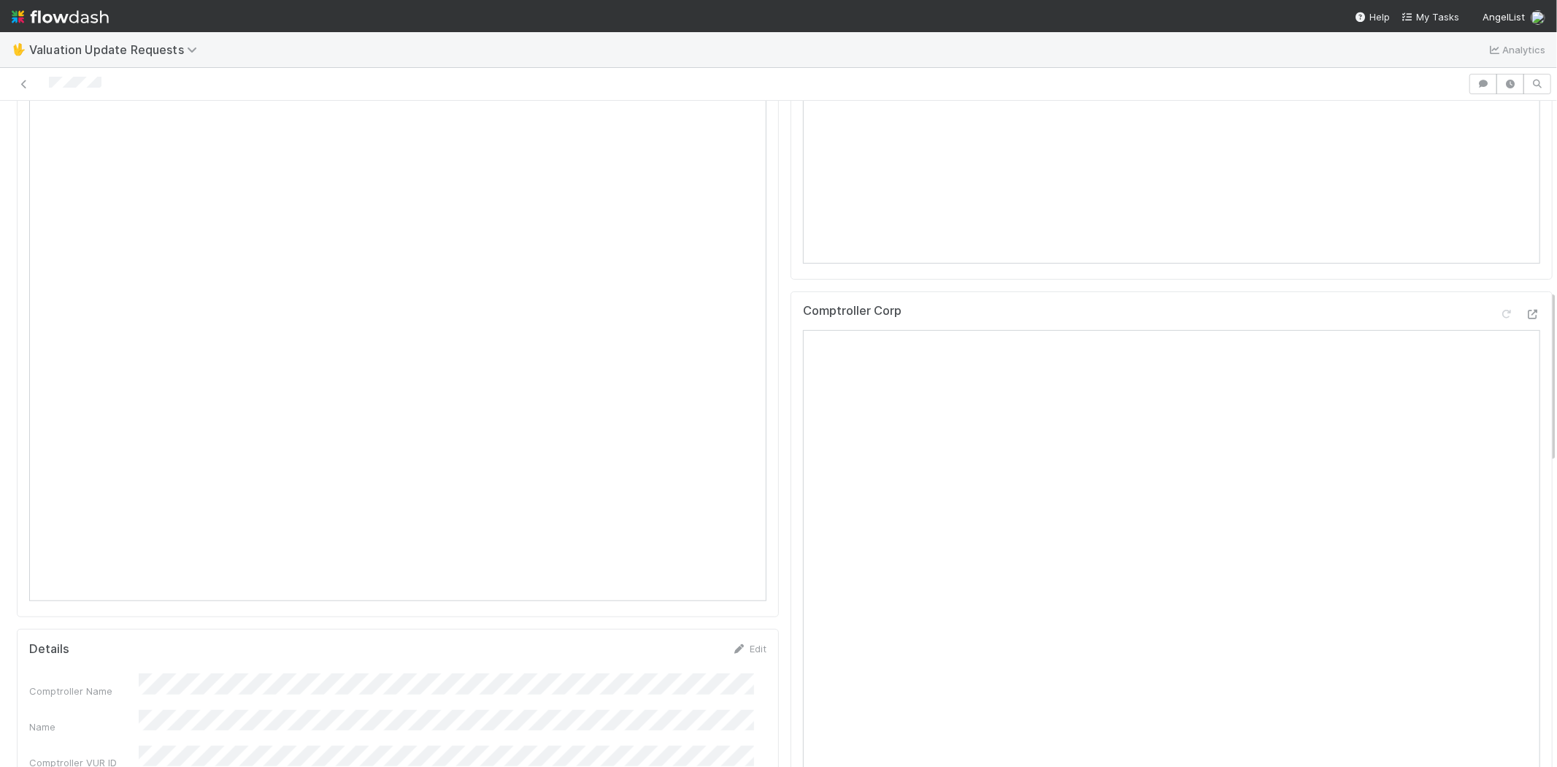
scroll to position [730, 0]
click at [1499, 264] on icon at bounding box center [1506, 258] width 15 height 9
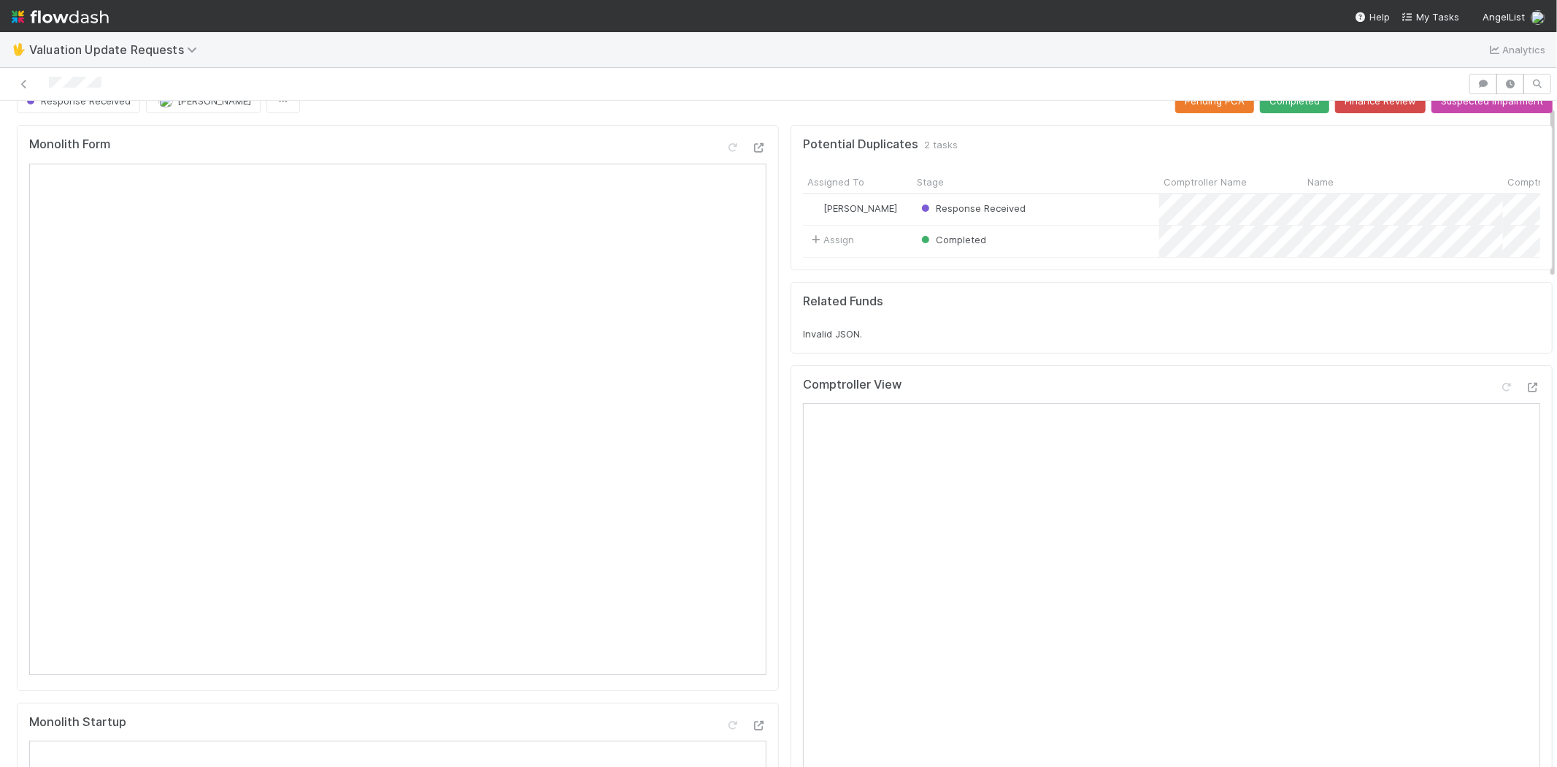
scroll to position [0, 0]
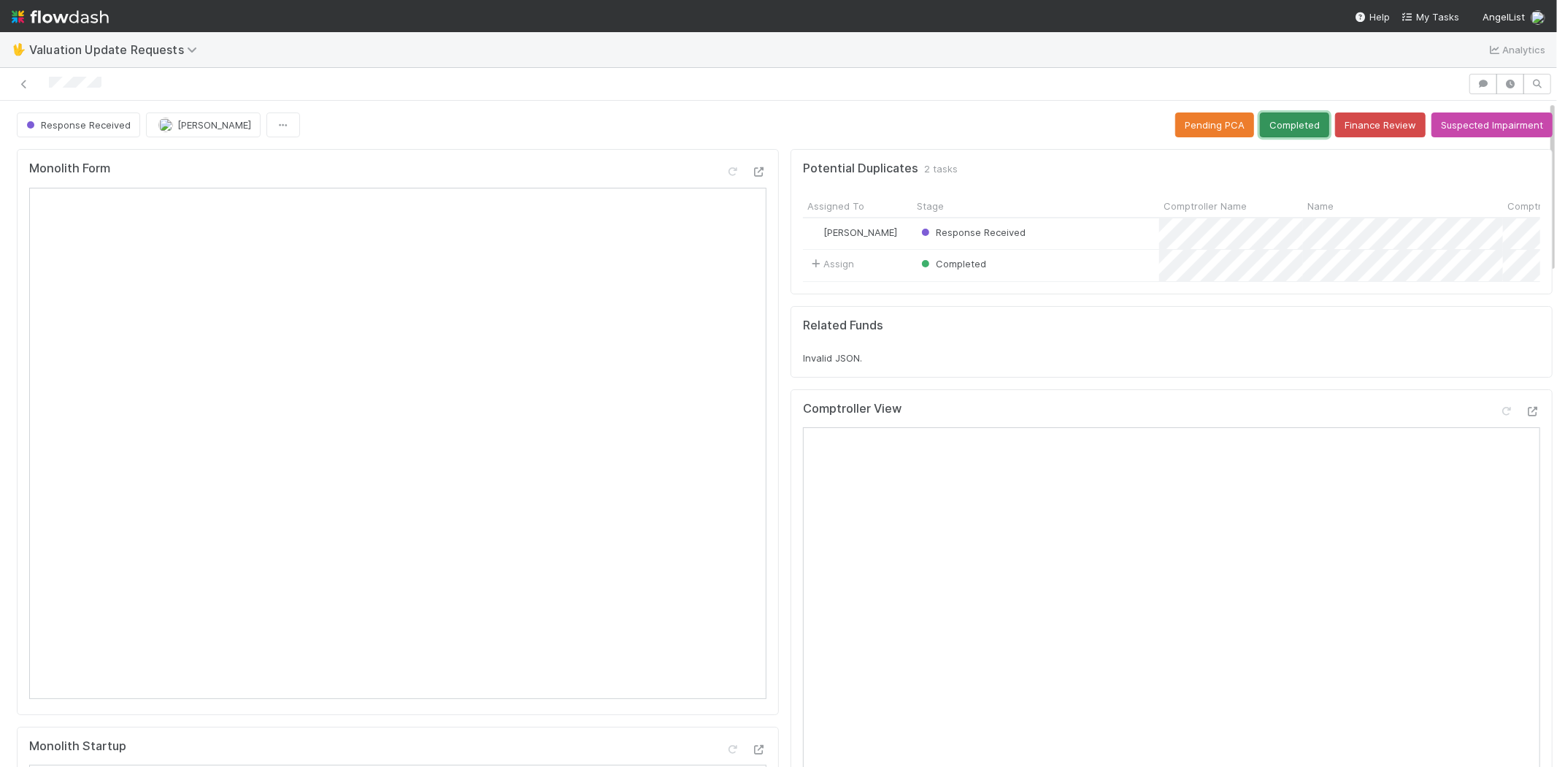
click at [1278, 112] on button "Completed" at bounding box center [1294, 124] width 69 height 25
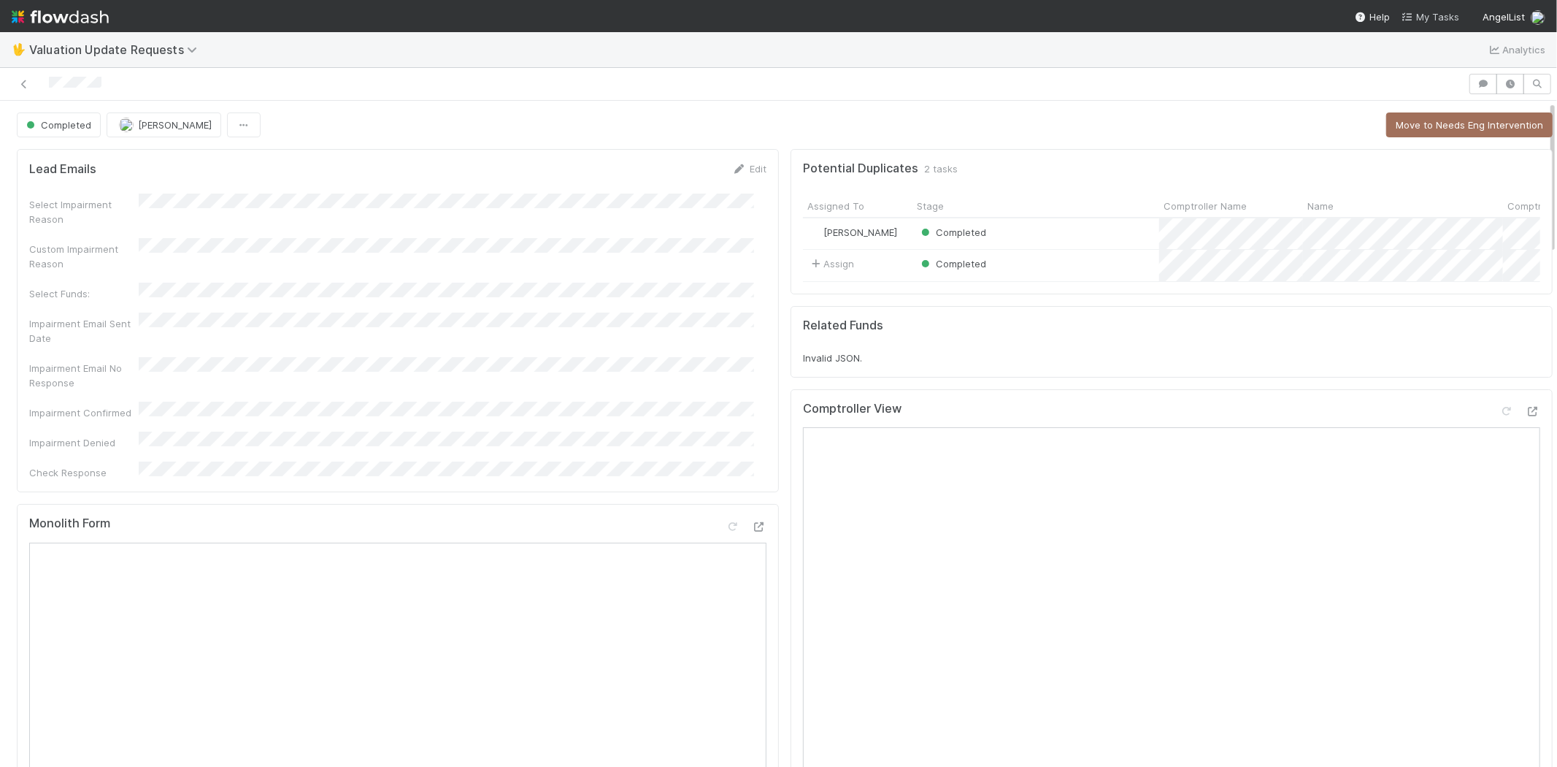
click at [1433, 15] on span "My Tasks" at bounding box center [1431, 17] width 58 height 12
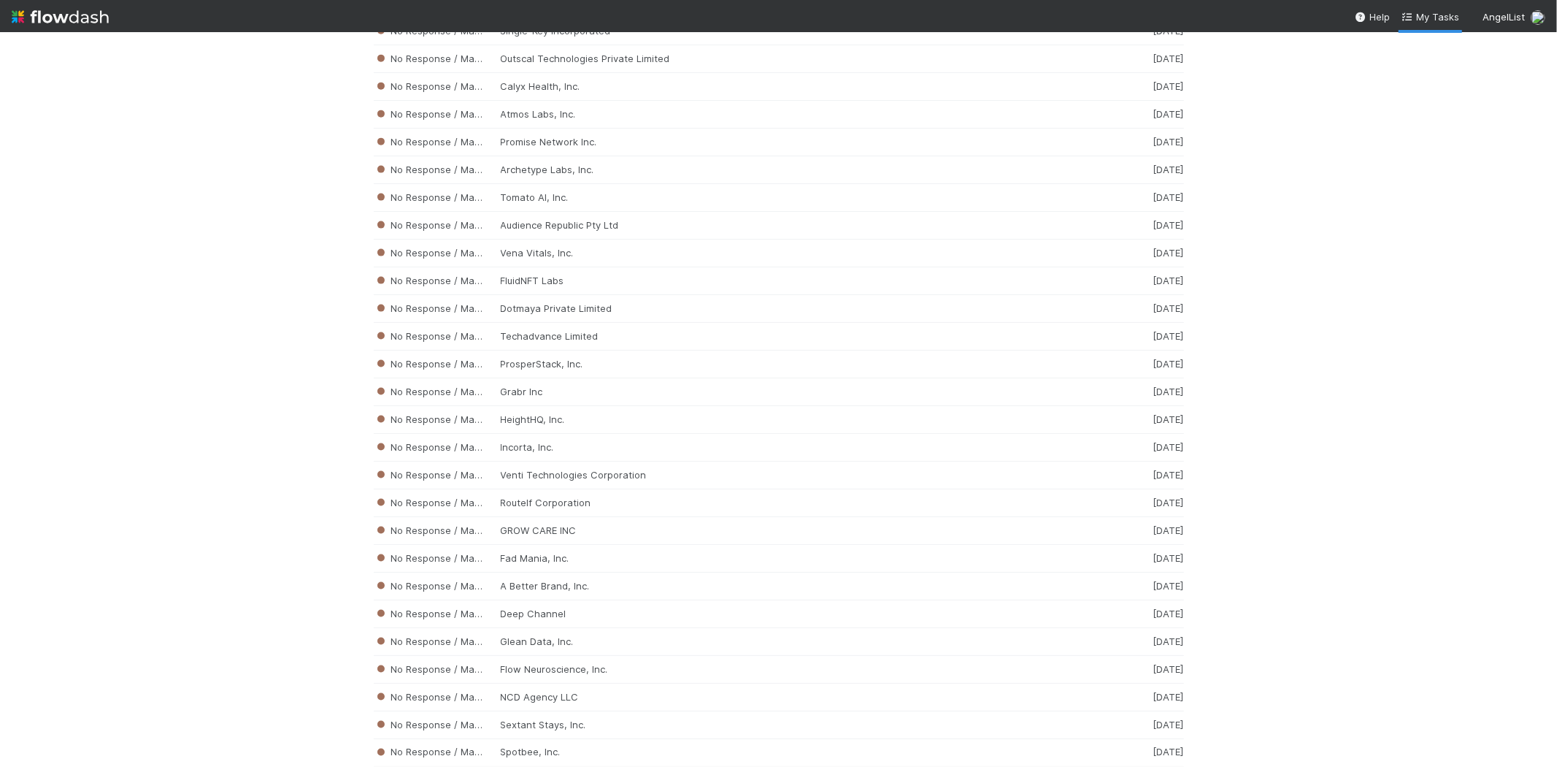
scroll to position [6386, 0]
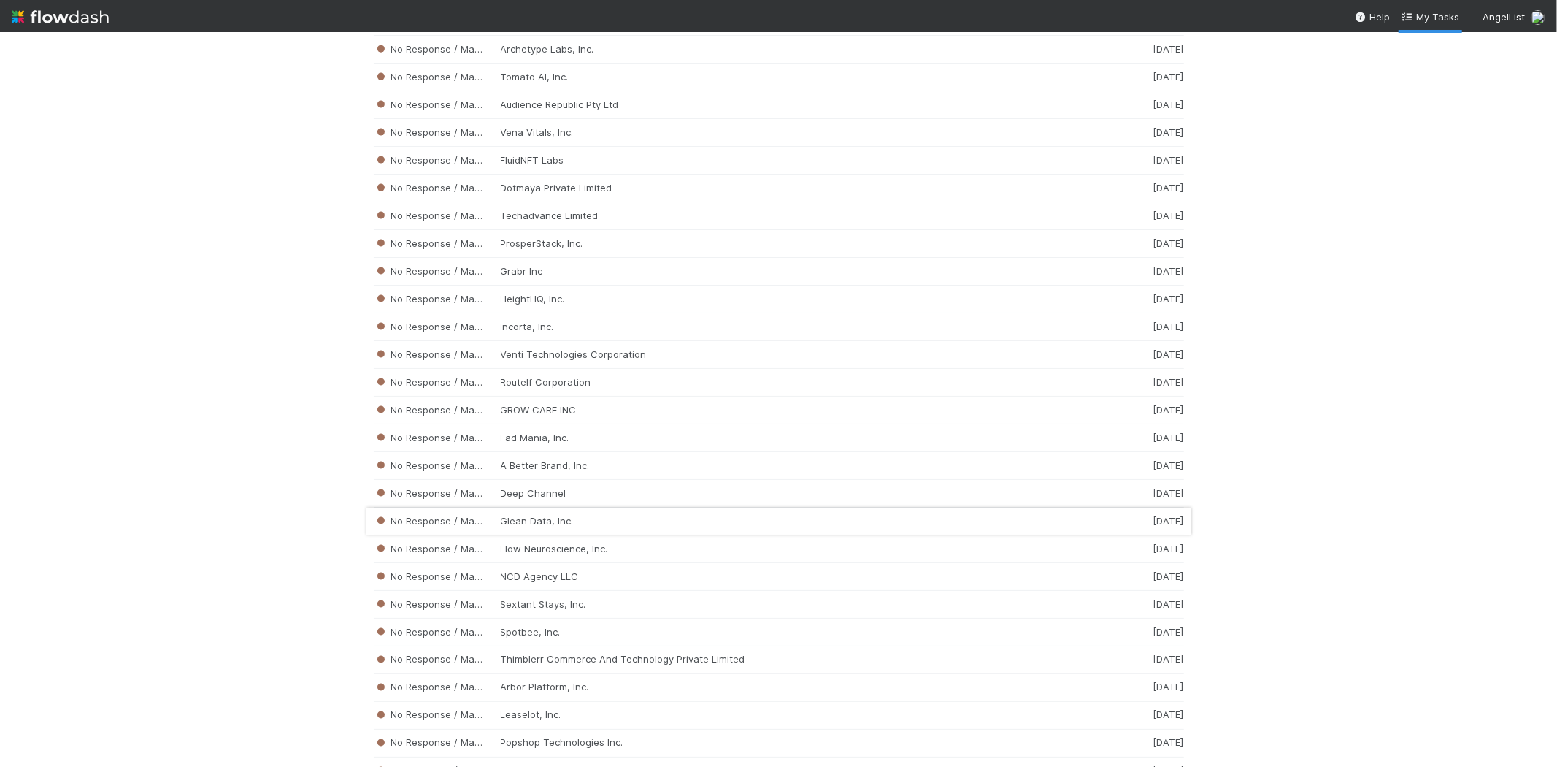
click at [575, 535] on div "No Response / Manual Review Glean Data, Inc. [DATE]" at bounding box center [779, 521] width 810 height 28
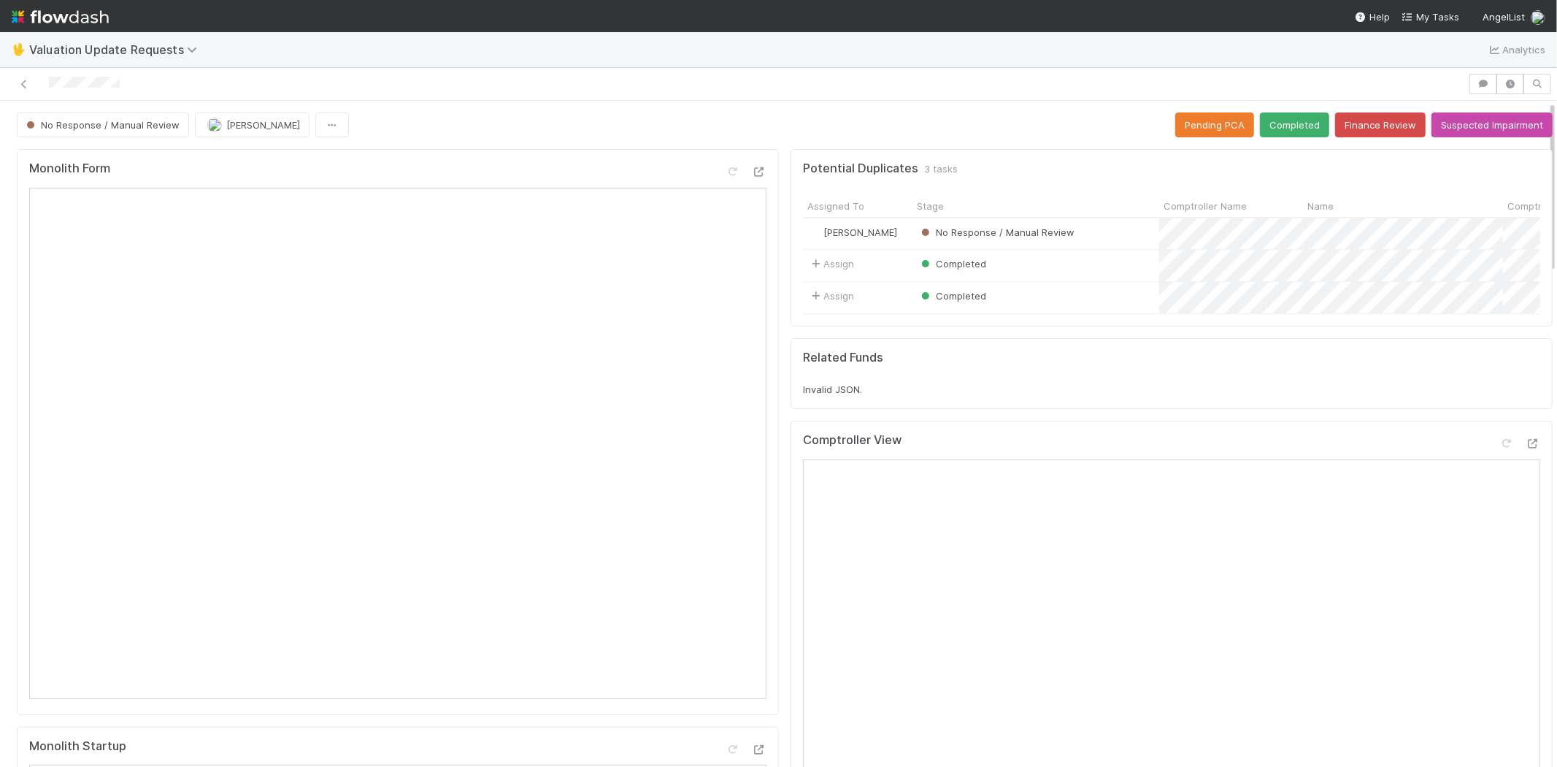
click at [48, 88] on div at bounding box center [734, 84] width 1456 height 20
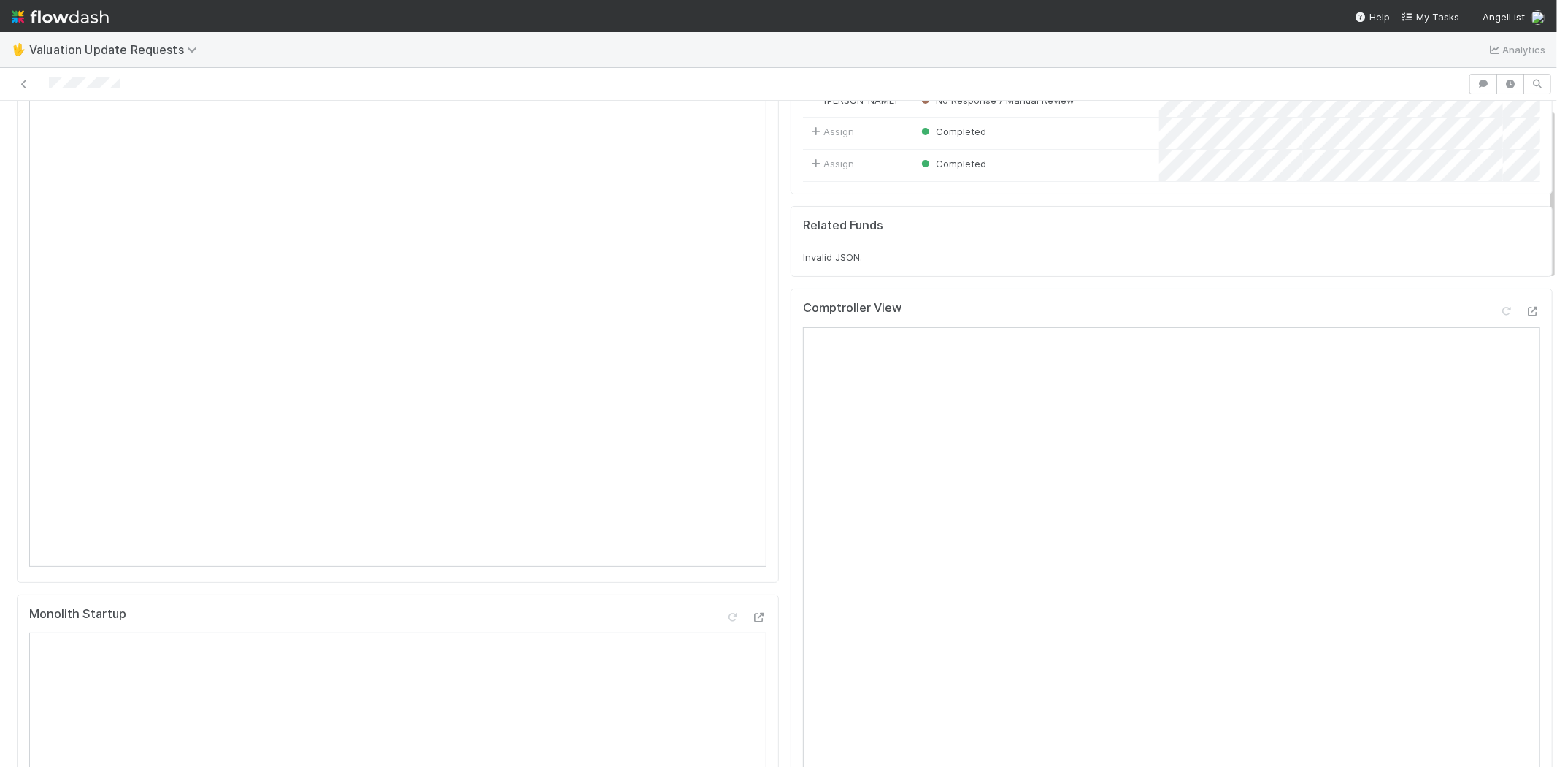
scroll to position [324, 0]
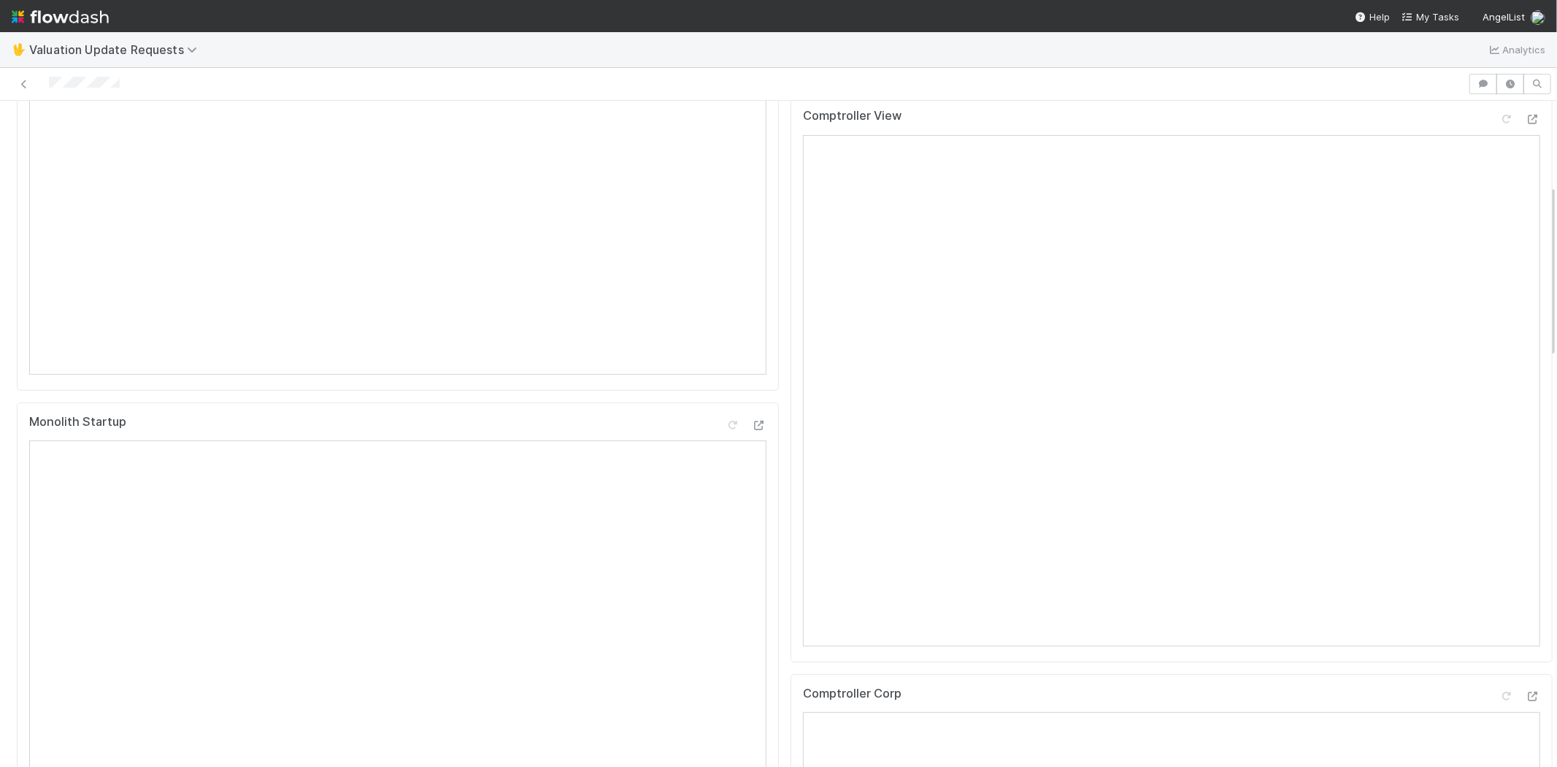
click at [150, 84] on div at bounding box center [734, 84] width 1456 height 20
click at [49, 81] on div at bounding box center [734, 84] width 1456 height 20
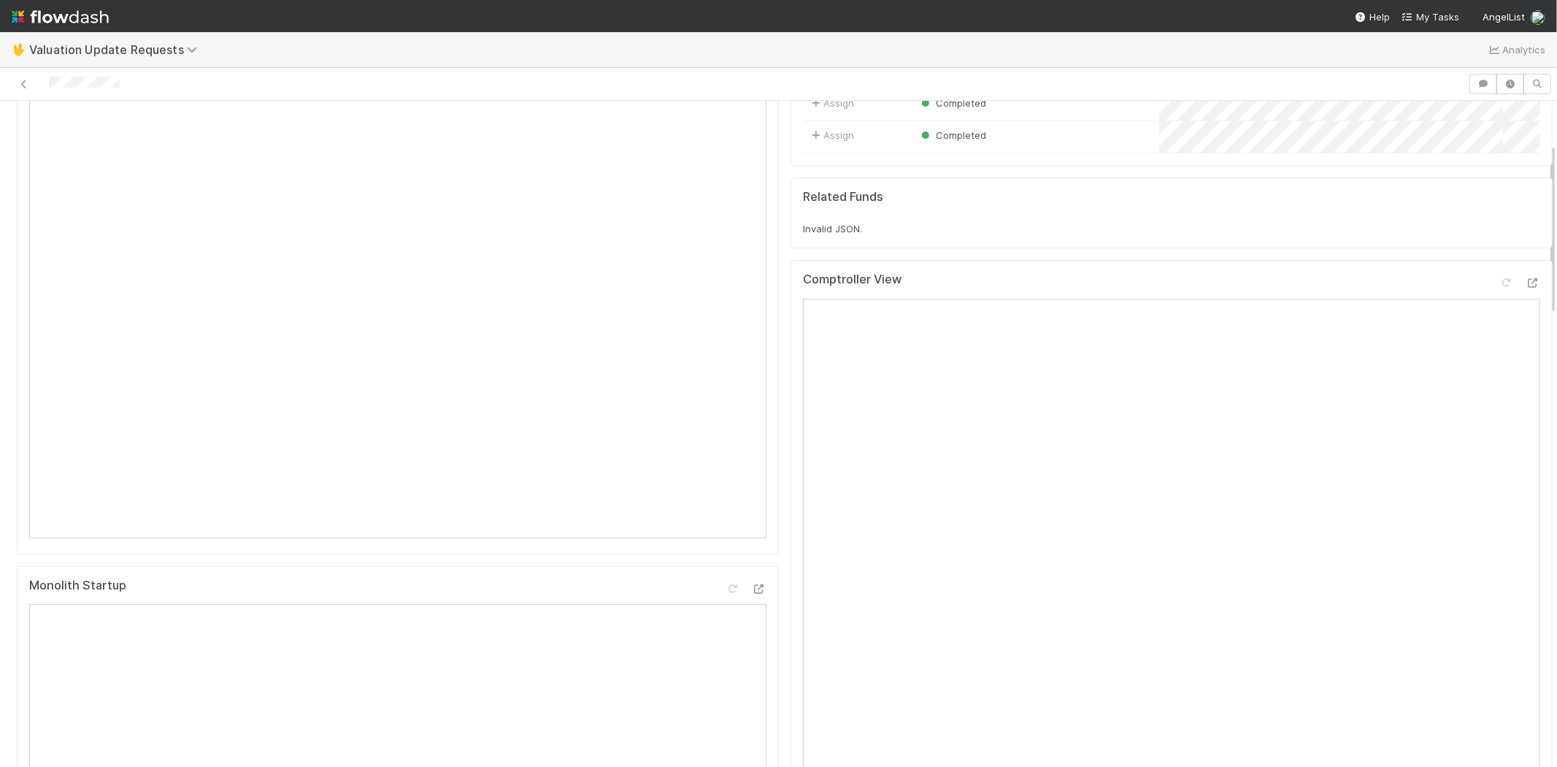
scroll to position [162, 0]
click at [1499, 286] on icon at bounding box center [1506, 281] width 15 height 9
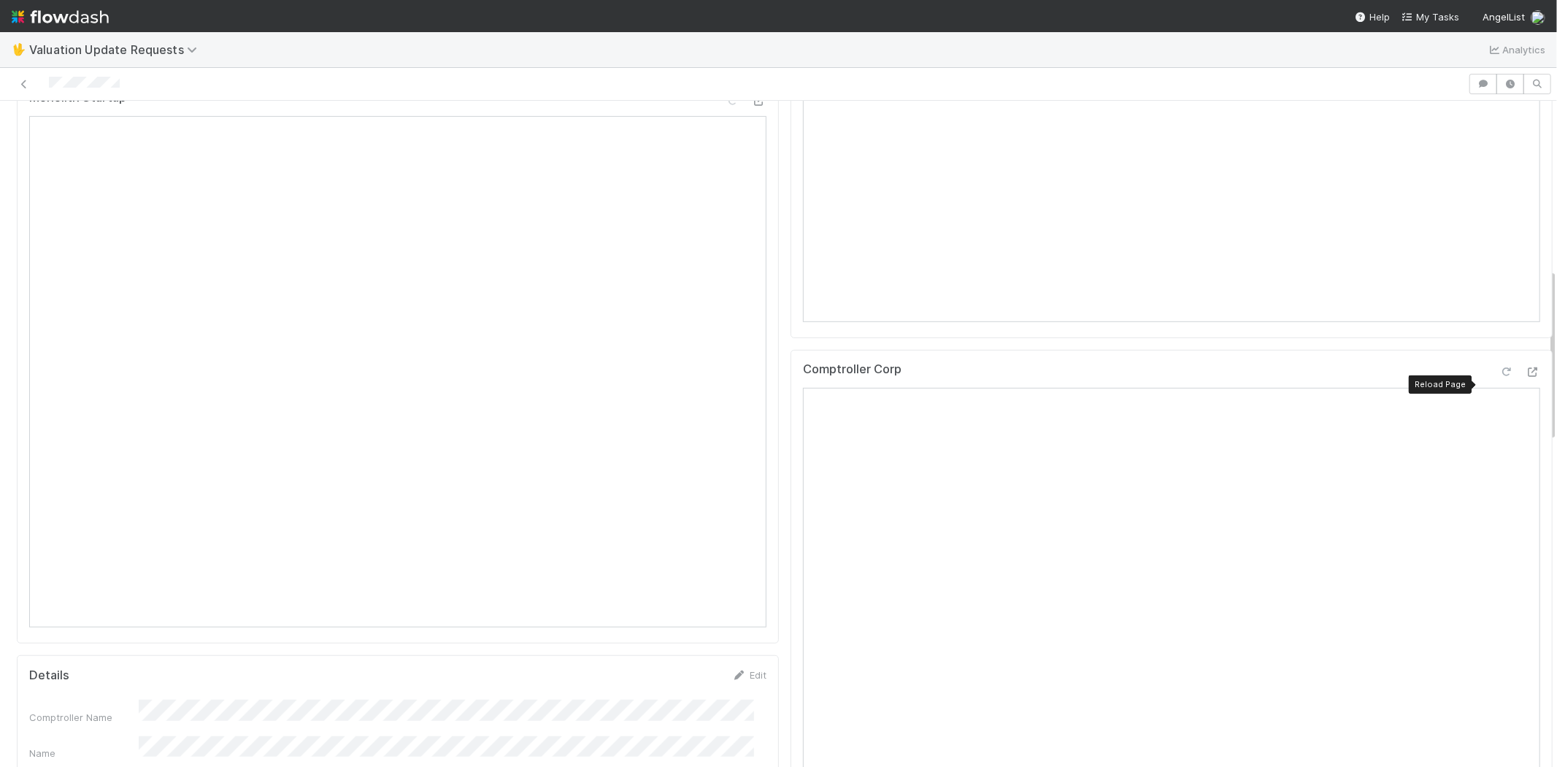
click at [1499, 377] on icon at bounding box center [1506, 371] width 15 height 9
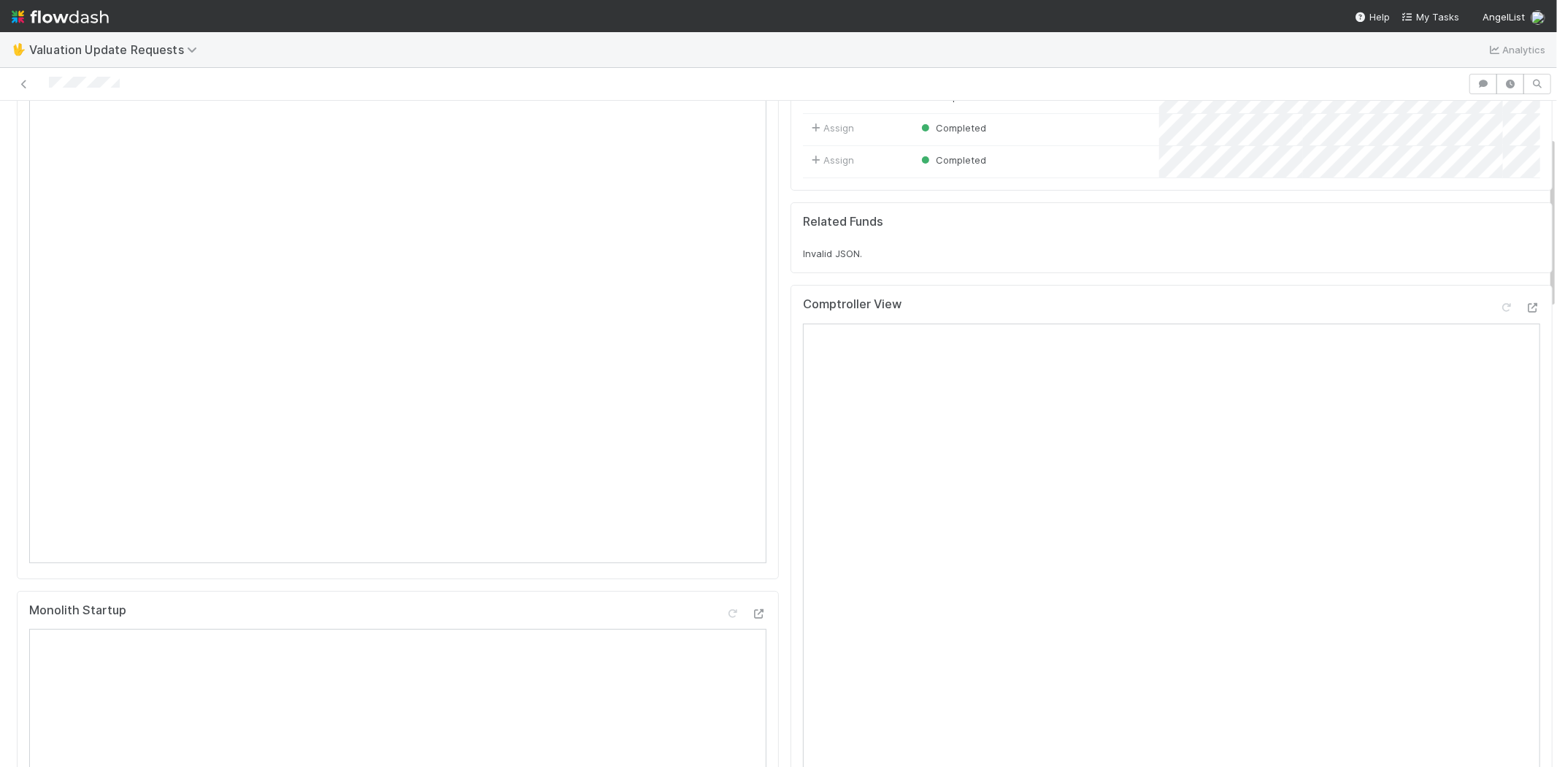
scroll to position [0, 0]
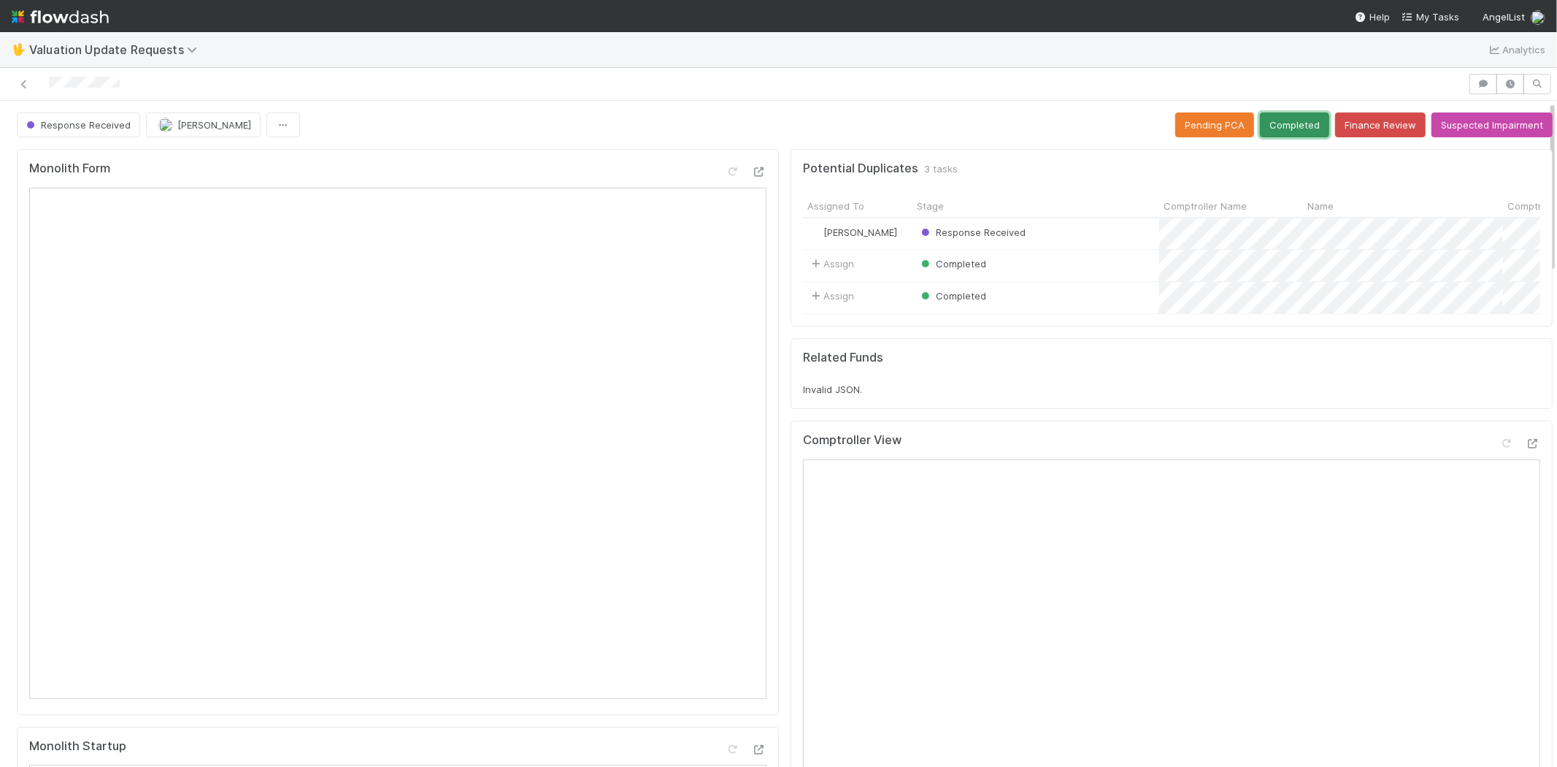
click at [1268, 115] on button "Completed" at bounding box center [1294, 124] width 69 height 25
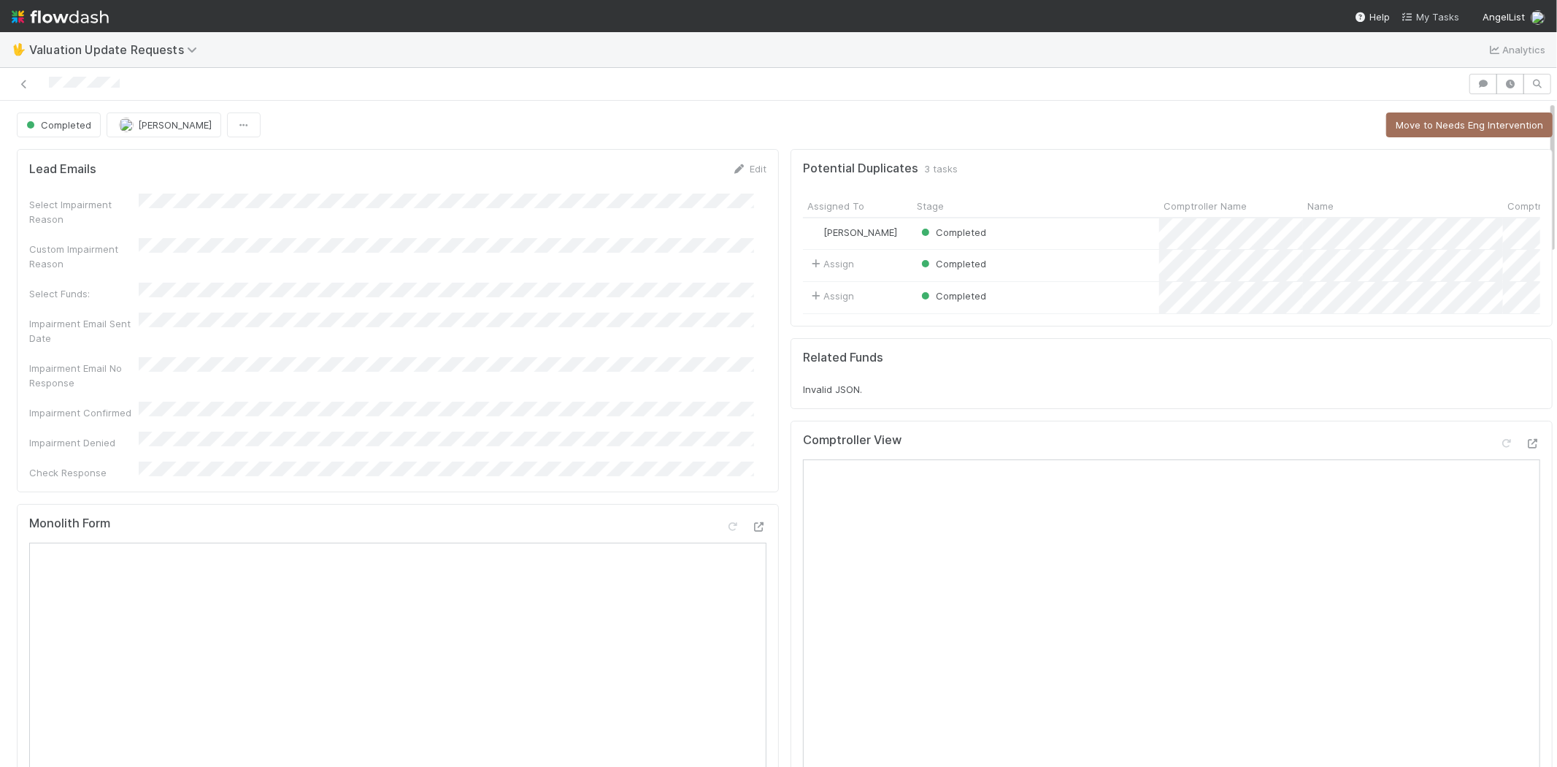
click at [1425, 12] on span "My Tasks" at bounding box center [1431, 17] width 58 height 12
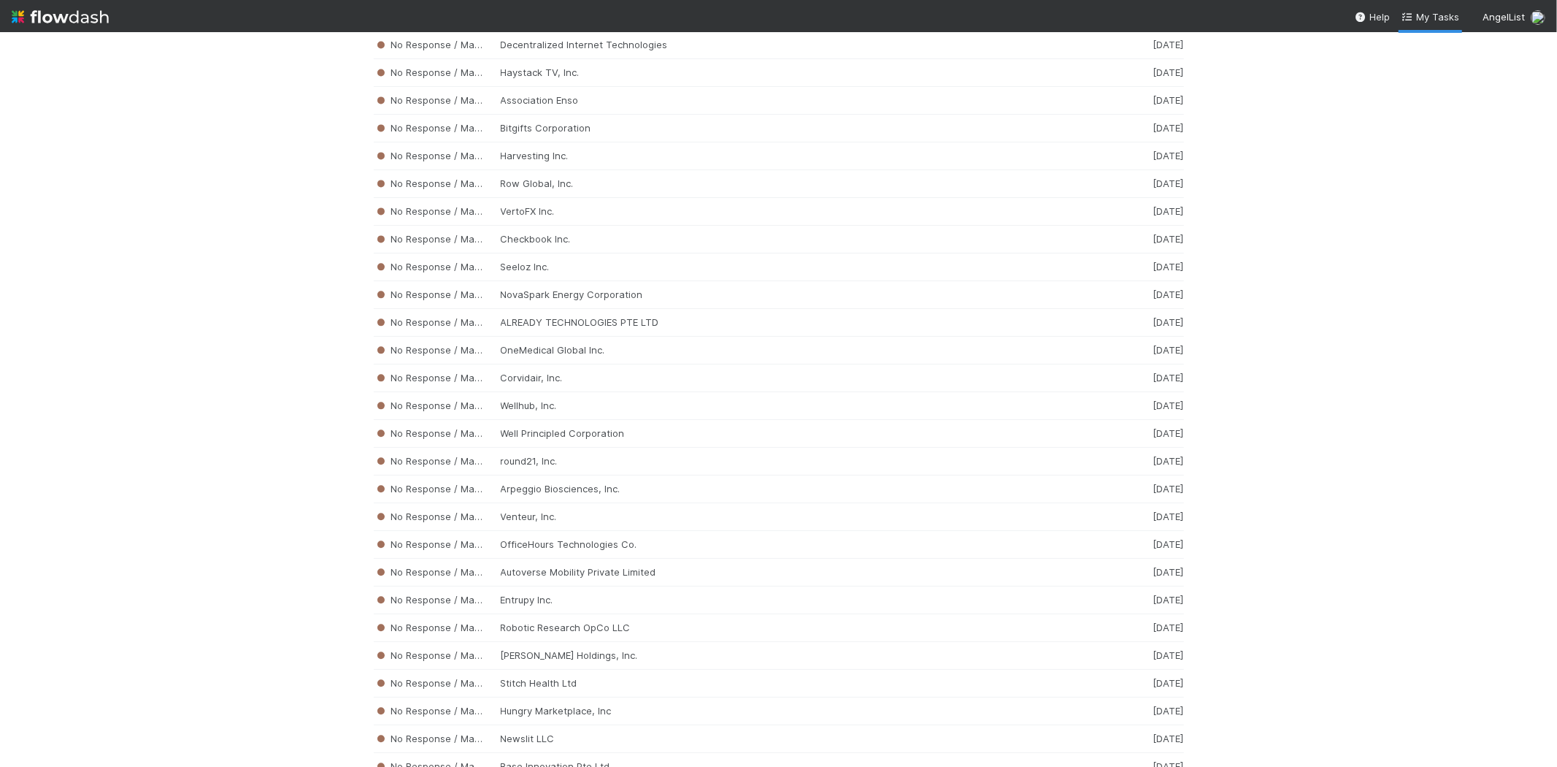
scroll to position [7340, 0]
click at [588, 606] on div "No Response / Manual Review Entrupy Inc. [DATE]" at bounding box center [779, 594] width 810 height 28
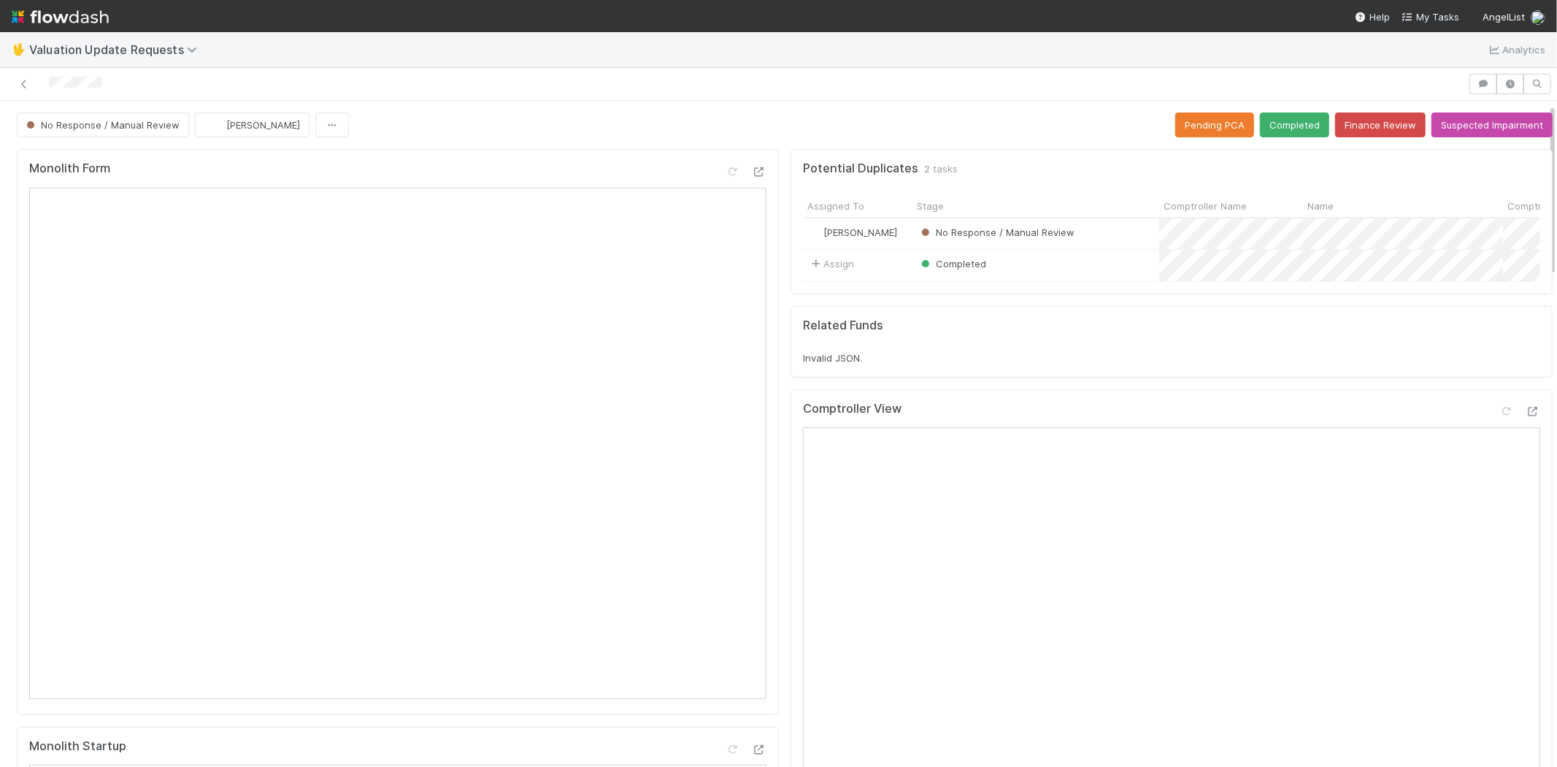
scroll to position [405, 0]
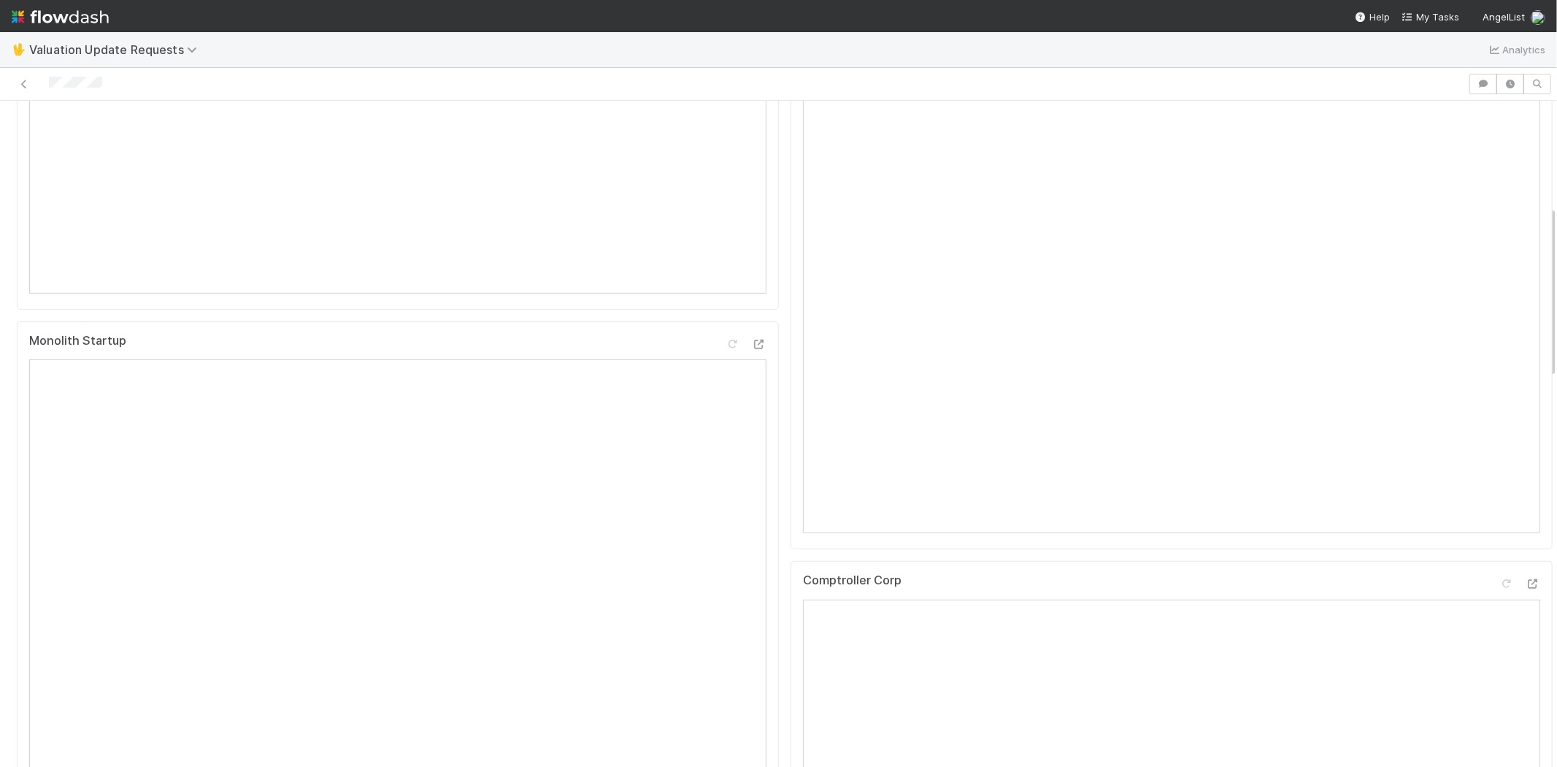
drag, startPoint x: 118, startPoint y: 82, endPoint x: 39, endPoint y: 84, distance: 78.9
click at [25, 84] on div at bounding box center [734, 84] width 1456 height 20
click at [110, 88] on div at bounding box center [734, 84] width 1456 height 20
click at [121, 81] on div at bounding box center [734, 84] width 1456 height 20
drag, startPoint x: 105, startPoint y: 77, endPoint x: 47, endPoint y: 81, distance: 58.5
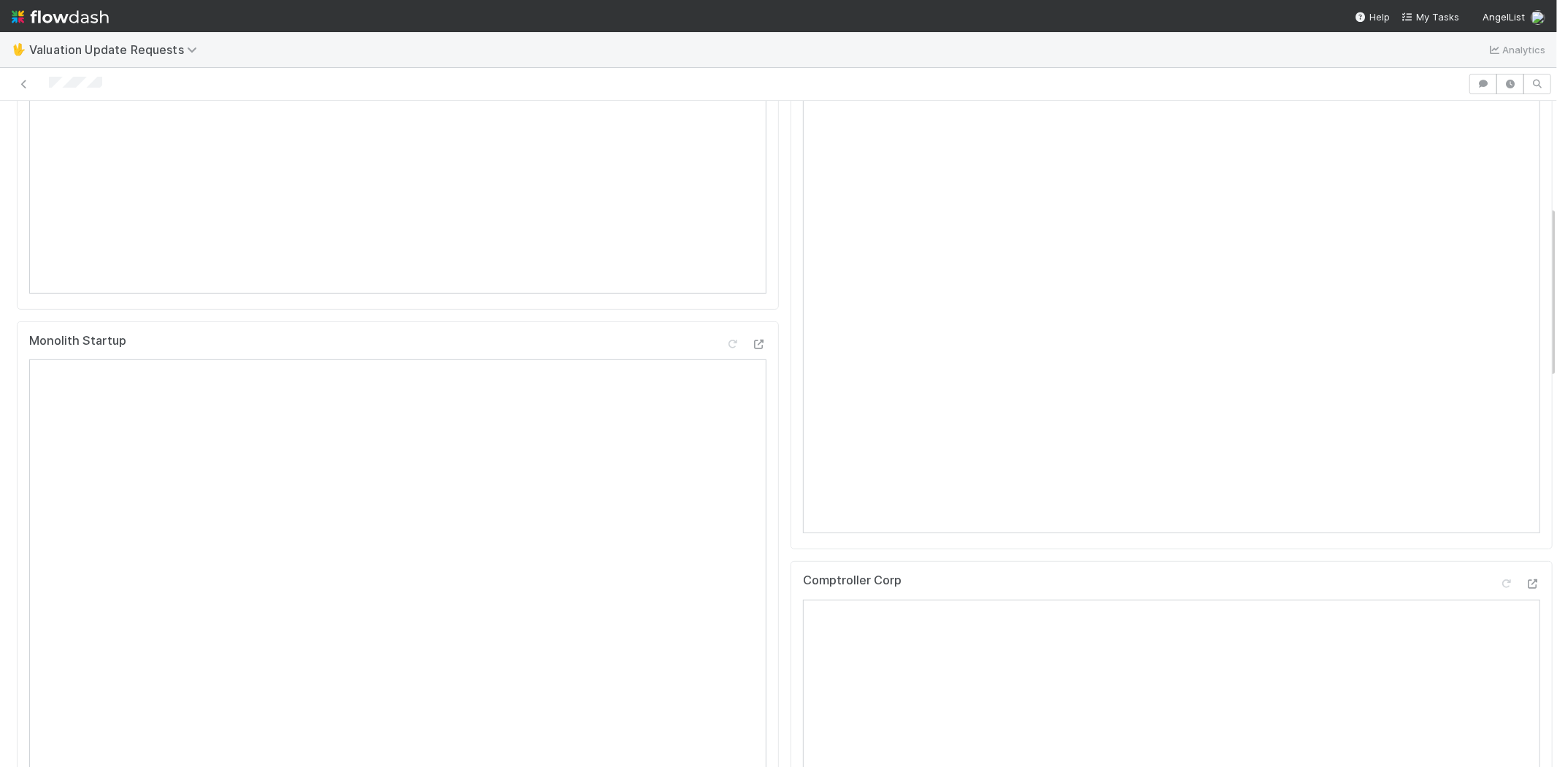
click at [47, 81] on div at bounding box center [734, 84] width 1456 height 20
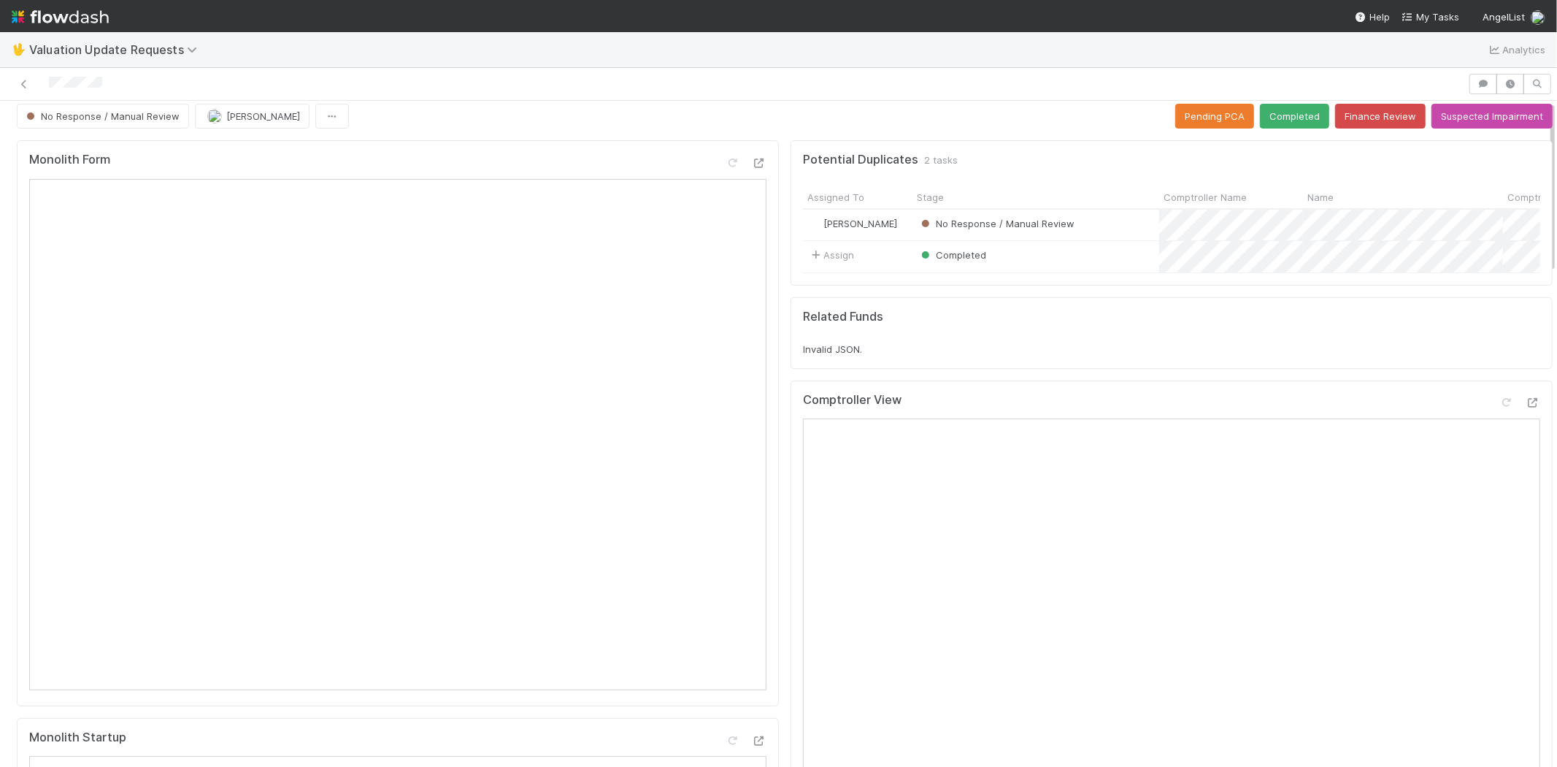
scroll to position [0, 0]
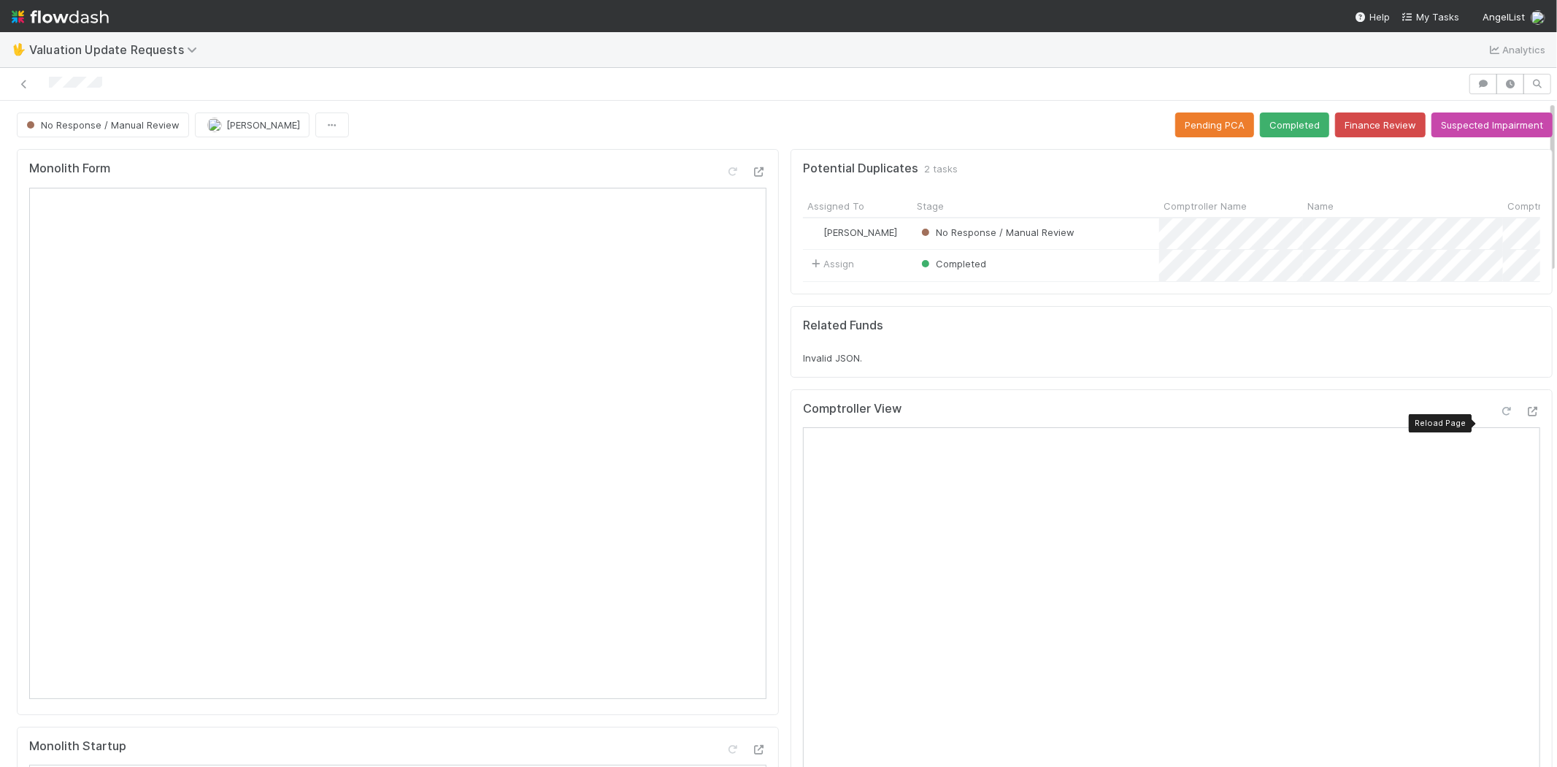
click at [1499, 416] on icon at bounding box center [1506, 411] width 15 height 9
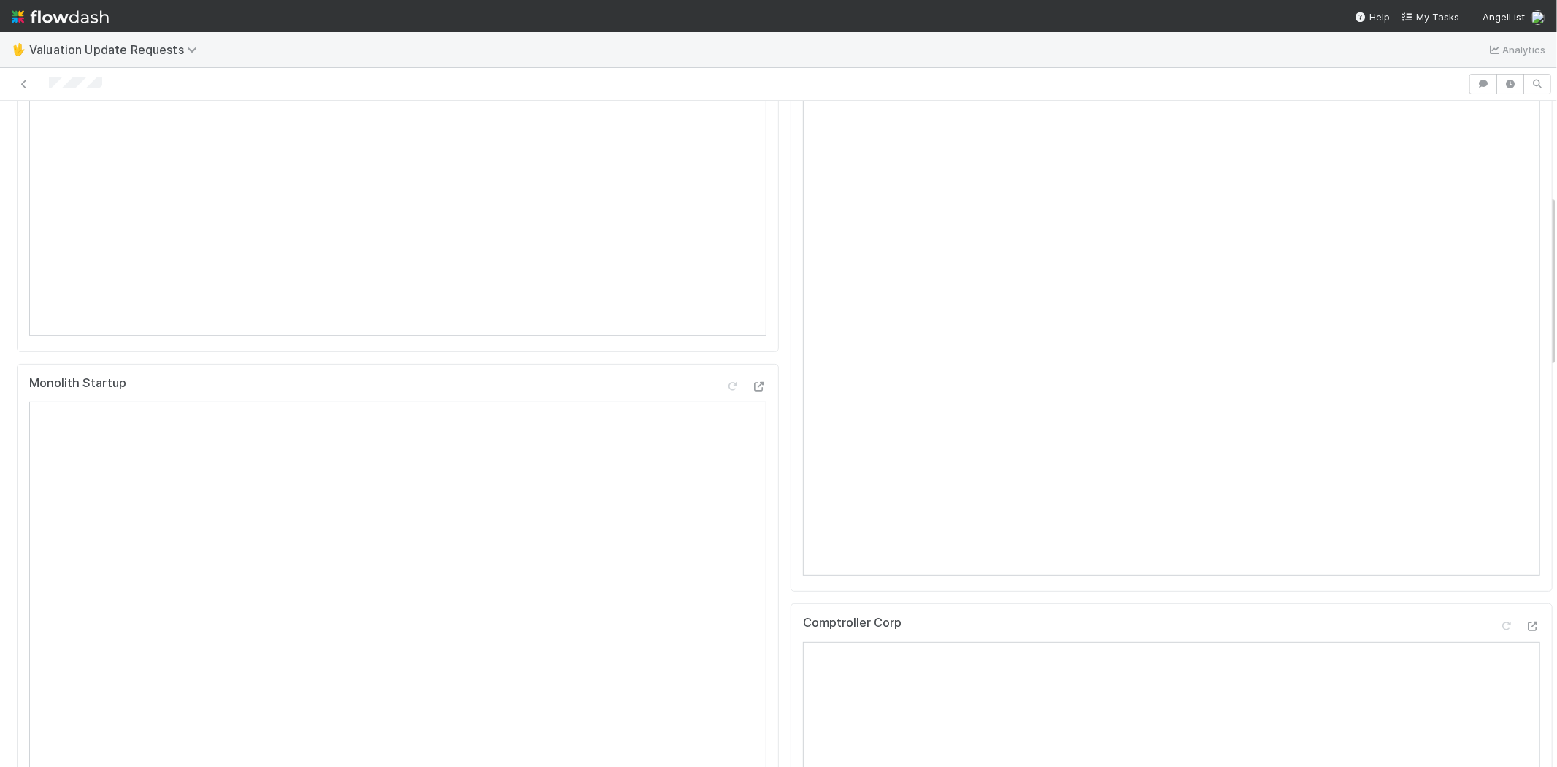
scroll to position [405, 0]
click at [1499, 588] on icon at bounding box center [1506, 583] width 15 height 9
click at [125, 76] on div at bounding box center [734, 84] width 1456 height 20
click at [49, 74] on div at bounding box center [734, 84] width 1456 height 20
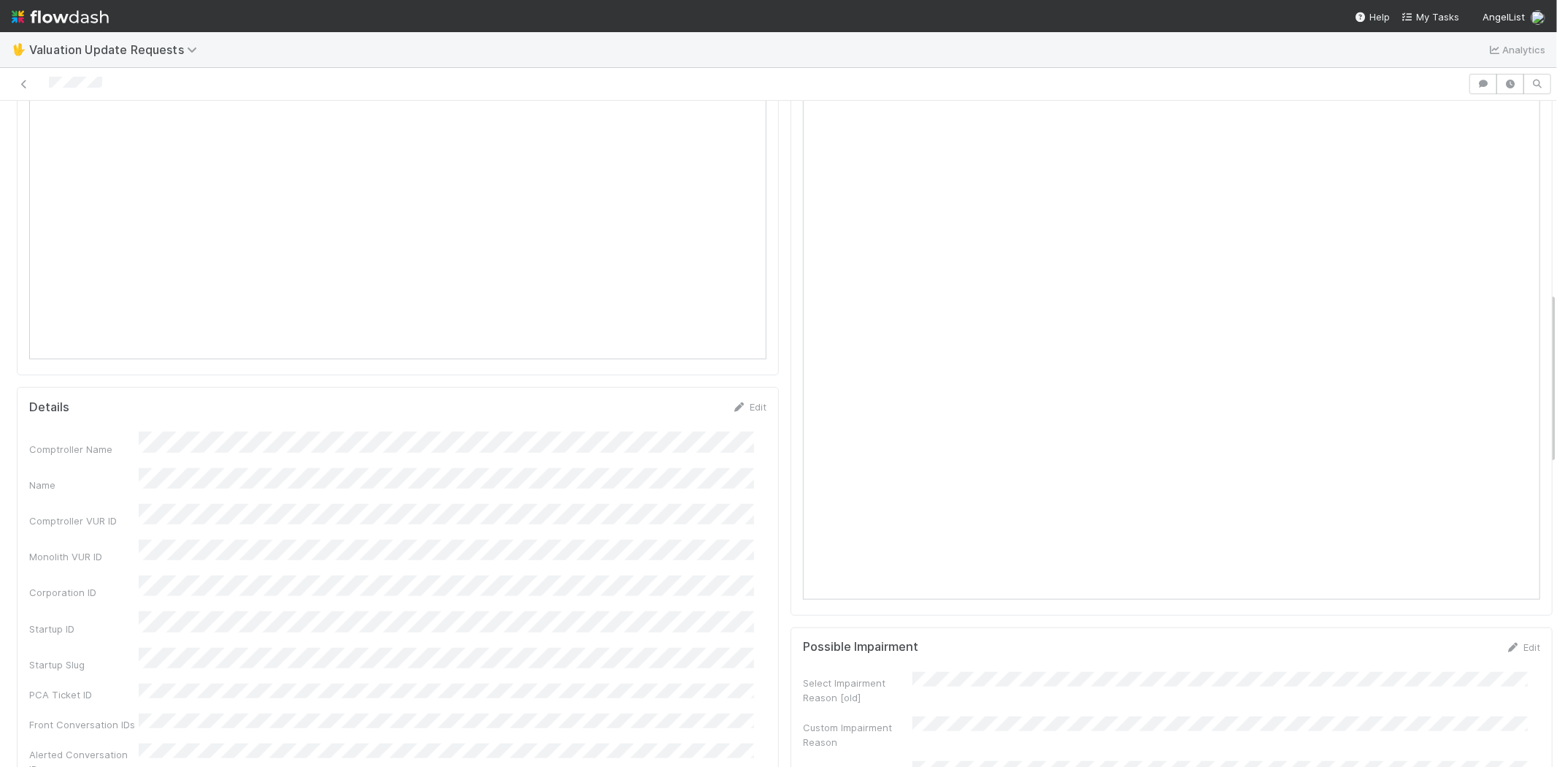
scroll to position [592, 0]
click at [1499, 395] on icon at bounding box center [1506, 396] width 15 height 9
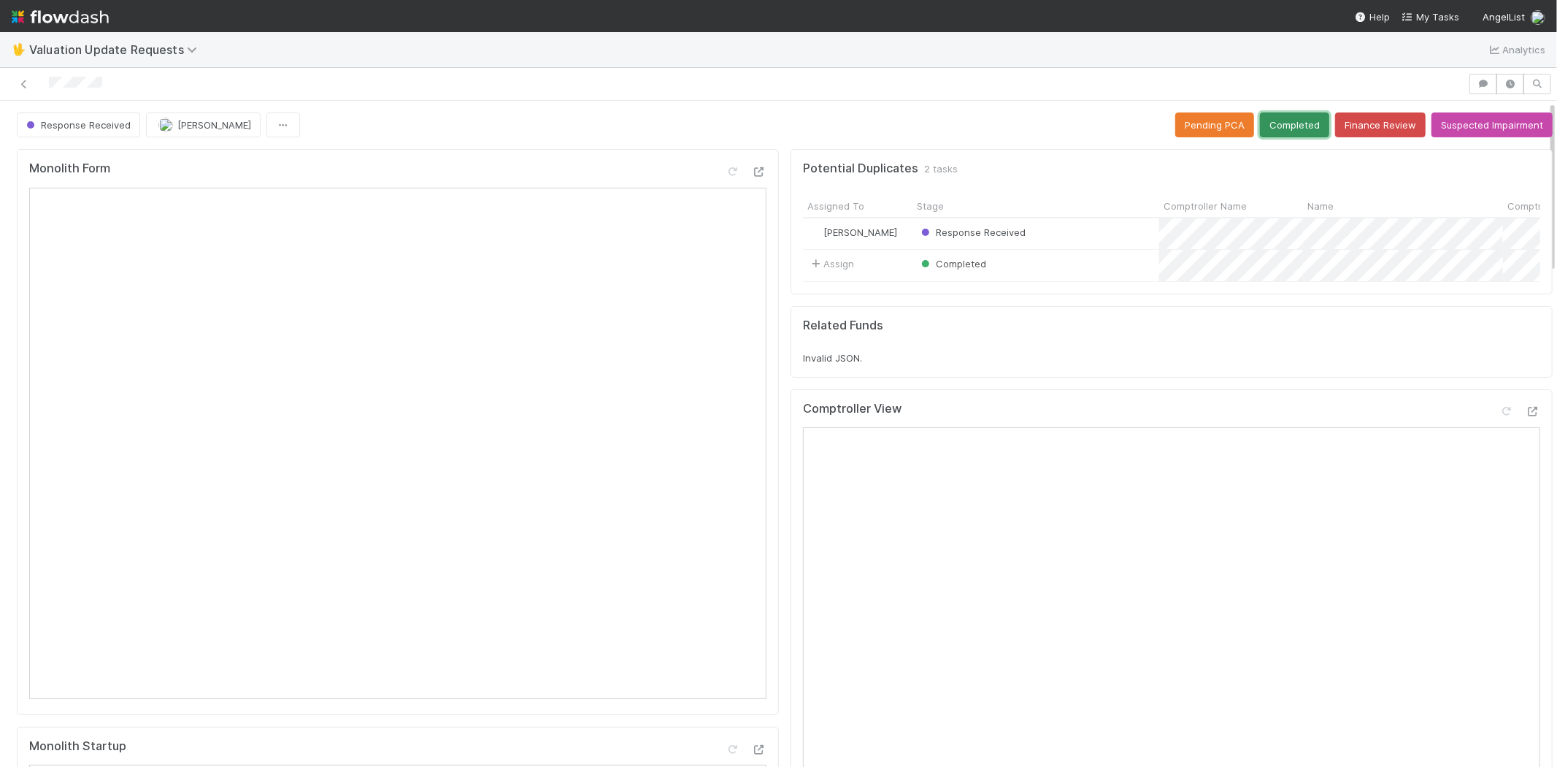
click at [1278, 112] on button "Completed" at bounding box center [1294, 124] width 69 height 25
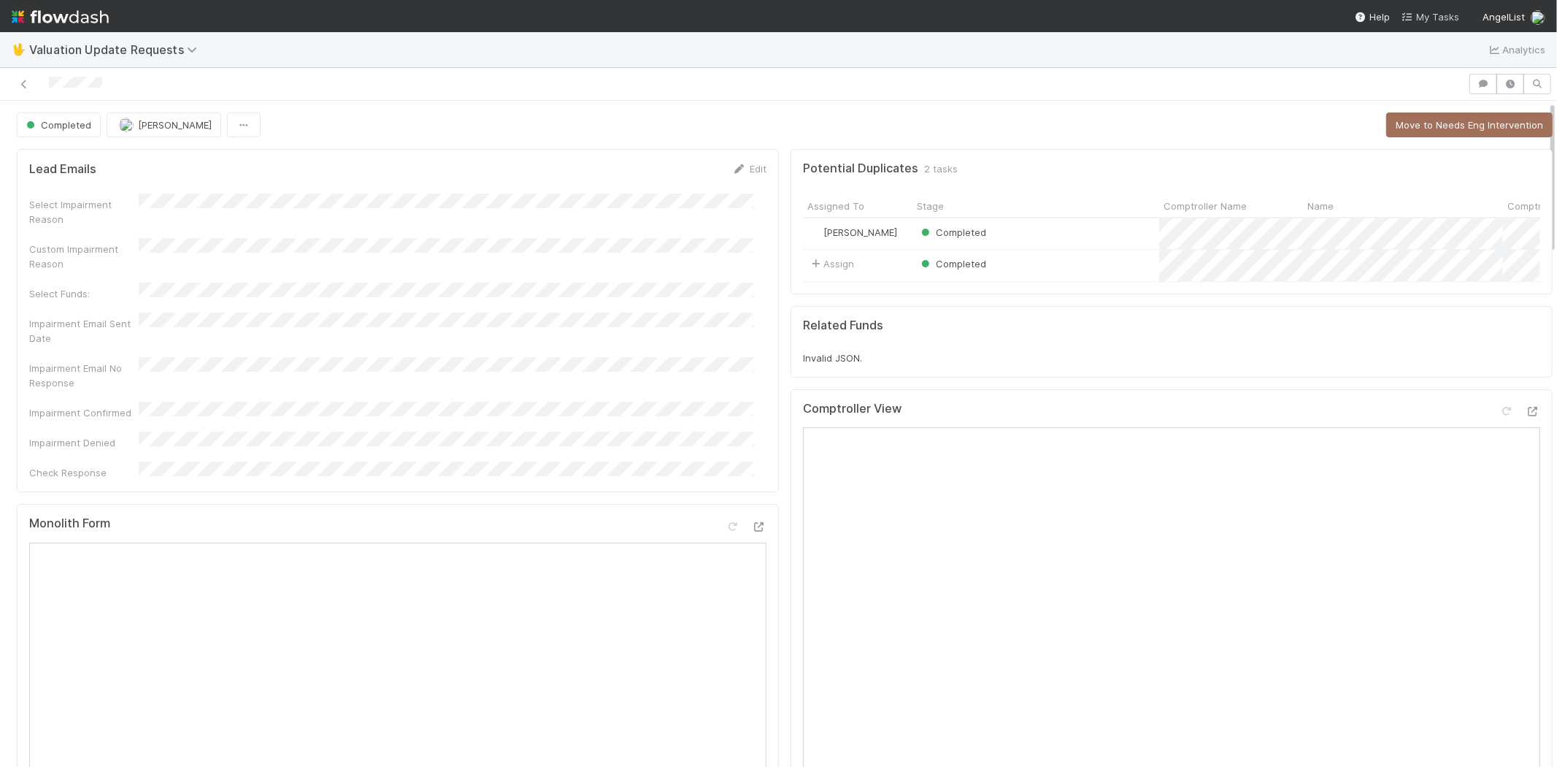
click at [1429, 18] on span "My Tasks" at bounding box center [1431, 17] width 58 height 12
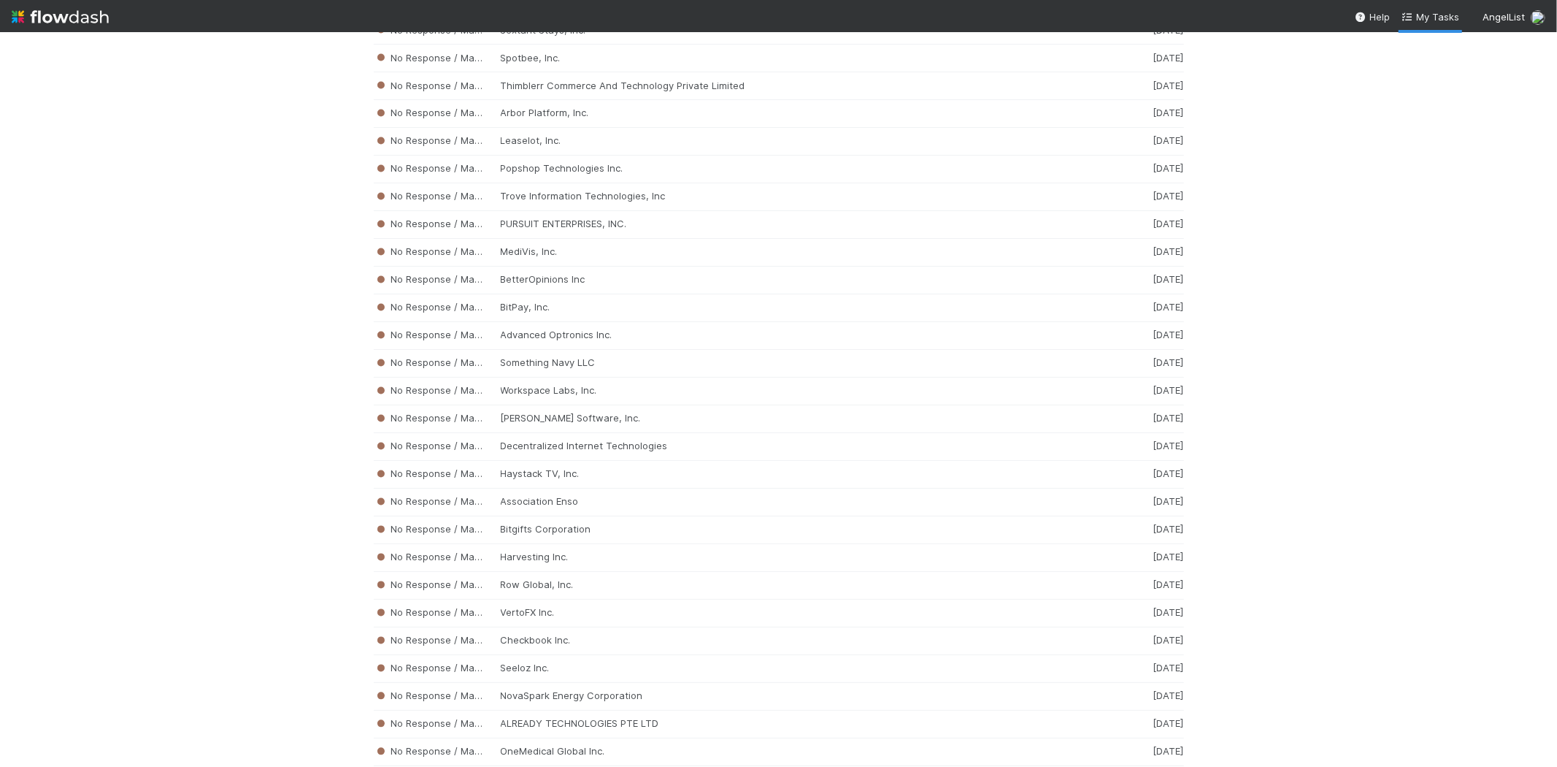
scroll to position [6954, 0]
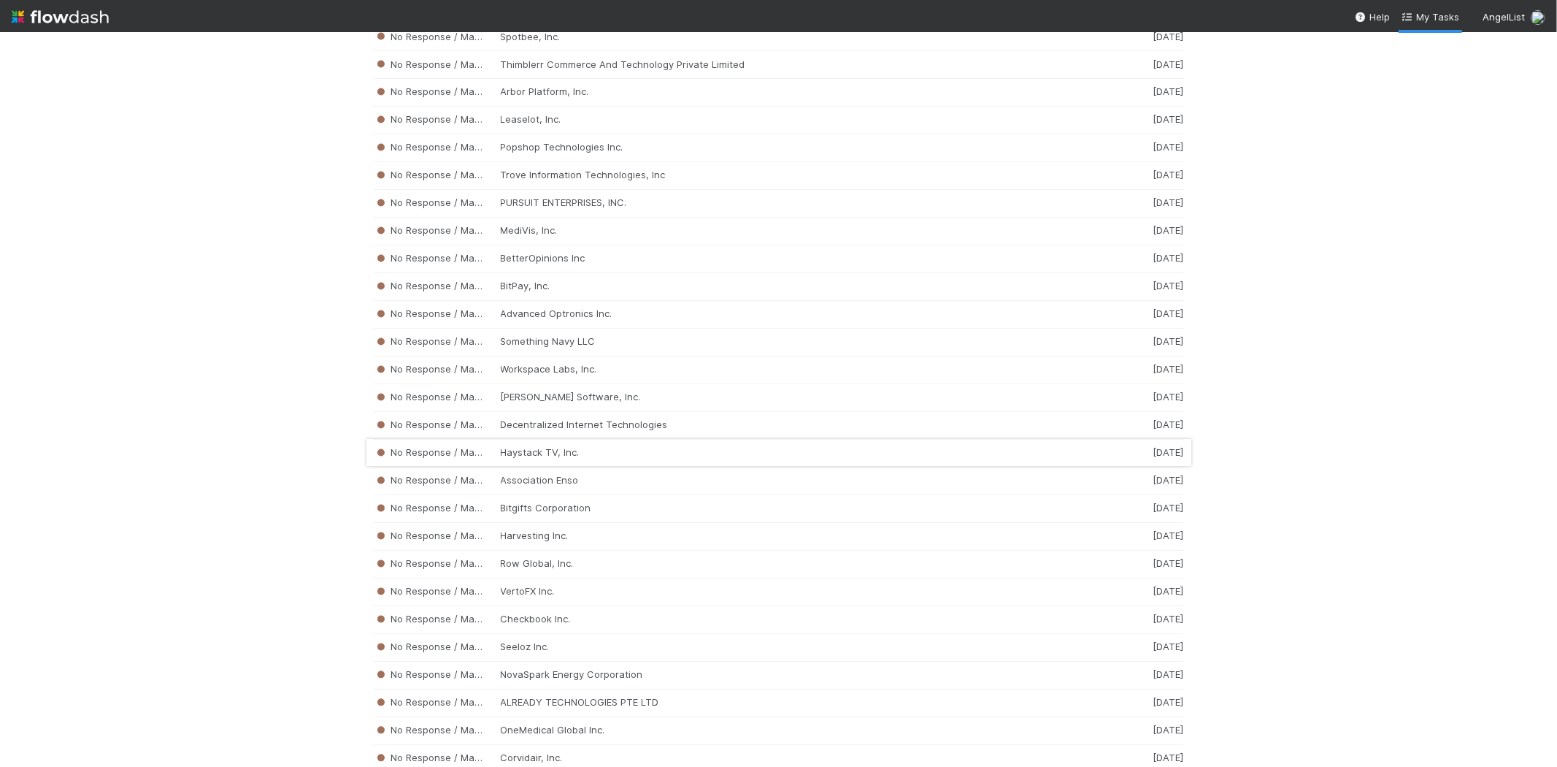
click at [599, 467] on div "No Response / Manual Review Haystack TV, Inc. [DATE]" at bounding box center [779, 453] width 810 height 28
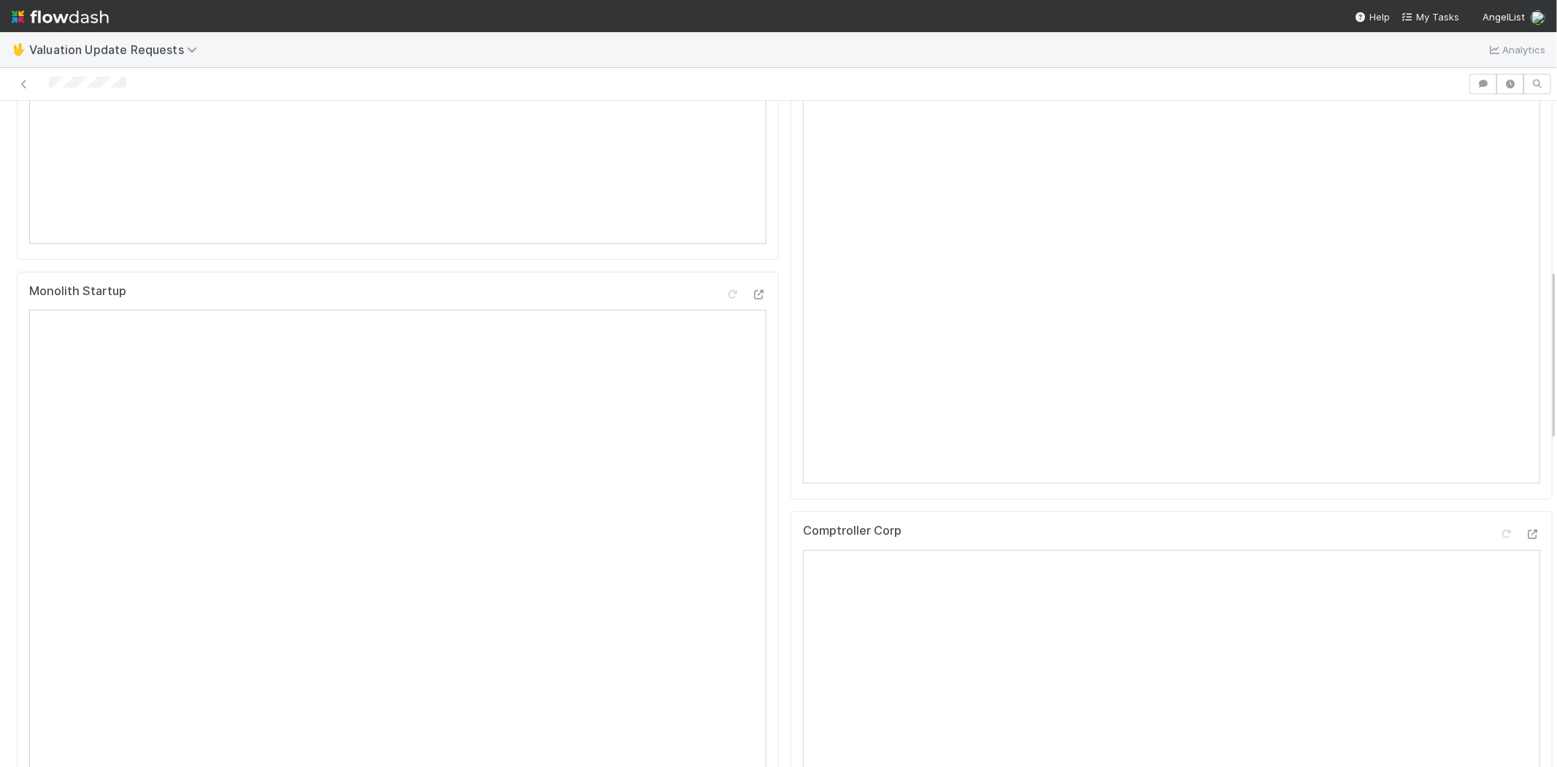
scroll to position [648, 0]
drag, startPoint x: 155, startPoint y: 80, endPoint x: 45, endPoint y: 85, distance: 109.6
click at [45, 85] on div at bounding box center [734, 84] width 1456 height 20
click at [139, 91] on div at bounding box center [734, 84] width 1456 height 20
drag, startPoint x: 150, startPoint y: 82, endPoint x: 46, endPoint y: 74, distance: 104.0
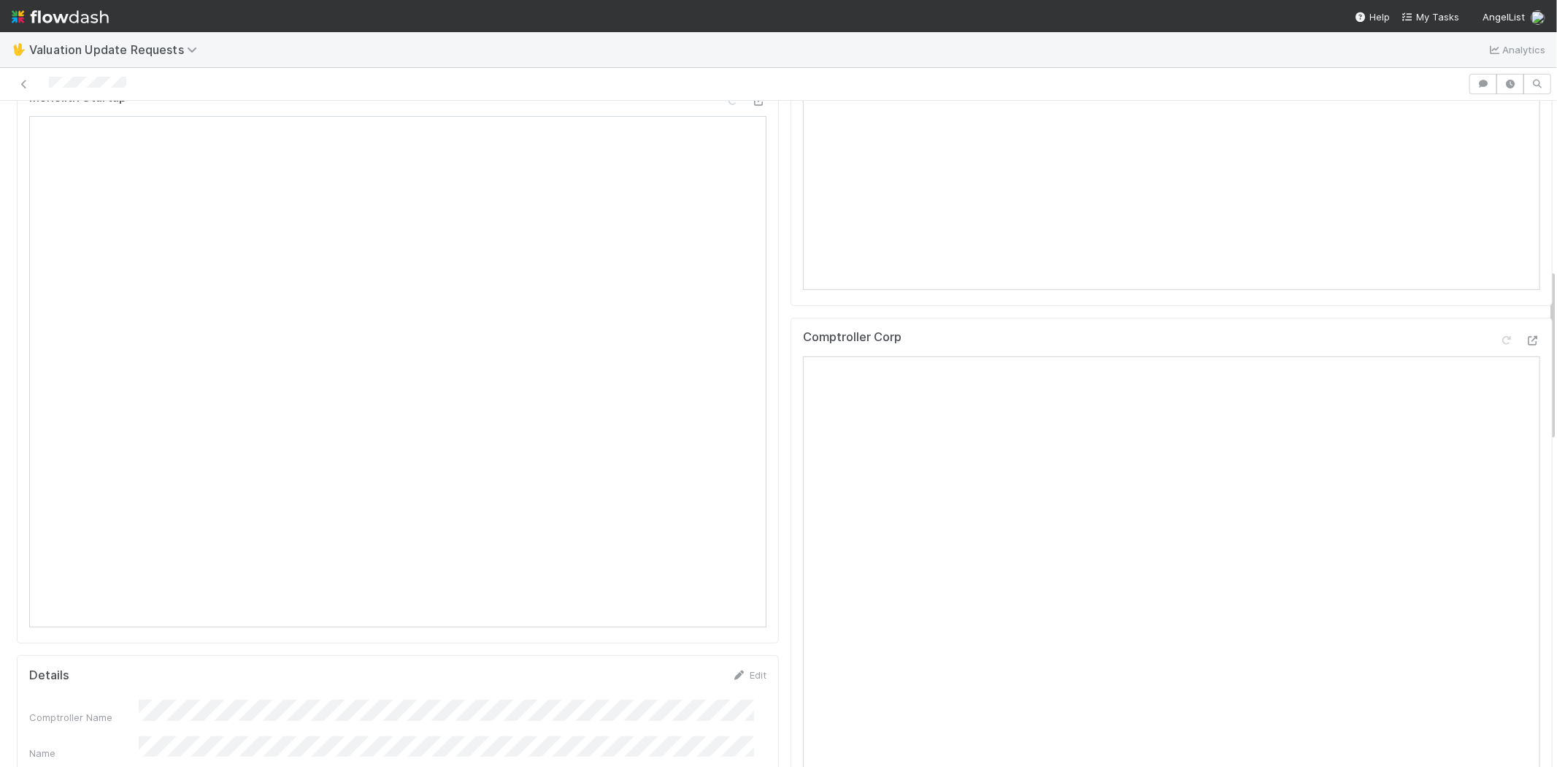
click at [46, 74] on div at bounding box center [734, 84] width 1456 height 20
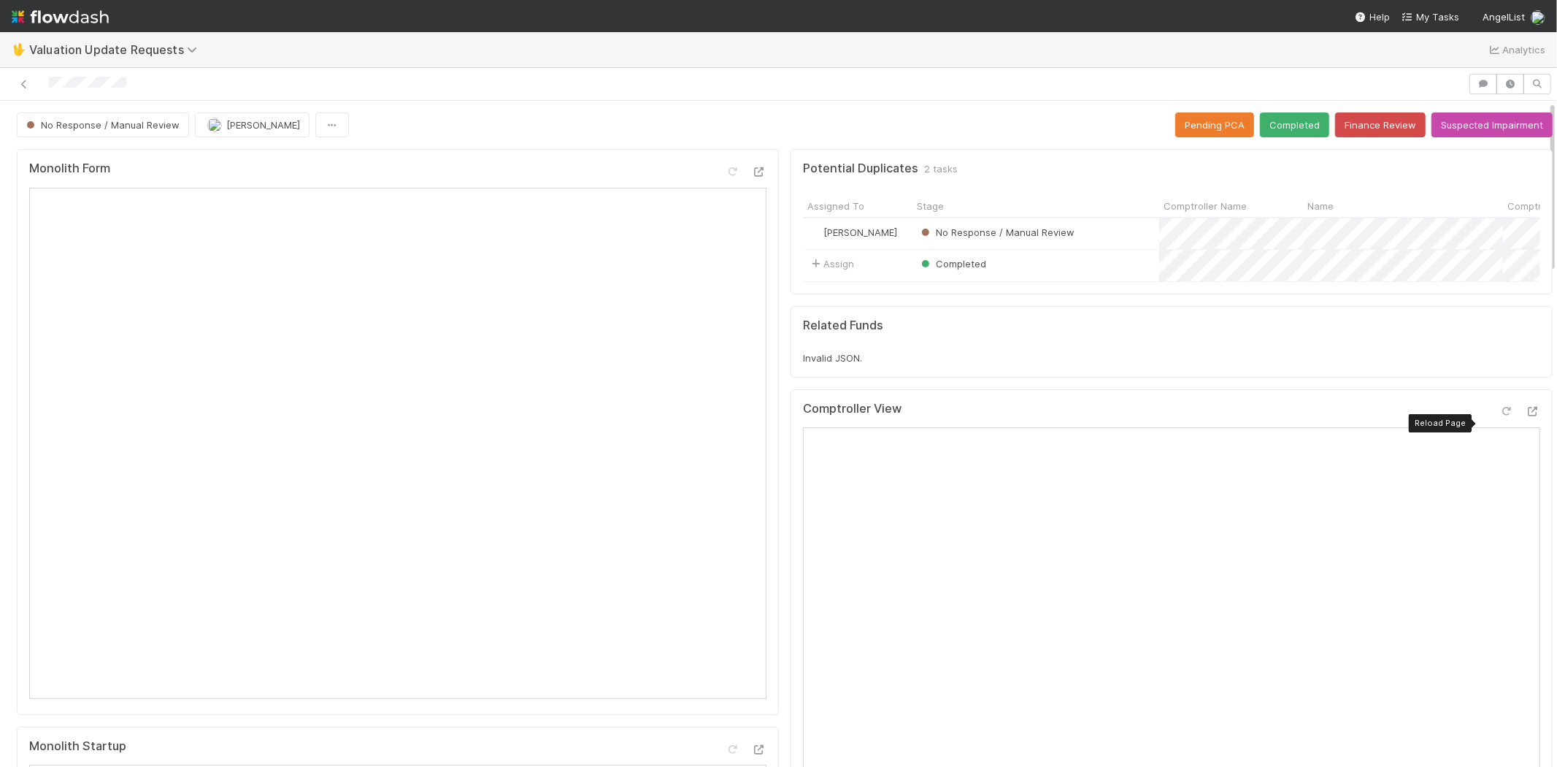
click at [1499, 416] on icon at bounding box center [1506, 411] width 15 height 9
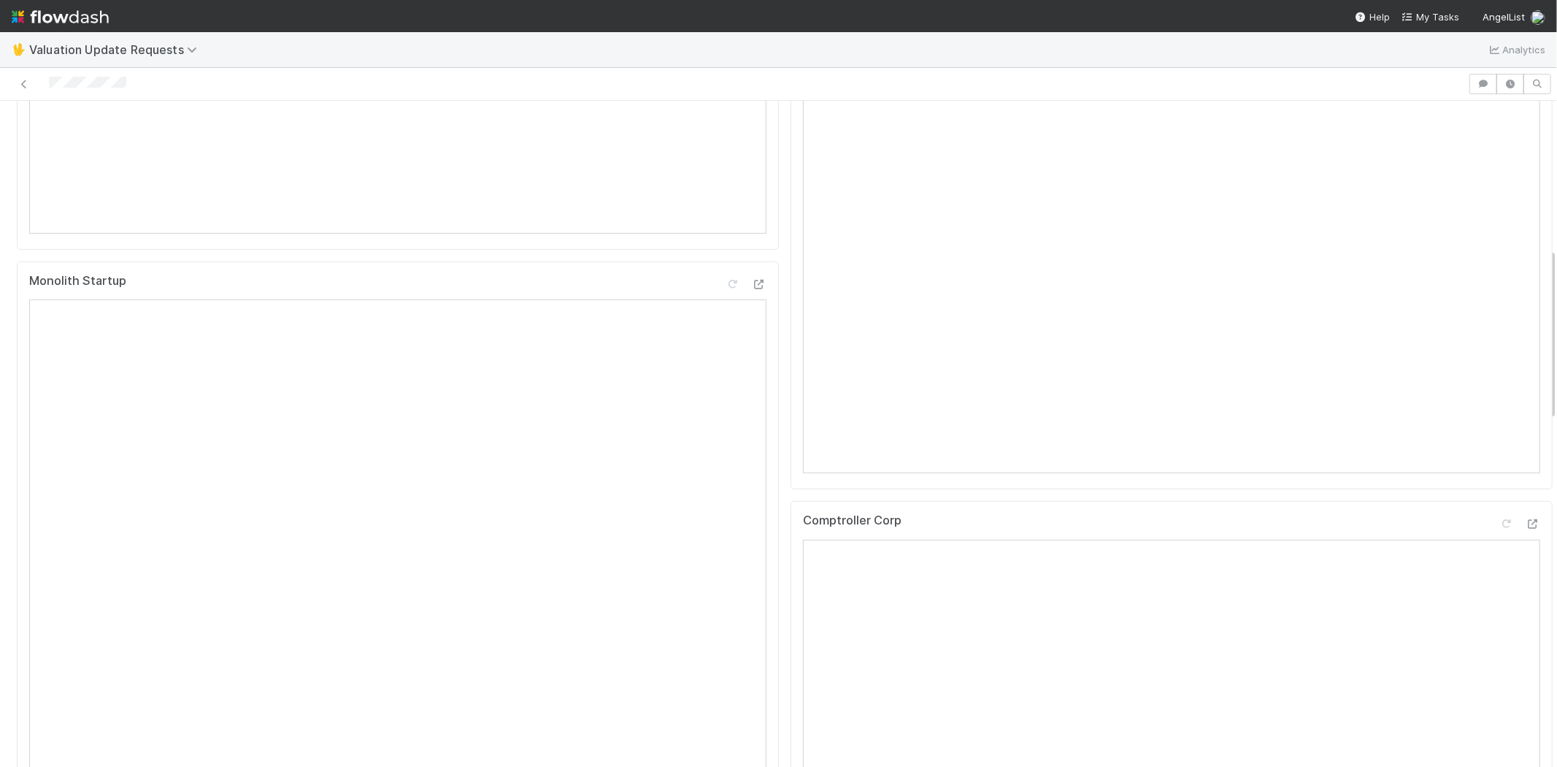
scroll to position [567, 0]
click at [1499, 427] on div at bounding box center [1506, 421] width 15 height 15
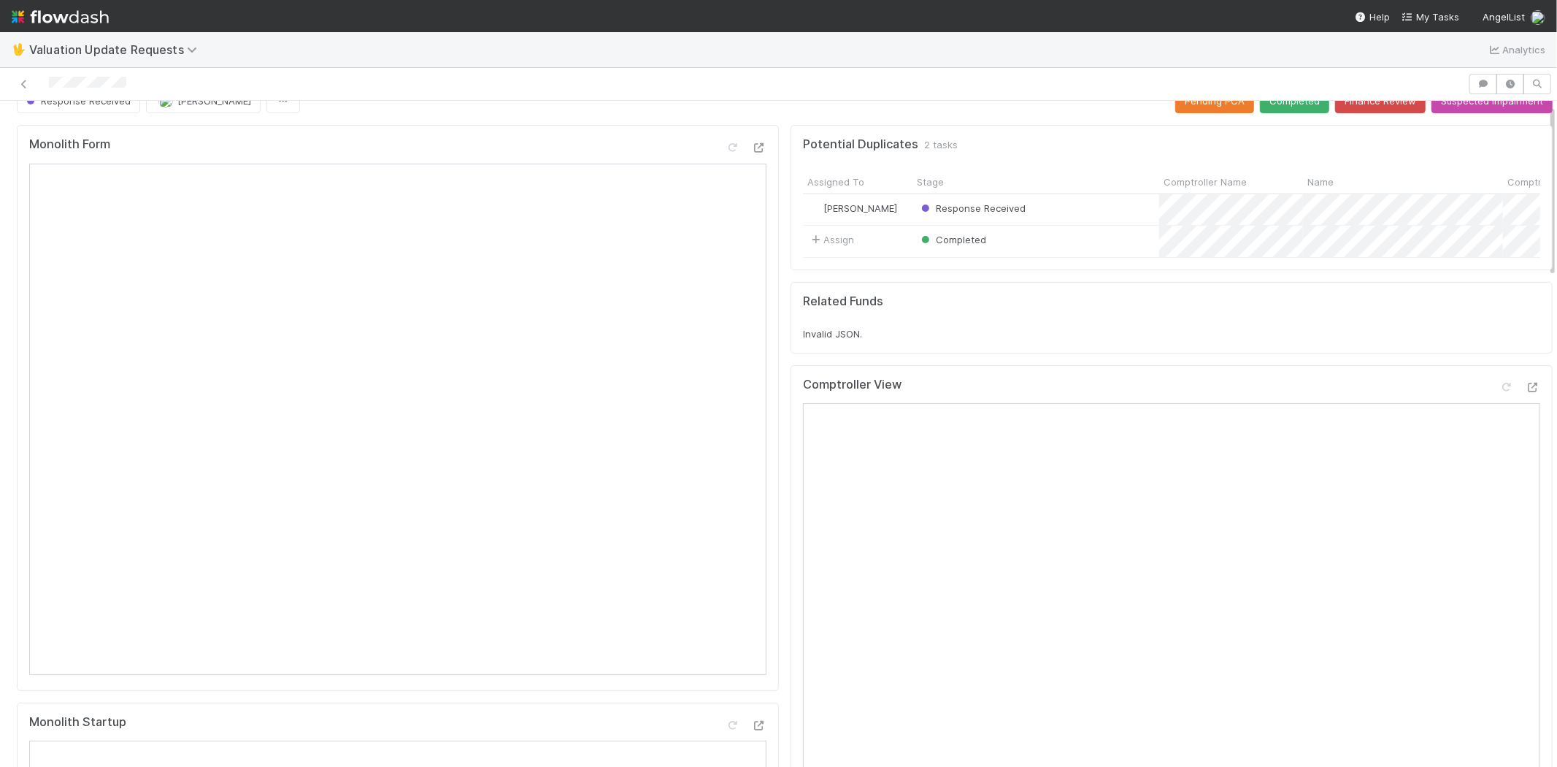
scroll to position [0, 0]
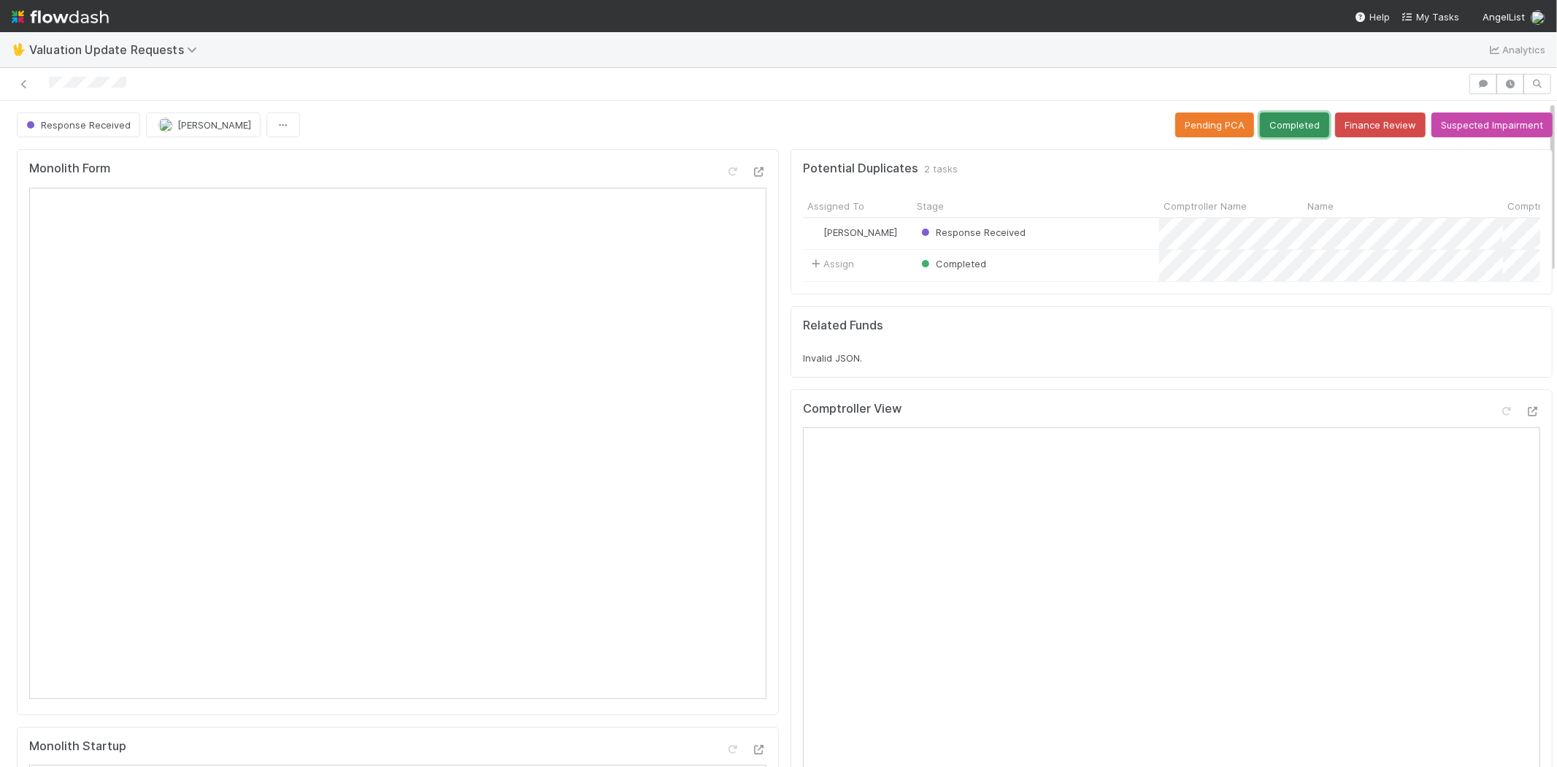
click at [1264, 112] on button "Completed" at bounding box center [1294, 124] width 69 height 25
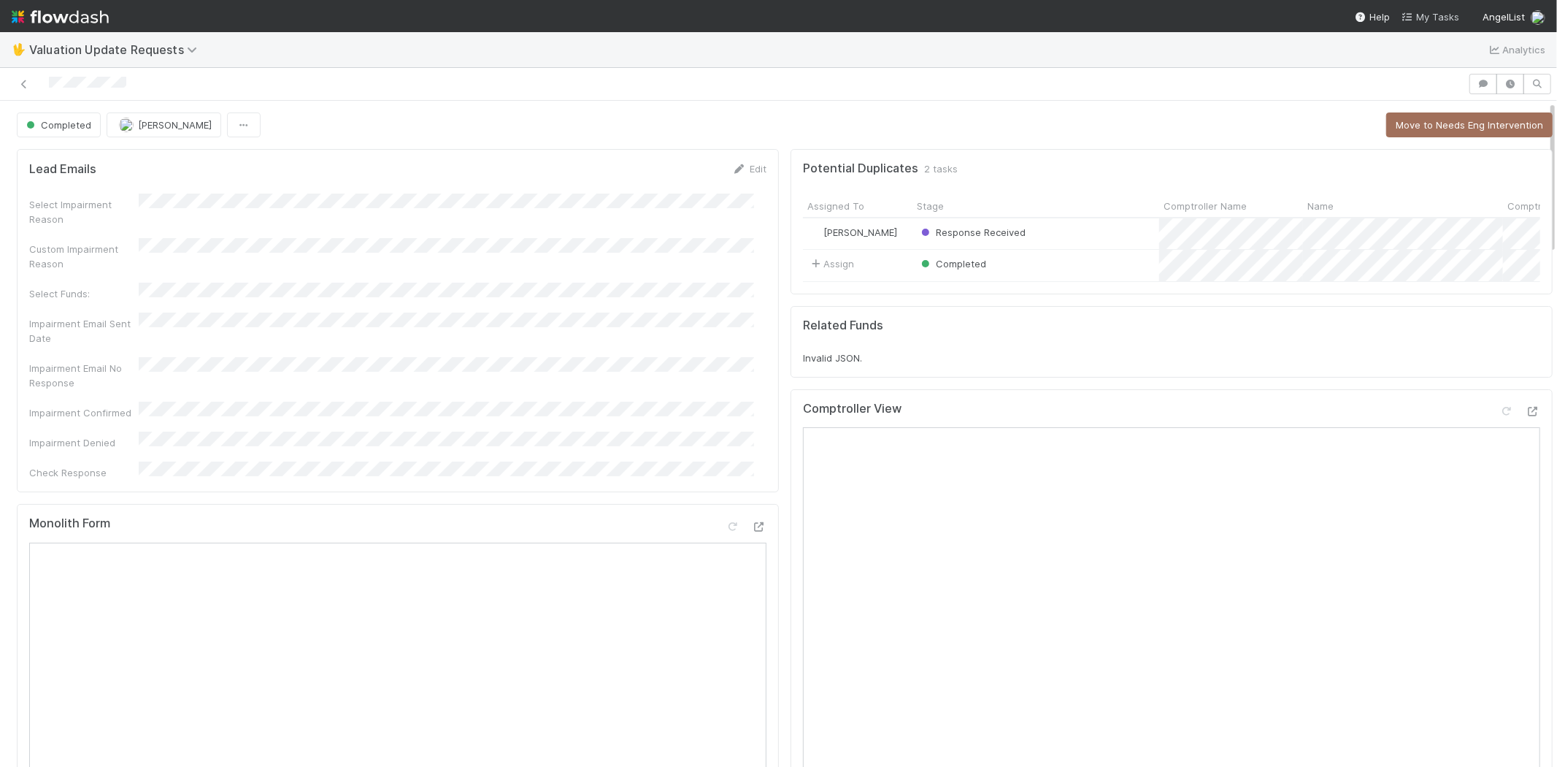
click at [1436, 11] on span "My Tasks" at bounding box center [1431, 17] width 58 height 12
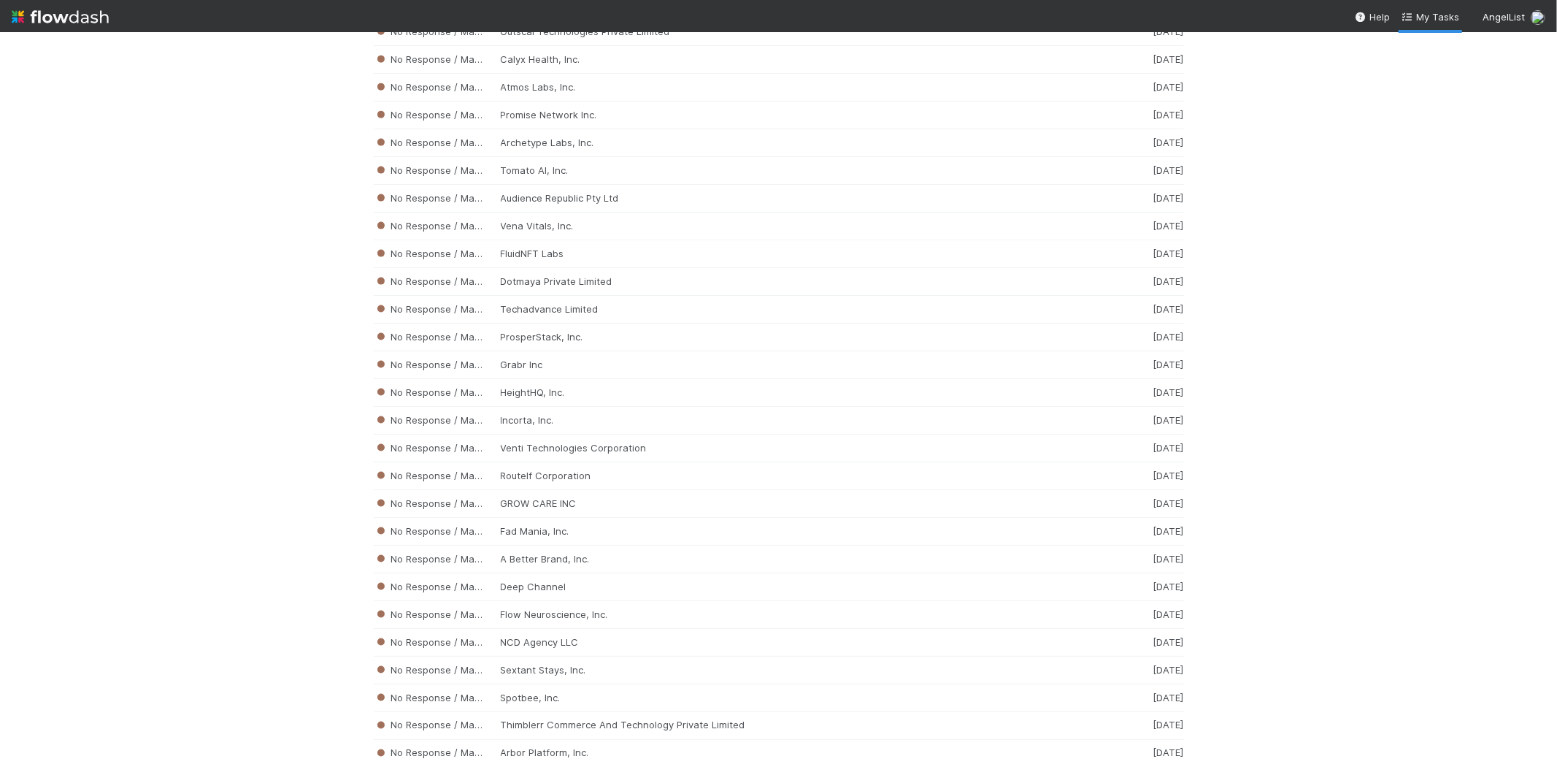
scroll to position [6362, 0]
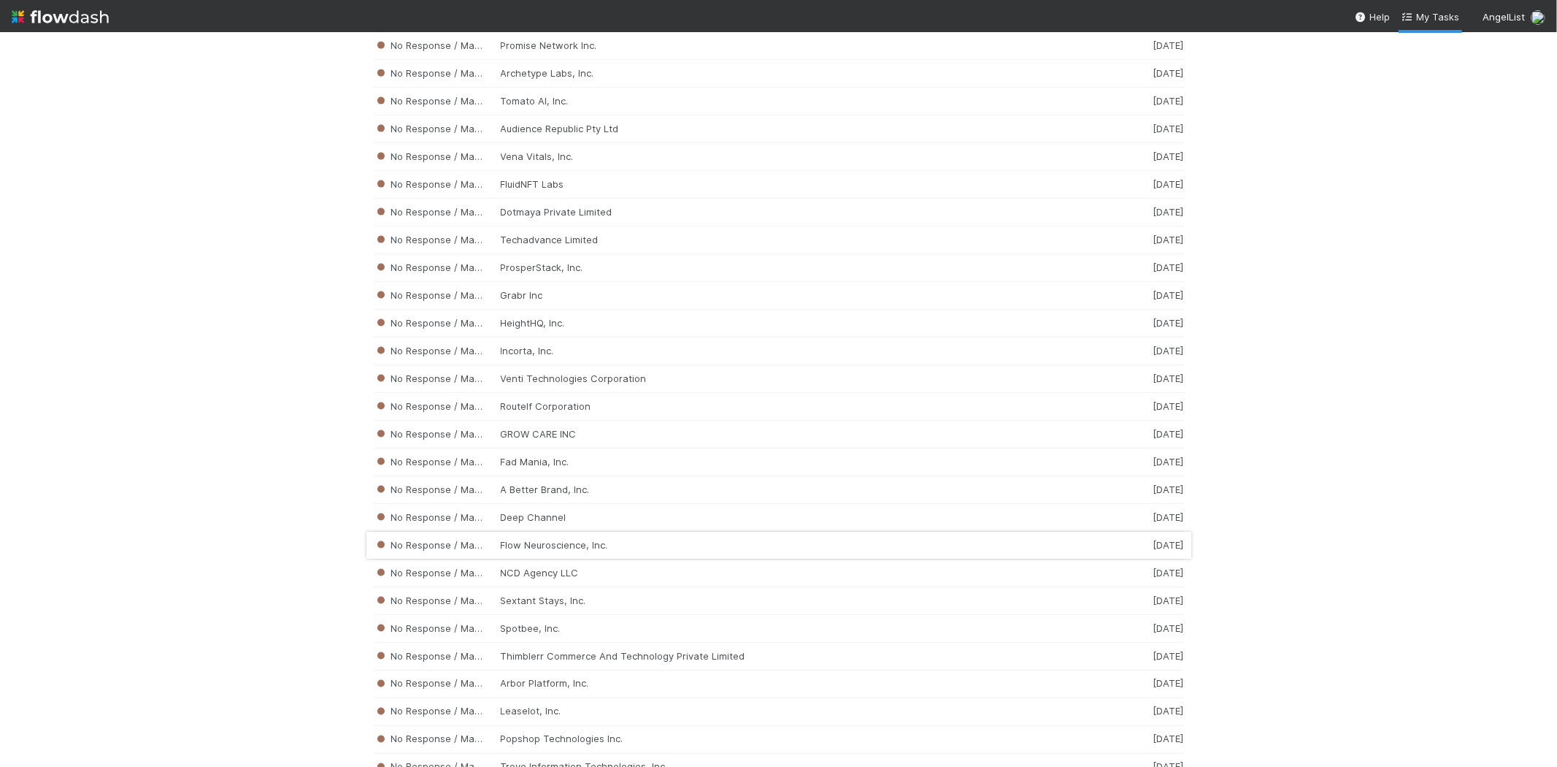
click at [567, 559] on div "No Response / Manual Review Flow Neuroscience, Inc. [DATE]" at bounding box center [779, 545] width 810 height 28
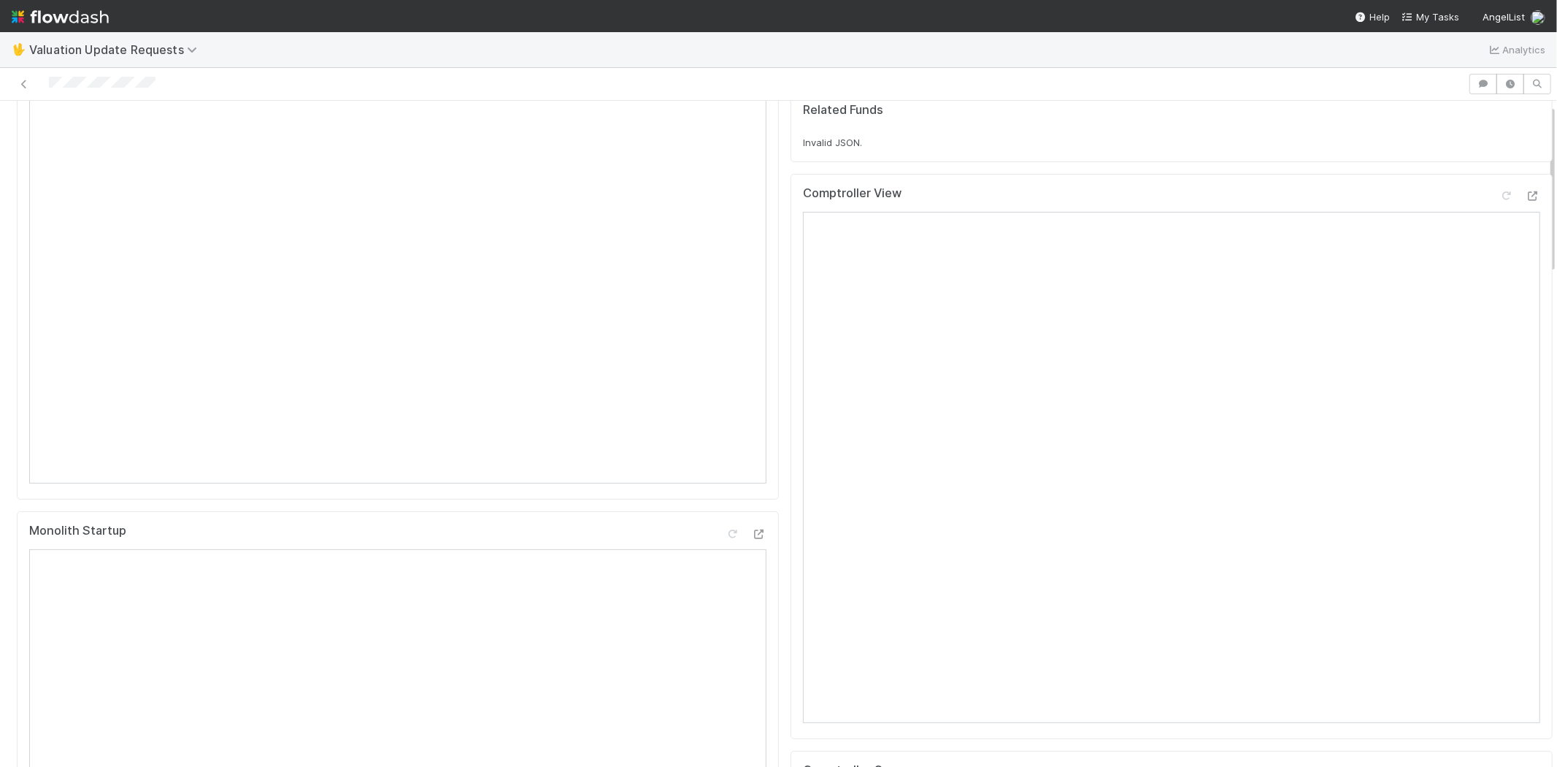
scroll to position [486, 0]
drag, startPoint x: 162, startPoint y: 82, endPoint x: 47, endPoint y: 81, distance: 114.6
click at [47, 81] on div at bounding box center [734, 84] width 1456 height 20
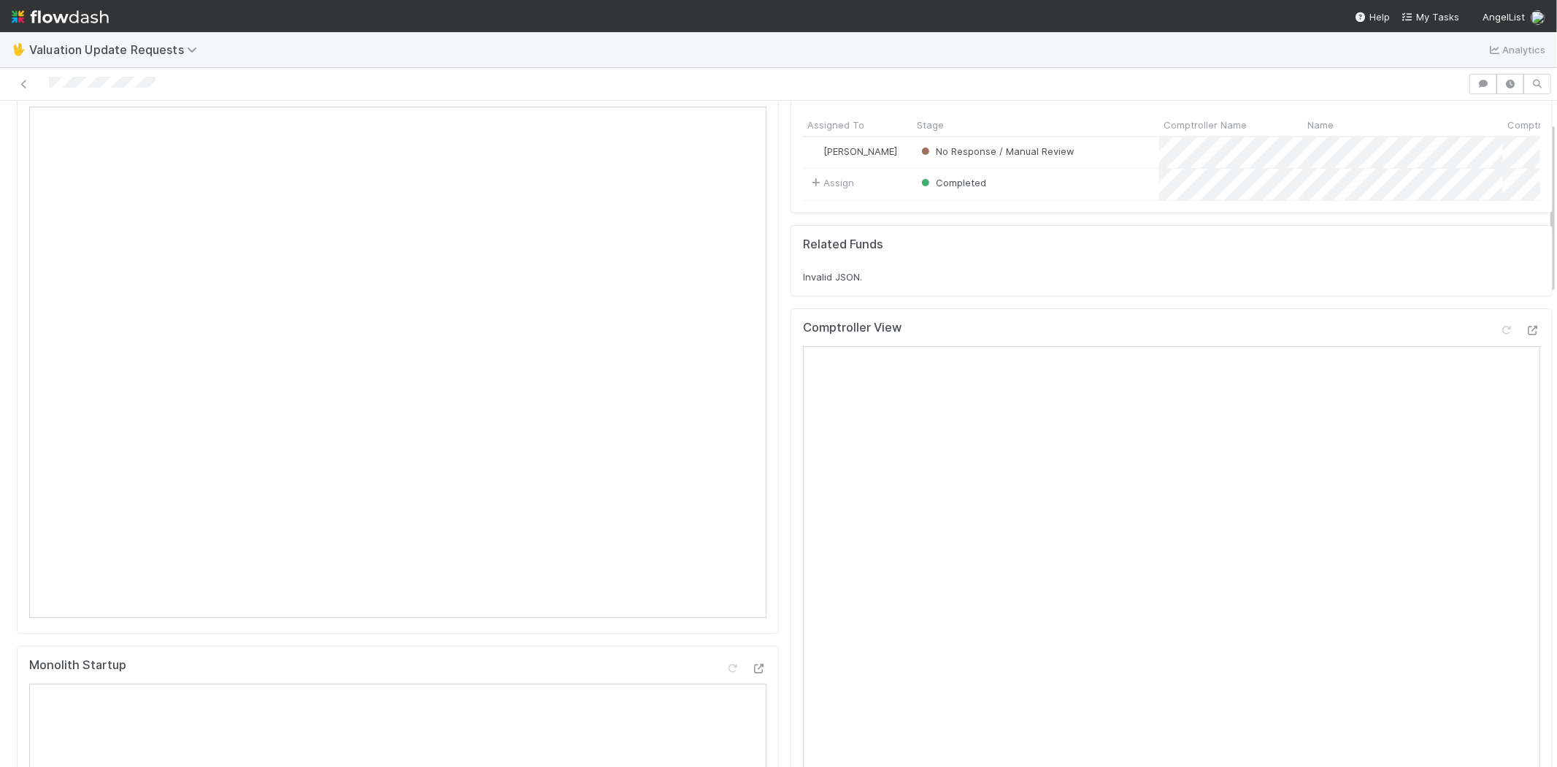
click at [170, 72] on div at bounding box center [778, 84] width 1557 height 33
click at [51, 88] on div at bounding box center [734, 84] width 1456 height 20
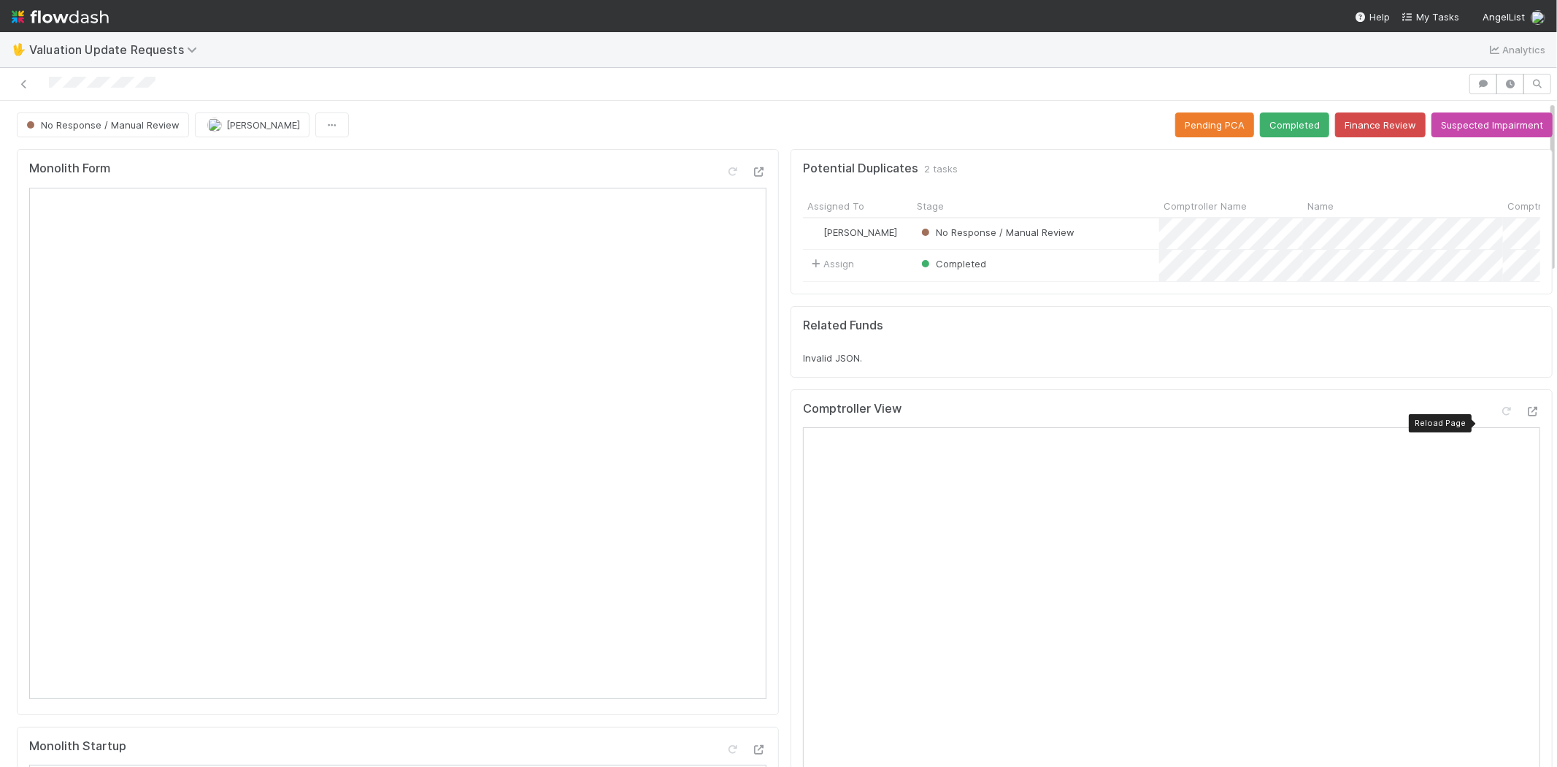
click at [1485, 414] on div "Comptroller View Reload Page" at bounding box center [1171, 415] width 737 height 26
click at [1499, 418] on div at bounding box center [1506, 411] width 15 height 15
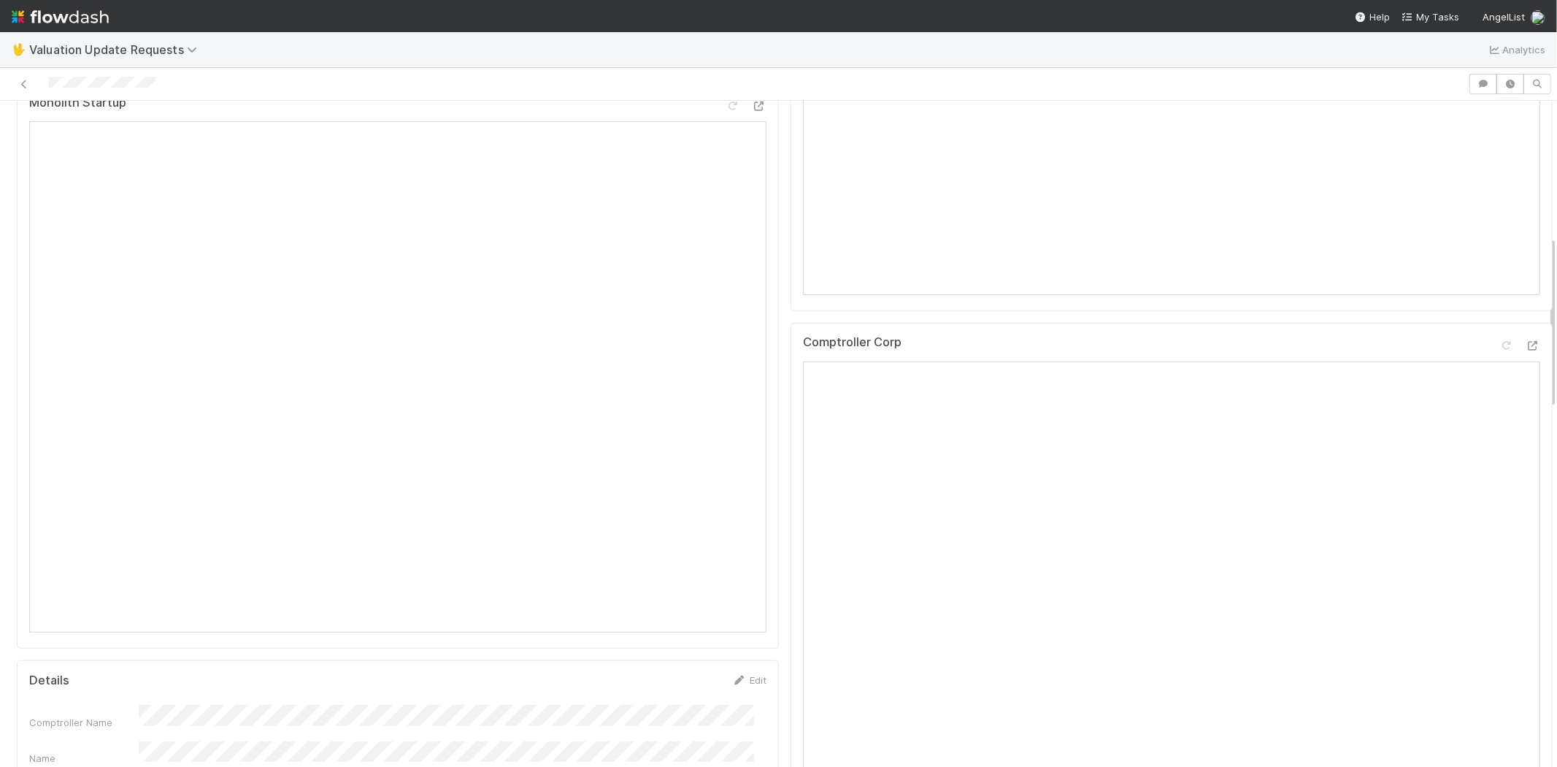
scroll to position [811, 0]
click at [1499, 183] on icon at bounding box center [1506, 177] width 15 height 9
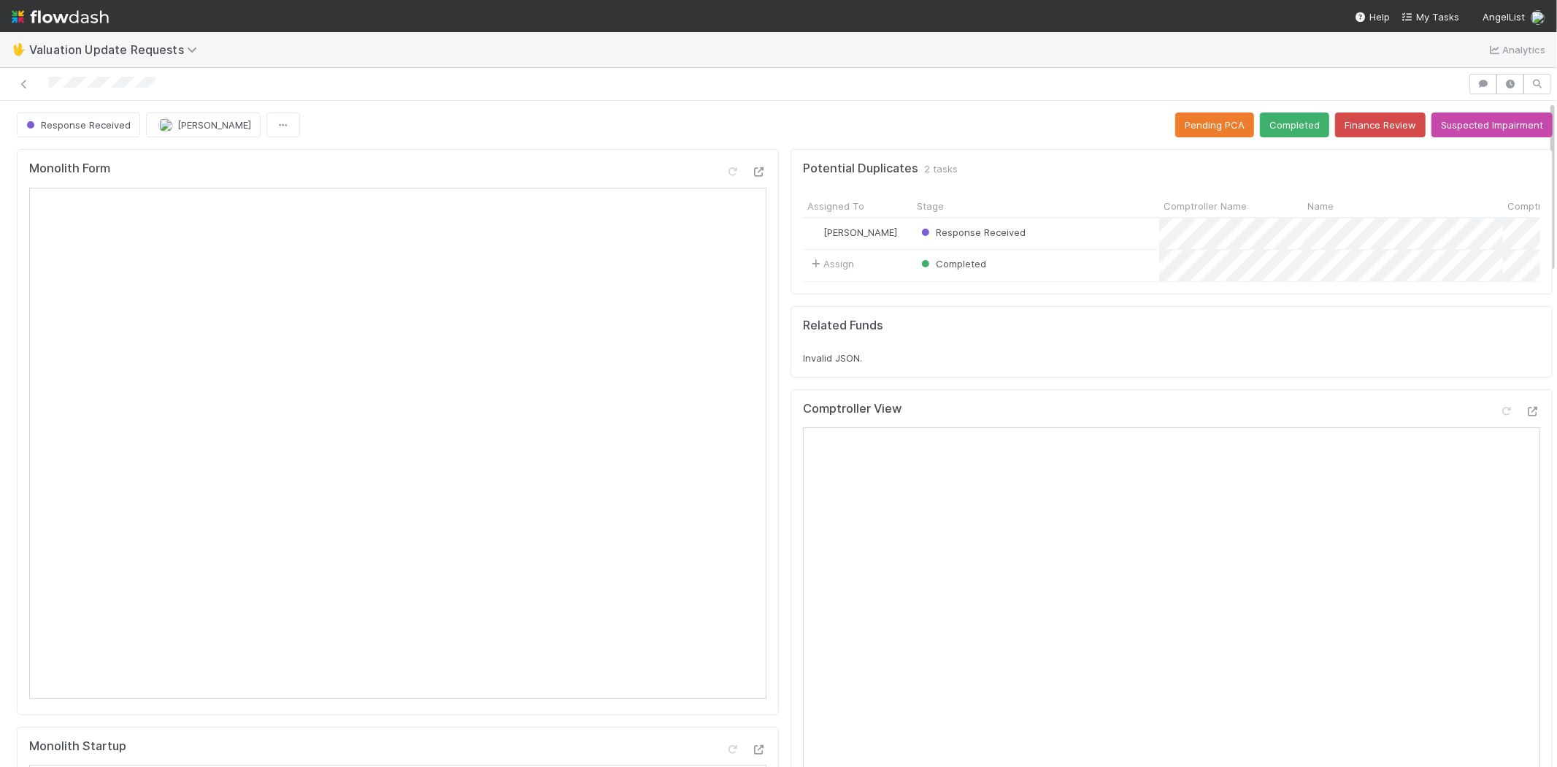
scroll to position [0, 0]
click at [1272, 121] on button "Completed" at bounding box center [1294, 124] width 69 height 25
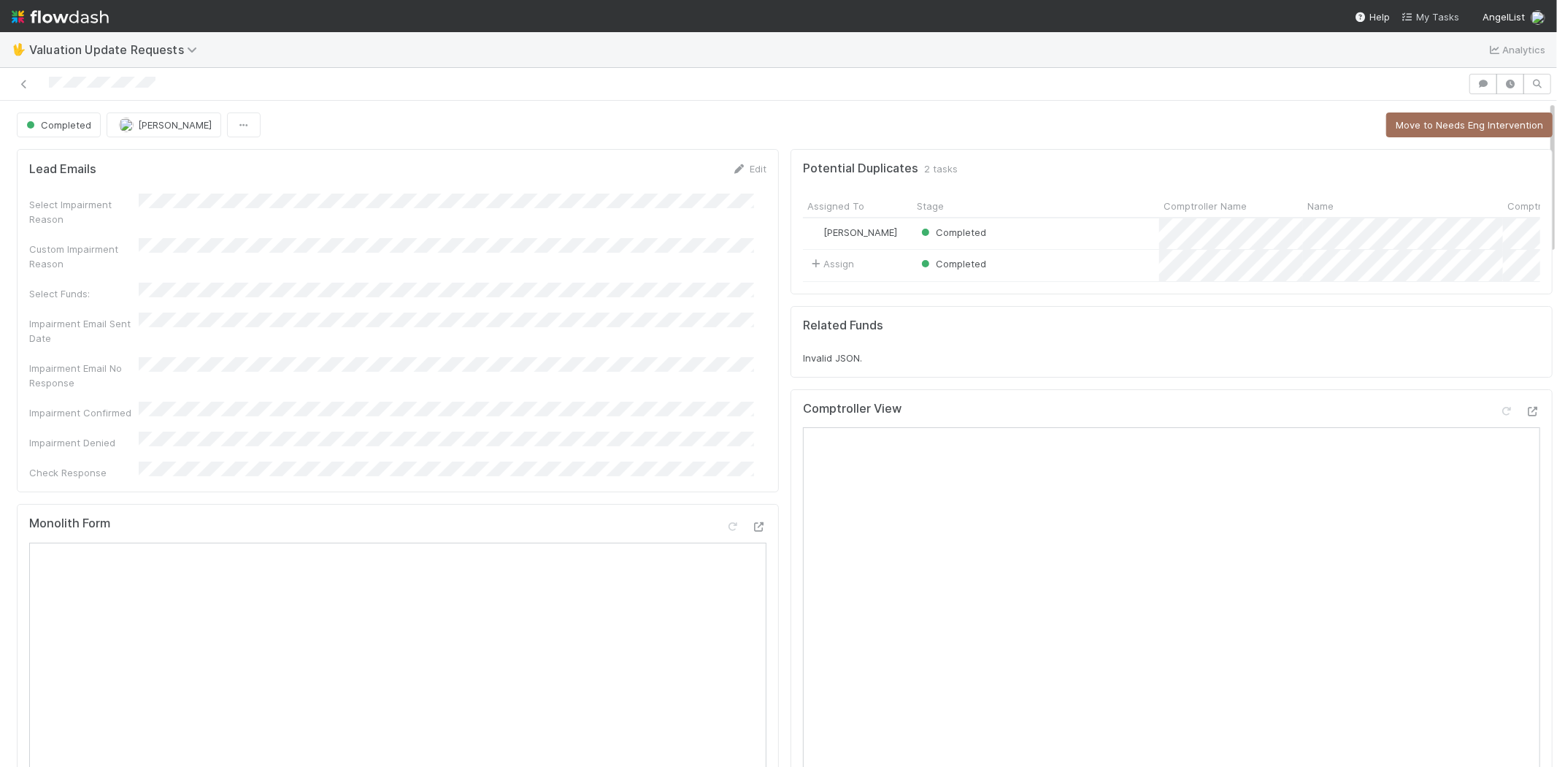
click at [1426, 11] on span "My Tasks" at bounding box center [1431, 17] width 58 height 12
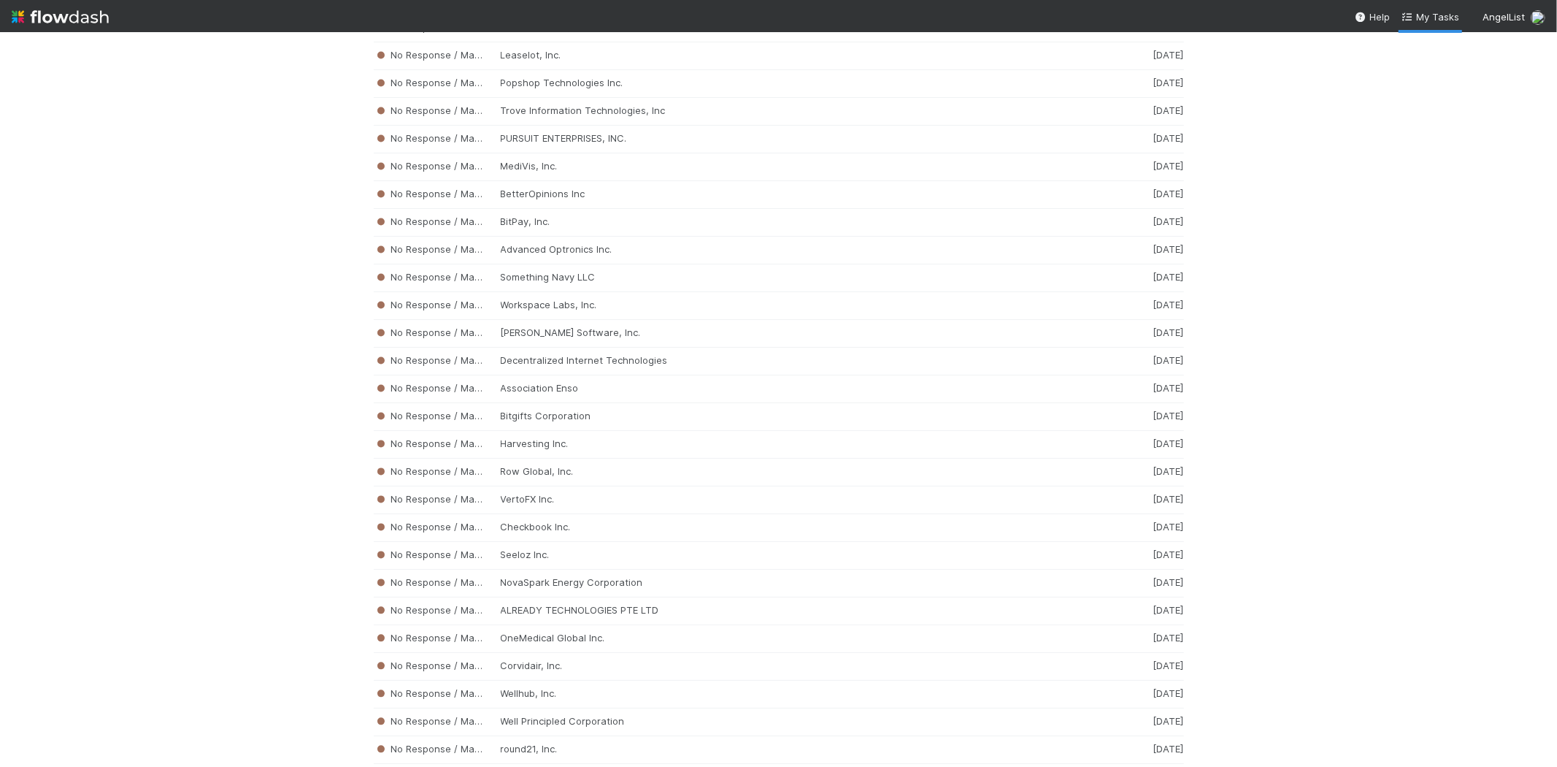
scroll to position [7008, 0]
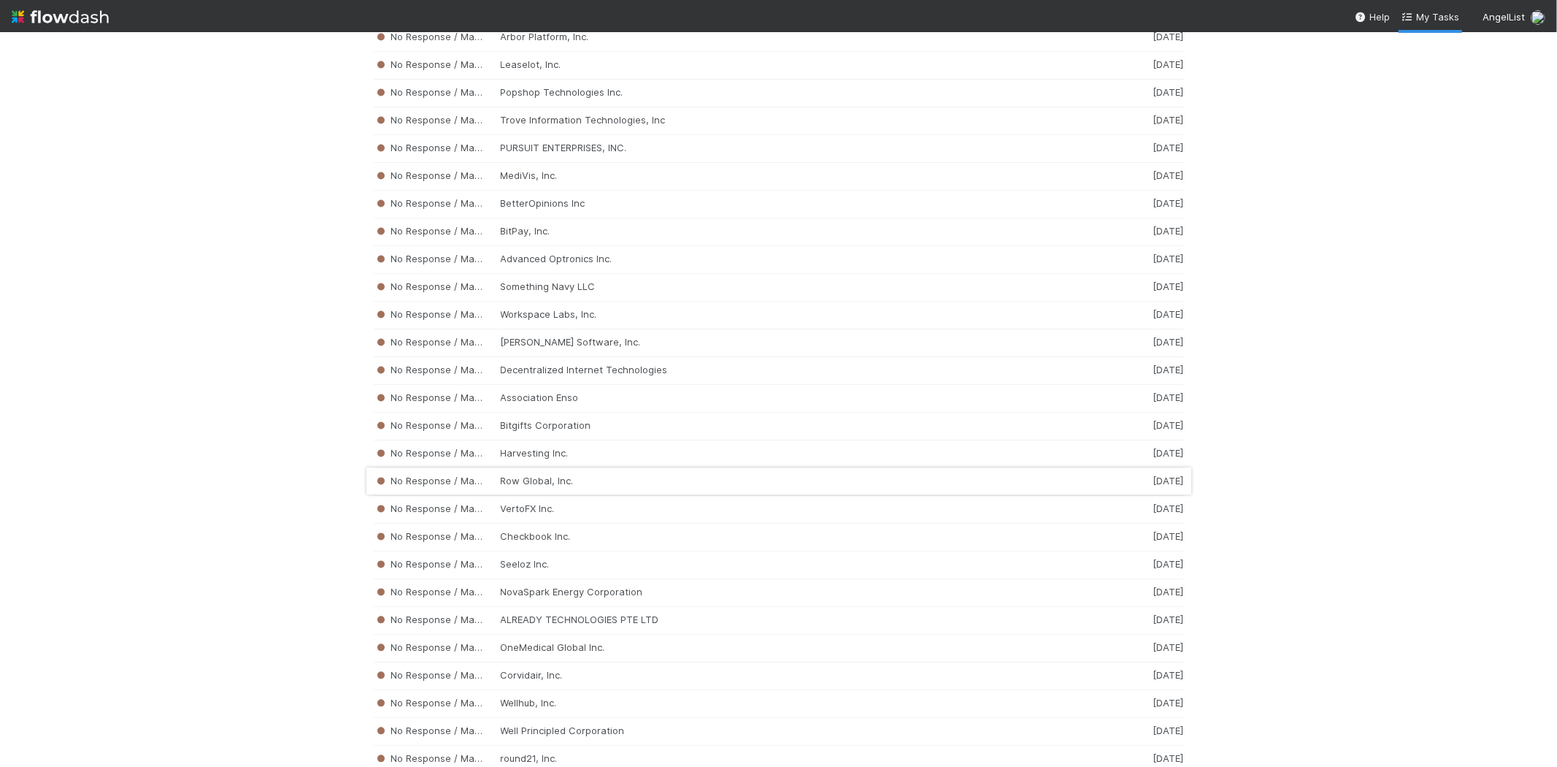
click at [626, 496] on div "No Response / Manual Review Row Global, Inc. [DATE]" at bounding box center [779, 482] width 810 height 28
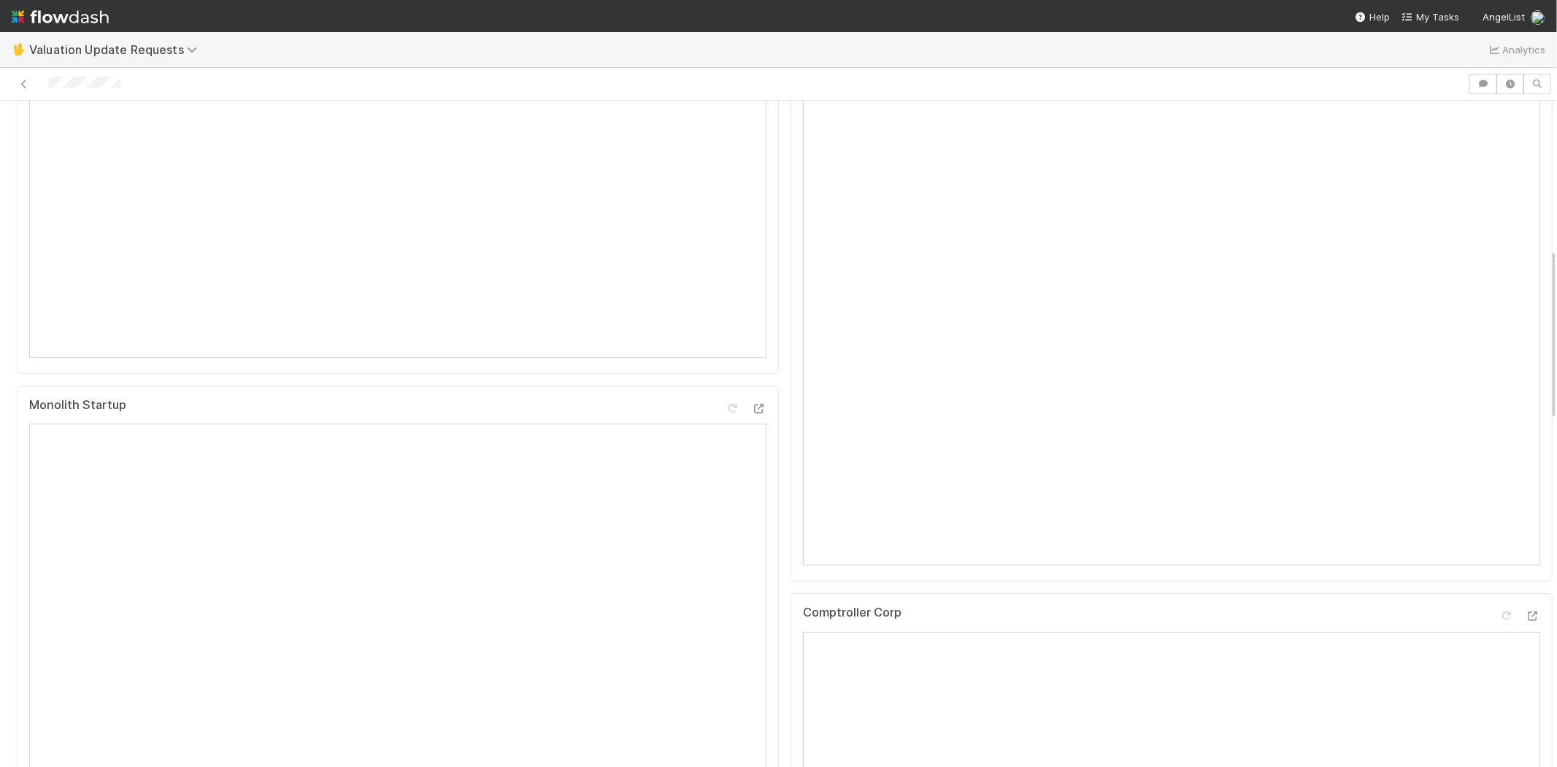
scroll to position [567, 0]
click at [1415, 4] on nav "Help My Tasks AngelList" at bounding box center [778, 16] width 1557 height 32
click at [1421, 15] on span "My Tasks" at bounding box center [1431, 17] width 58 height 12
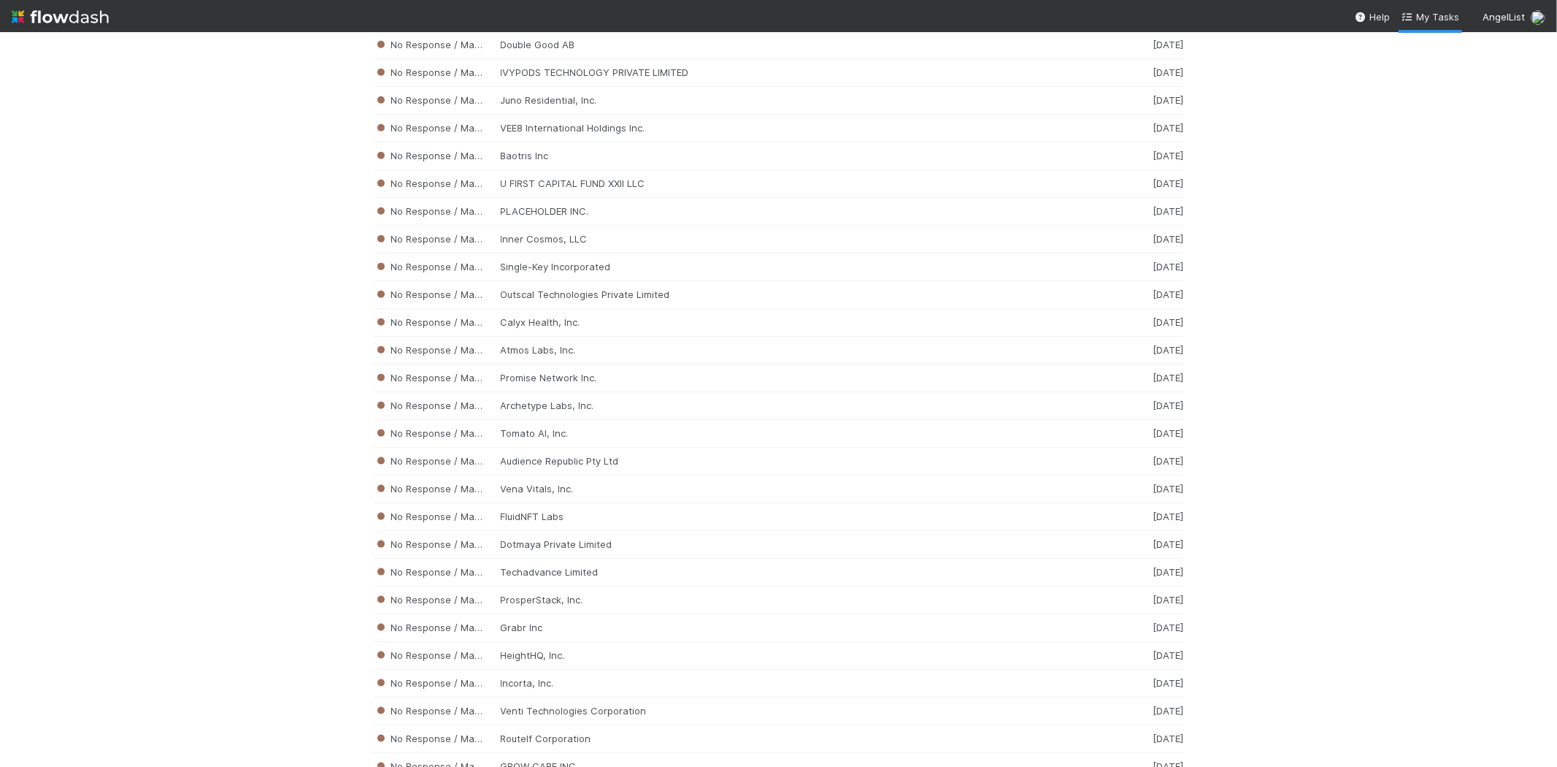
scroll to position [6030, 0]
click at [643, 499] on div "No Response / Manual Review Vena Vitals, Inc. [DATE]" at bounding box center [779, 489] width 810 height 28
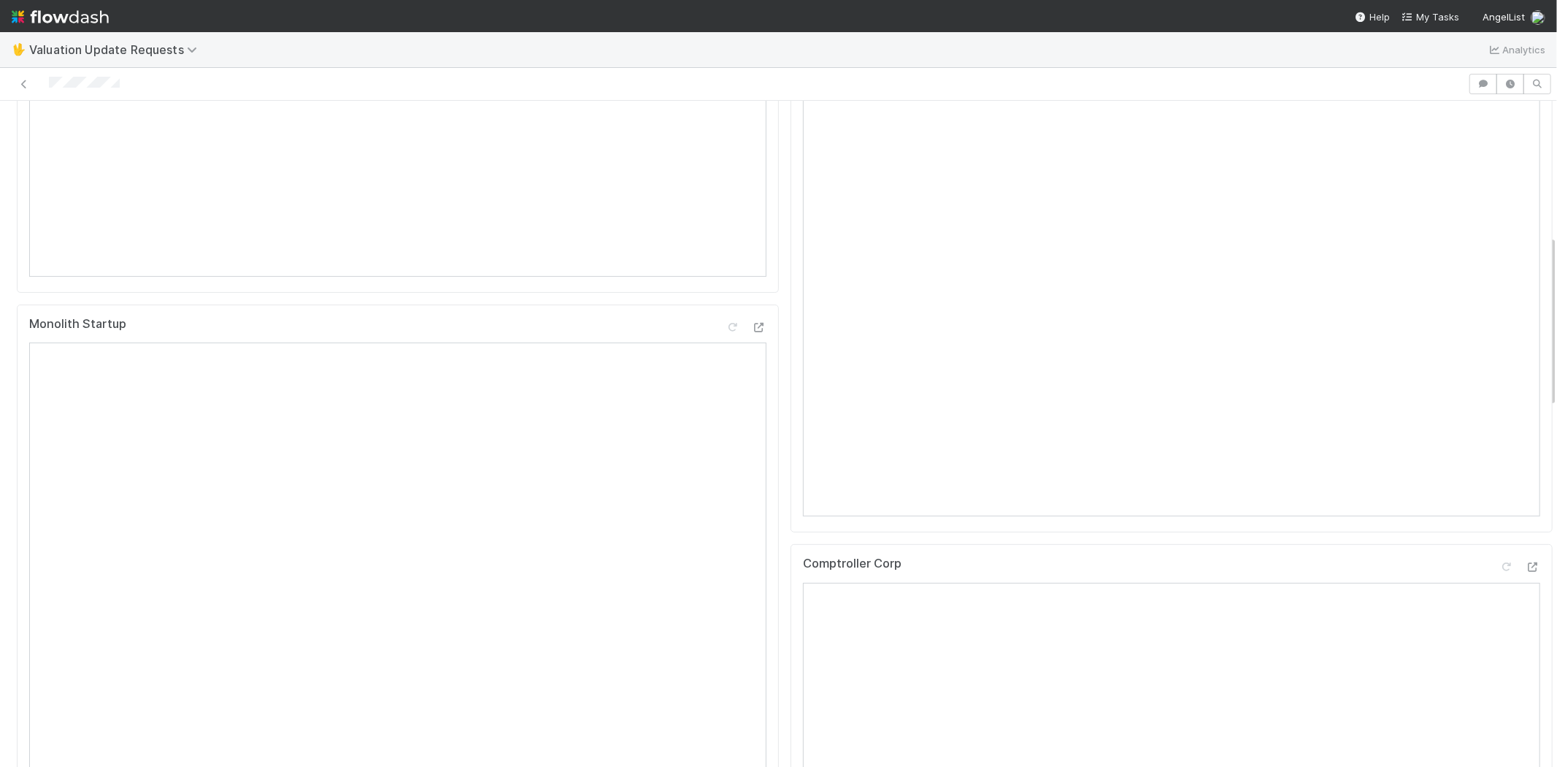
scroll to position [648, 0]
drag, startPoint x: 97, startPoint y: 91, endPoint x: 49, endPoint y: 91, distance: 48.2
click at [49, 91] on div at bounding box center [734, 84] width 1456 height 20
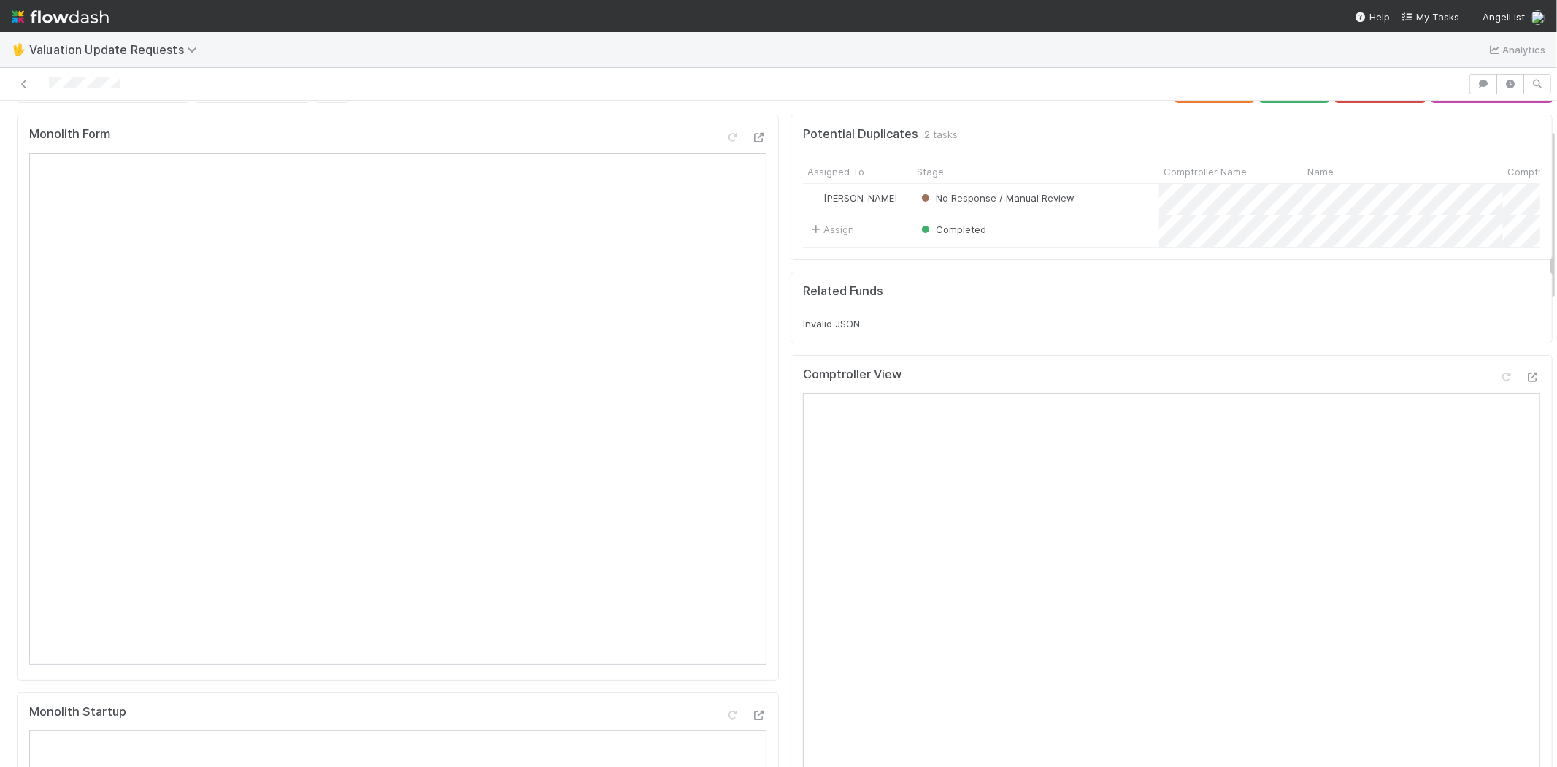
scroll to position [0, 0]
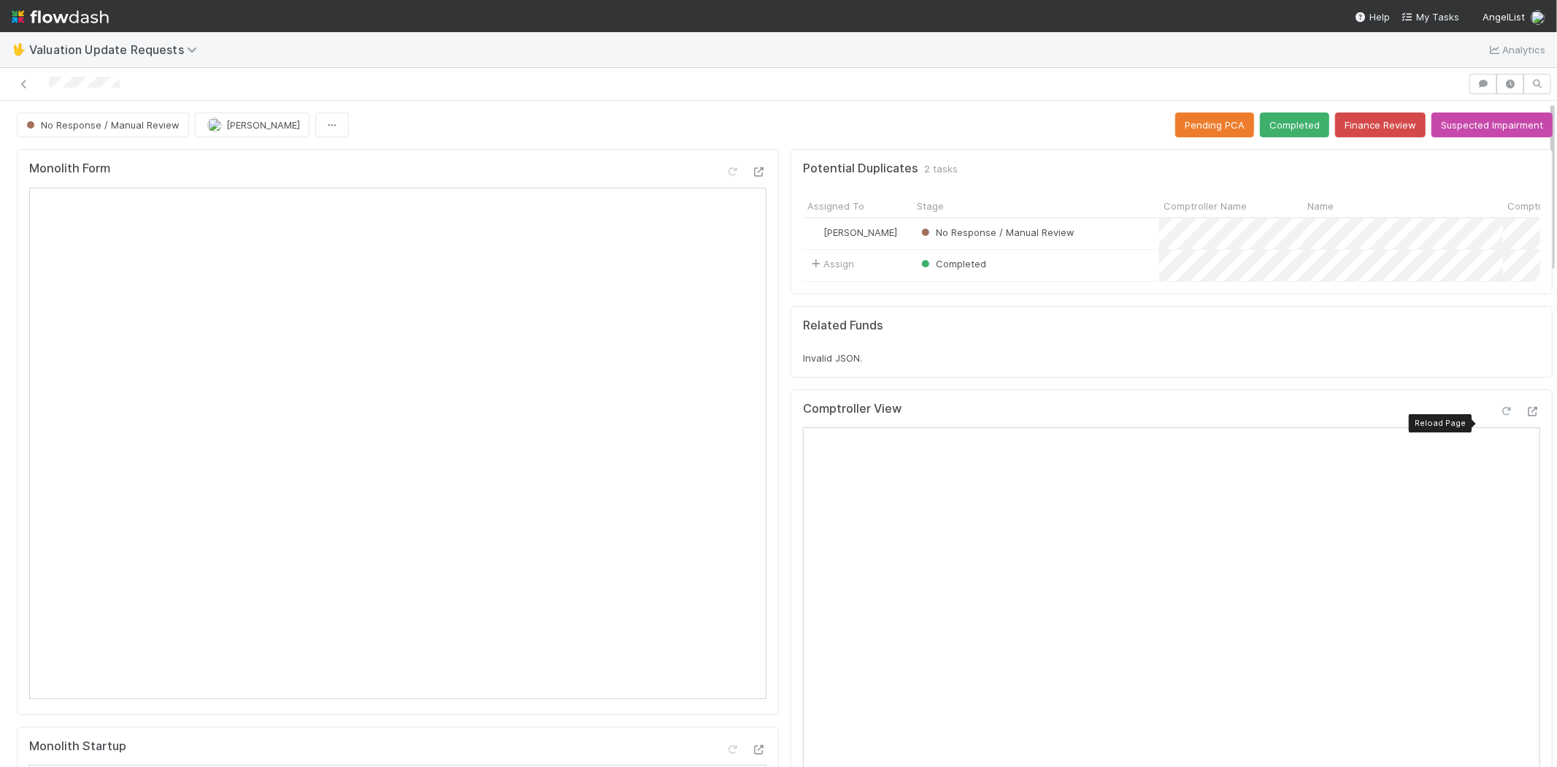
click at [1499, 416] on icon at bounding box center [1506, 411] width 15 height 9
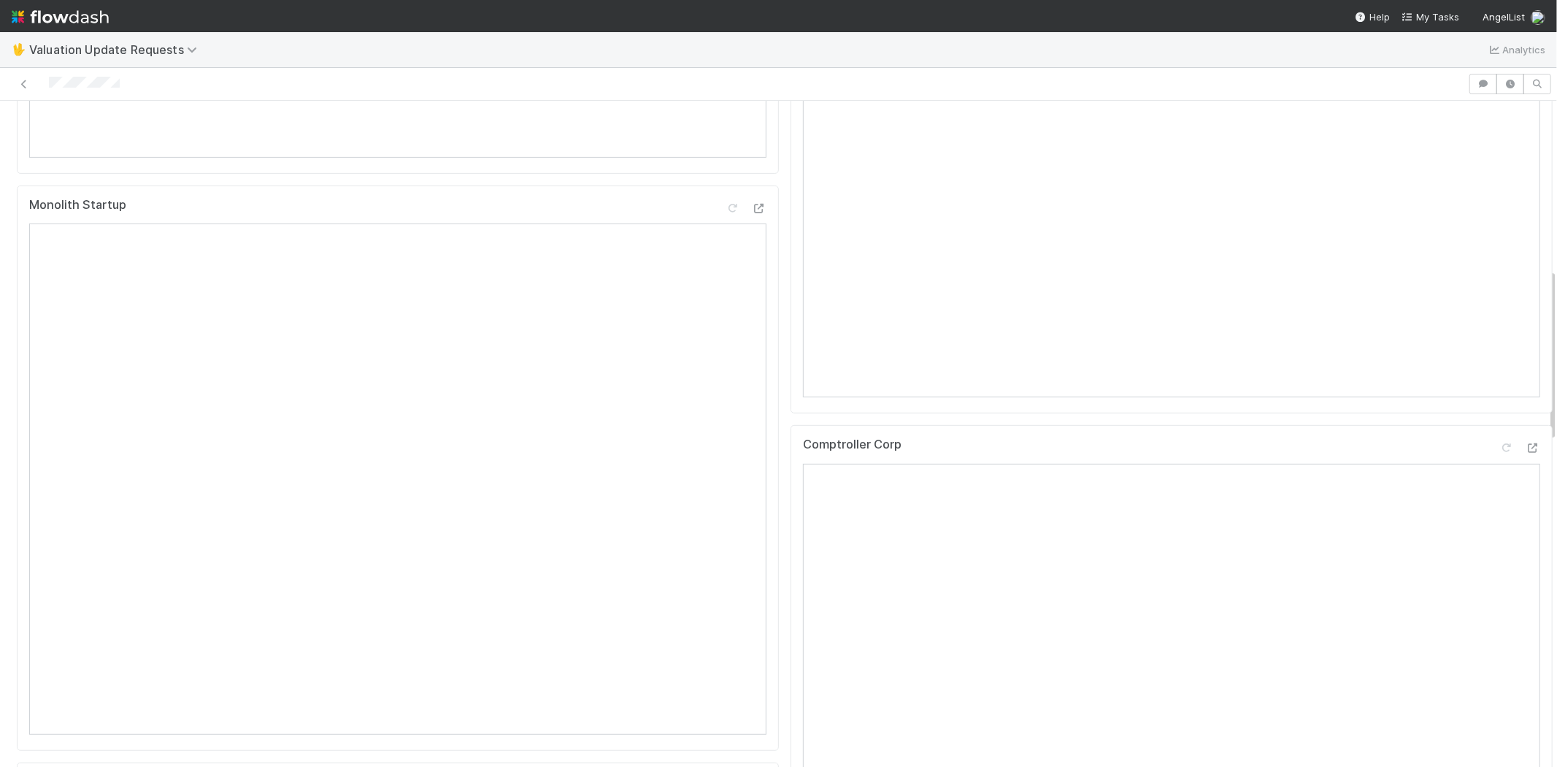
scroll to position [648, 0]
click at [1499, 345] on icon at bounding box center [1506, 340] width 15 height 9
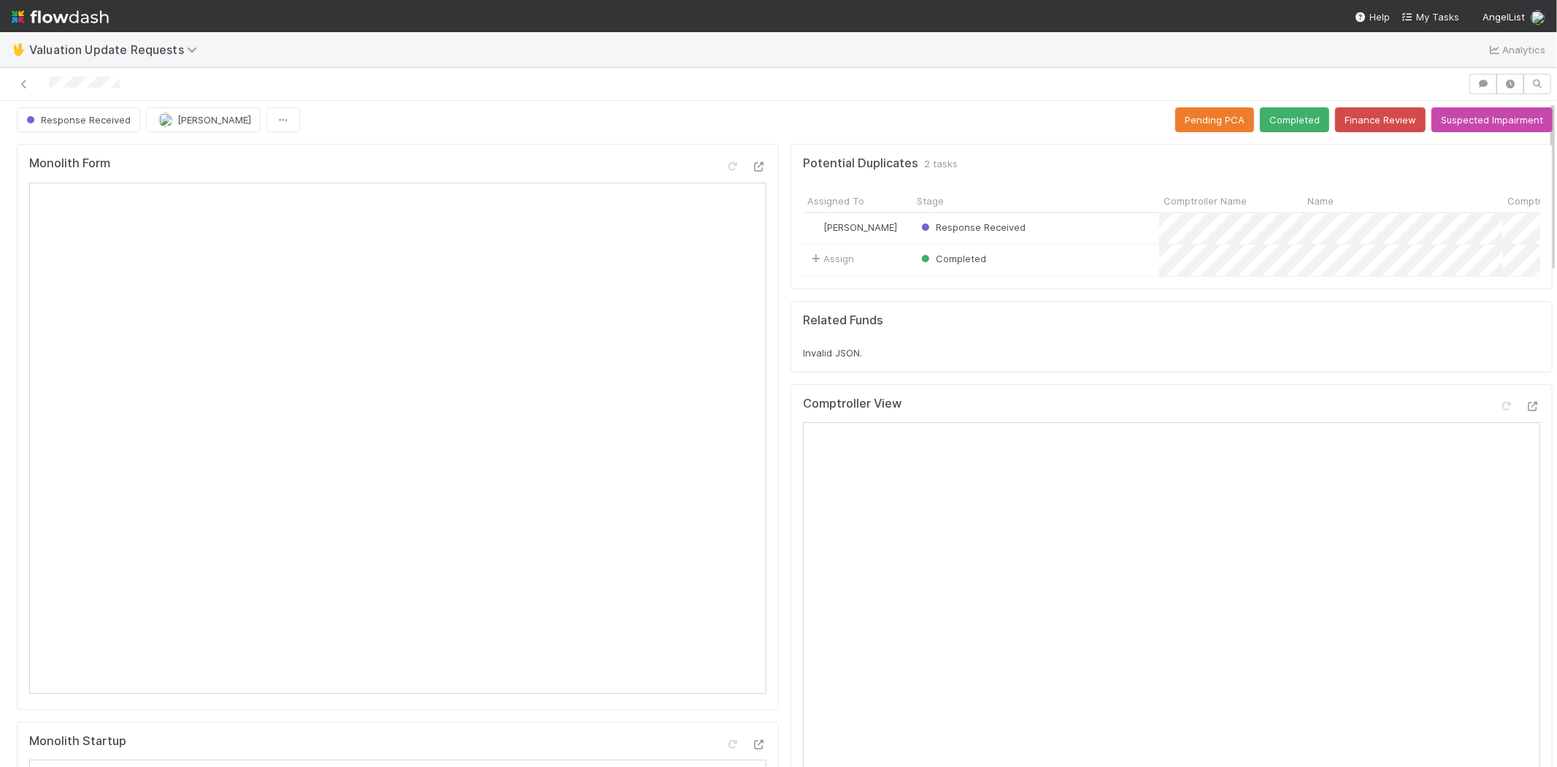
scroll to position [0, 0]
click at [1273, 112] on button "Completed" at bounding box center [1294, 124] width 69 height 25
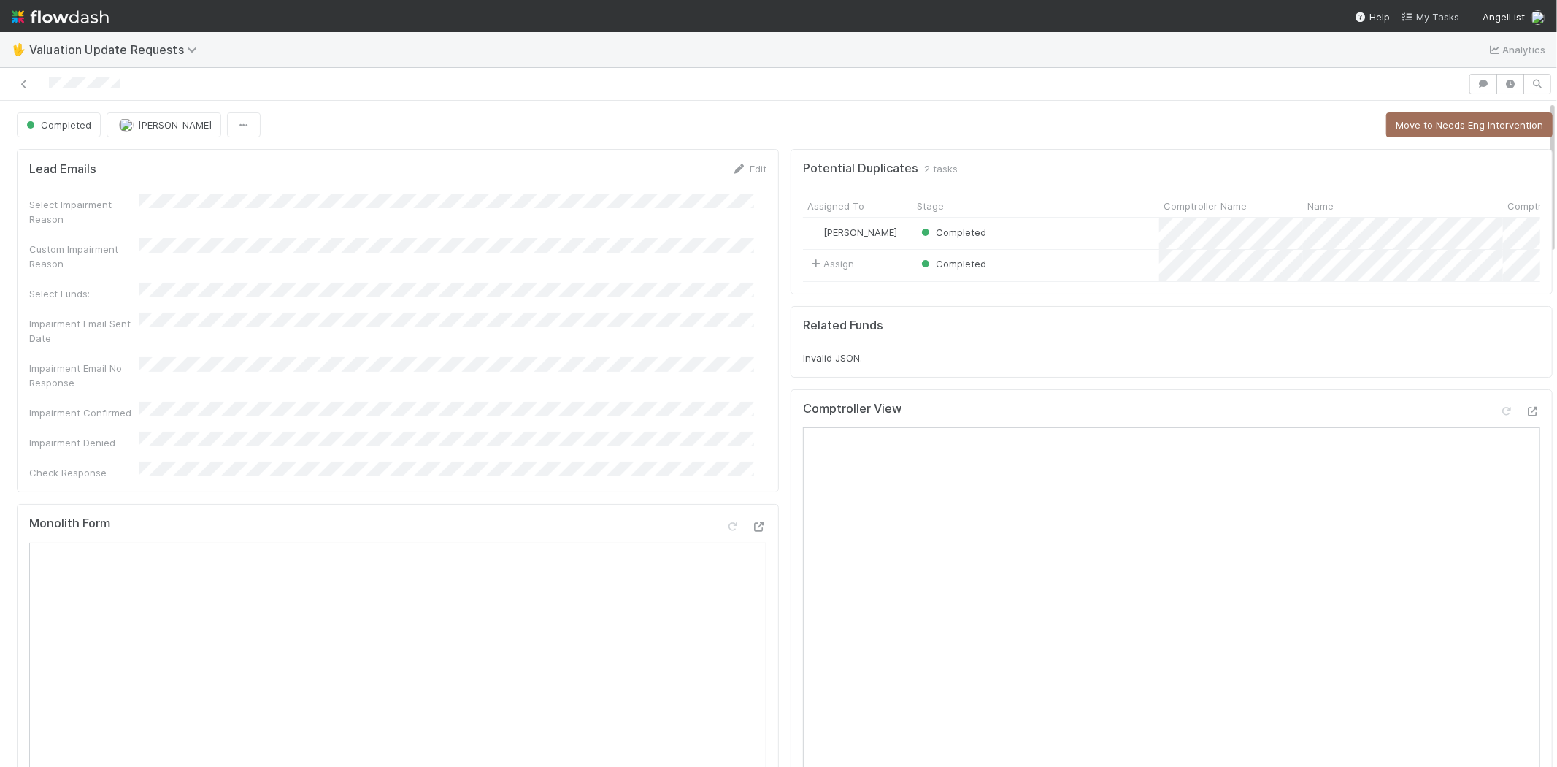
click at [1440, 12] on span "My Tasks" at bounding box center [1431, 17] width 58 height 12
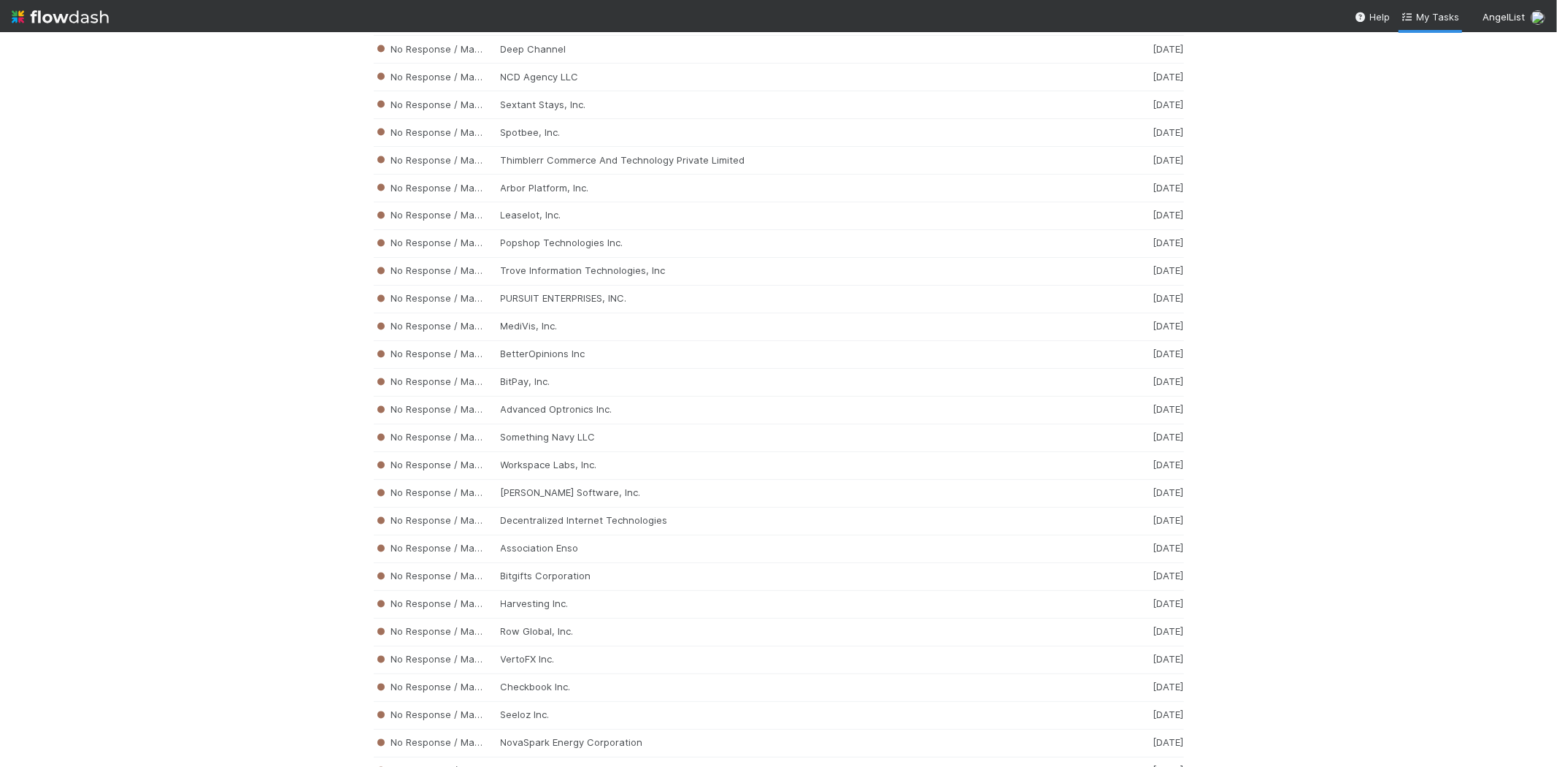
scroll to position [6913, 0]
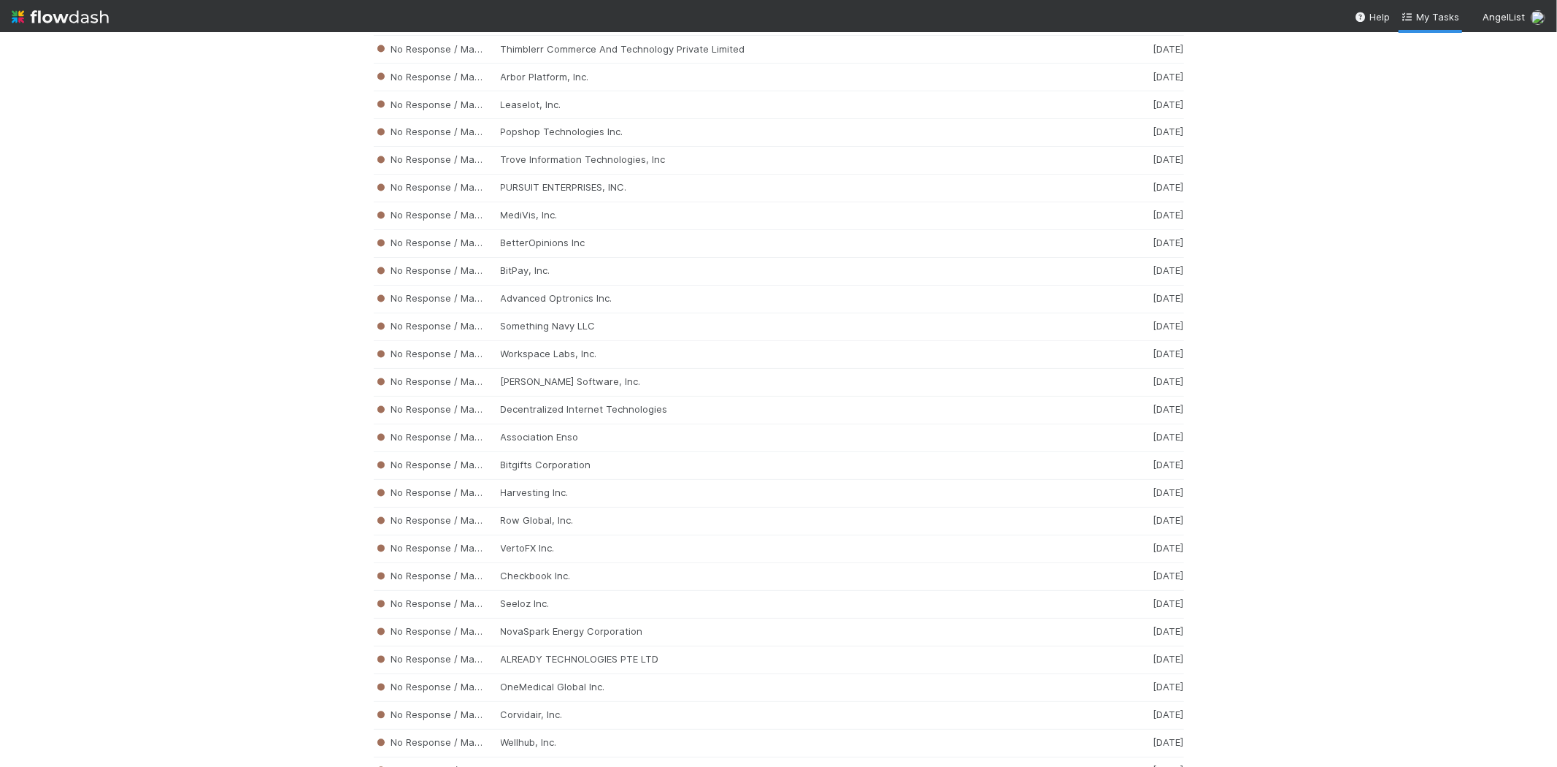
click at [629, 535] on div "No Response / Manual Review Row Global, Inc. [DATE]" at bounding box center [779, 521] width 810 height 28
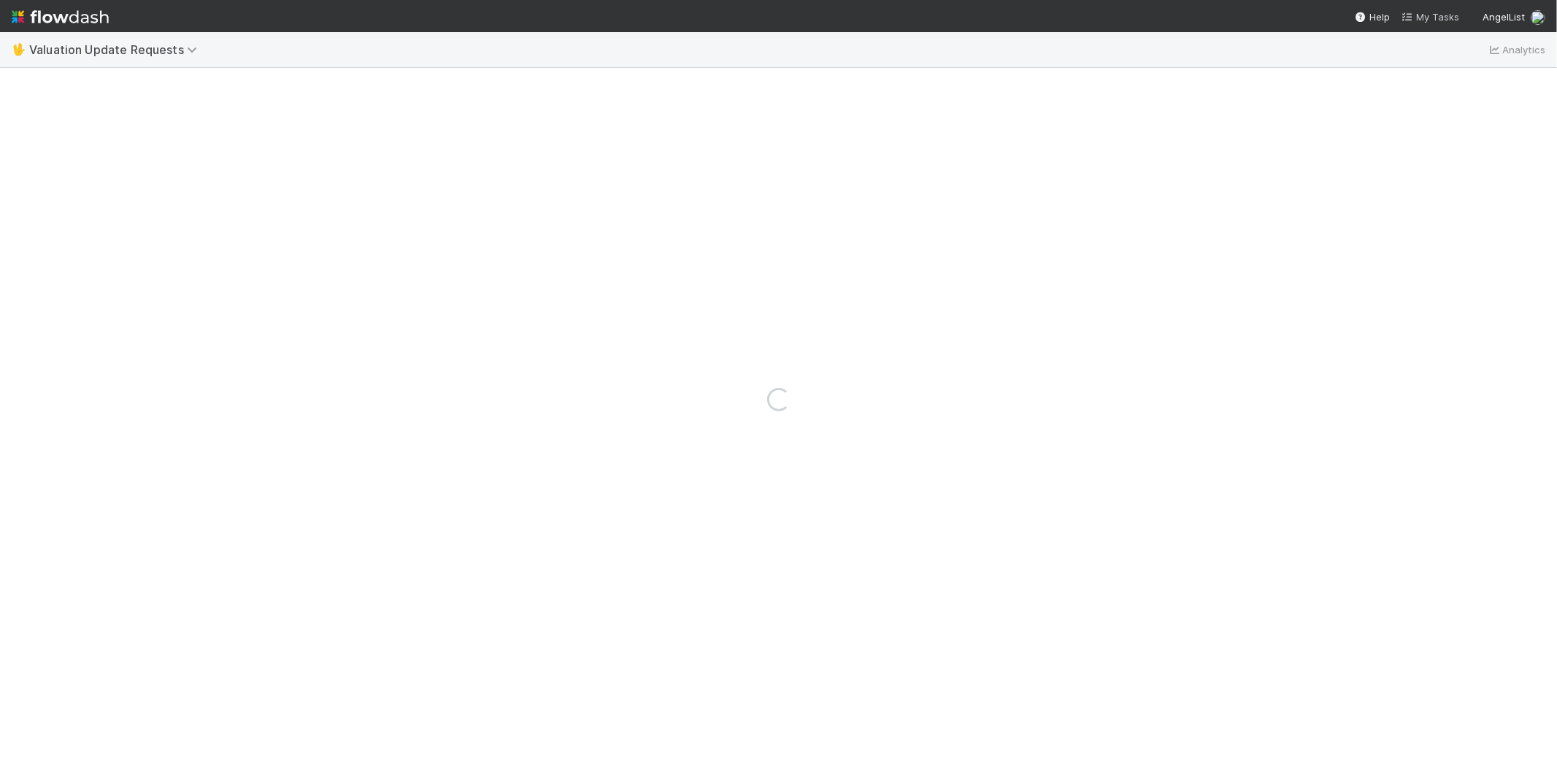
click at [1429, 11] on span "My Tasks" at bounding box center [1431, 17] width 58 height 12
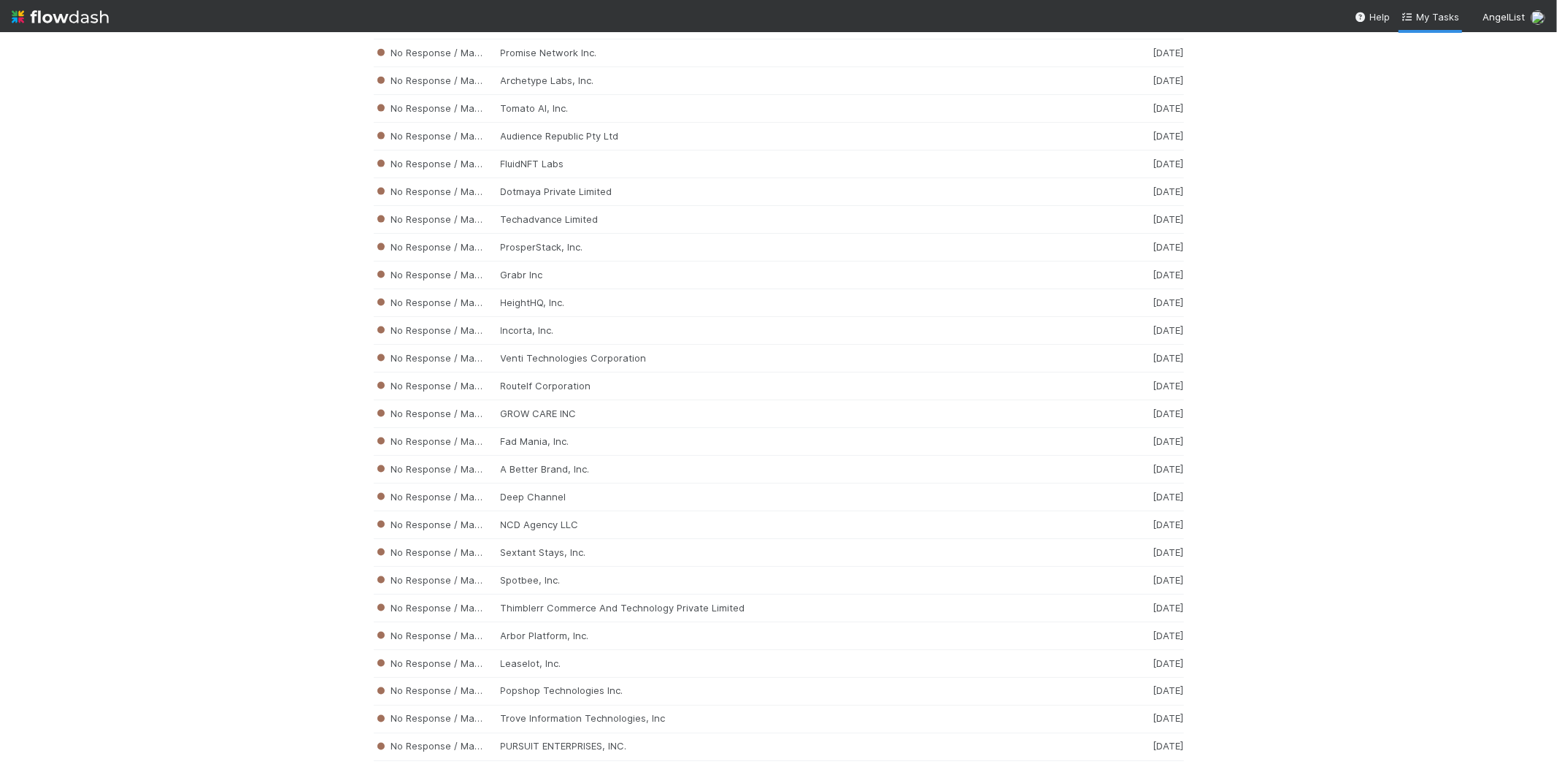
scroll to position [7020, 0]
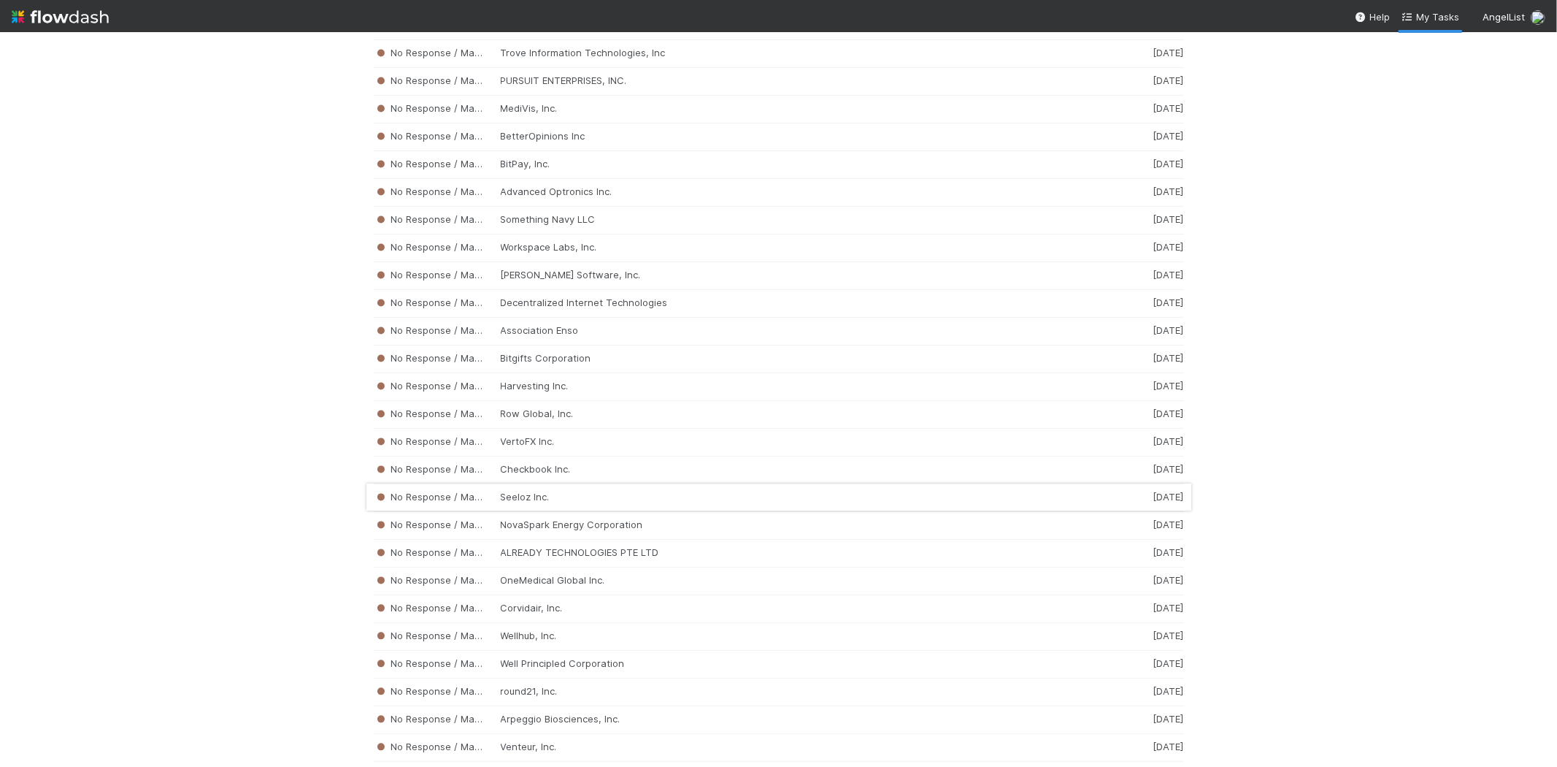
click at [524, 512] on div "No Response / Manual Review Seeloz Inc. [DATE]" at bounding box center [779, 498] width 810 height 28
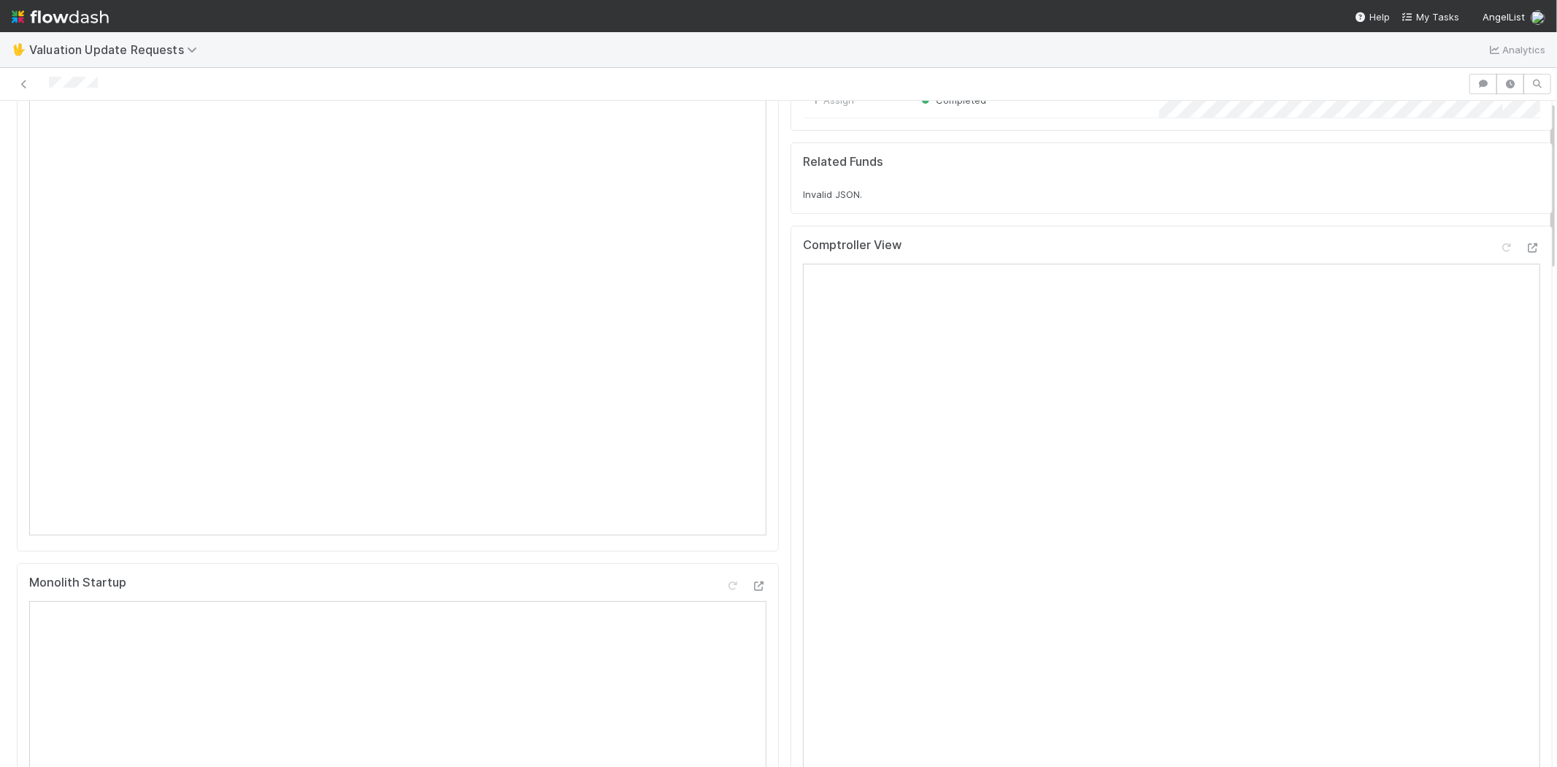
scroll to position [405, 0]
drag, startPoint x: 115, startPoint y: 82, endPoint x: 45, endPoint y: 82, distance: 69.4
click at [45, 82] on div at bounding box center [734, 84] width 1456 height 20
drag, startPoint x: 1486, startPoint y: 266, endPoint x: 1480, endPoint y: 280, distance: 14.4
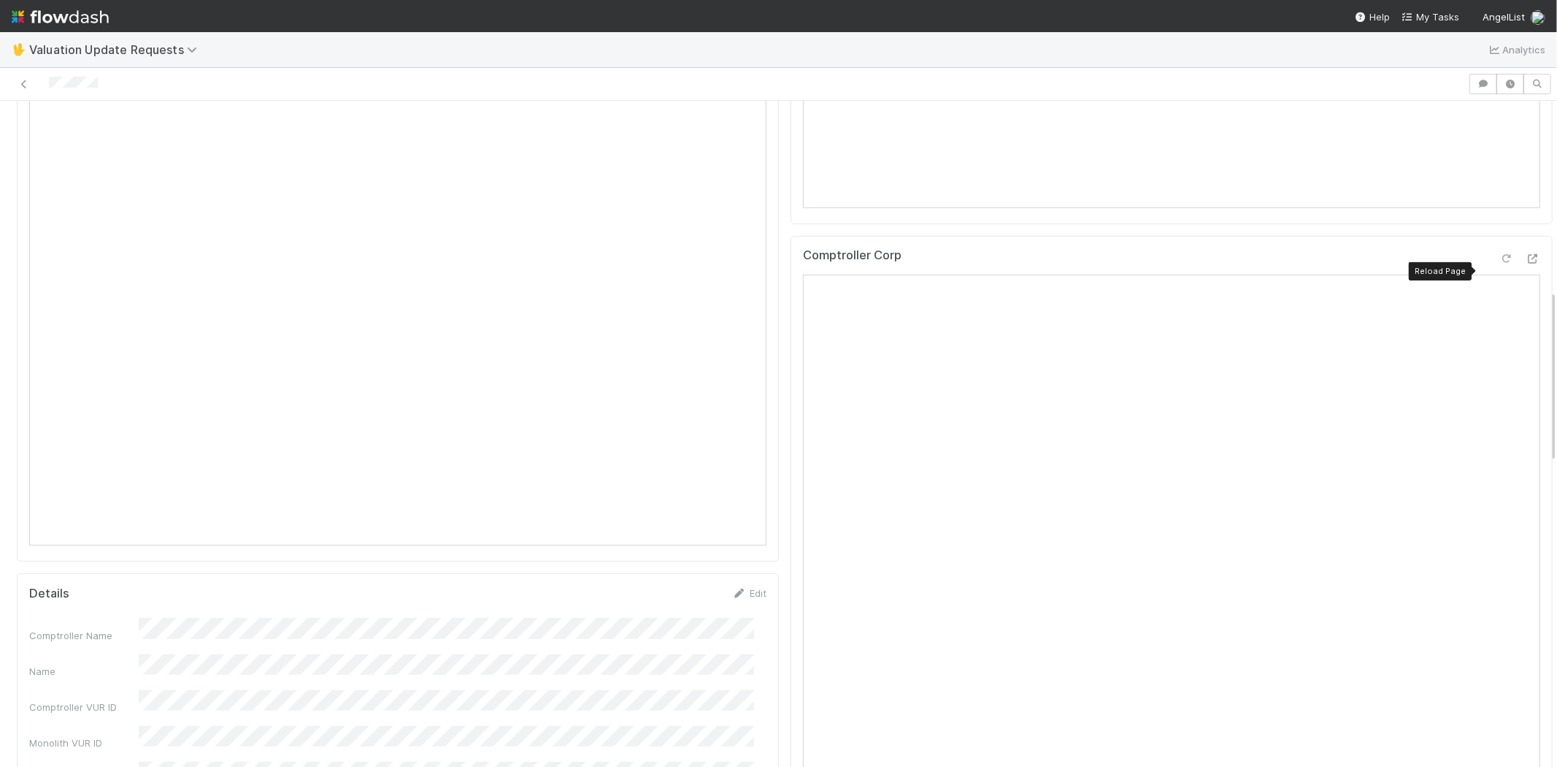
click at [1499, 264] on icon at bounding box center [1506, 258] width 15 height 9
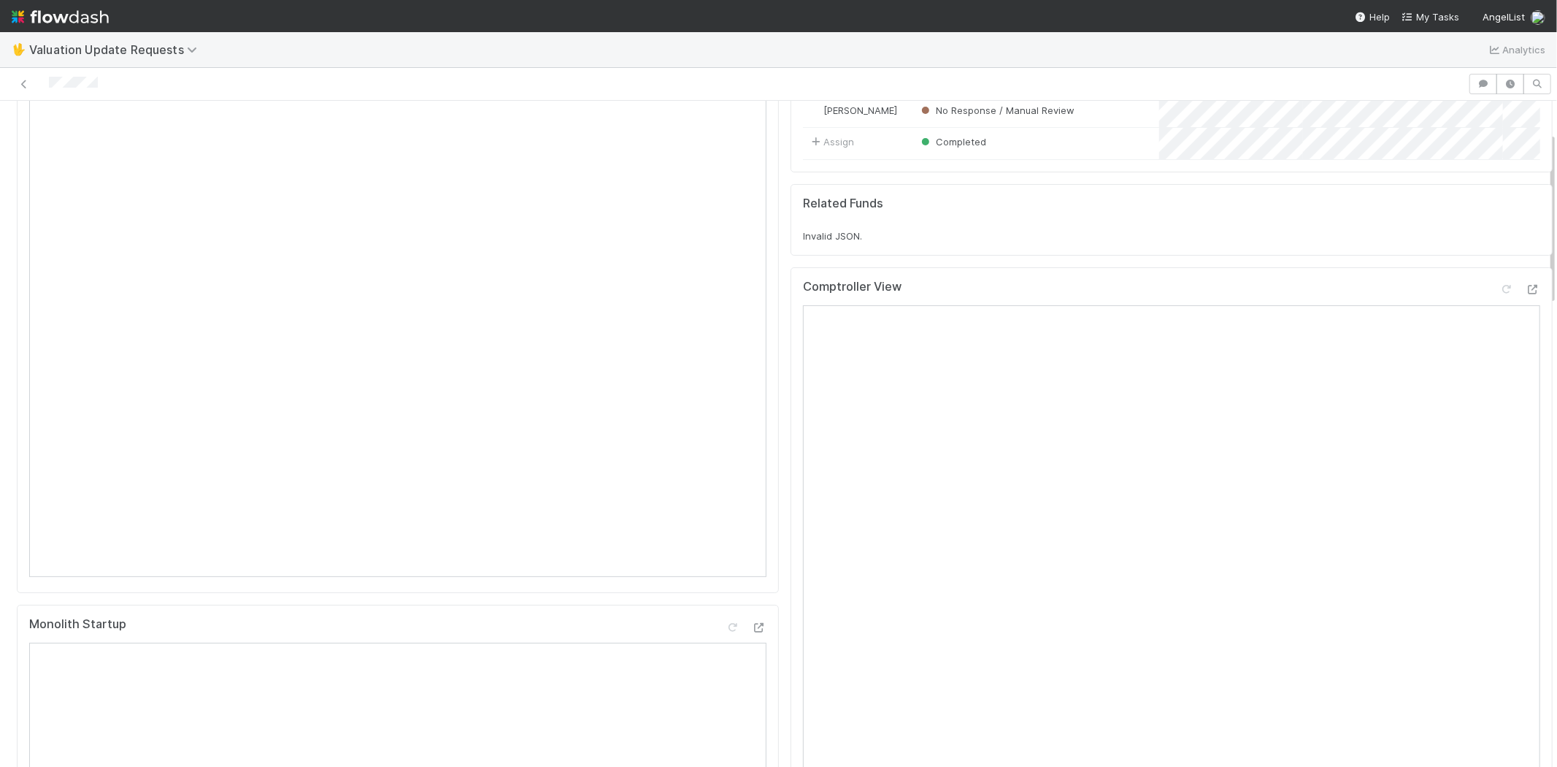
scroll to position [81, 0]
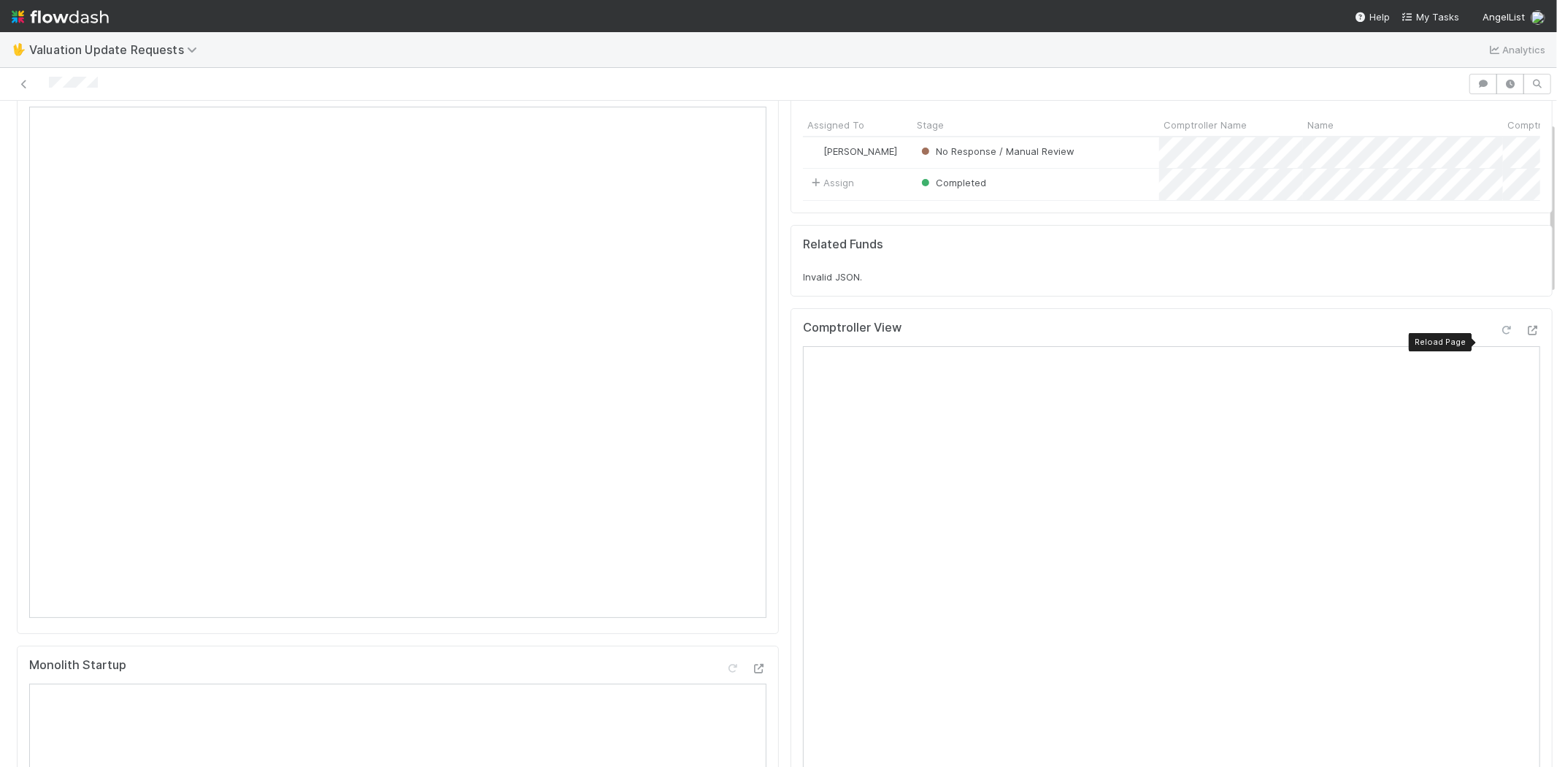
click at [1499, 335] on icon at bounding box center [1506, 330] width 15 height 9
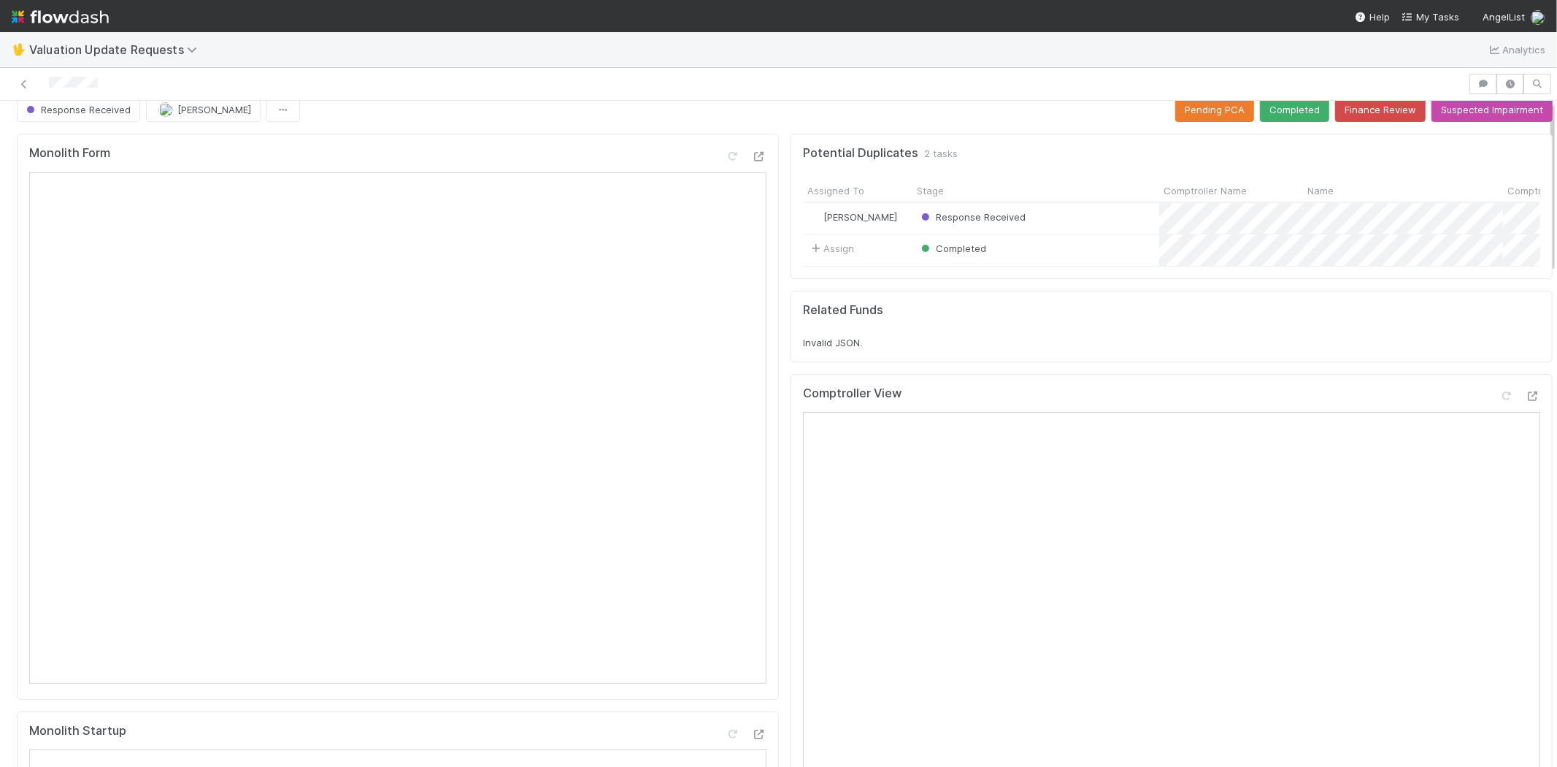
scroll to position [0, 0]
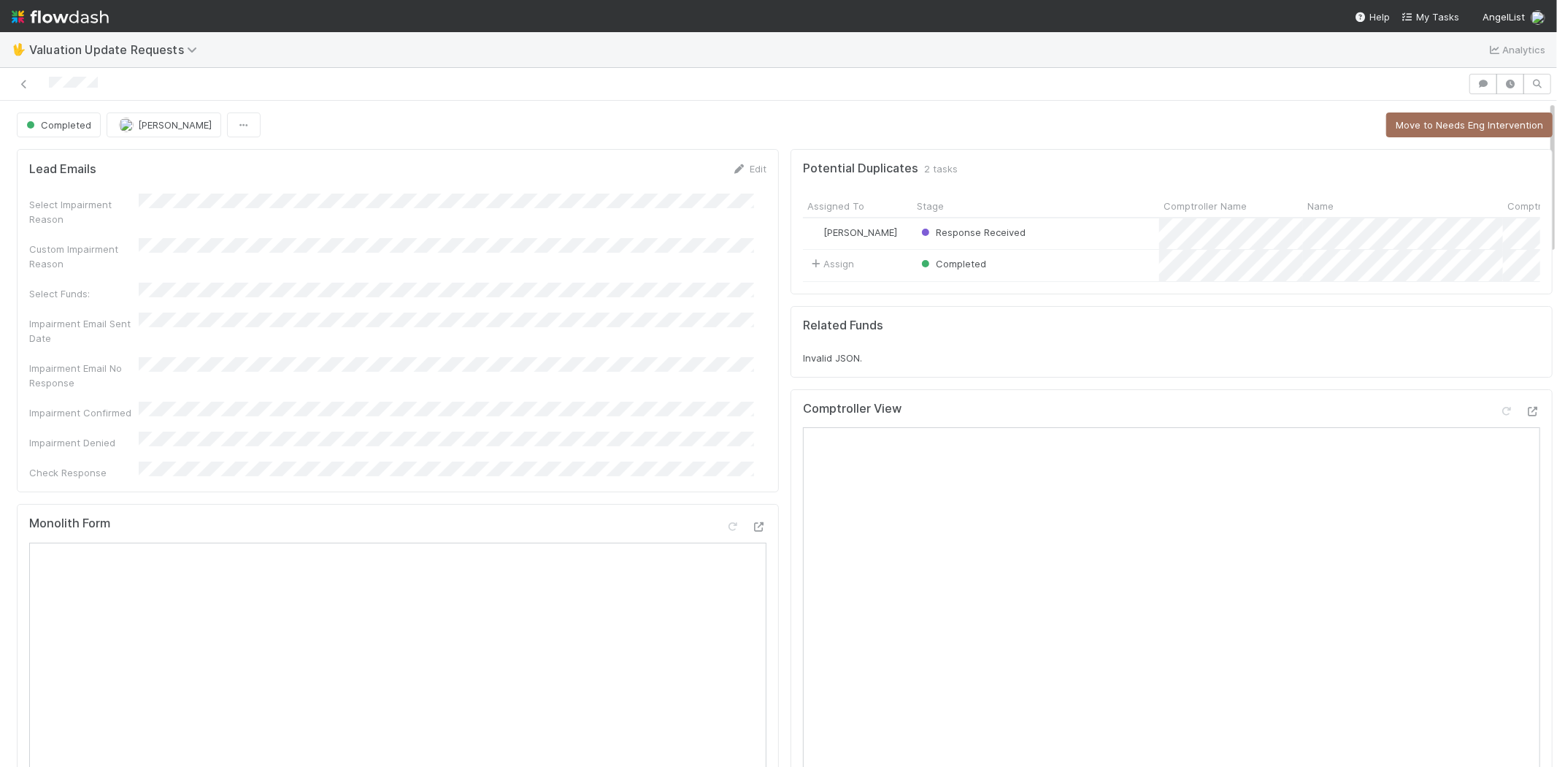
click at [1442, 23] on link "My Tasks" at bounding box center [1431, 16] width 58 height 15
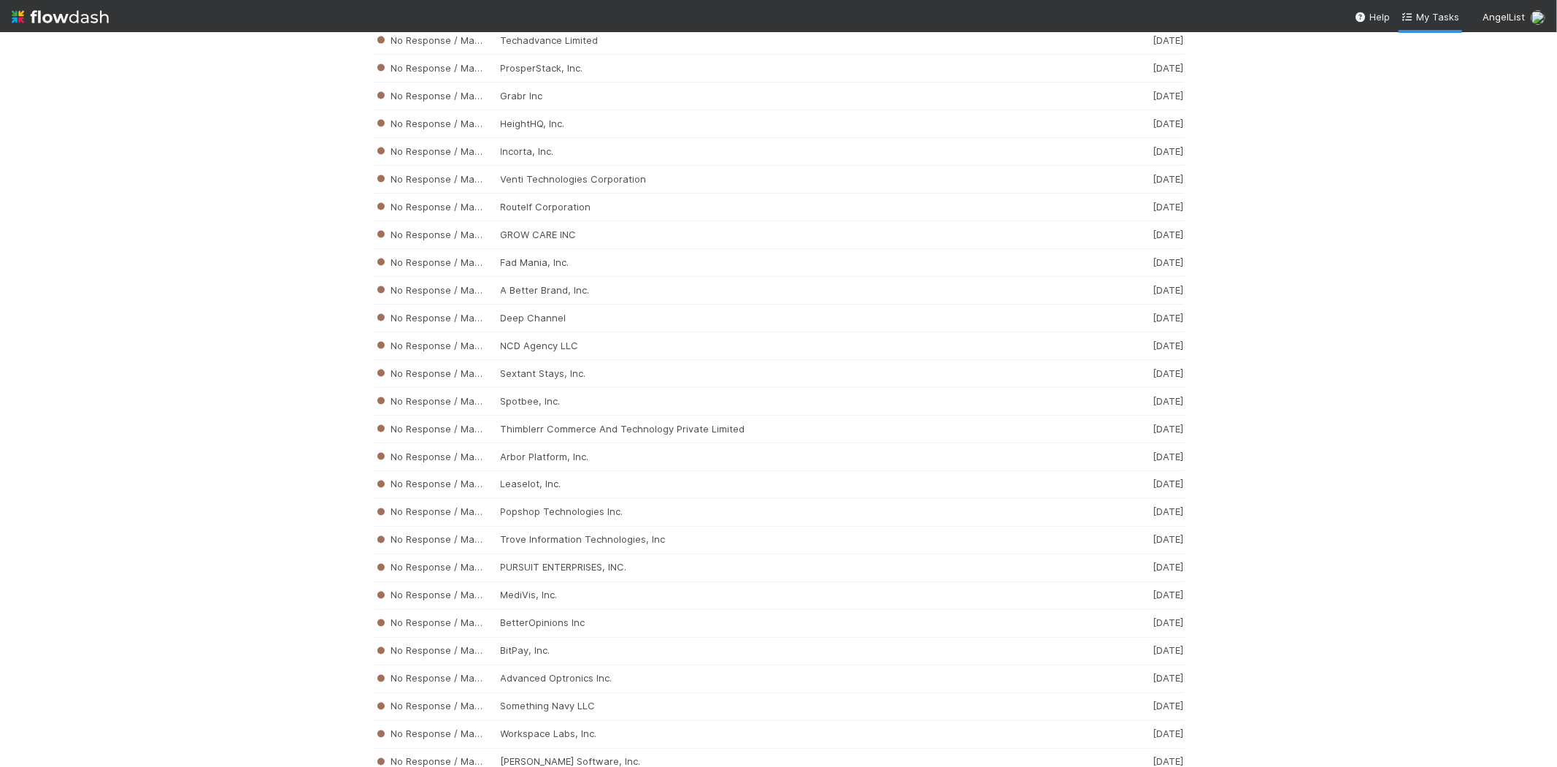
scroll to position [6664, 0]
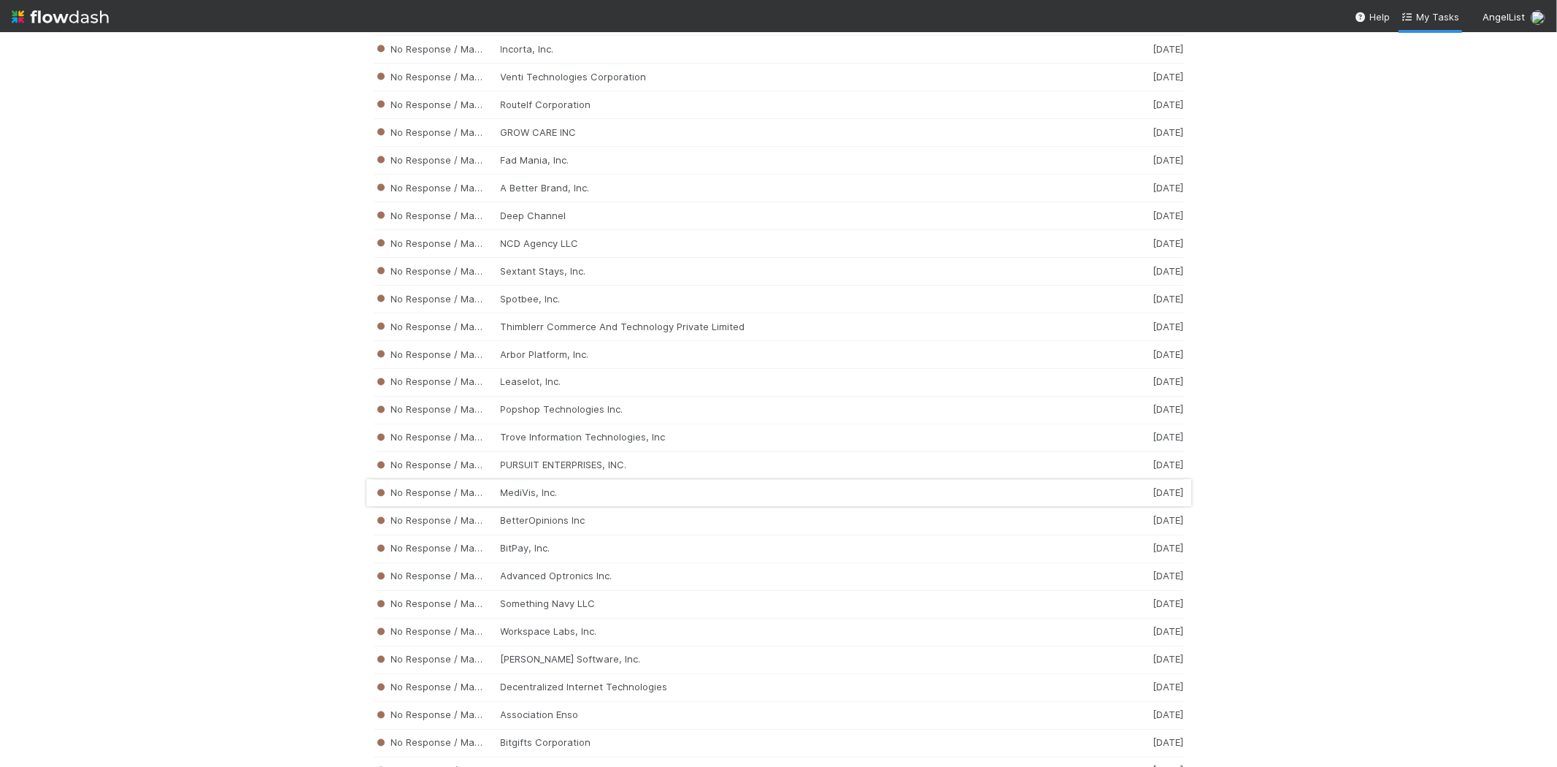
click at [537, 507] on div "No Response / Manual Review MediVis, Inc. [DATE]" at bounding box center [779, 494] width 810 height 28
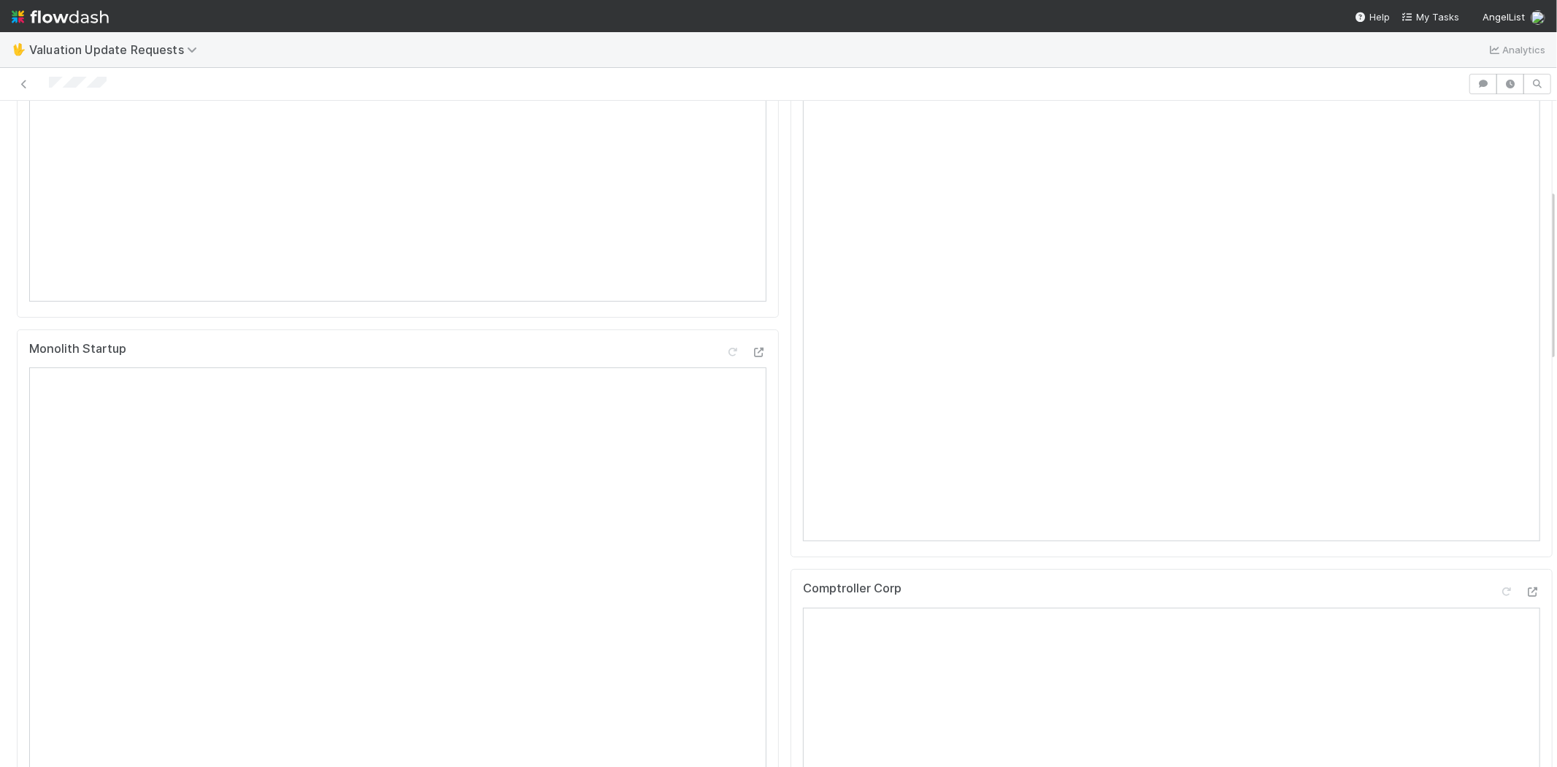
scroll to position [405, 0]
drag, startPoint x: 150, startPoint y: 88, endPoint x: 45, endPoint y: 89, distance: 105.9
click at [45, 89] on div at bounding box center [734, 84] width 1456 height 20
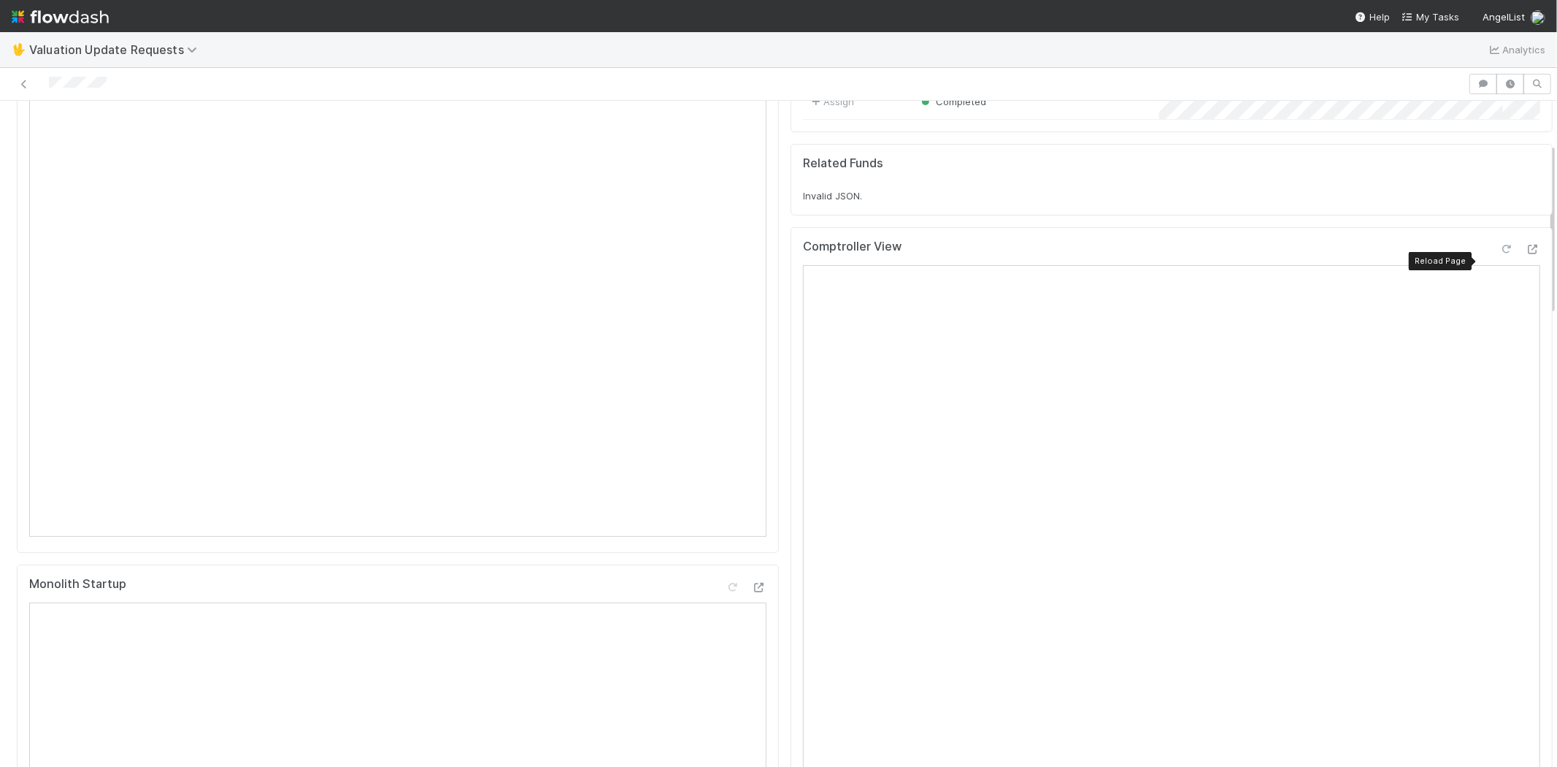
click at [1499, 254] on icon at bounding box center [1506, 249] width 15 height 9
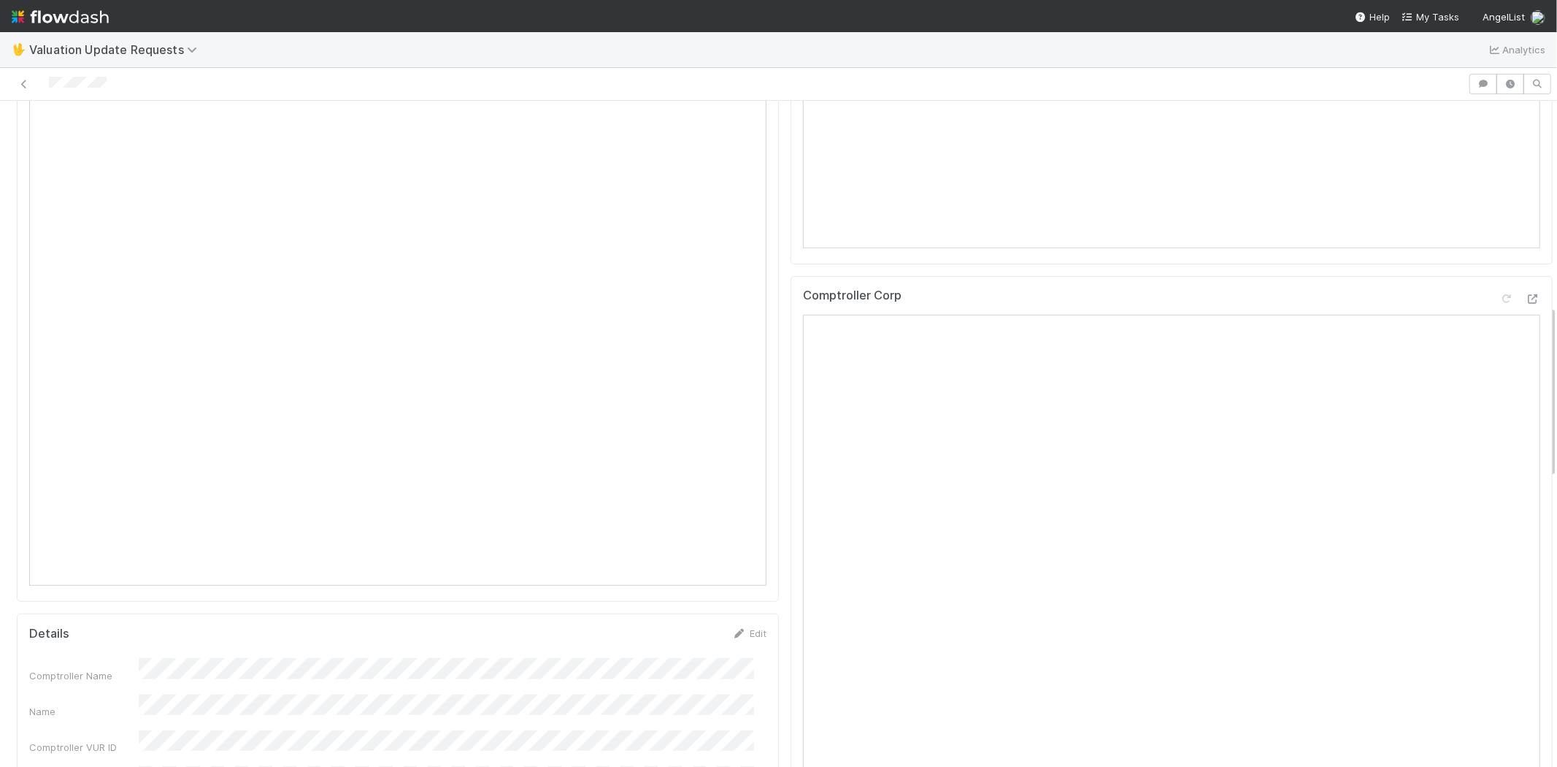
scroll to position [811, 0]
click at [1499, 183] on icon at bounding box center [1506, 177] width 15 height 9
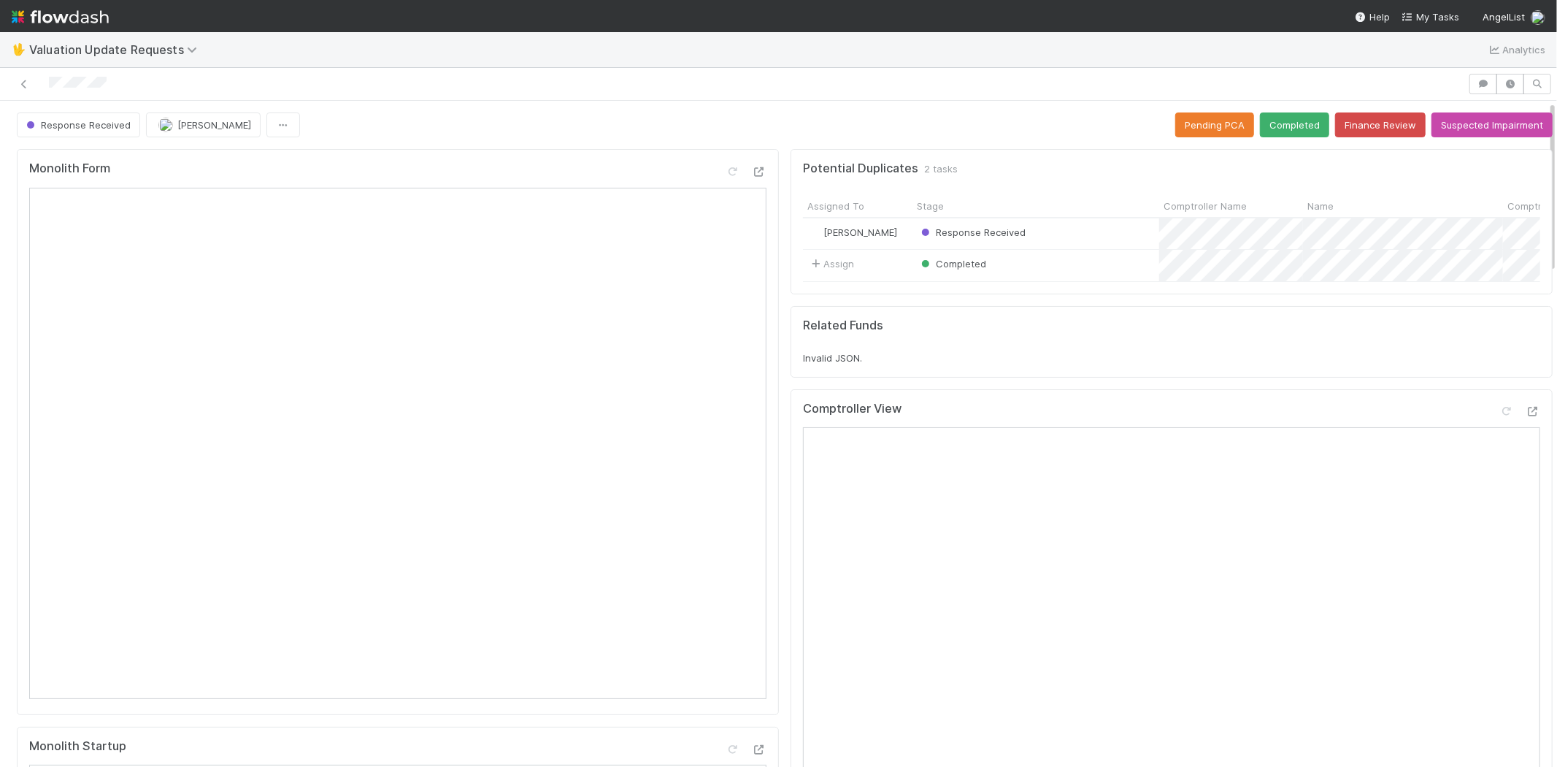
scroll to position [0, 0]
click at [1261, 126] on button "Completed" at bounding box center [1294, 124] width 69 height 25
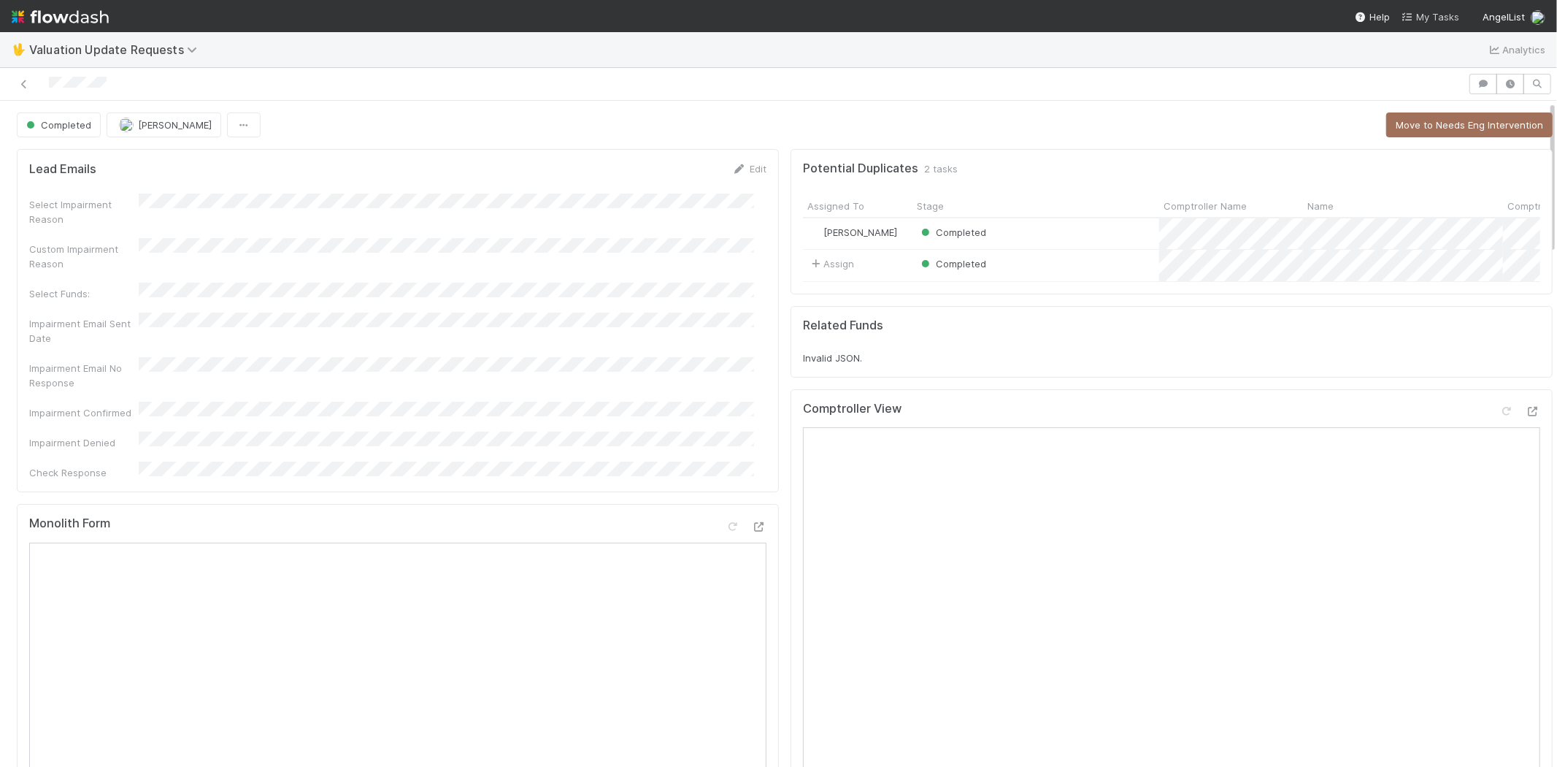
click at [1438, 9] on link "My Tasks" at bounding box center [1431, 16] width 58 height 15
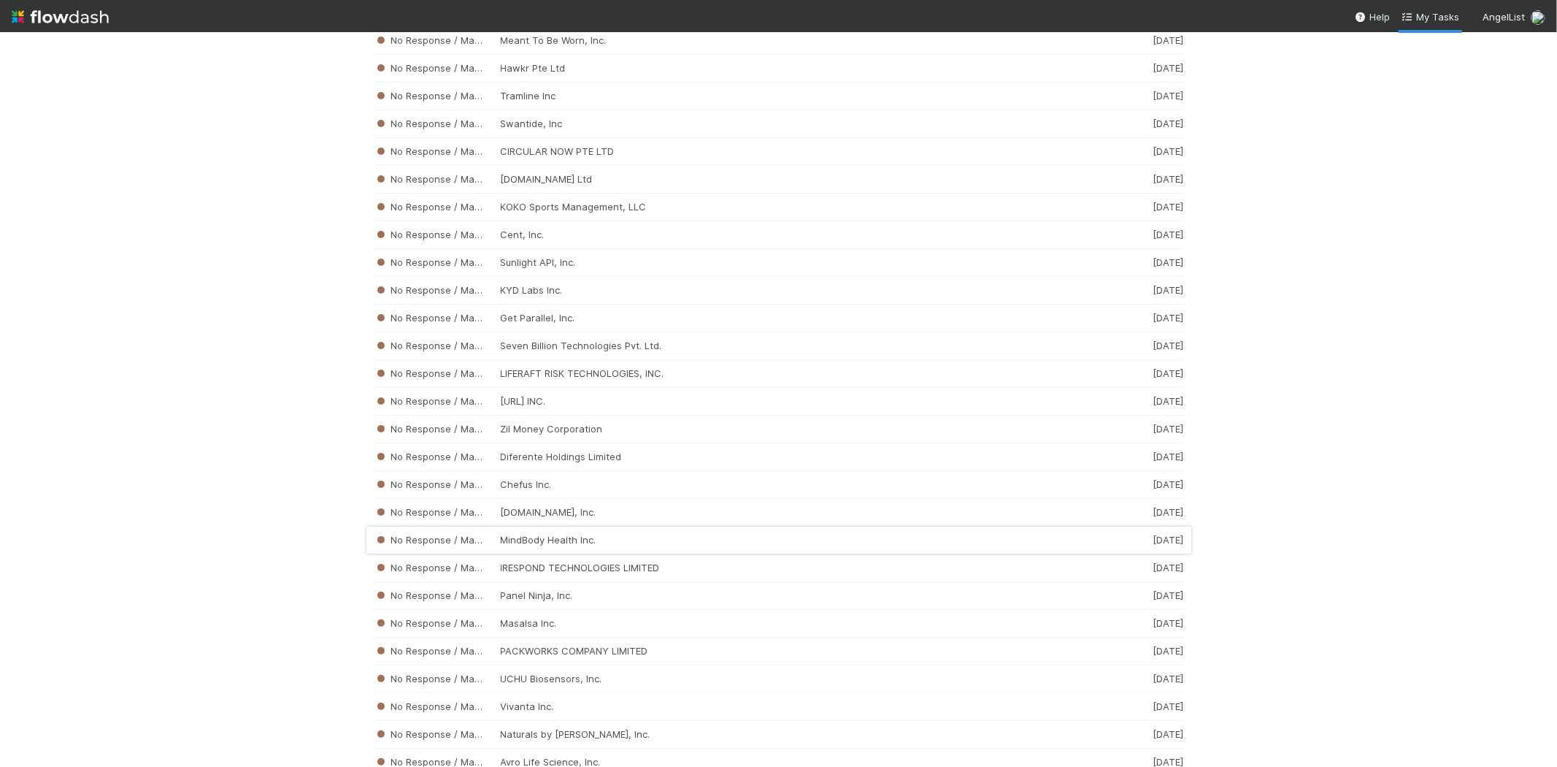
scroll to position [5020, 0]
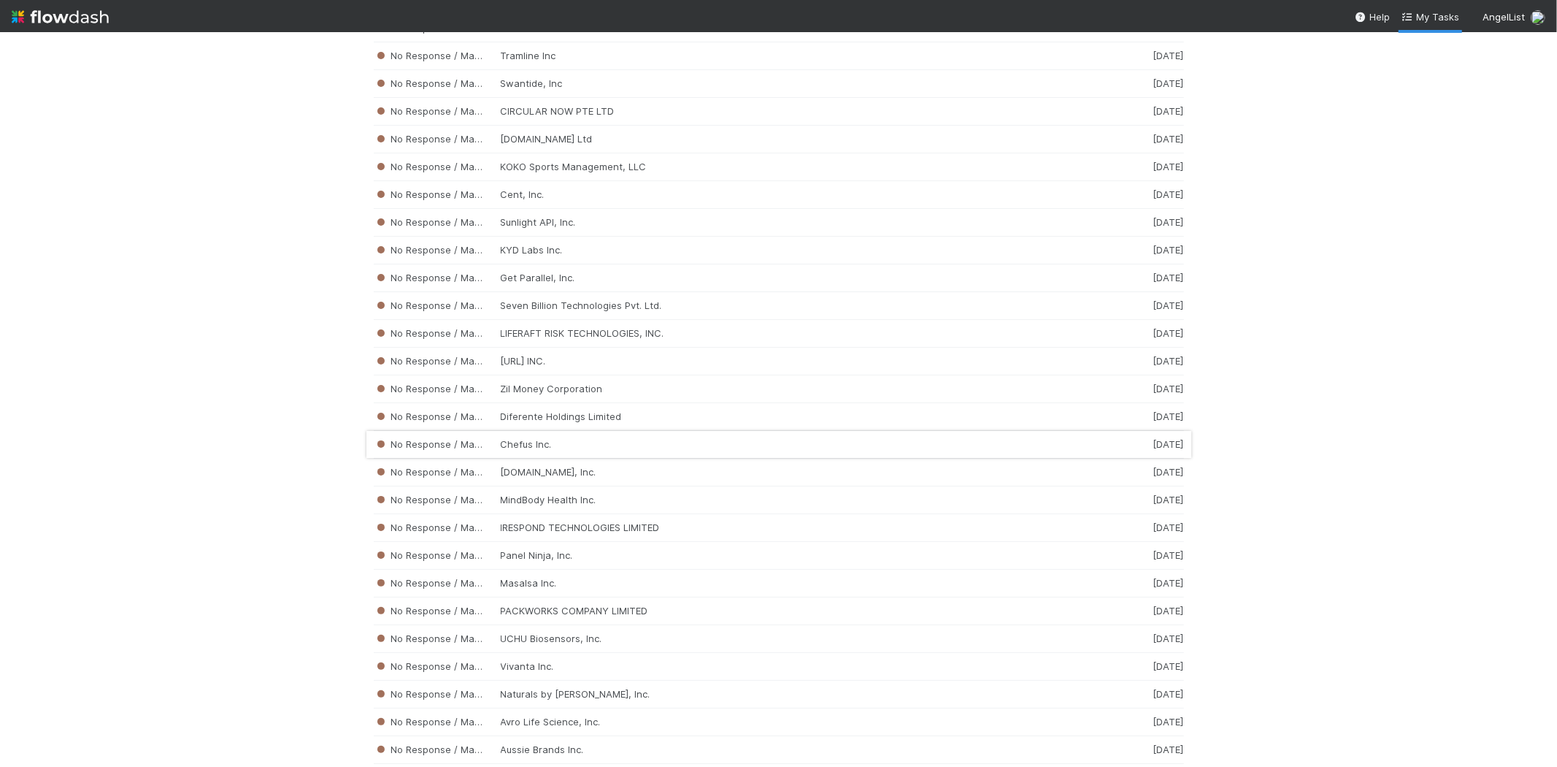
click at [610, 458] on div "No Response / Manual Review Chefus Inc. [DATE]" at bounding box center [779, 445] width 810 height 28
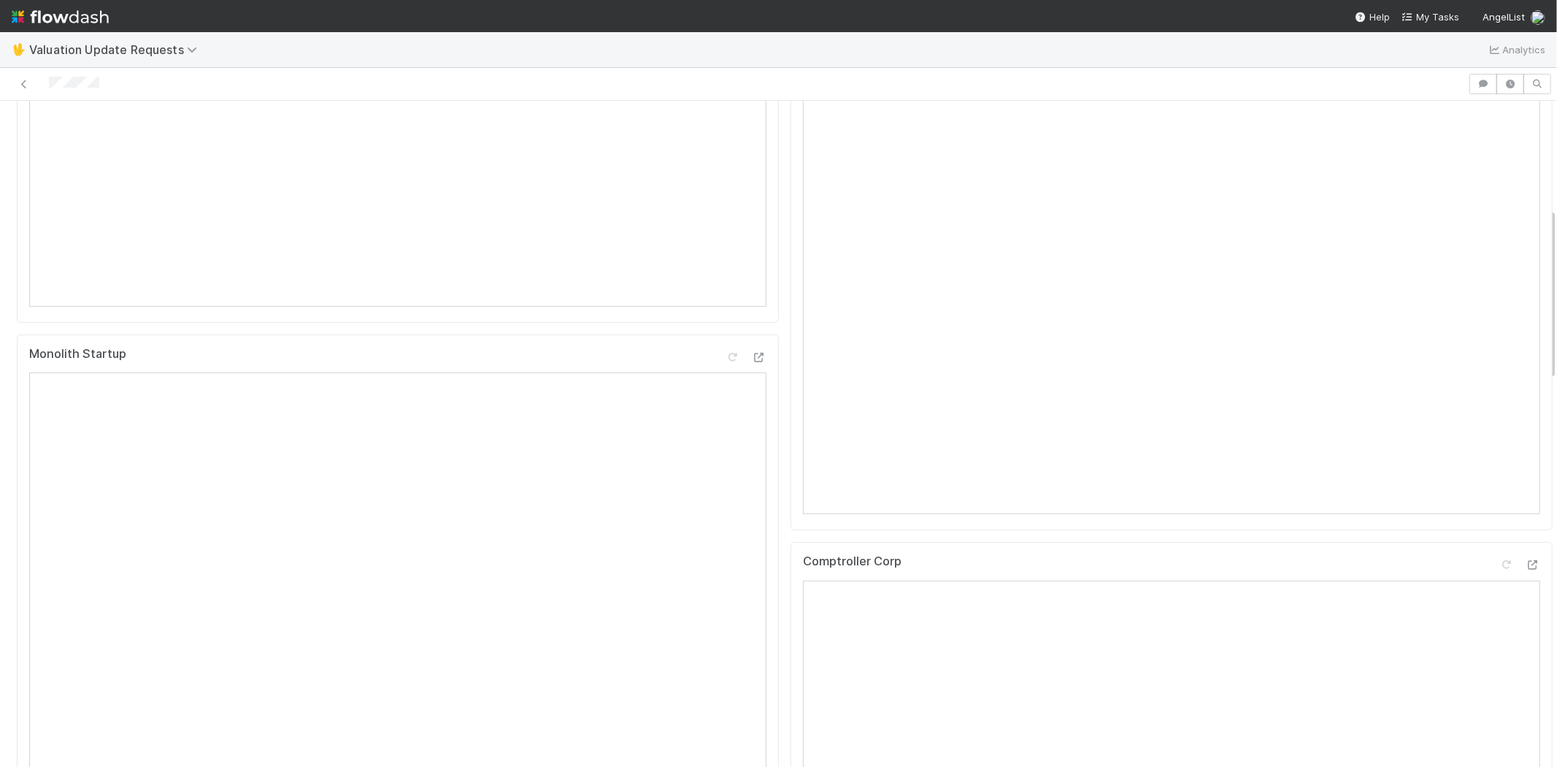
scroll to position [486, 0]
click at [51, 79] on div at bounding box center [734, 84] width 1456 height 20
click at [134, 84] on div at bounding box center [734, 84] width 1456 height 20
click at [55, 84] on div at bounding box center [734, 84] width 1456 height 20
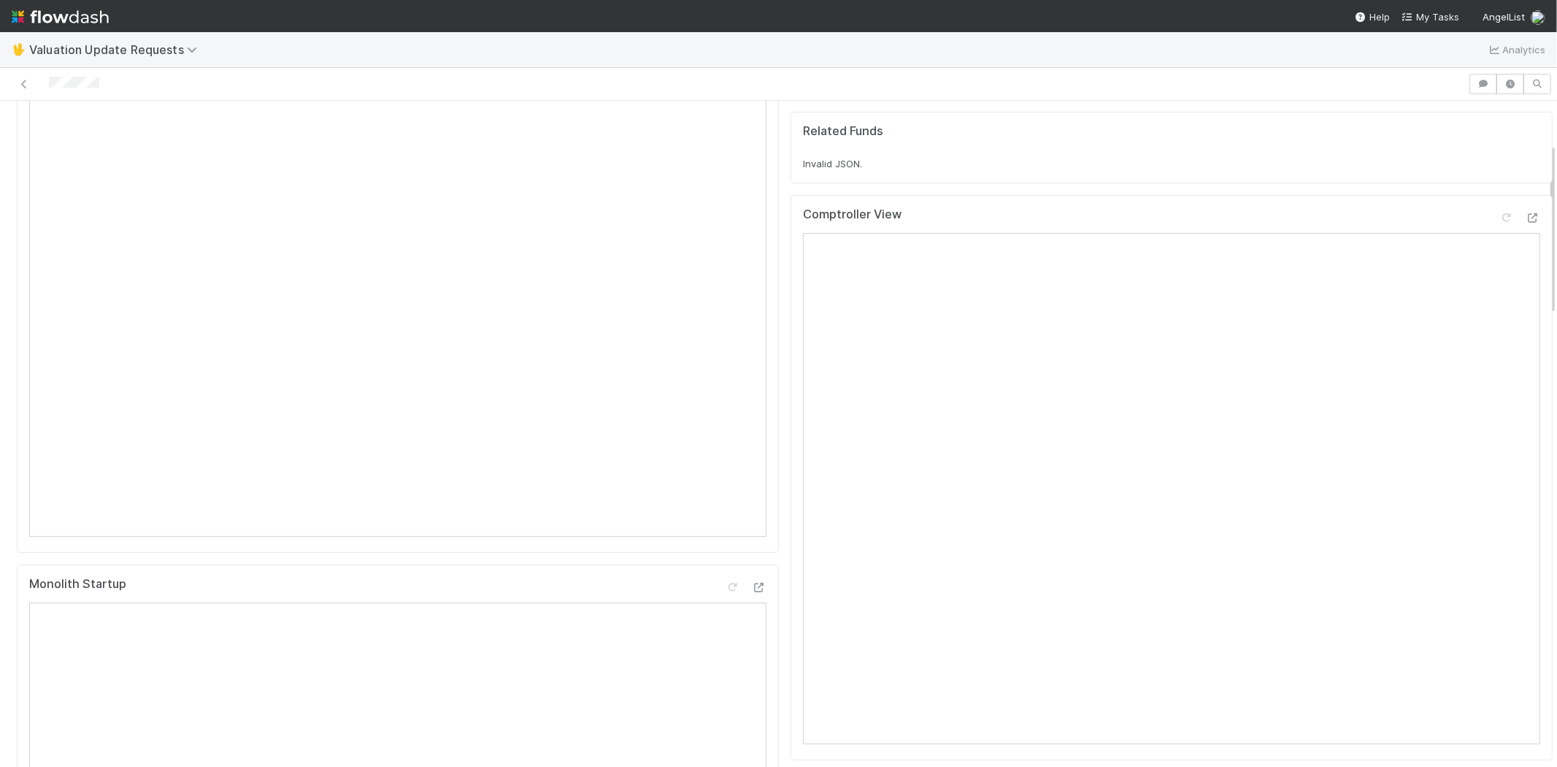
click at [112, 81] on div at bounding box center [734, 84] width 1456 height 20
drag, startPoint x: 123, startPoint y: 82, endPoint x: 45, endPoint y: 82, distance: 77.4
click at [45, 82] on div at bounding box center [734, 84] width 1456 height 20
click at [1499, 223] on icon at bounding box center [1506, 217] width 15 height 9
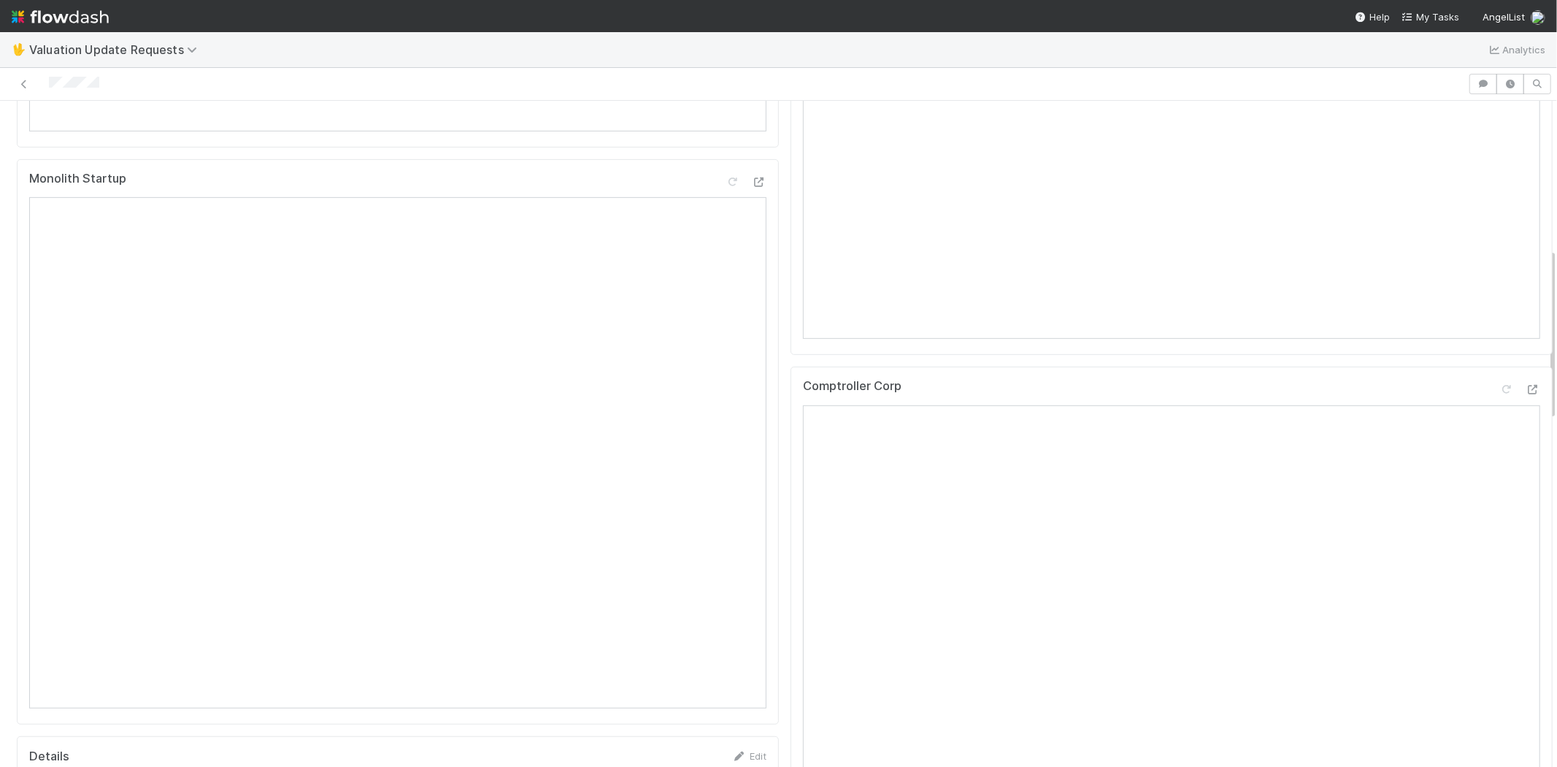
click at [1478, 391] on div "Comptroller Corp" at bounding box center [1171, 392] width 737 height 26
click at [1499, 394] on icon at bounding box center [1506, 389] width 15 height 9
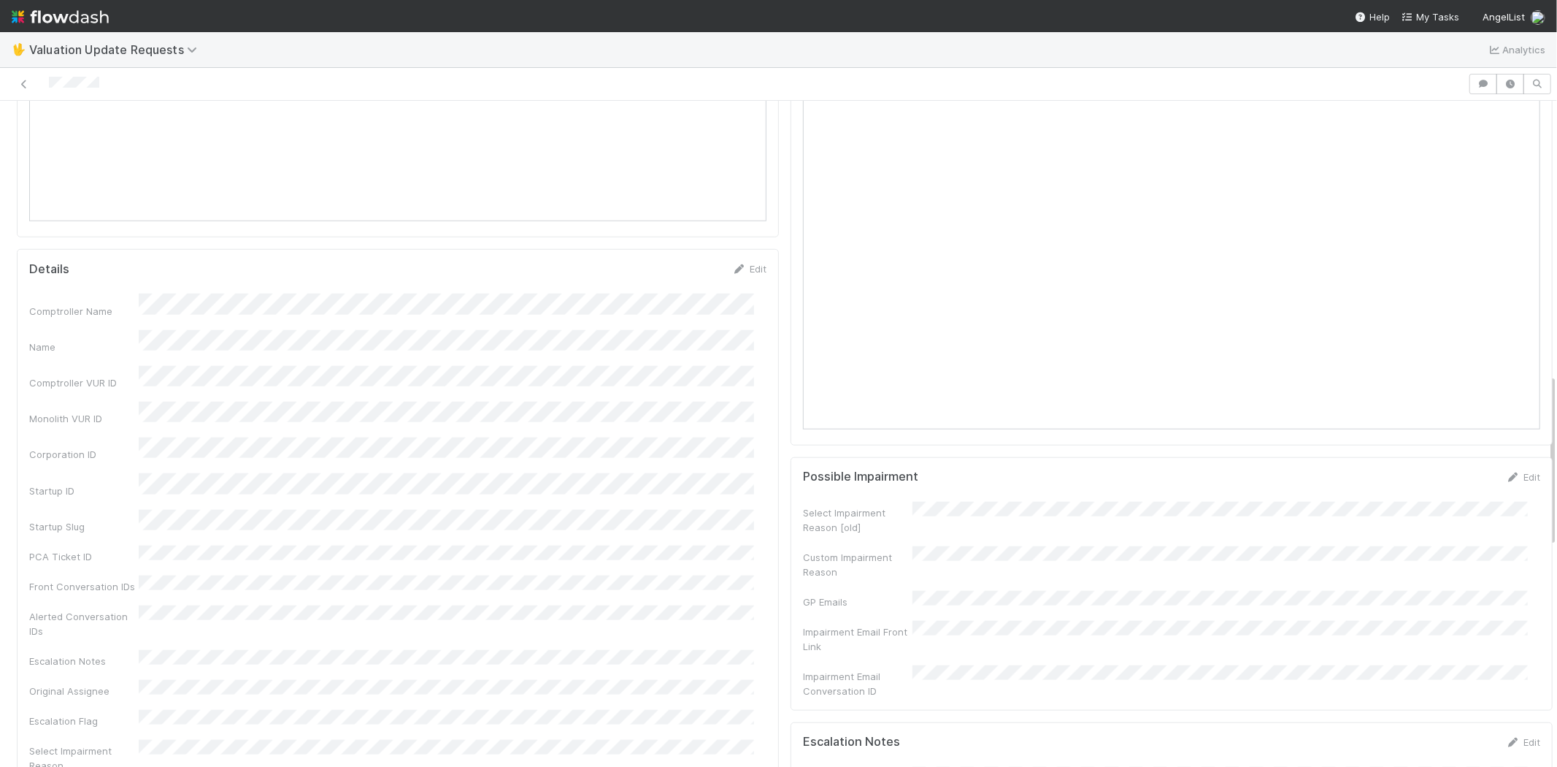
drag, startPoint x: 124, startPoint y: 77, endPoint x: 41, endPoint y: 82, distance: 83.4
click at [41, 82] on div at bounding box center [734, 84] width 1456 height 20
